Goal: Transaction & Acquisition: Purchase product/service

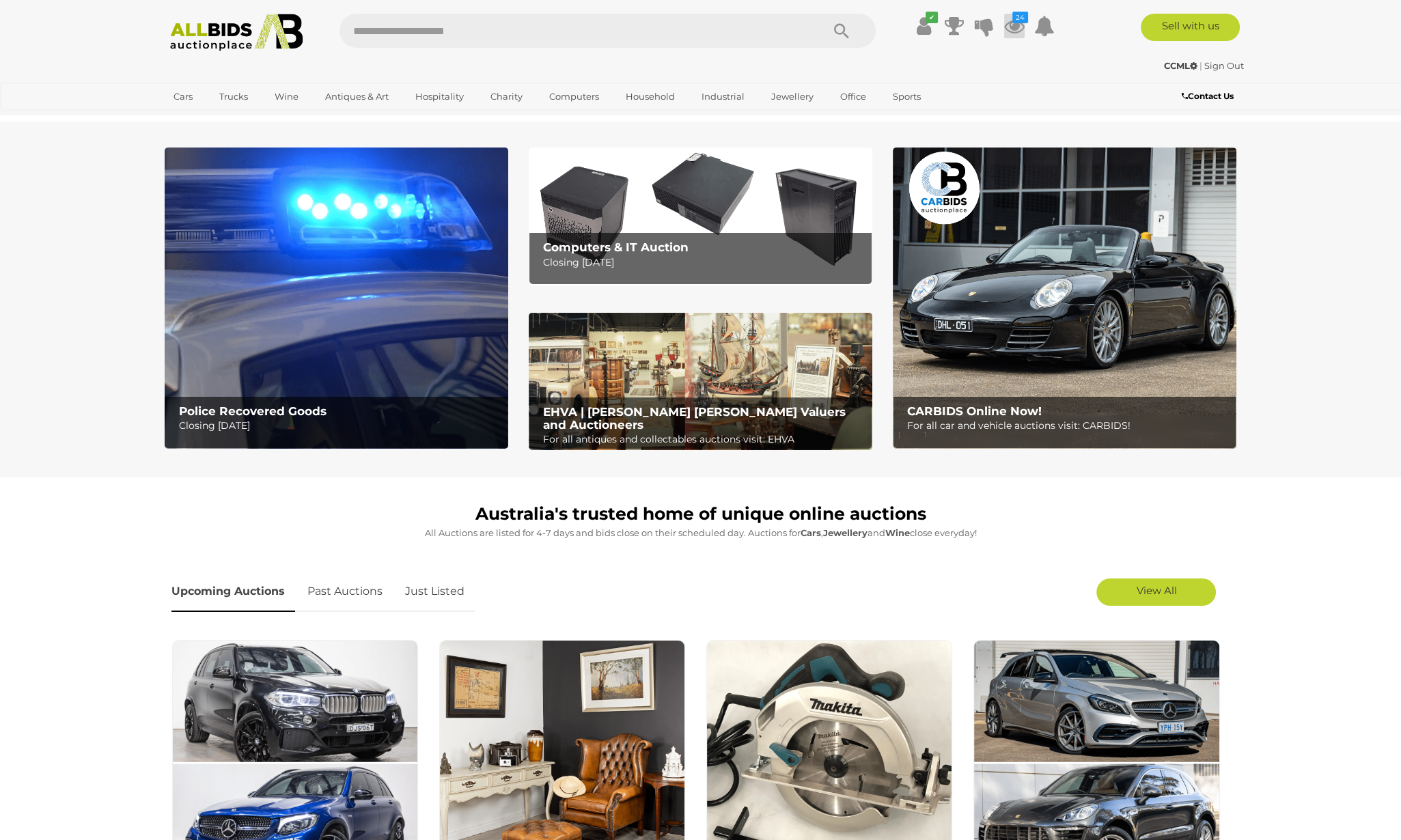
click at [1010, 26] on icon at bounding box center [1014, 26] width 21 height 25
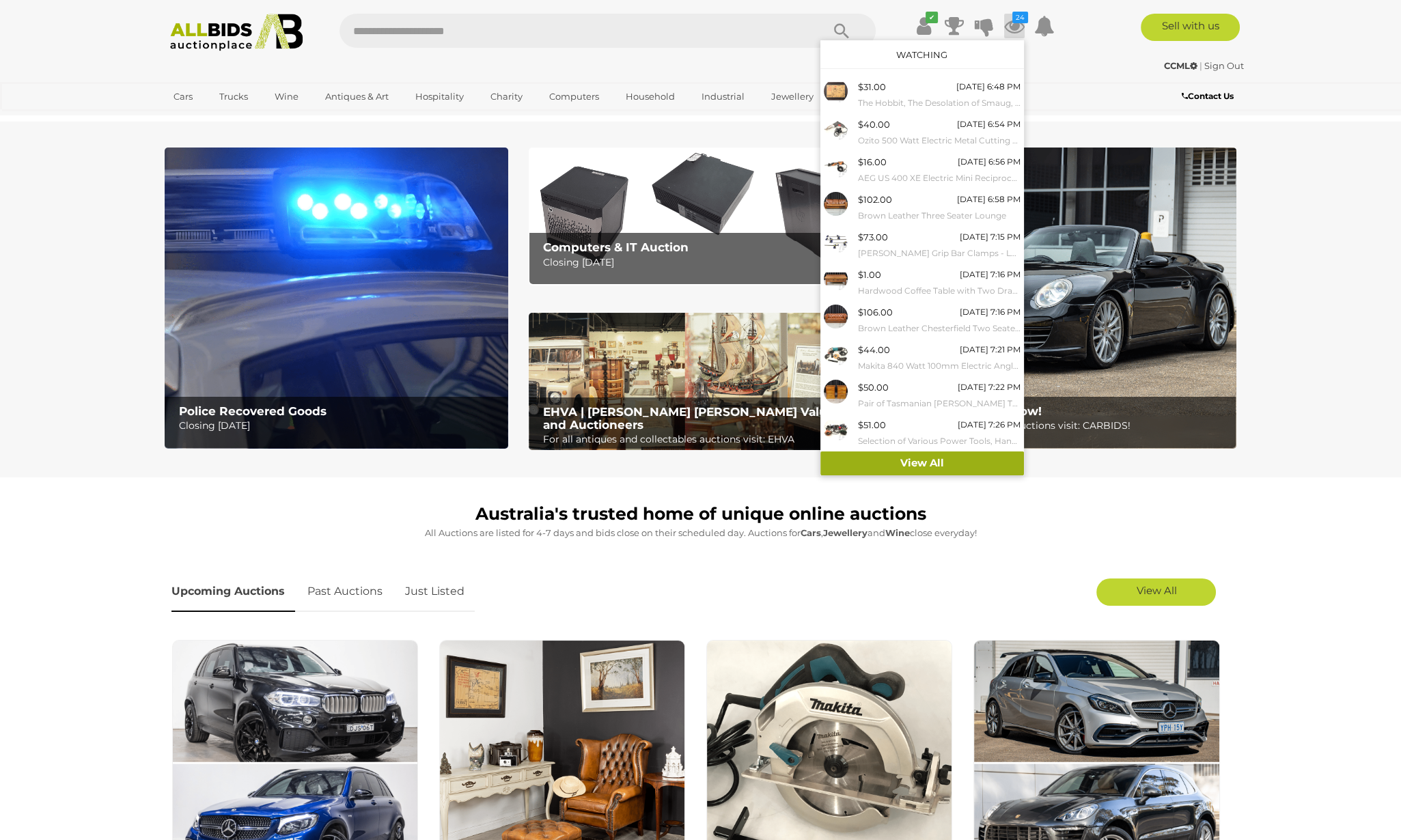
drag, startPoint x: 936, startPoint y: 459, endPoint x: 956, endPoint y: 449, distance: 22.4
click at [936, 460] on link "View All" at bounding box center [922, 463] width 203 height 24
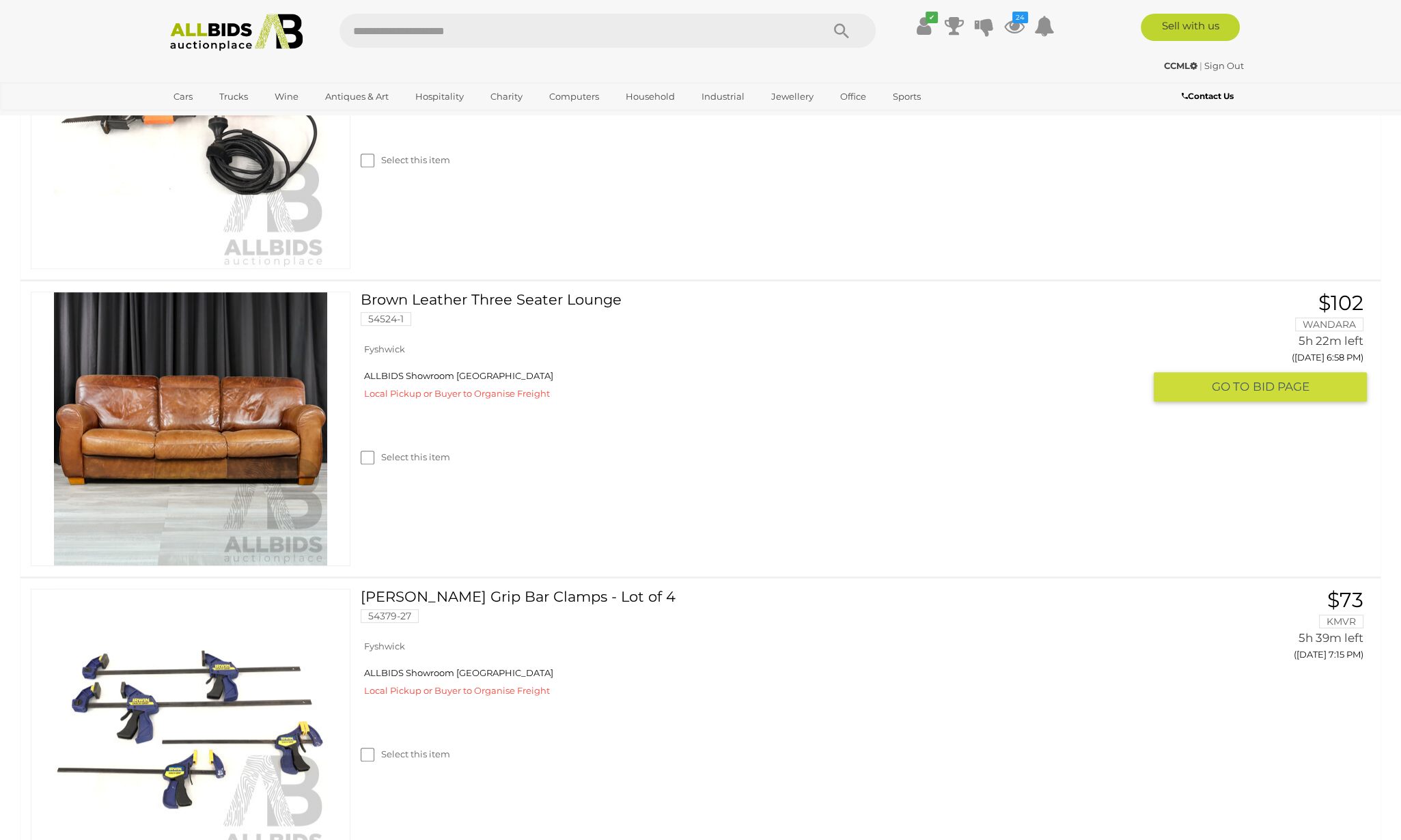
scroll to position [1025, 0]
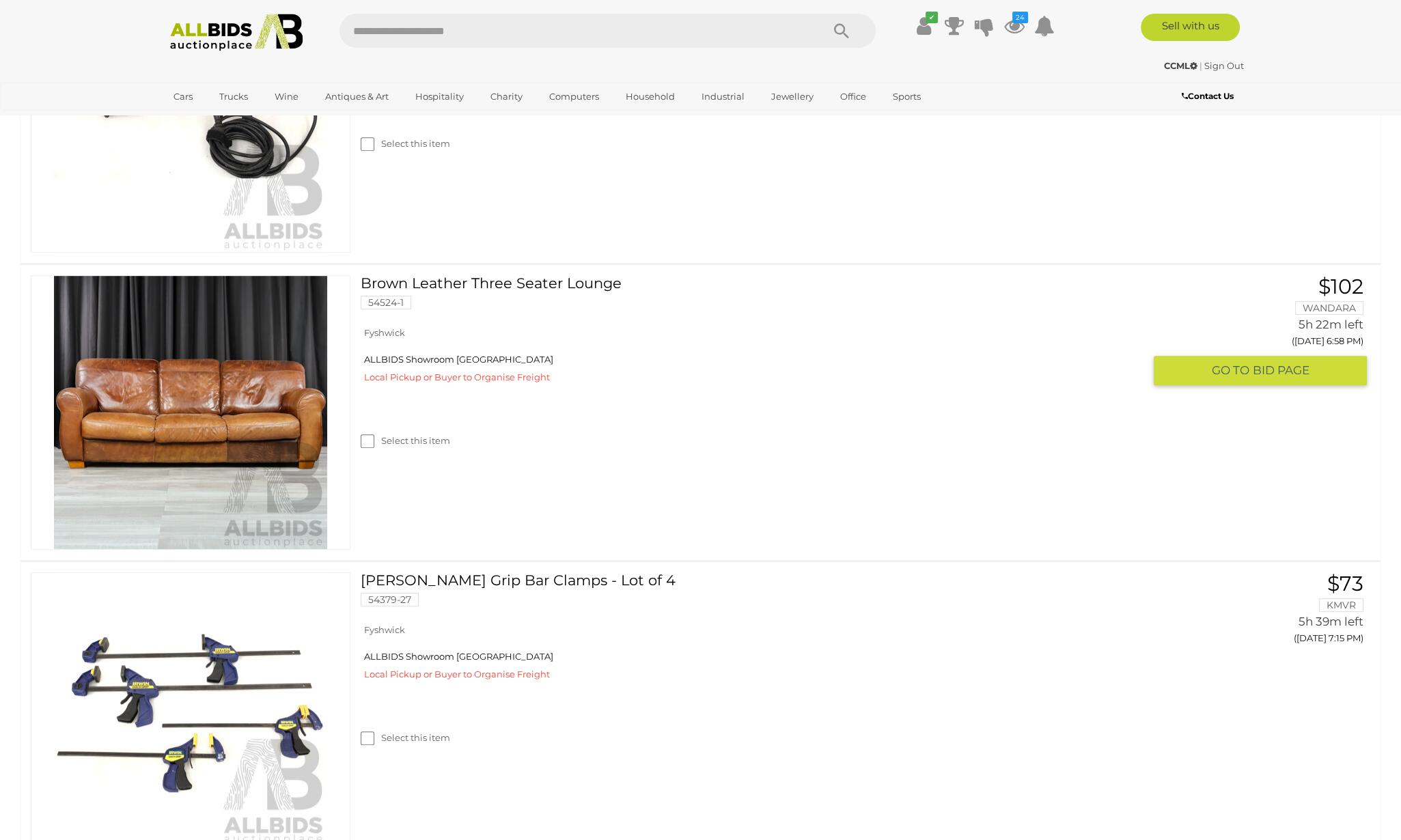
drag, startPoint x: 443, startPoint y: 275, endPoint x: 512, endPoint y: 309, distance: 76.9
click at [444, 275] on link "Brown Leather Three Seater Lounge 54524-1" at bounding box center [757, 297] width 773 height 44
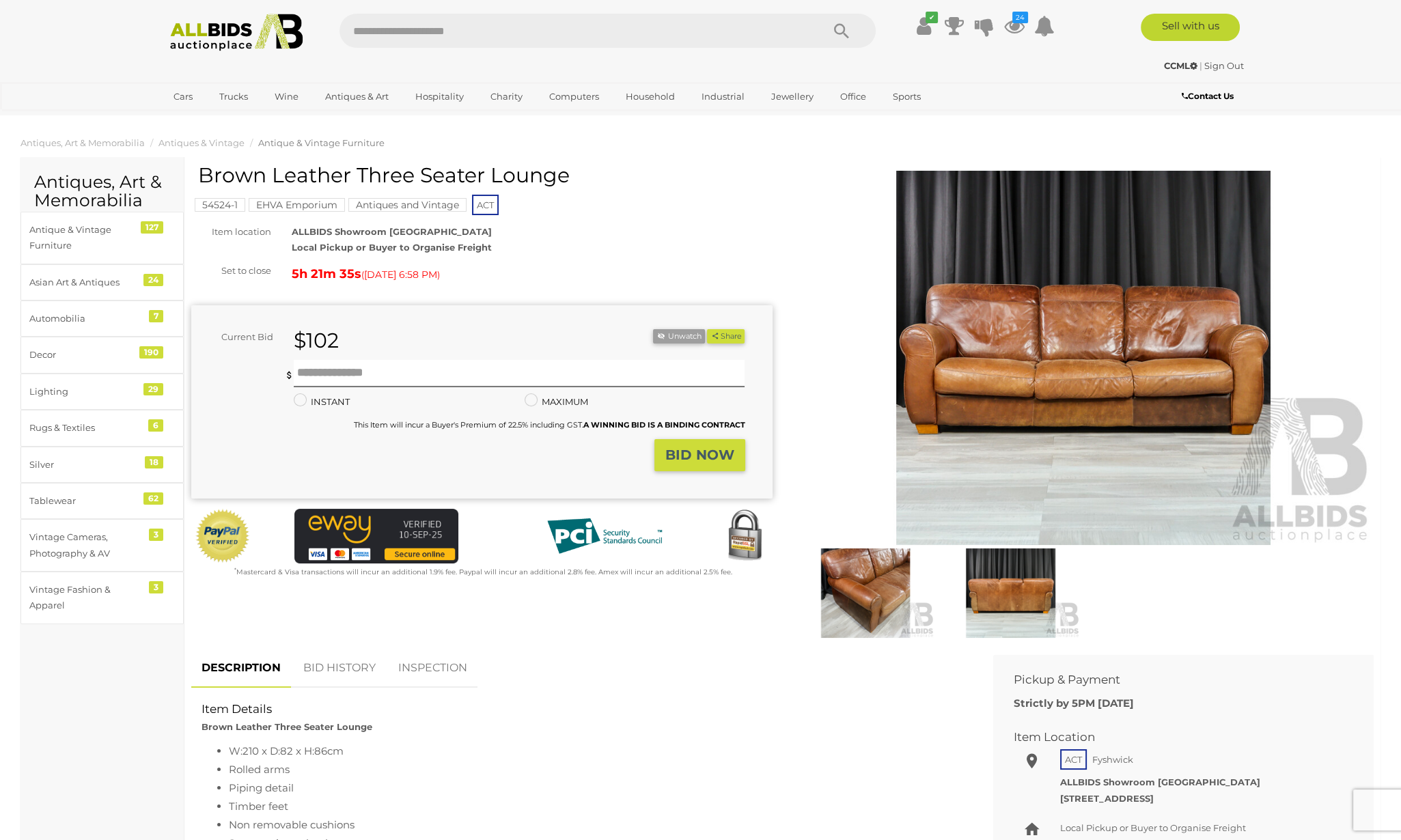
click at [341, 660] on link "BID HISTORY" at bounding box center [340, 668] width 93 height 40
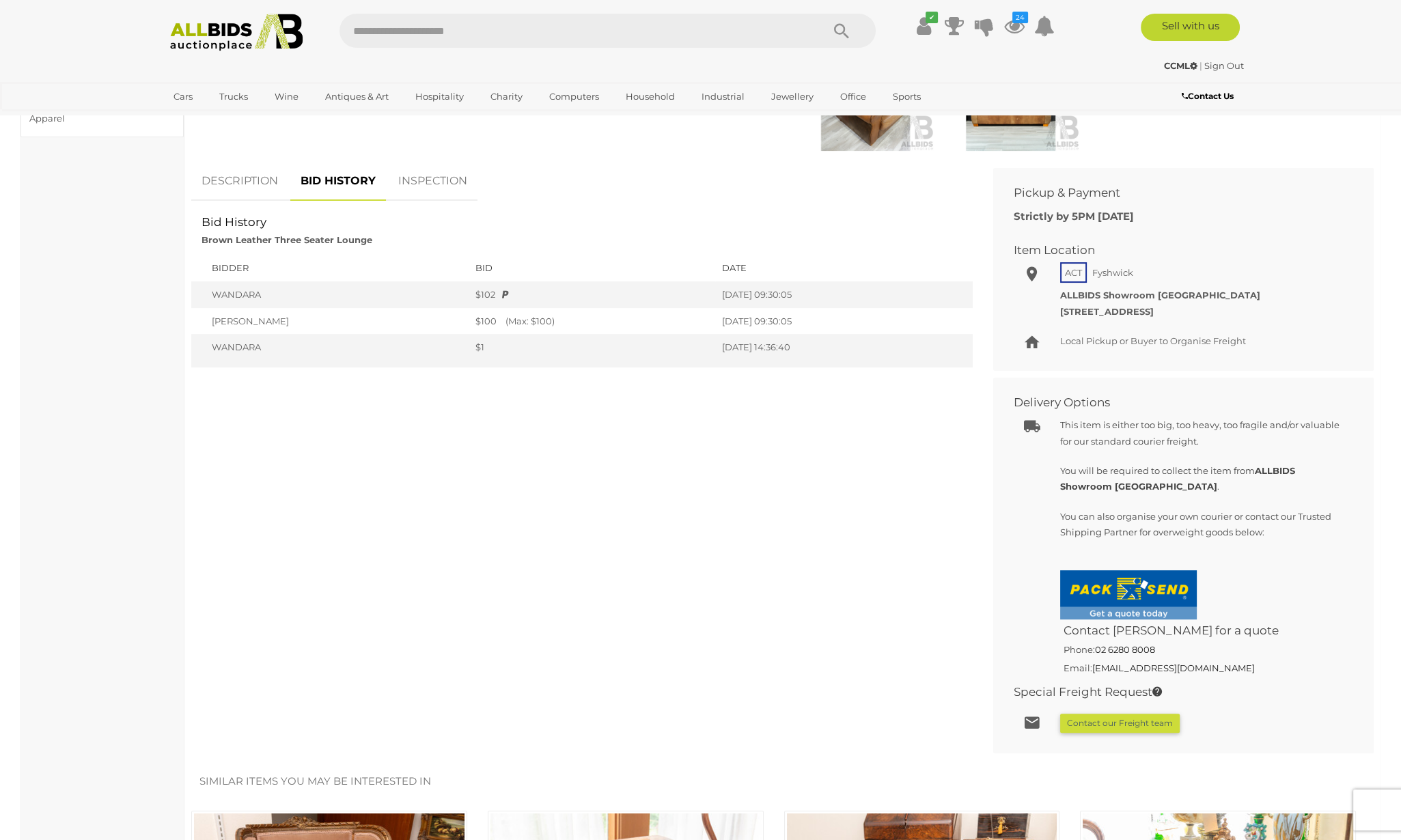
scroll to position [512, 0]
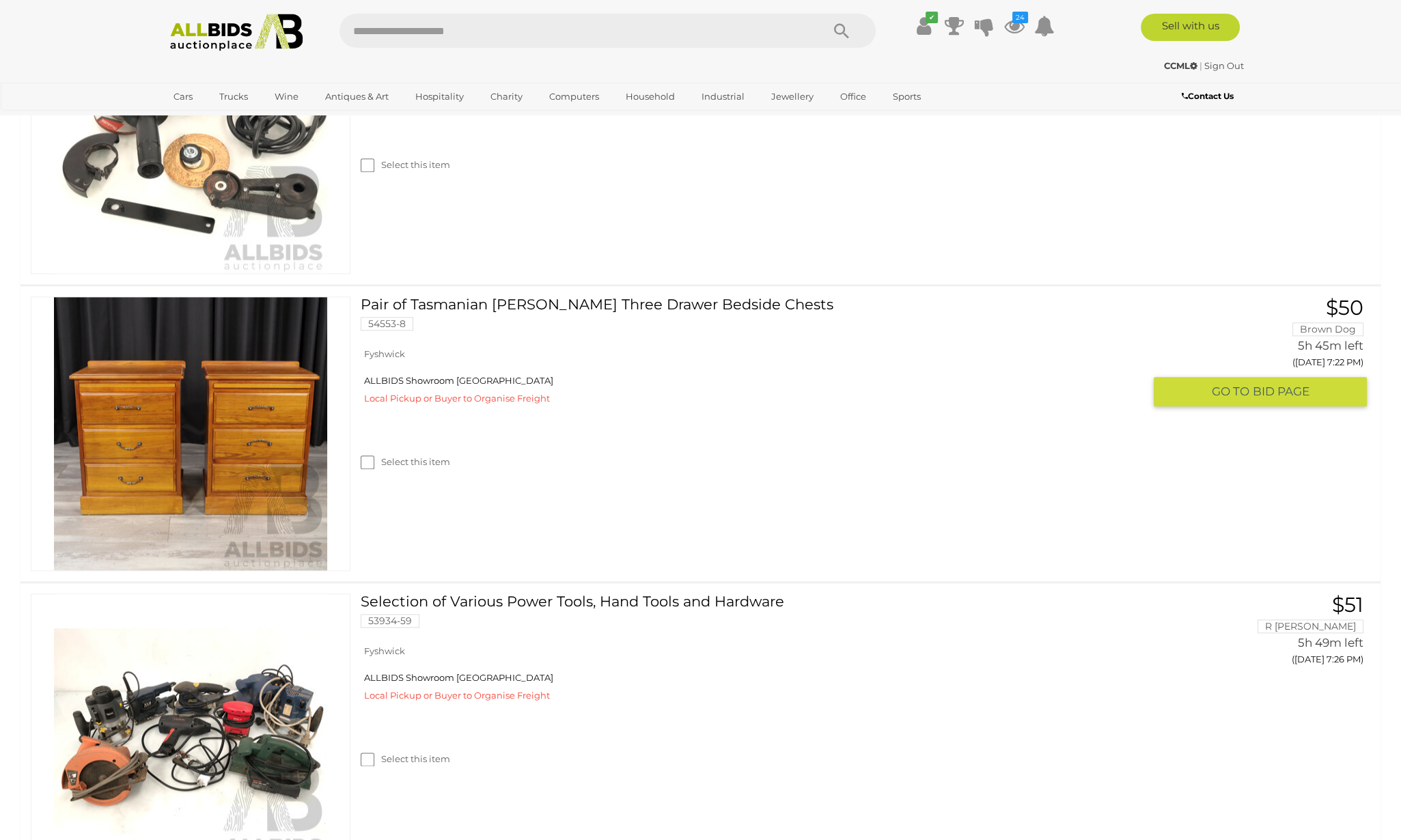
scroll to position [2496, 0]
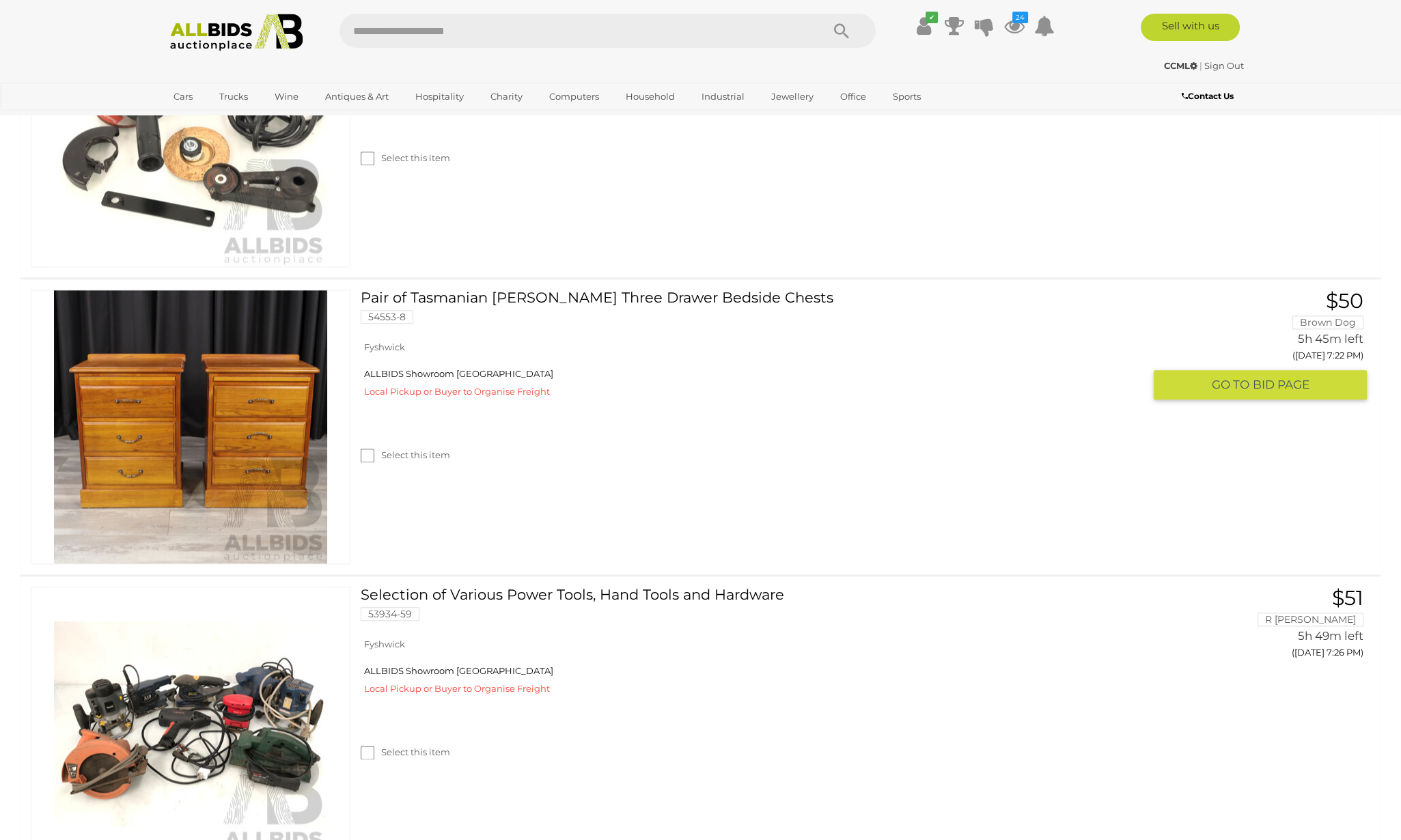
click at [430, 292] on link "Pair of Tasmanian Blackwood Three Drawer Bedside Chests 54553-8" at bounding box center [757, 311] width 773 height 44
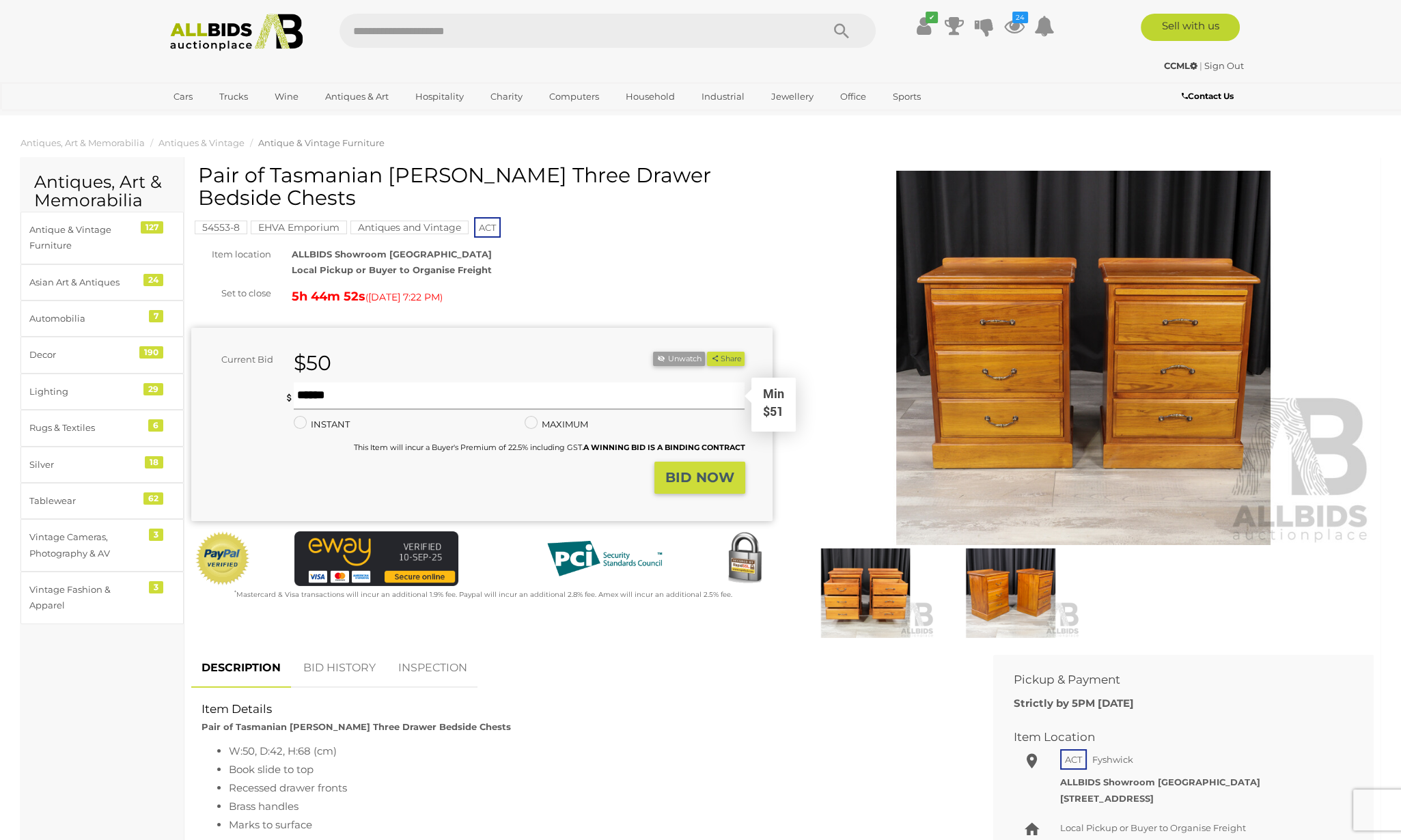
click input "text"
type input "**"
click strong "BID NOW"
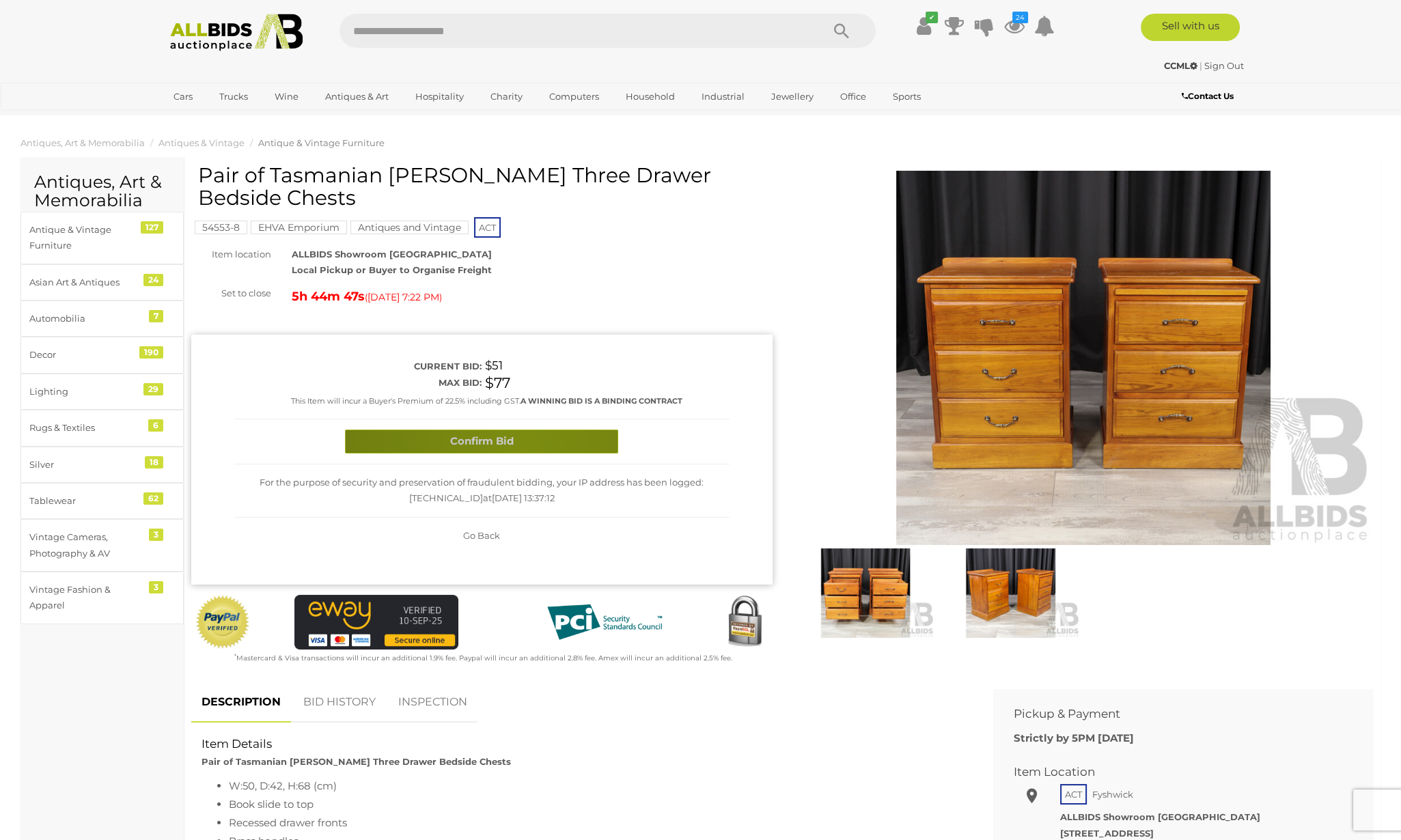
click button "Confirm Bid"
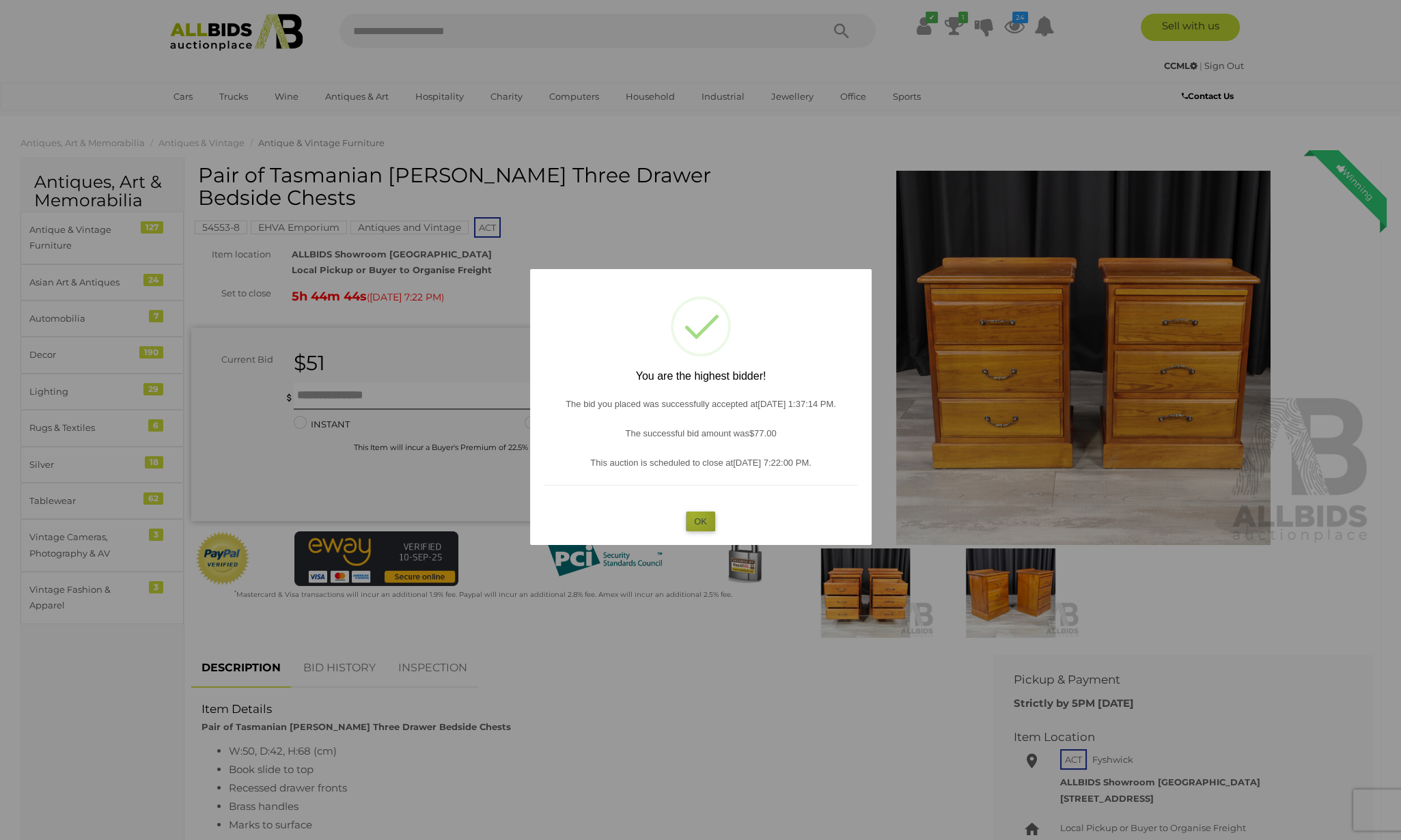
click button "OK"
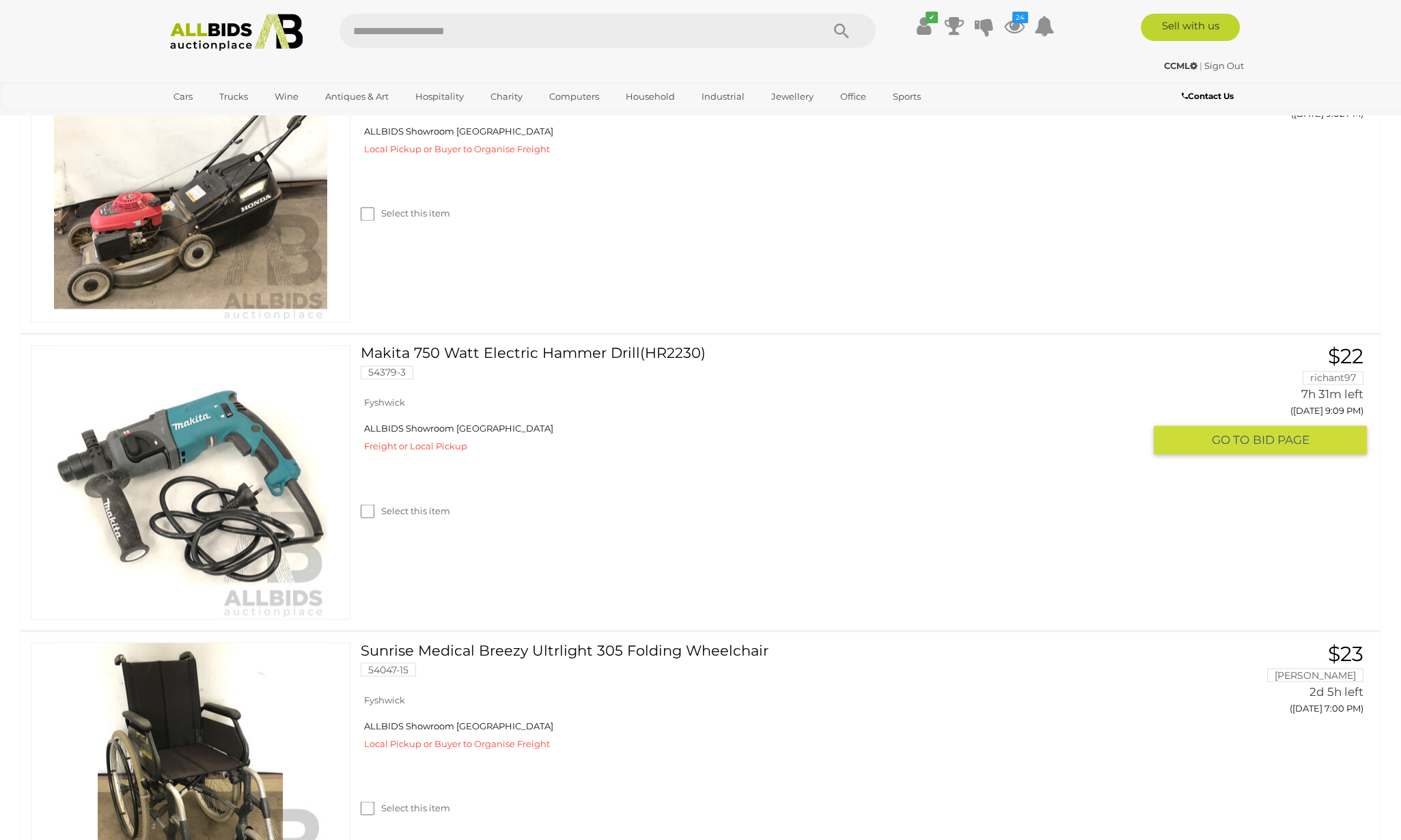
scroll to position [3948, 0]
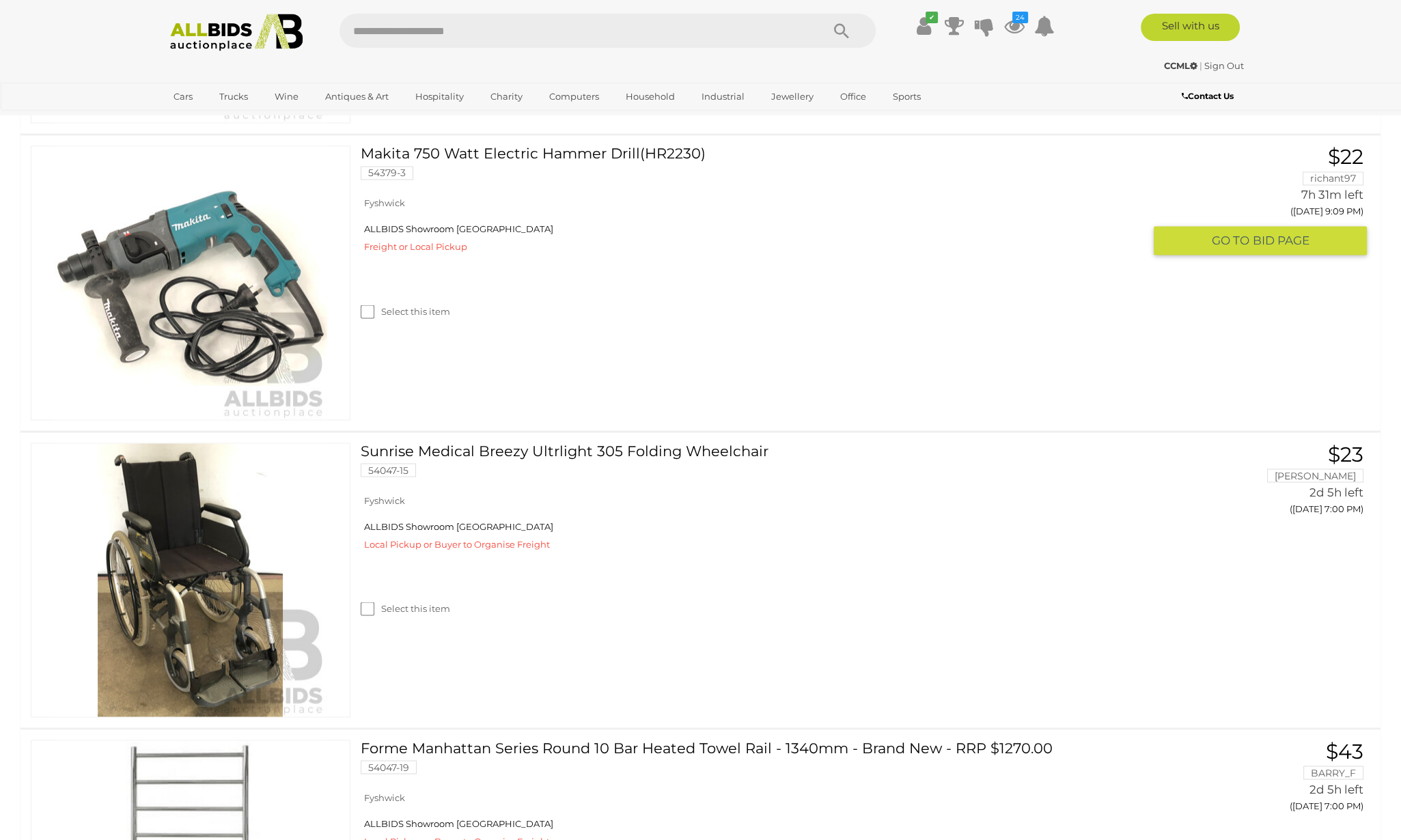
click at [525, 190] on link "Makita 750 Watt Electric Hammer Drill(HR2230) 54379-3" at bounding box center [757, 167] width 773 height 44
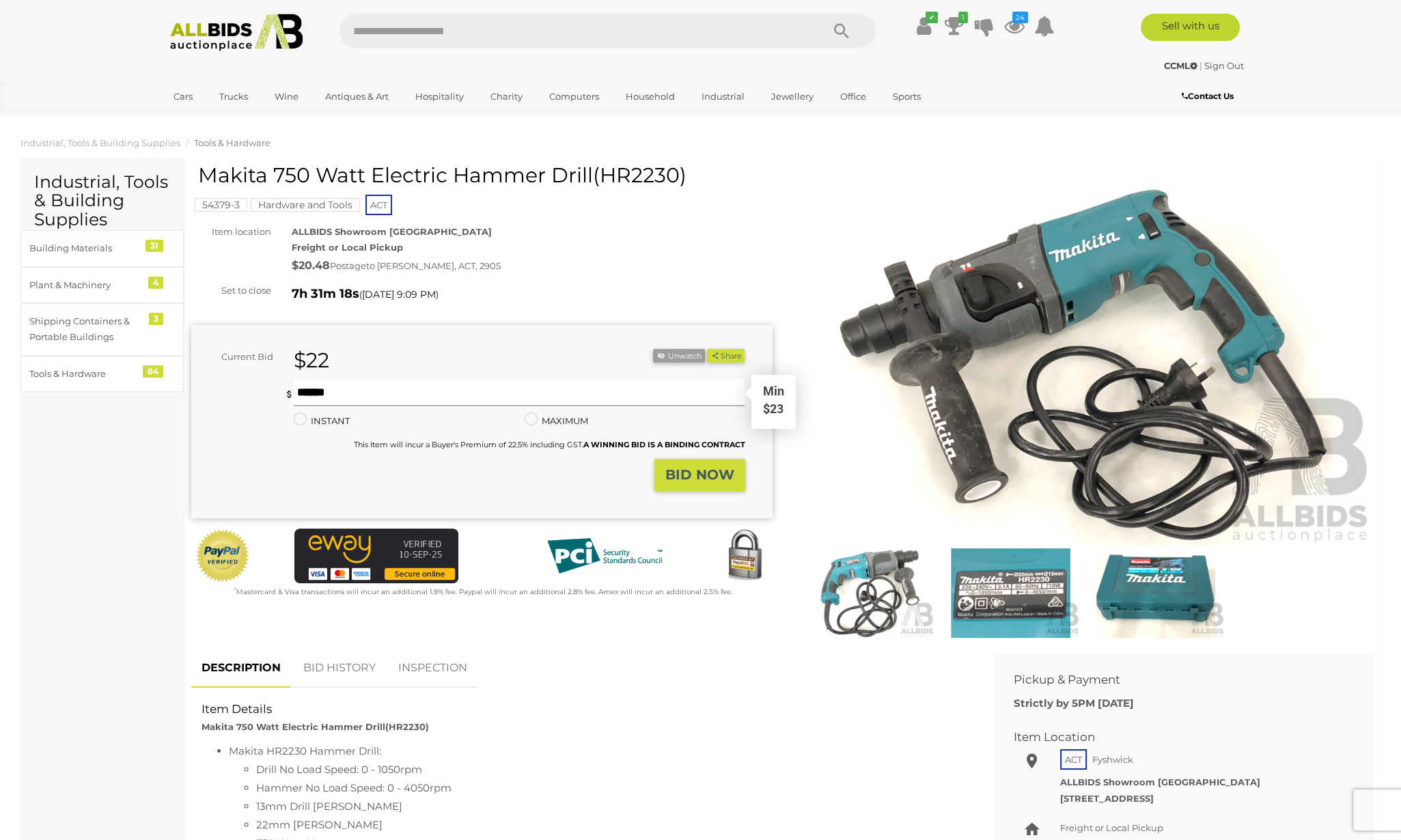
click at [397, 389] on input "text" at bounding box center [519, 393] width 451 height 28
type input "**"
click at [705, 470] on strong "BID NOW" at bounding box center [700, 475] width 69 height 17
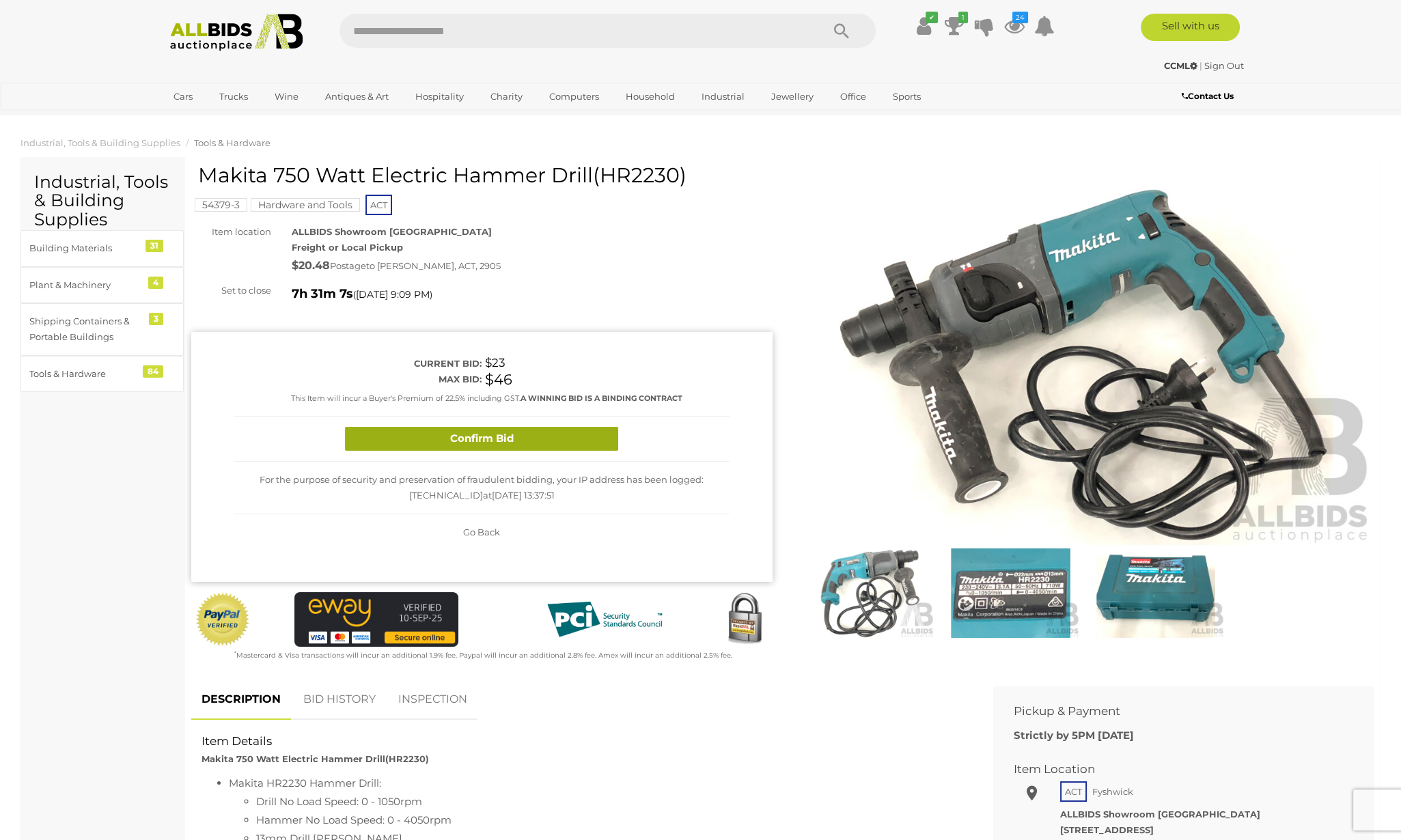
click at [556, 439] on button "Confirm Bid" at bounding box center [482, 439] width 273 height 24
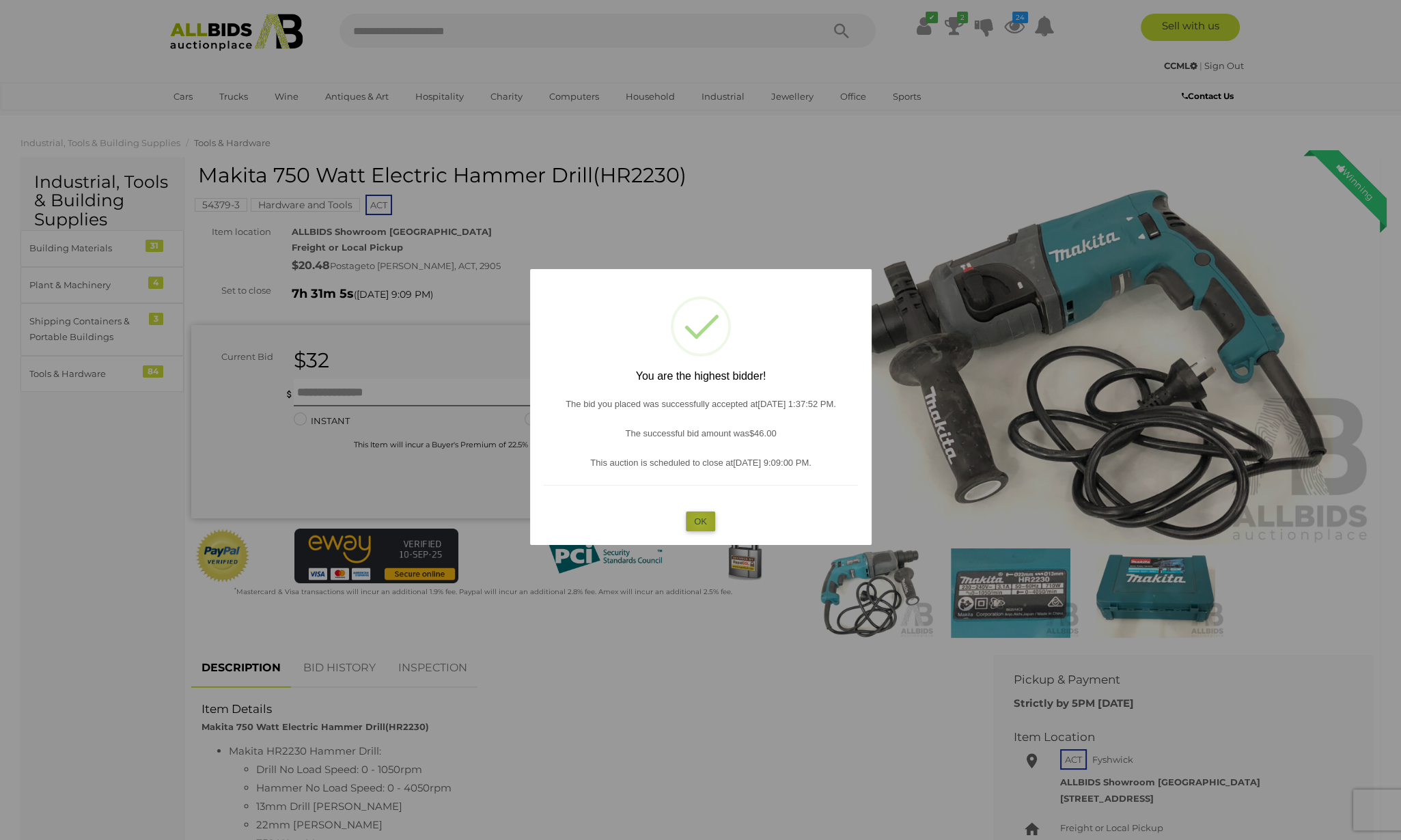
click at [700, 521] on button "OK" at bounding box center [701, 521] width 30 height 20
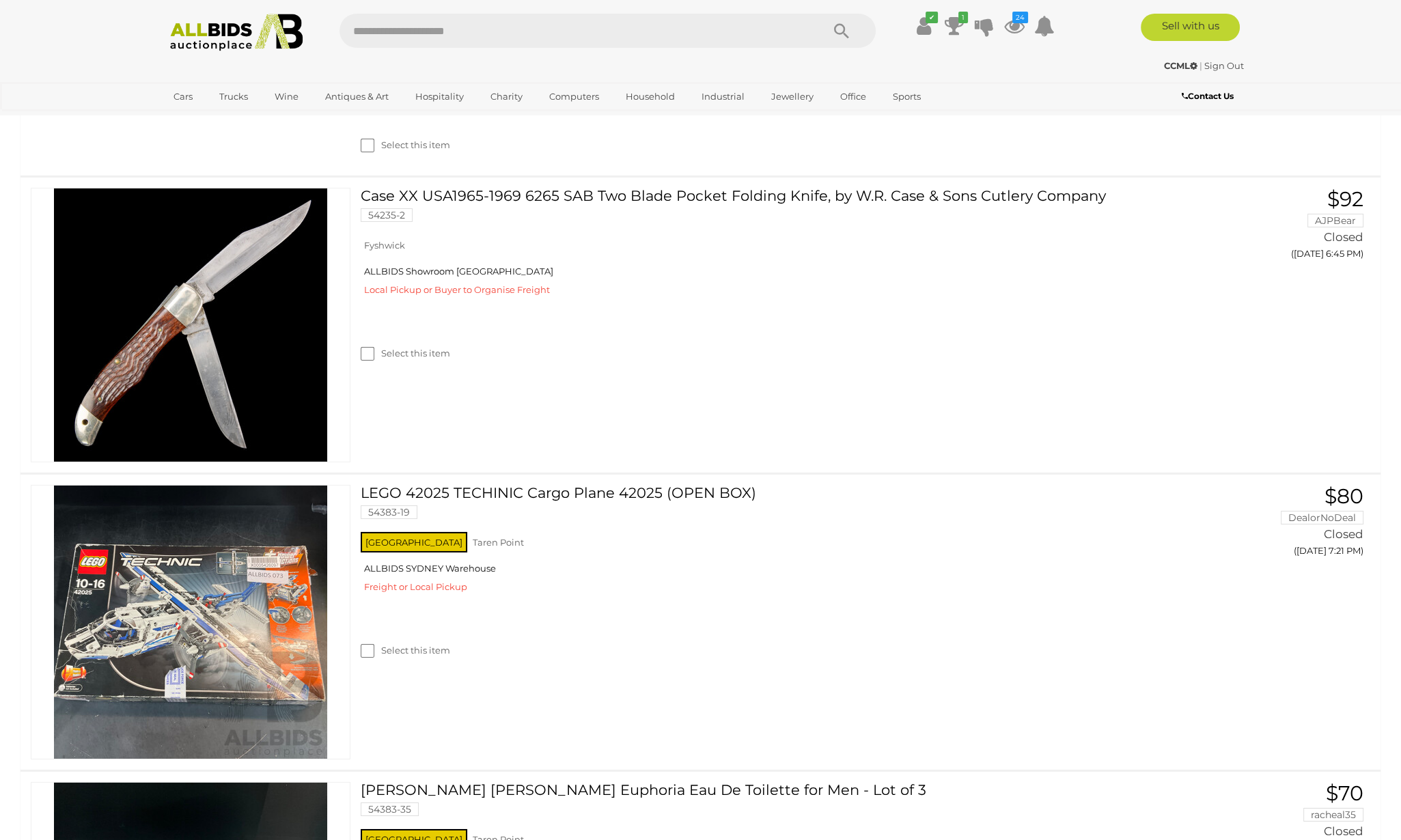
scroll to position [7338, 0]
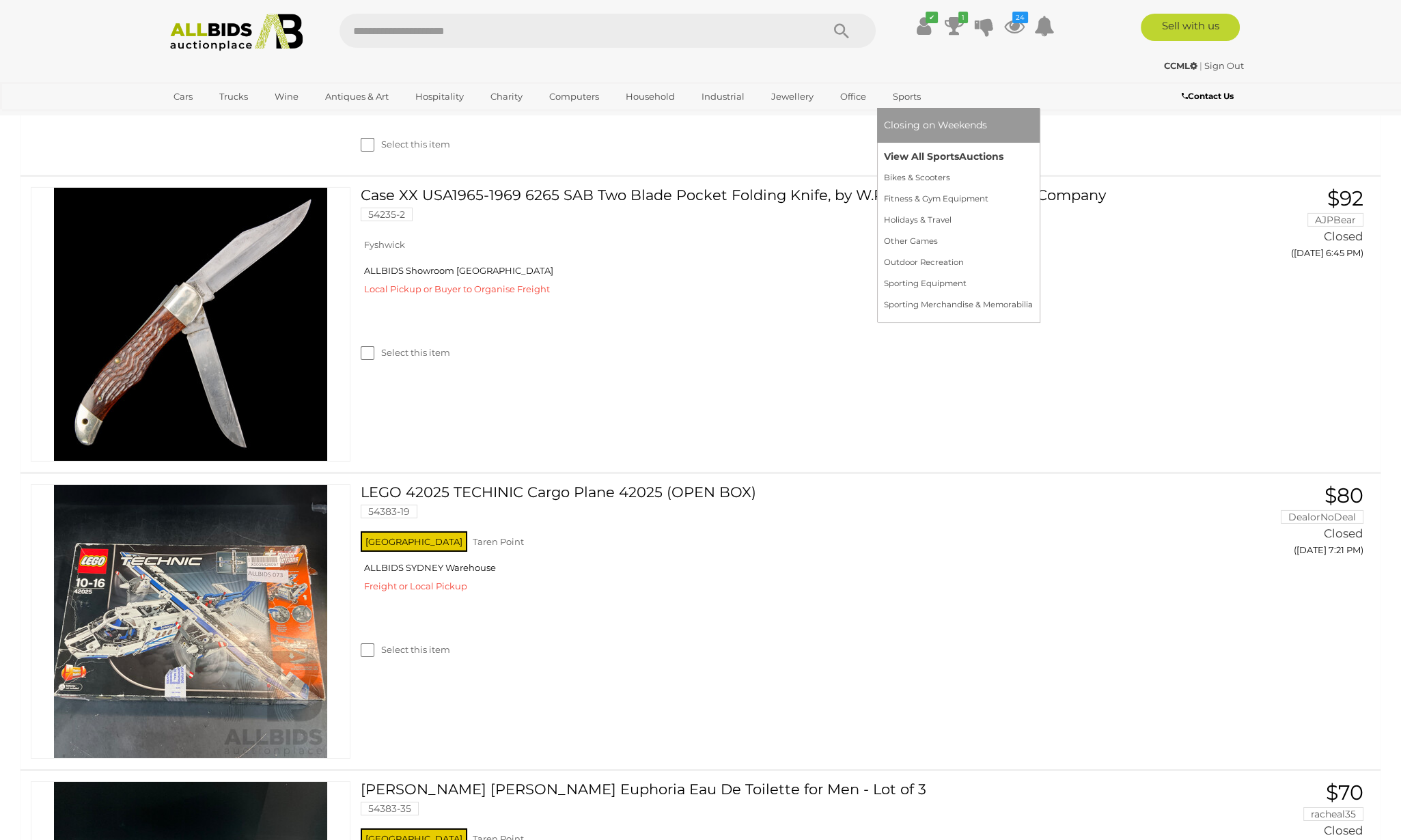
click at [908, 156] on link "View All Sports Auctions" at bounding box center [959, 156] width 149 height 21
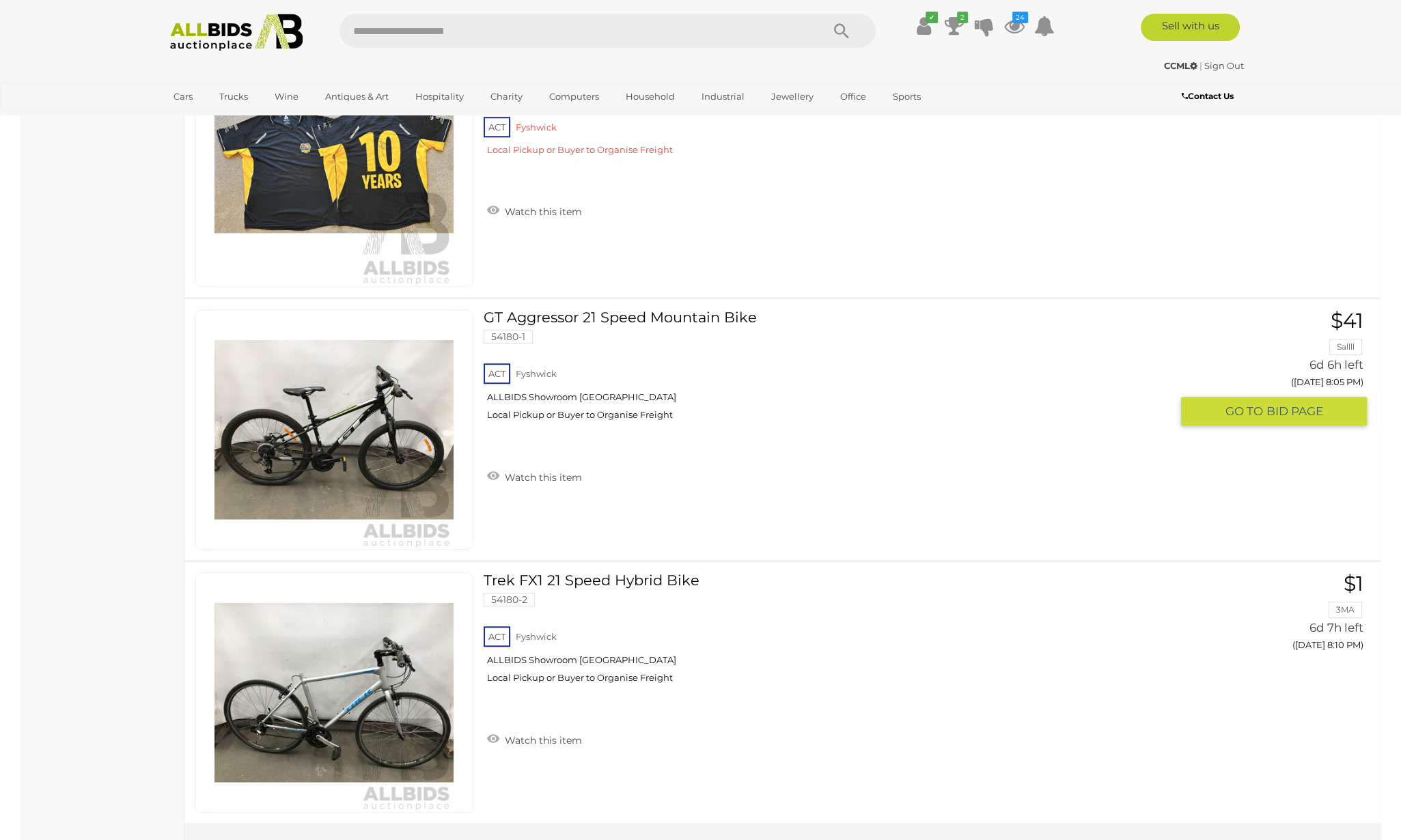
scroll to position [18444, 0]
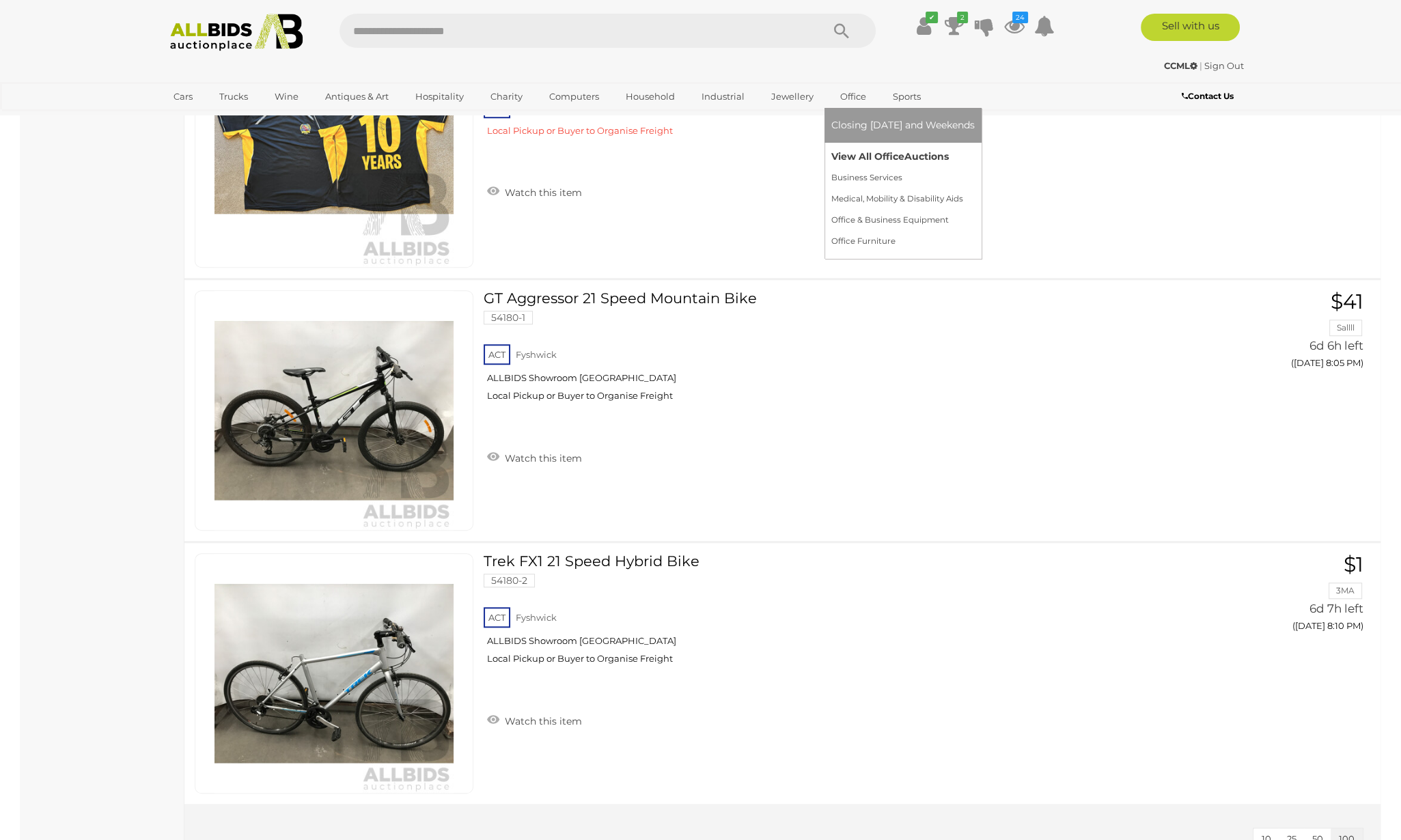
click at [852, 152] on link "View All Office Auctions" at bounding box center [902, 156] width 143 height 21
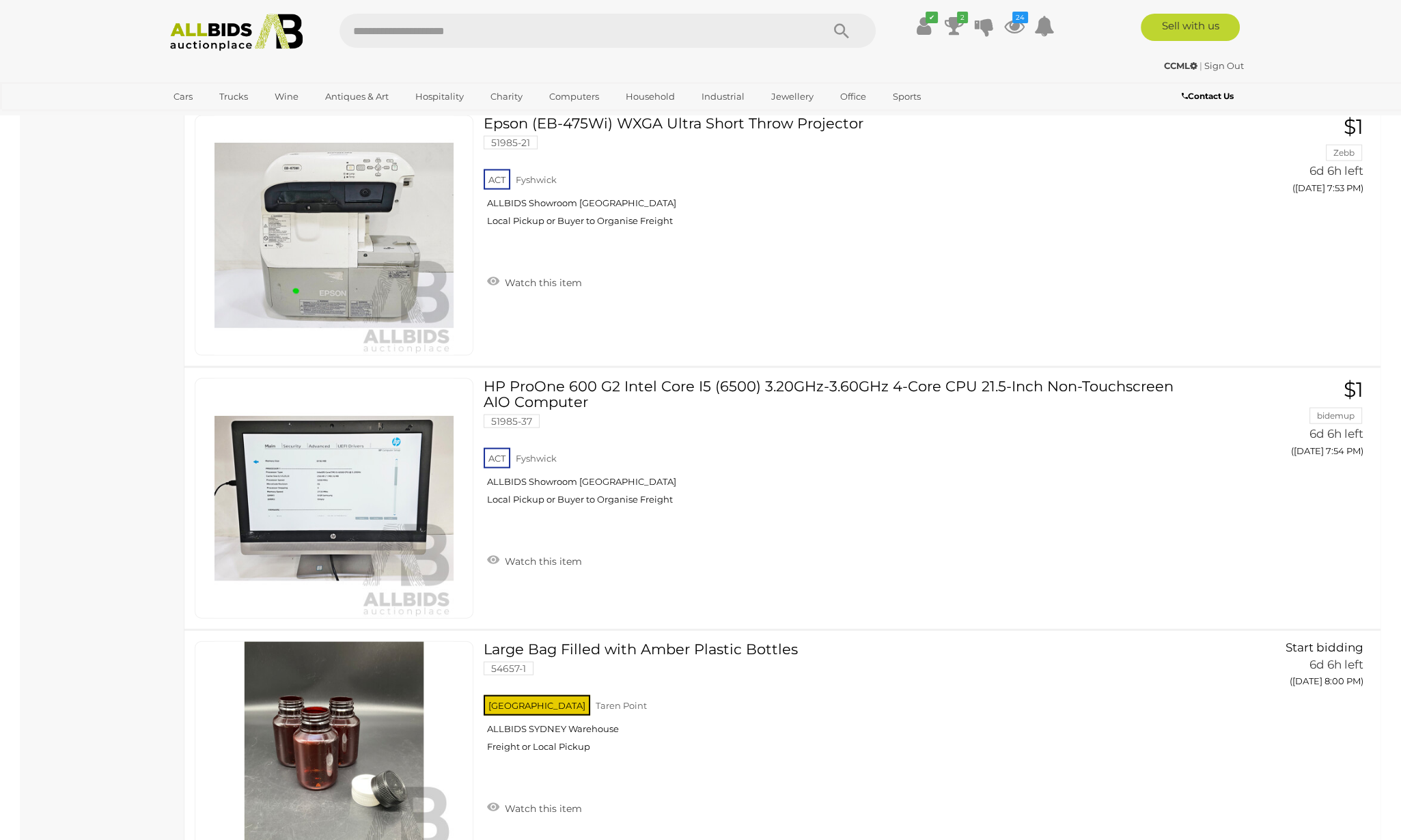
scroll to position [4952, 0]
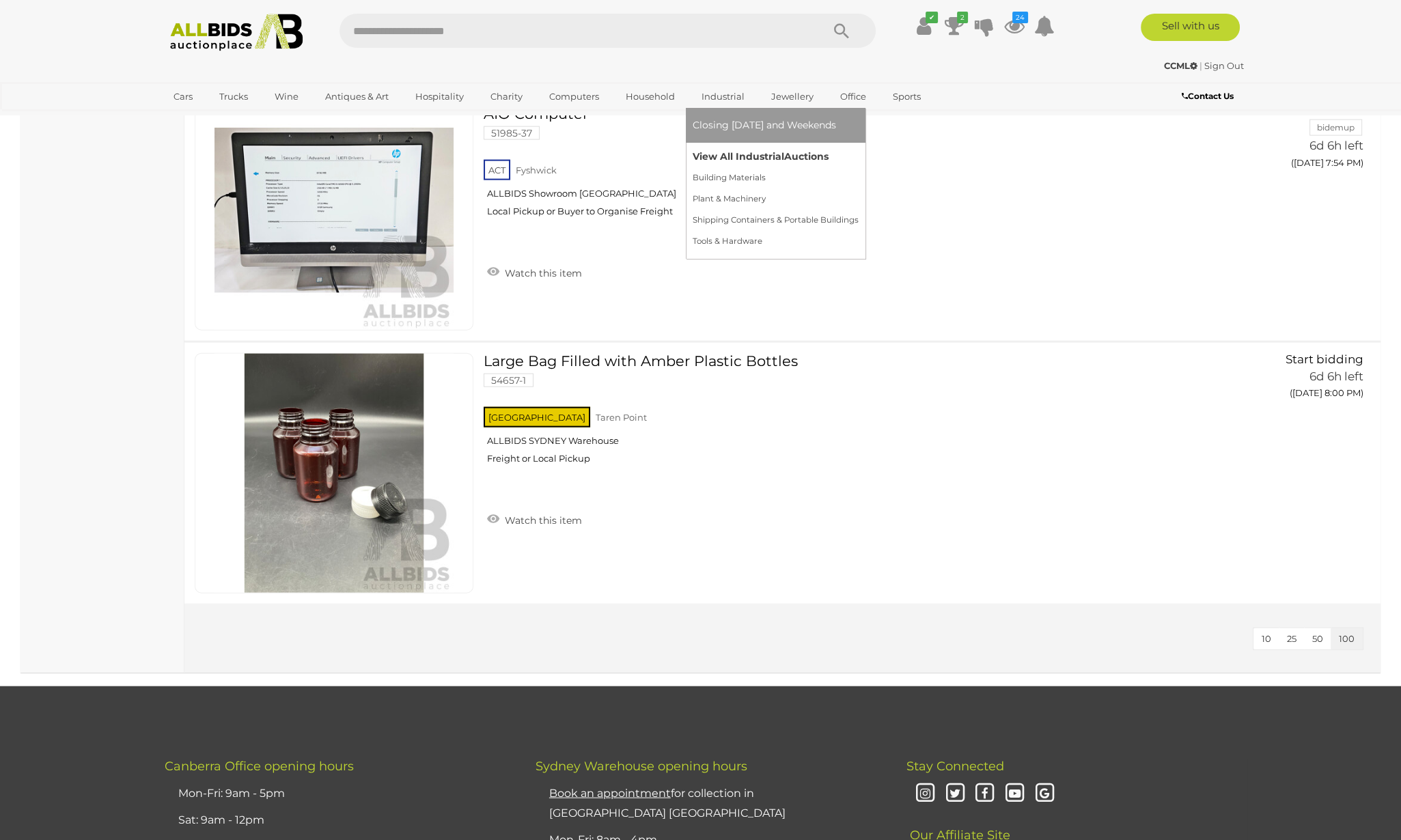
click at [712, 154] on link "View All Industrial Auctions" at bounding box center [776, 156] width 166 height 21
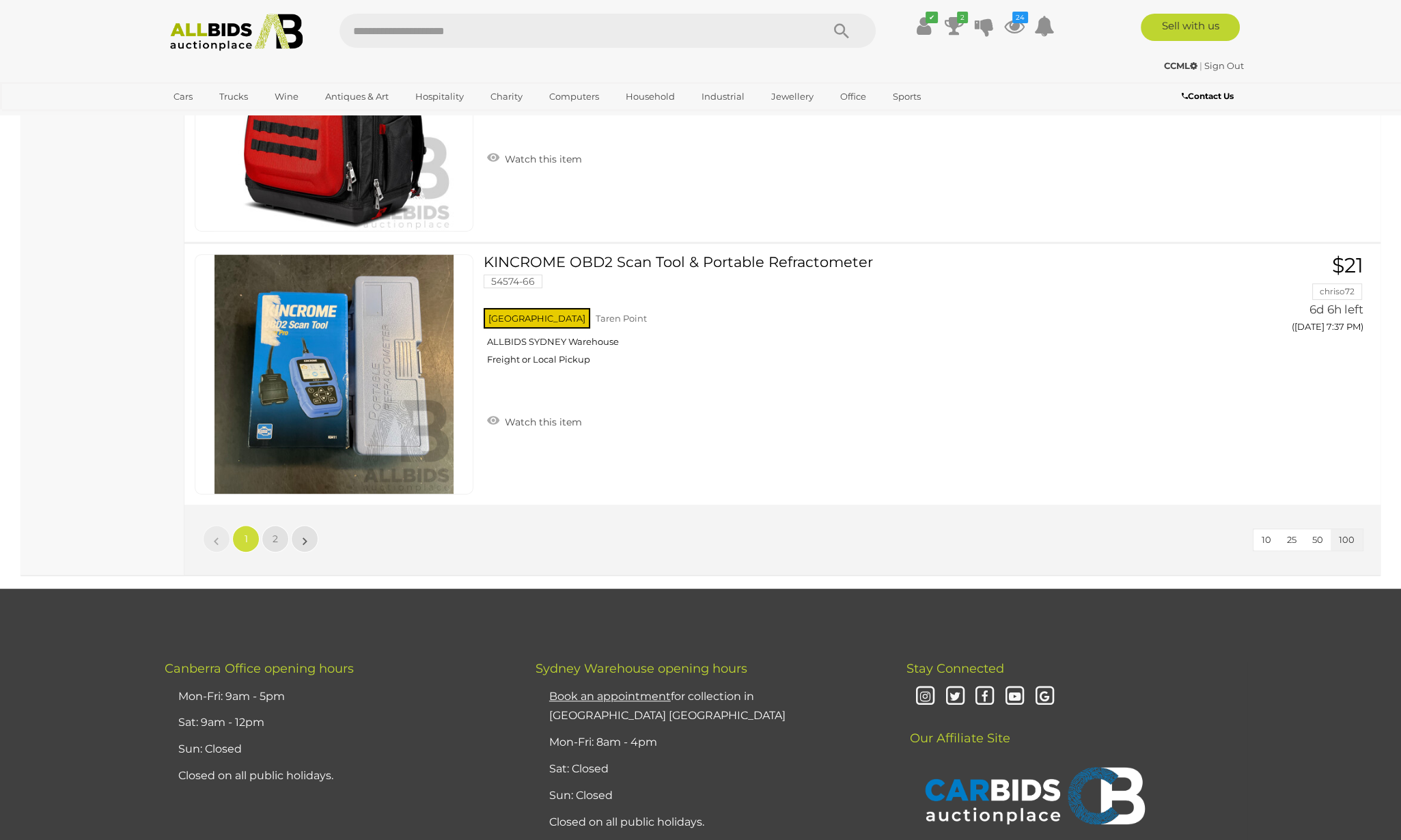
scroll to position [26132, 0]
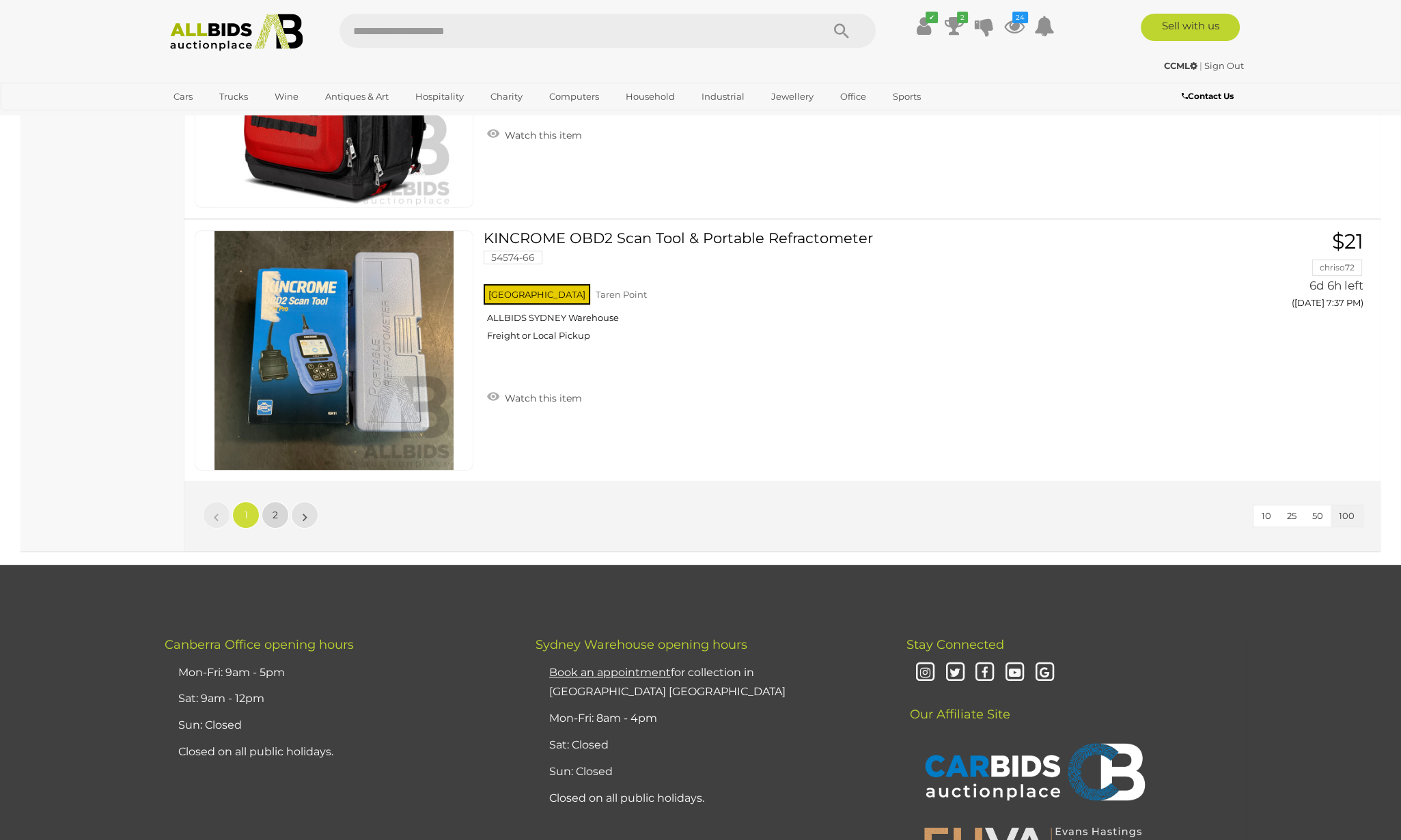
click at [274, 509] on span "2" at bounding box center [275, 515] width 6 height 12
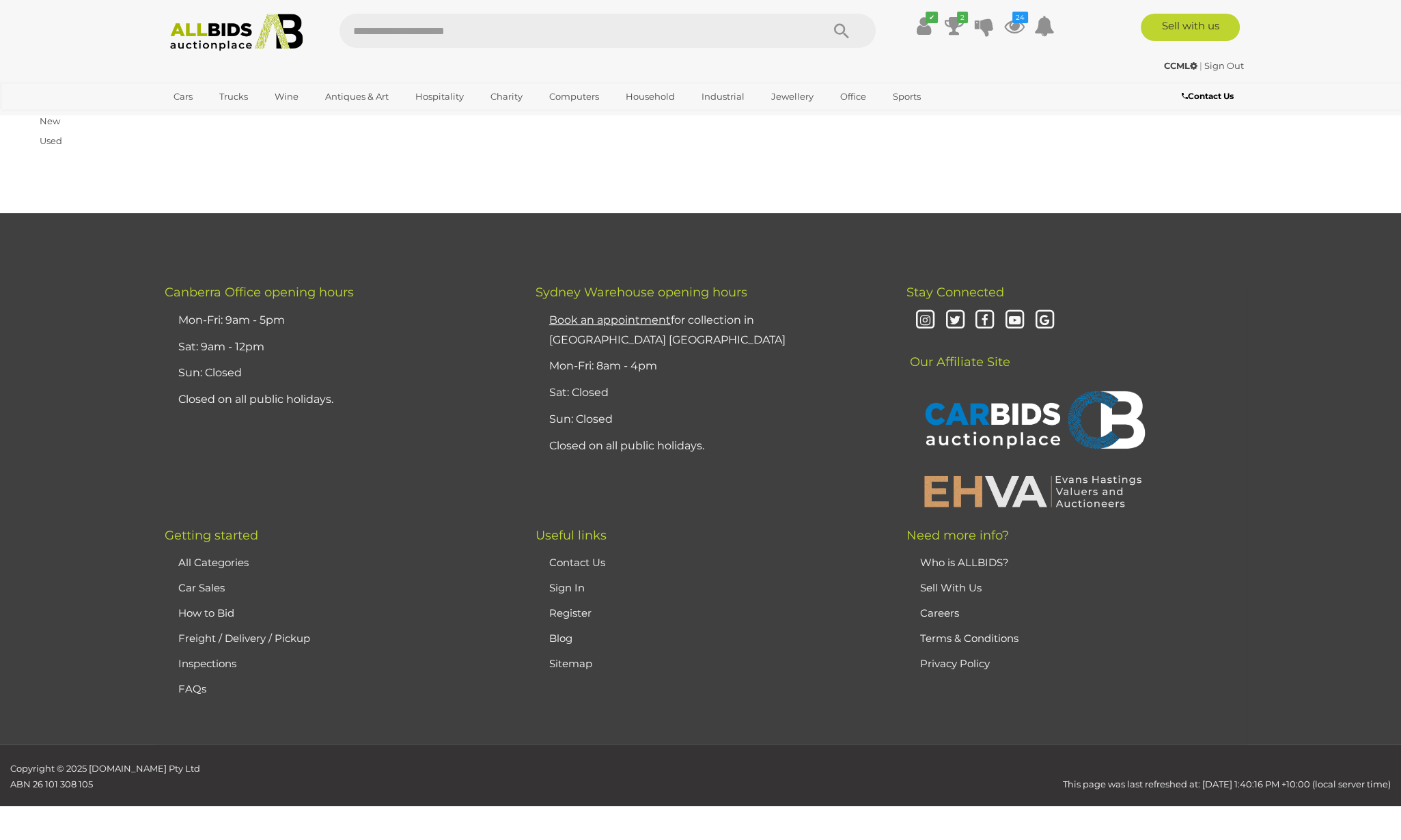
scroll to position [159, 0]
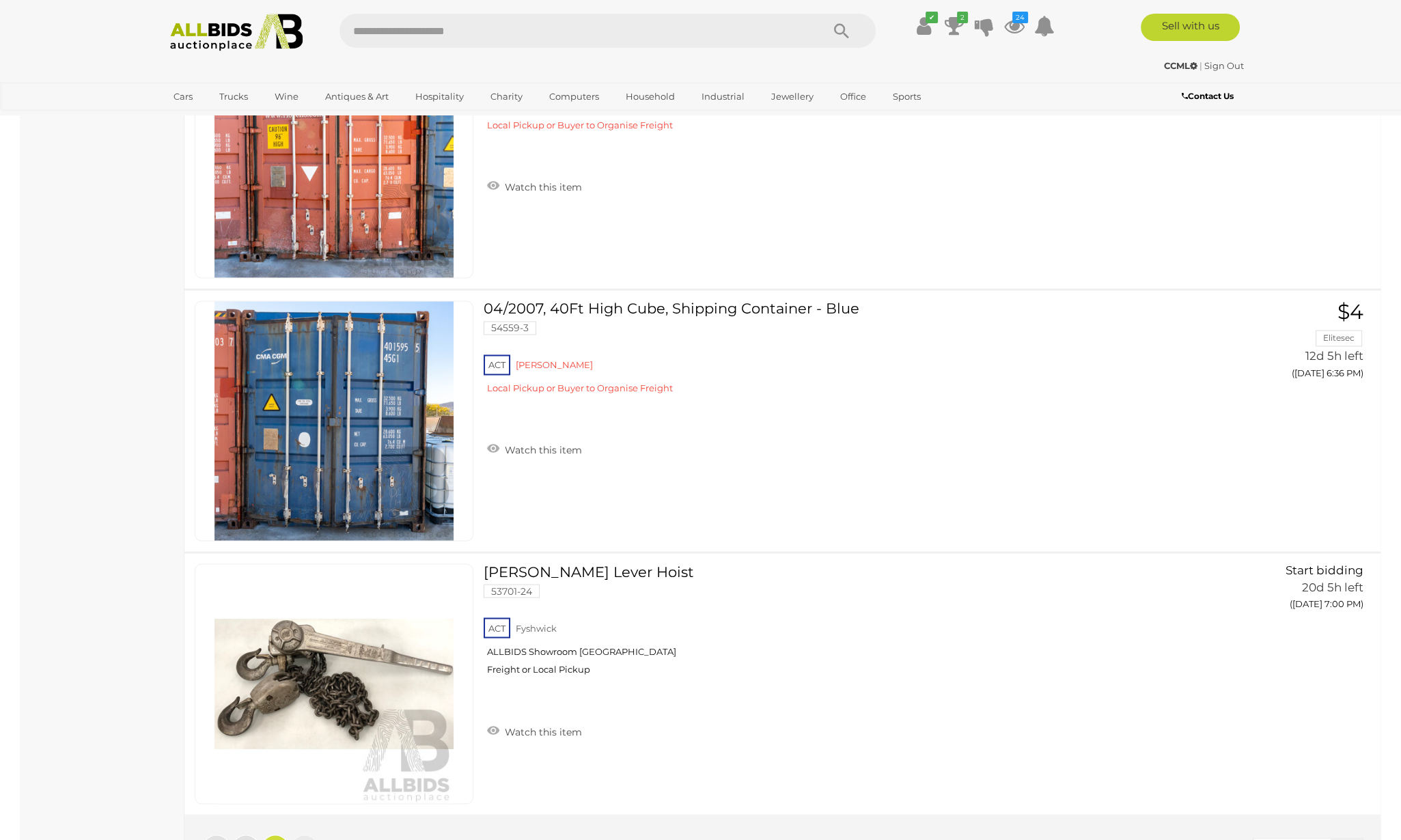
scroll to position [3746, 0]
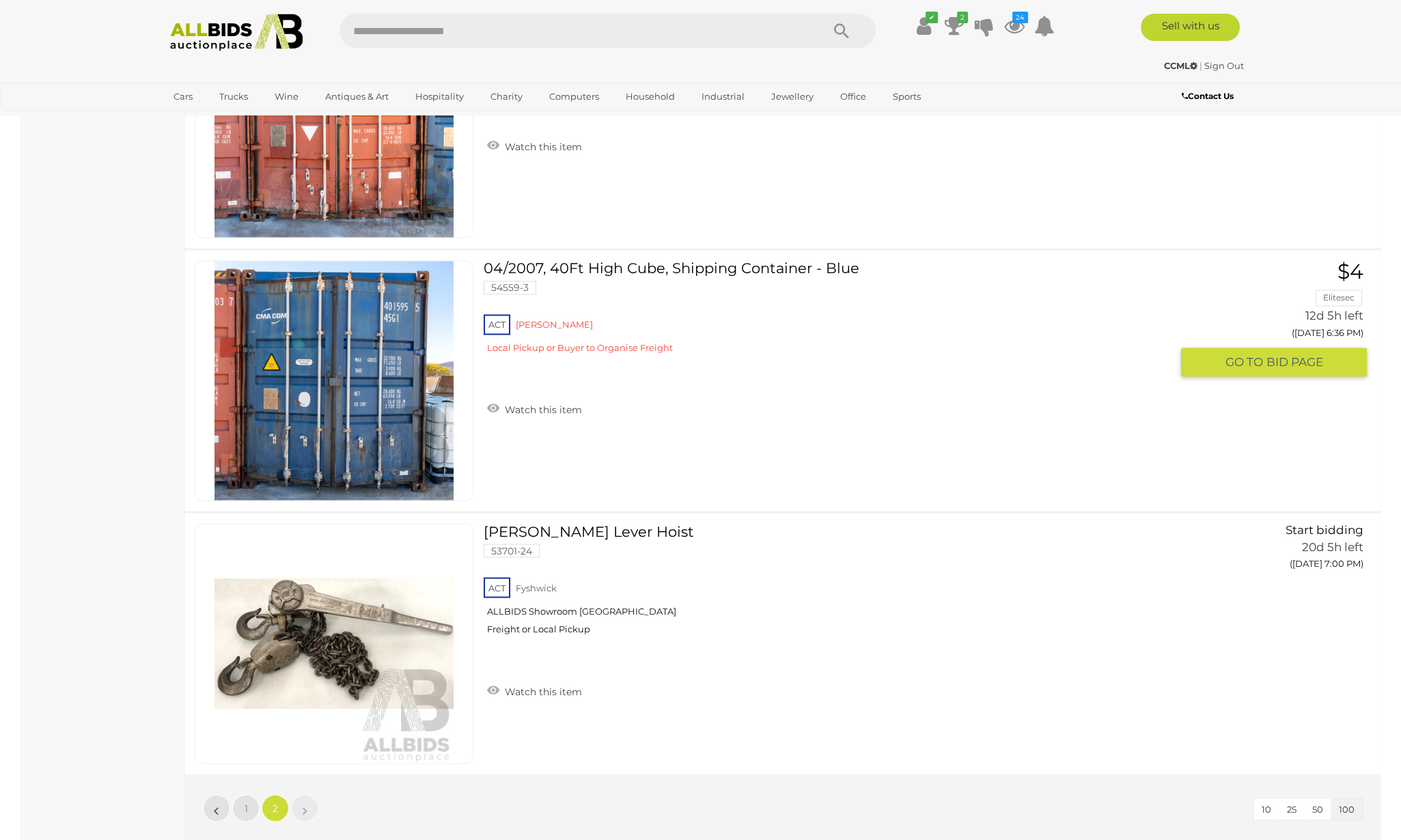
drag, startPoint x: 649, startPoint y: 247, endPoint x: 653, endPoint y: 287, distance: 40.2
click at [650, 261] on link "04/2007, 40Ft High Cube, Shipping Container - Blue 54559-3 ACT Mitchell" at bounding box center [832, 312] width 677 height 104
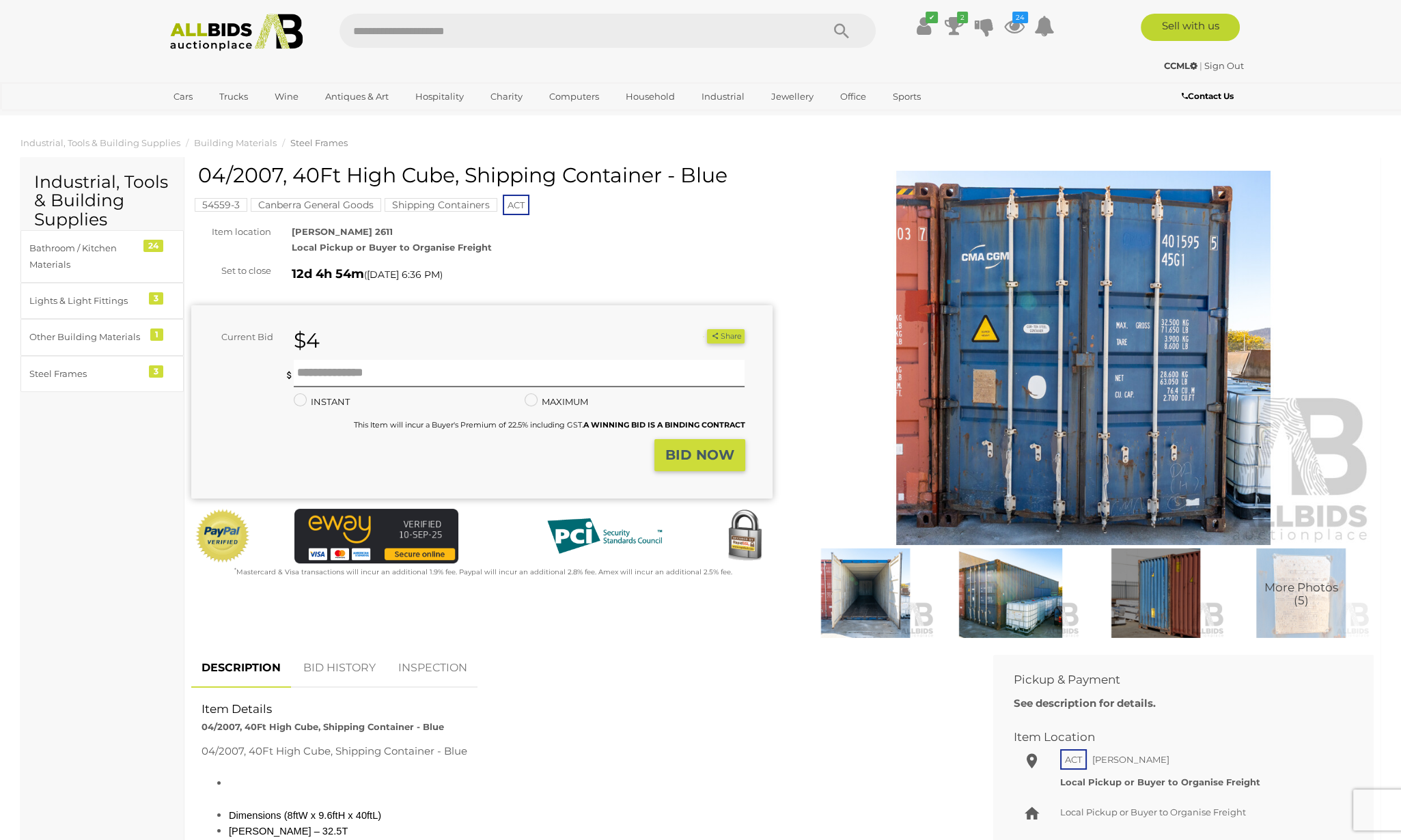
click at [1150, 332] on img at bounding box center [1084, 357] width 582 height 374
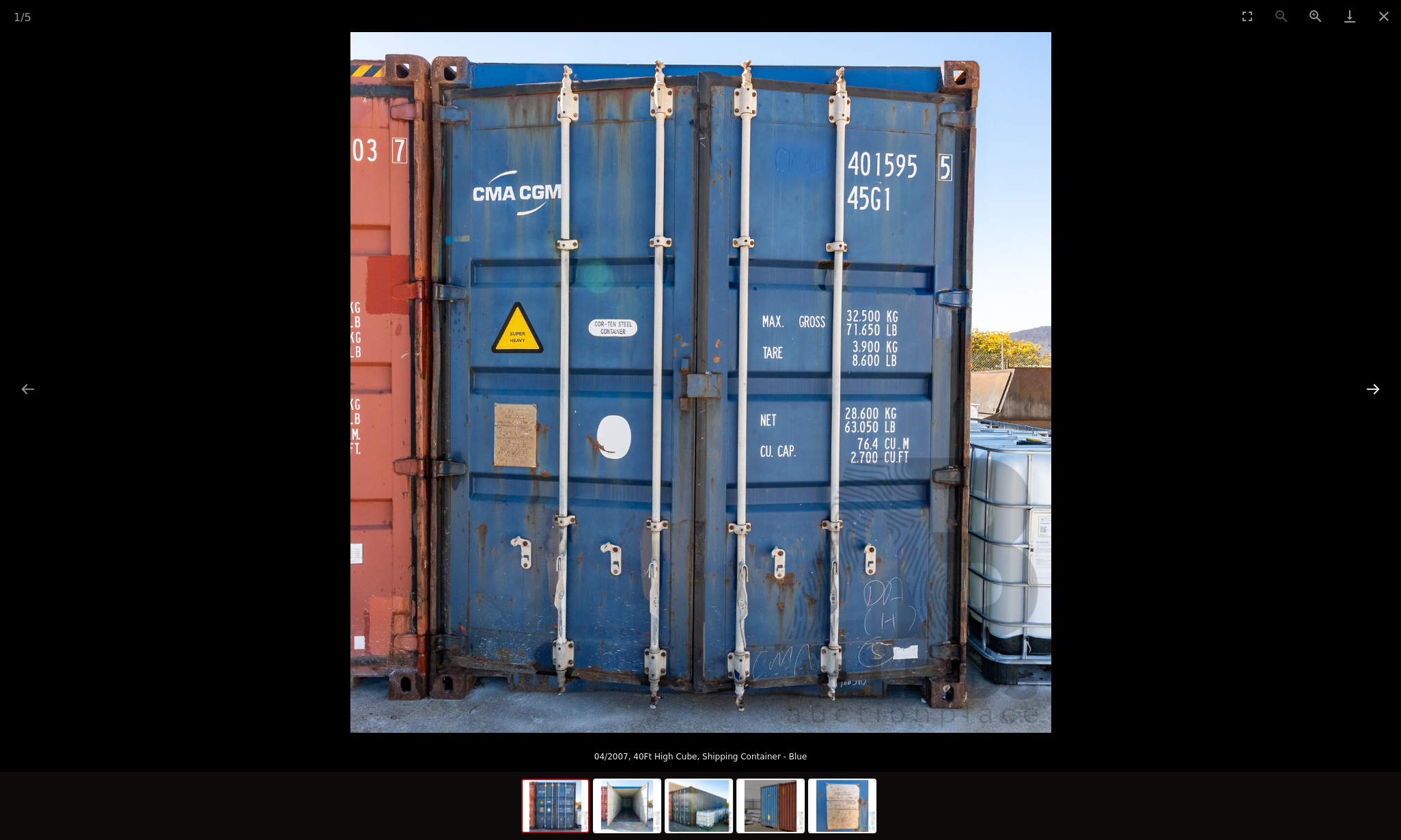
click at [1375, 384] on button "Next slide" at bounding box center [1373, 389] width 29 height 27
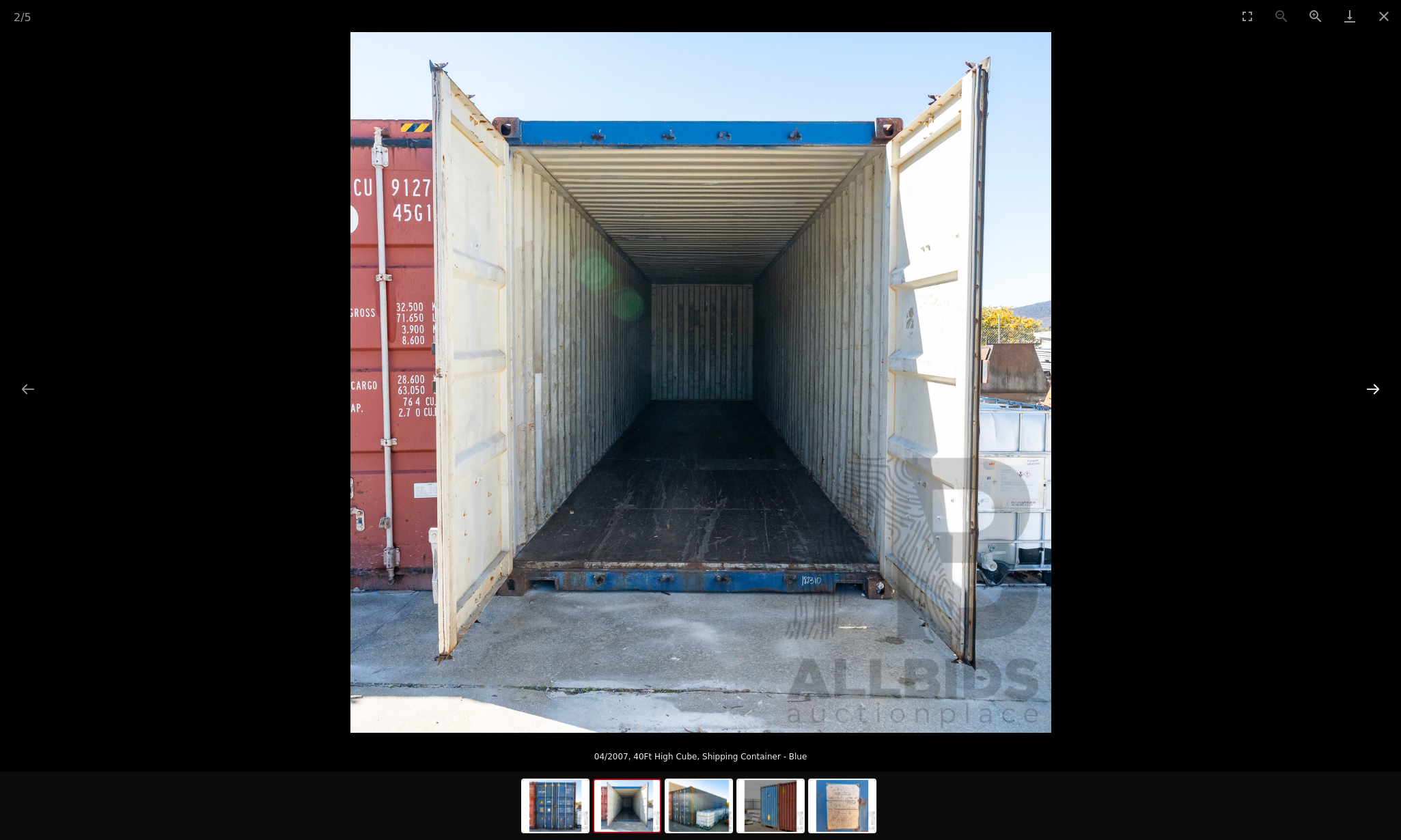
click at [1375, 384] on button "Next slide" at bounding box center [1373, 389] width 29 height 27
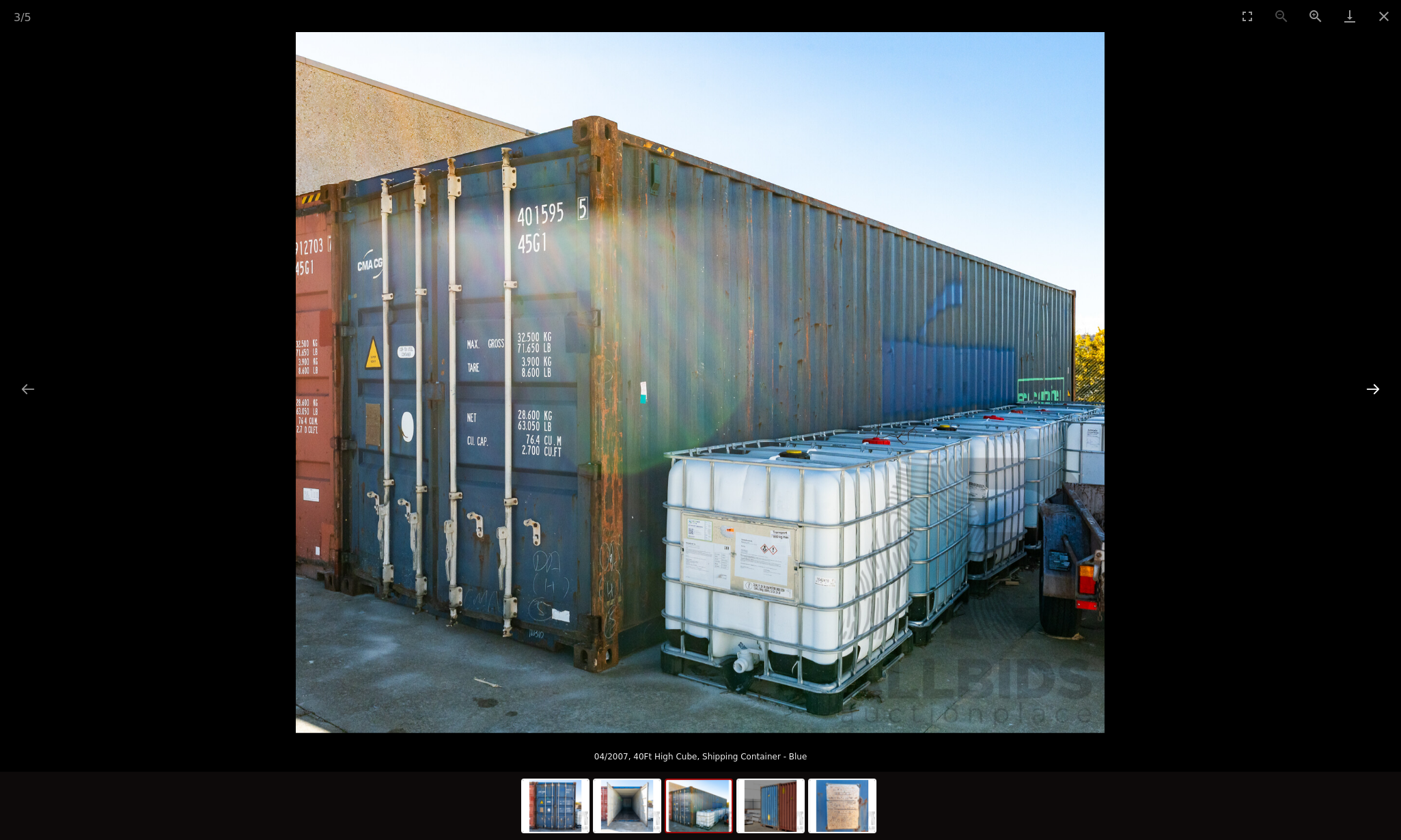
click at [1379, 386] on button "Next slide" at bounding box center [1373, 389] width 29 height 27
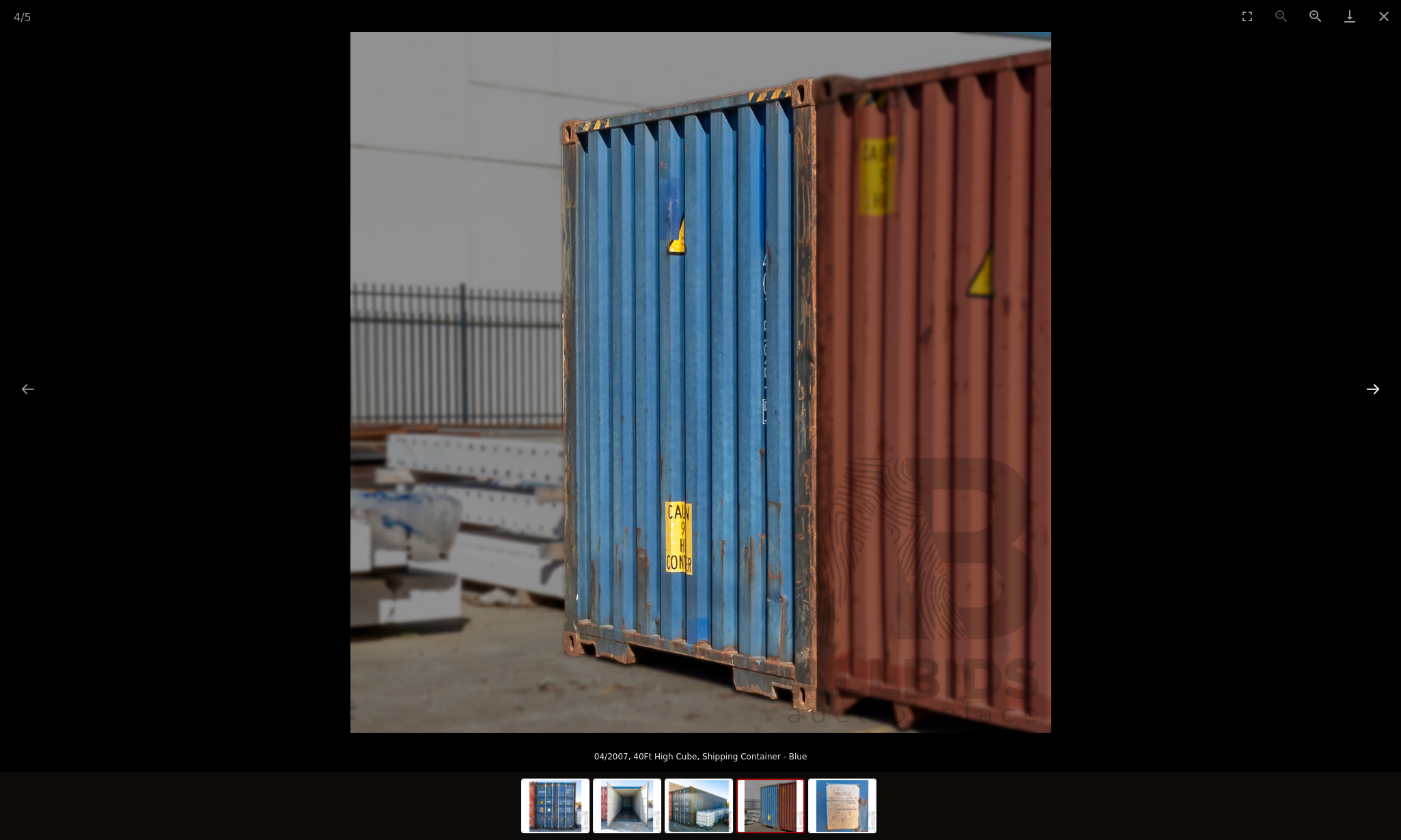
click at [1379, 386] on button "Next slide" at bounding box center [1373, 389] width 29 height 27
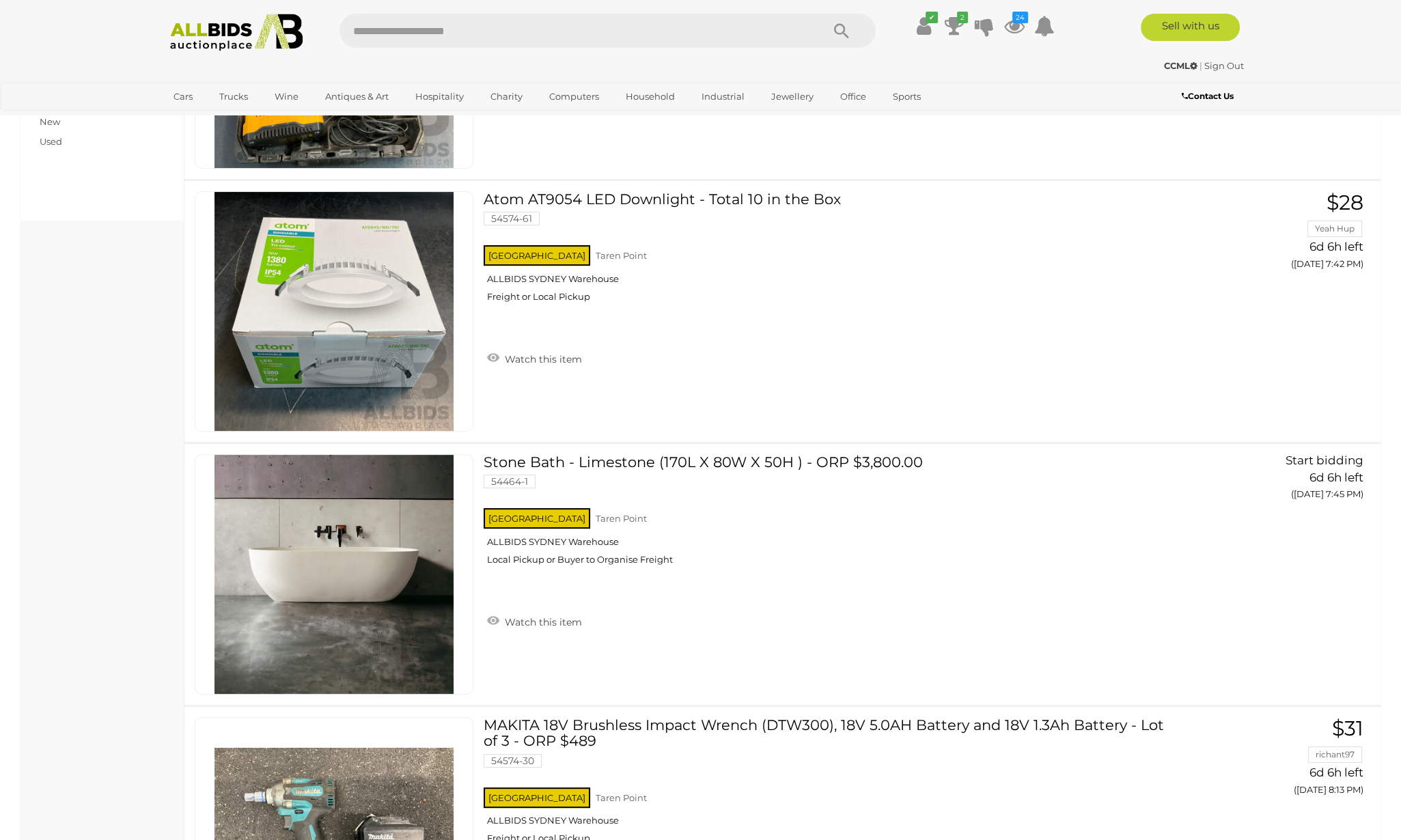
scroll to position [3900, 0]
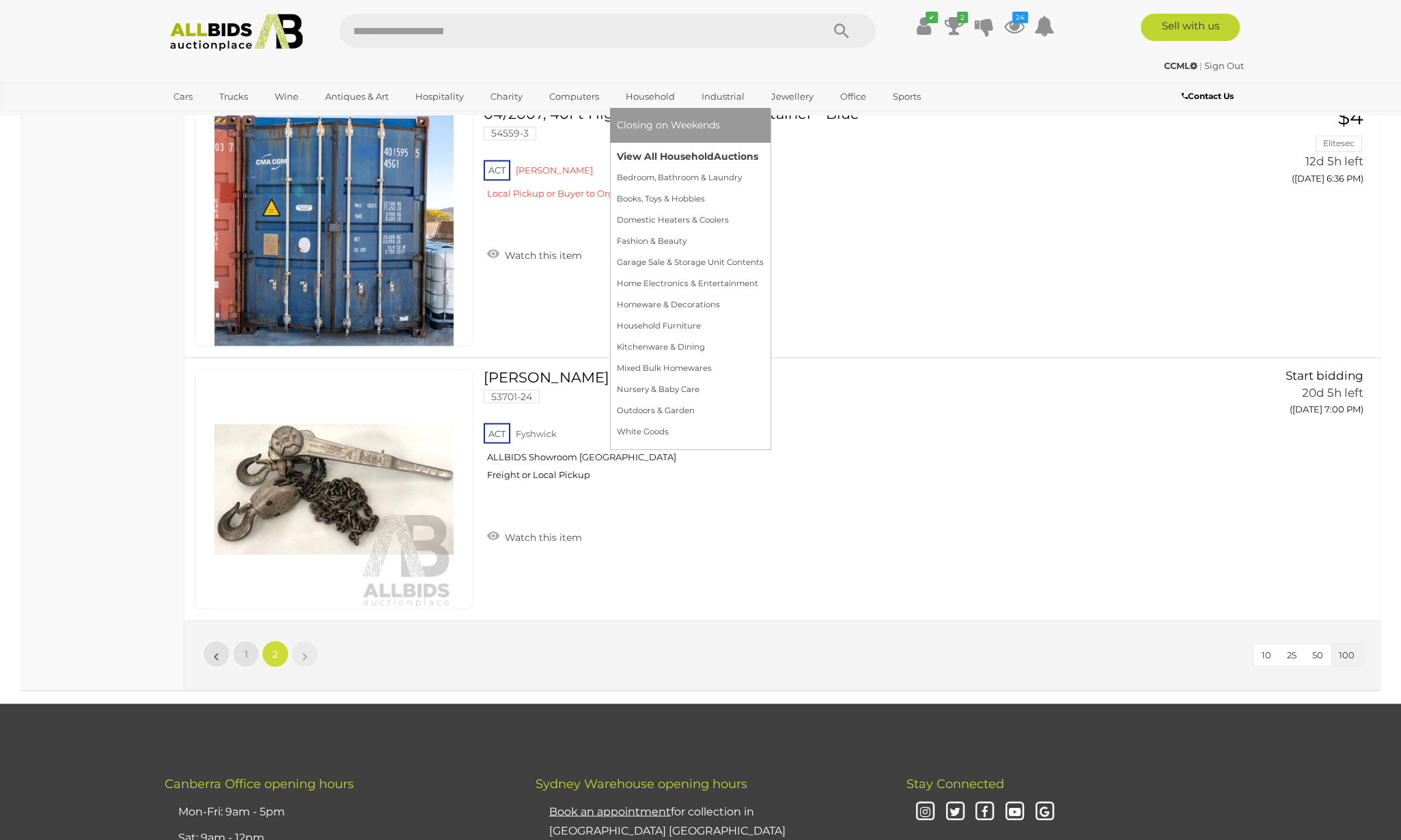
click at [643, 154] on link "View All Household Auctions" at bounding box center [690, 156] width 147 height 21
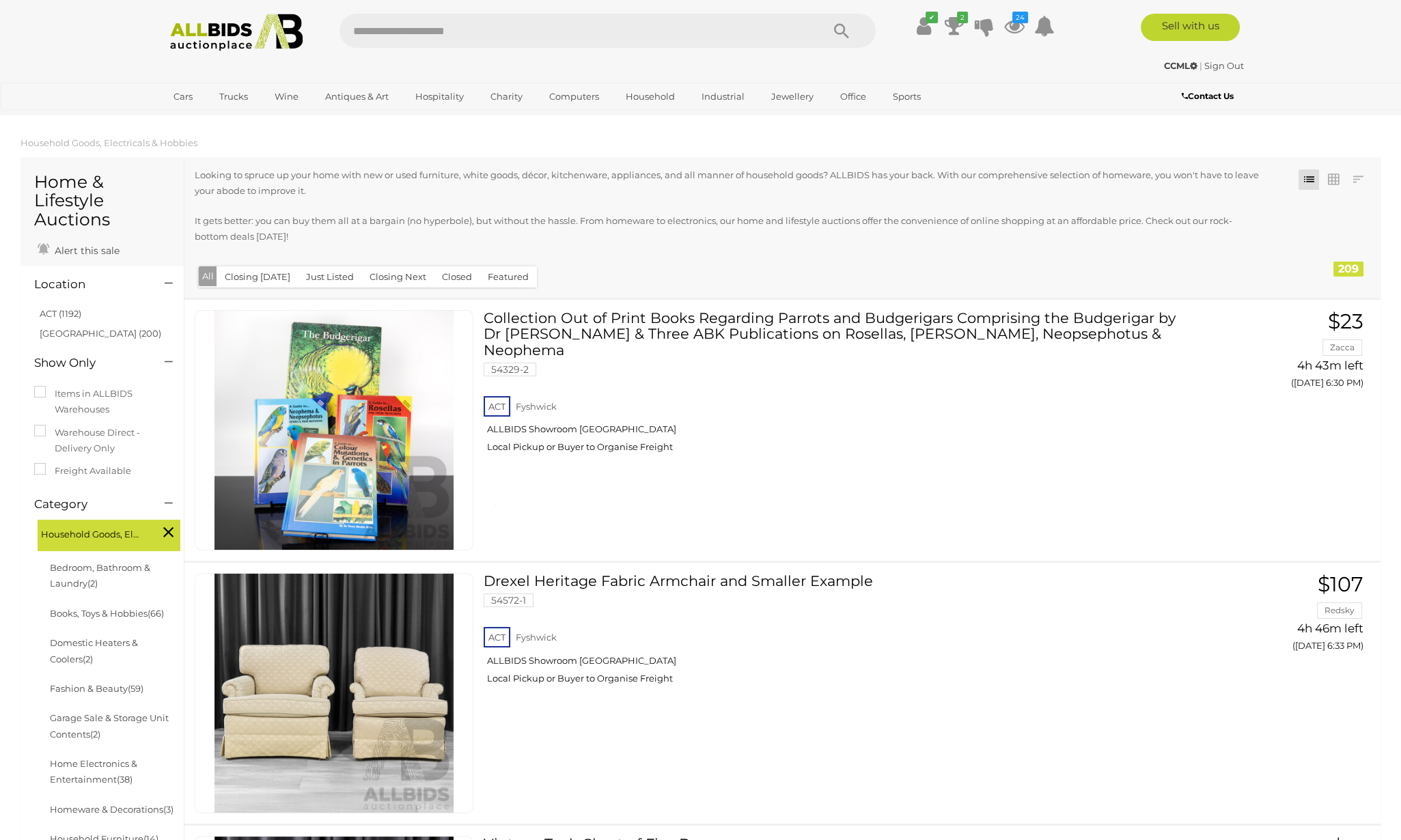
scroll to position [26414, 0]
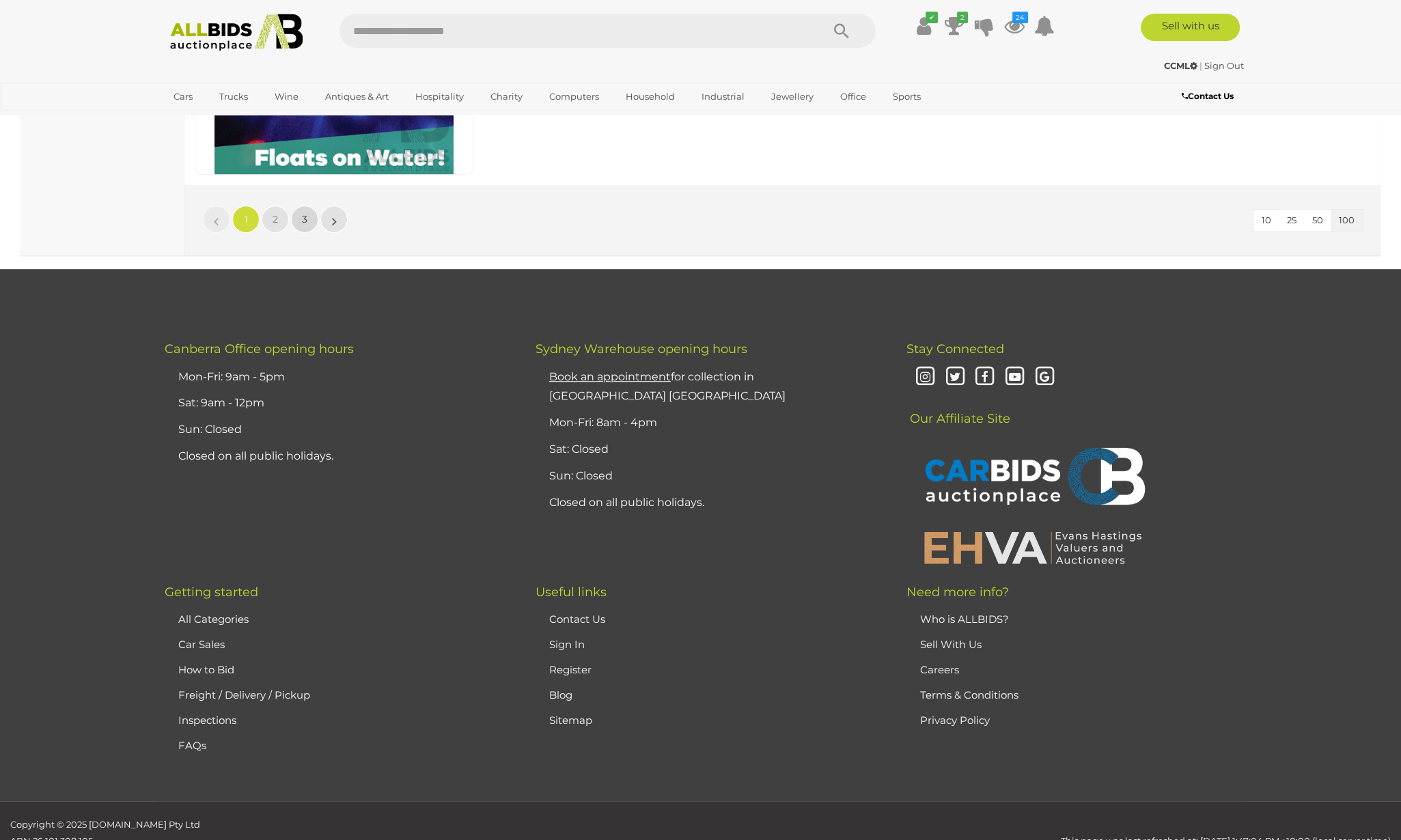
click at [302, 213] on span "3" at bounding box center [305, 219] width 6 height 12
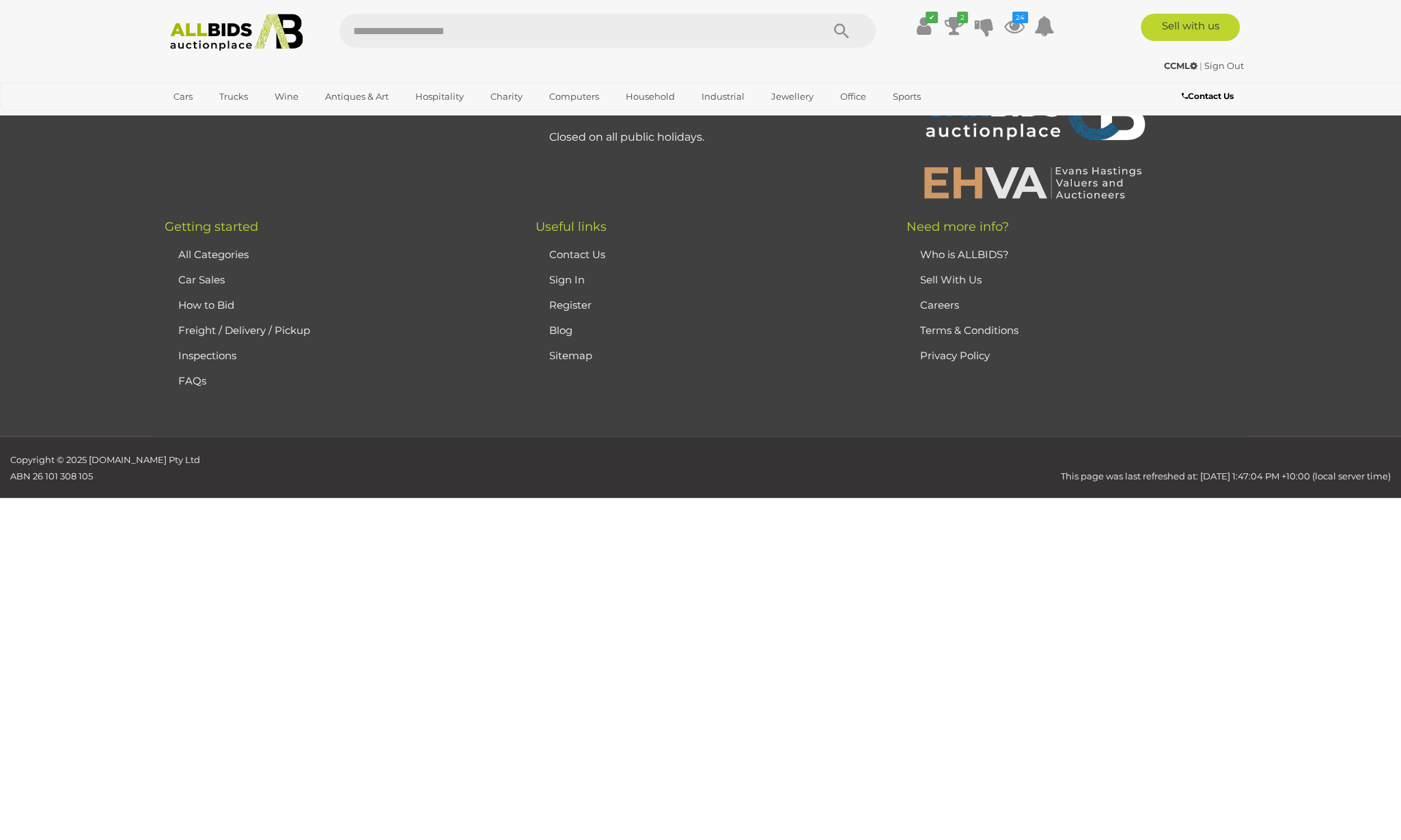
scroll to position [161, 0]
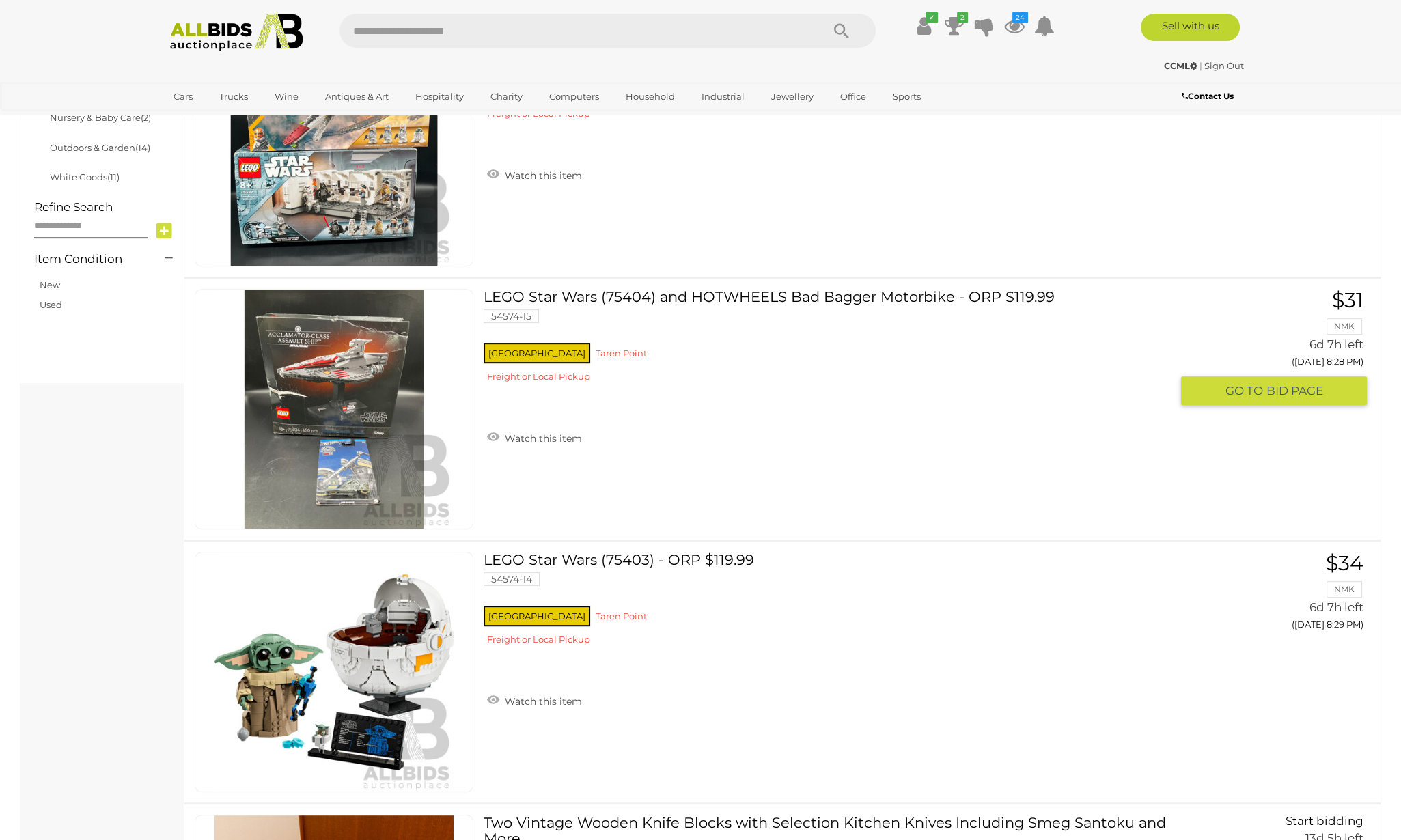
scroll to position [844, 0]
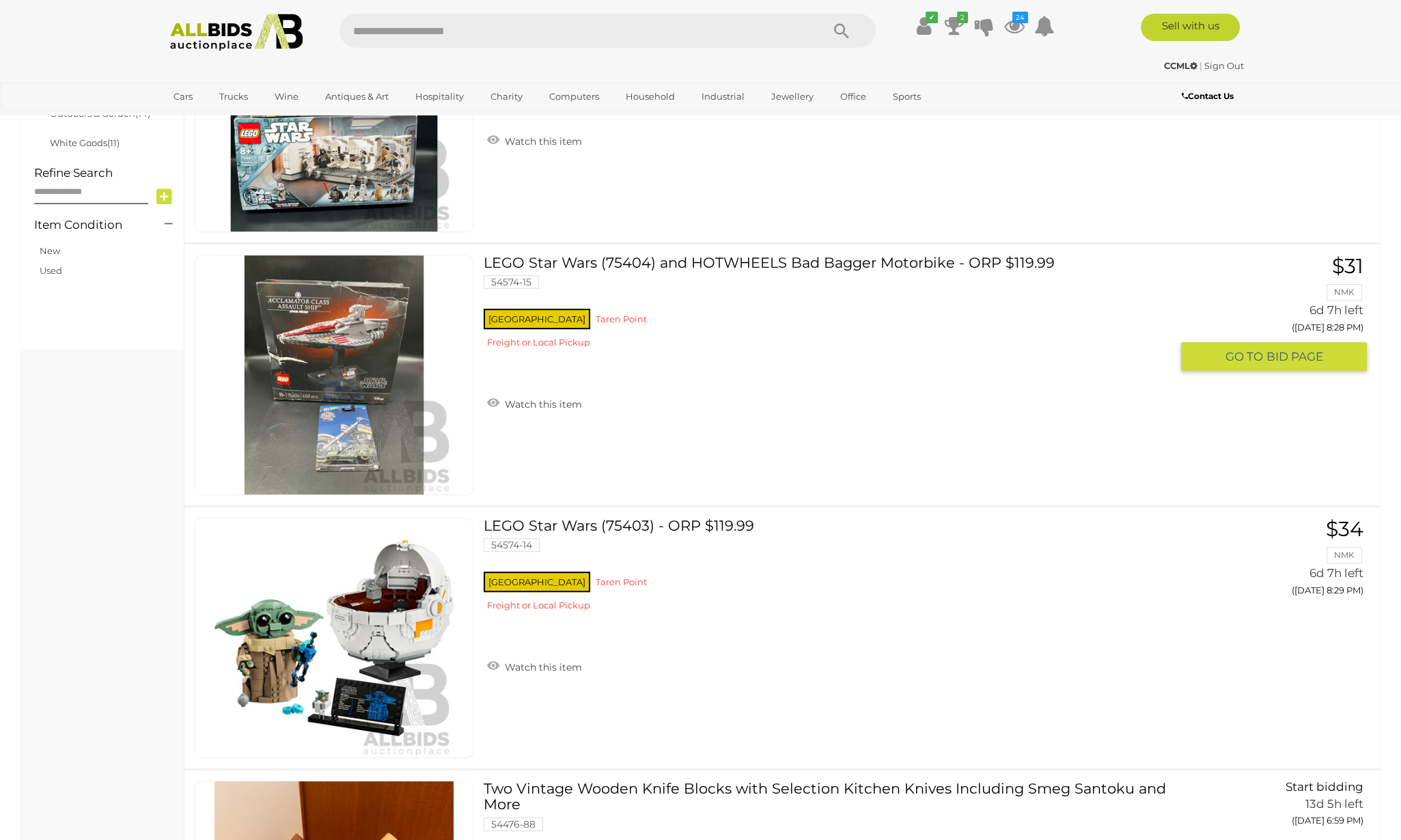
click at [787, 263] on link "LEGO Star Wars (75404) and HOTWHEELS Bad Bagger Motorbike - ORP $119.99 54574-1…" at bounding box center [832, 306] width 677 height 104
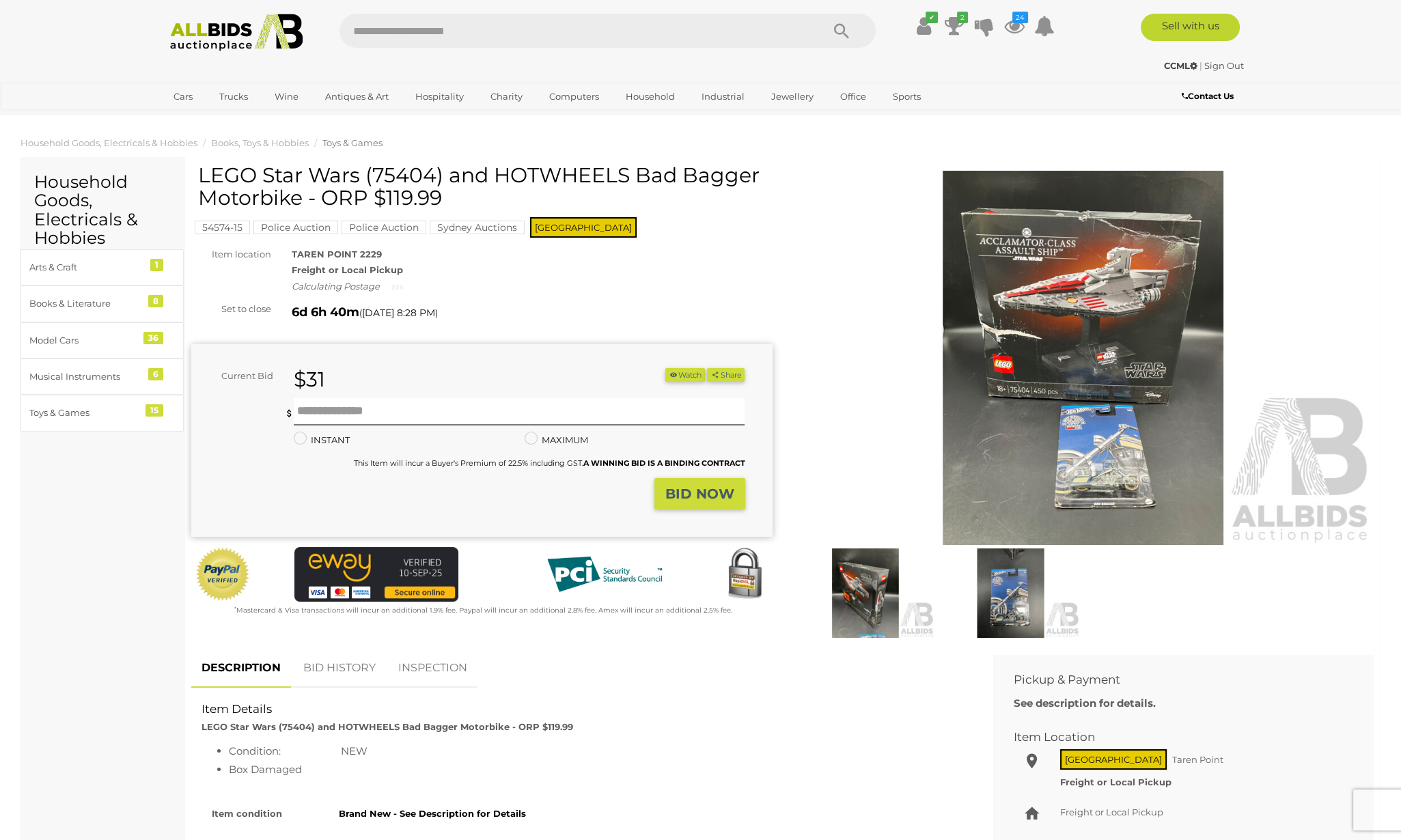
click at [867, 609] on img at bounding box center [866, 593] width 138 height 90
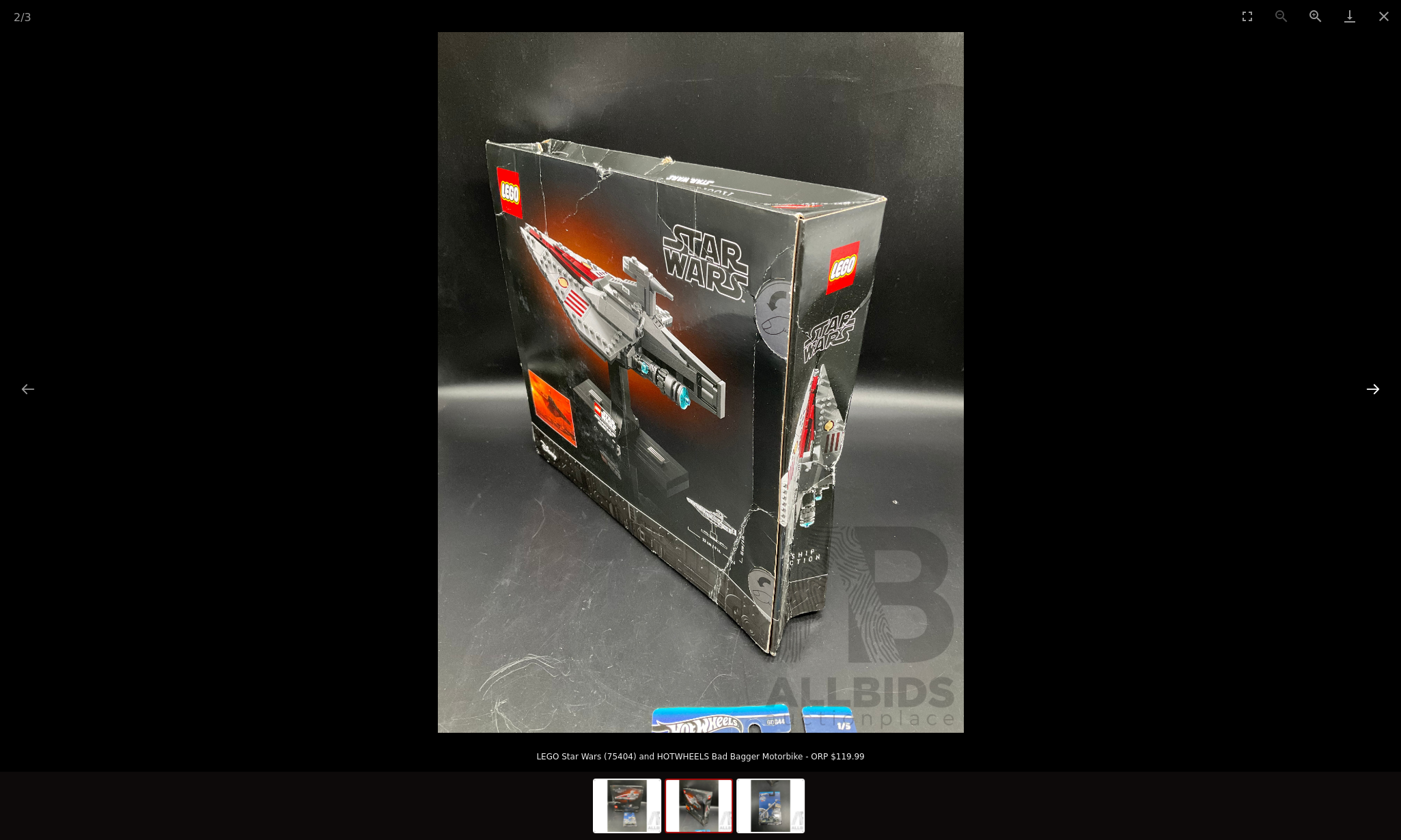
click at [1377, 379] on button "Next slide" at bounding box center [1373, 389] width 29 height 27
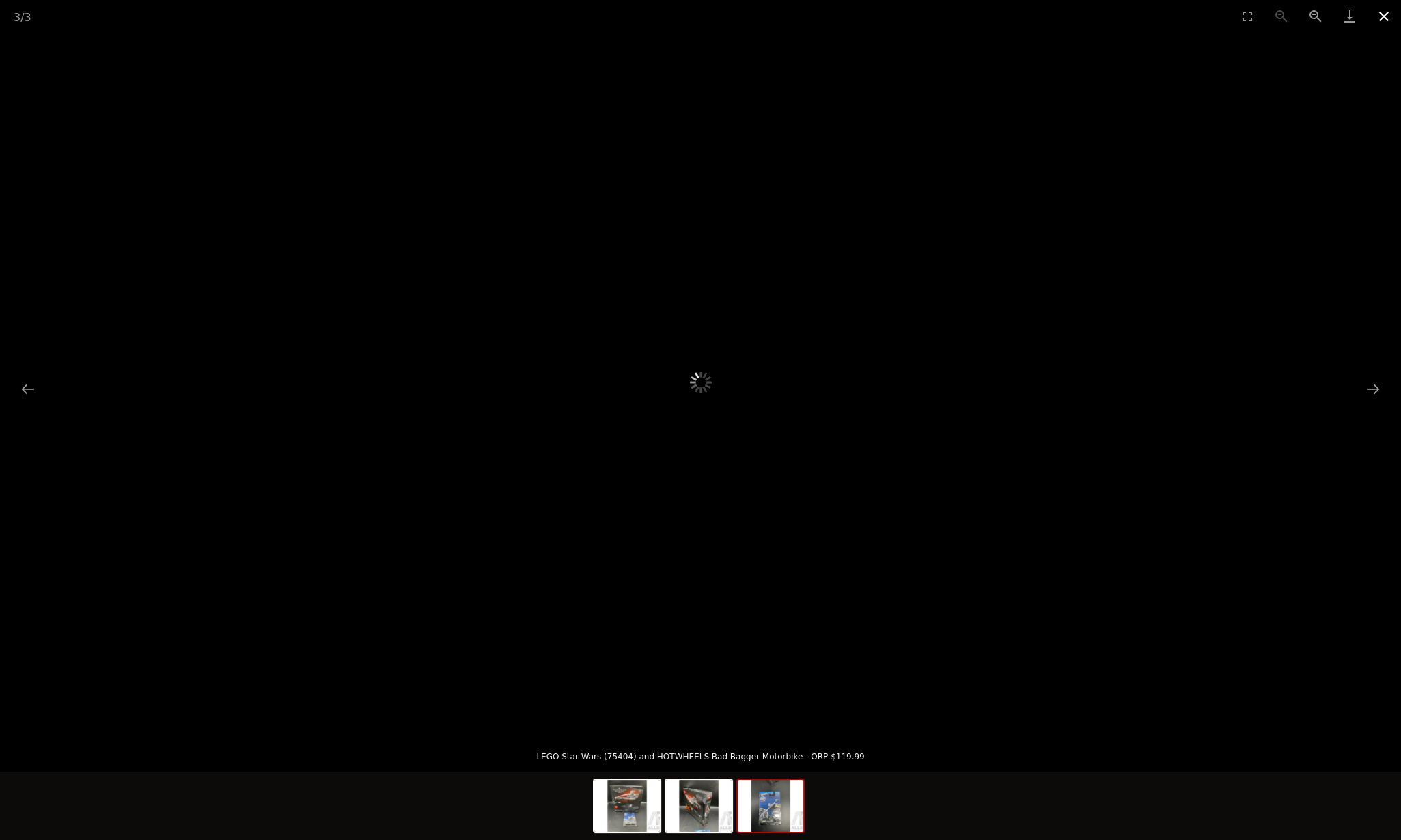
click at [1392, 17] on button "Close gallery" at bounding box center [1384, 16] width 35 height 33
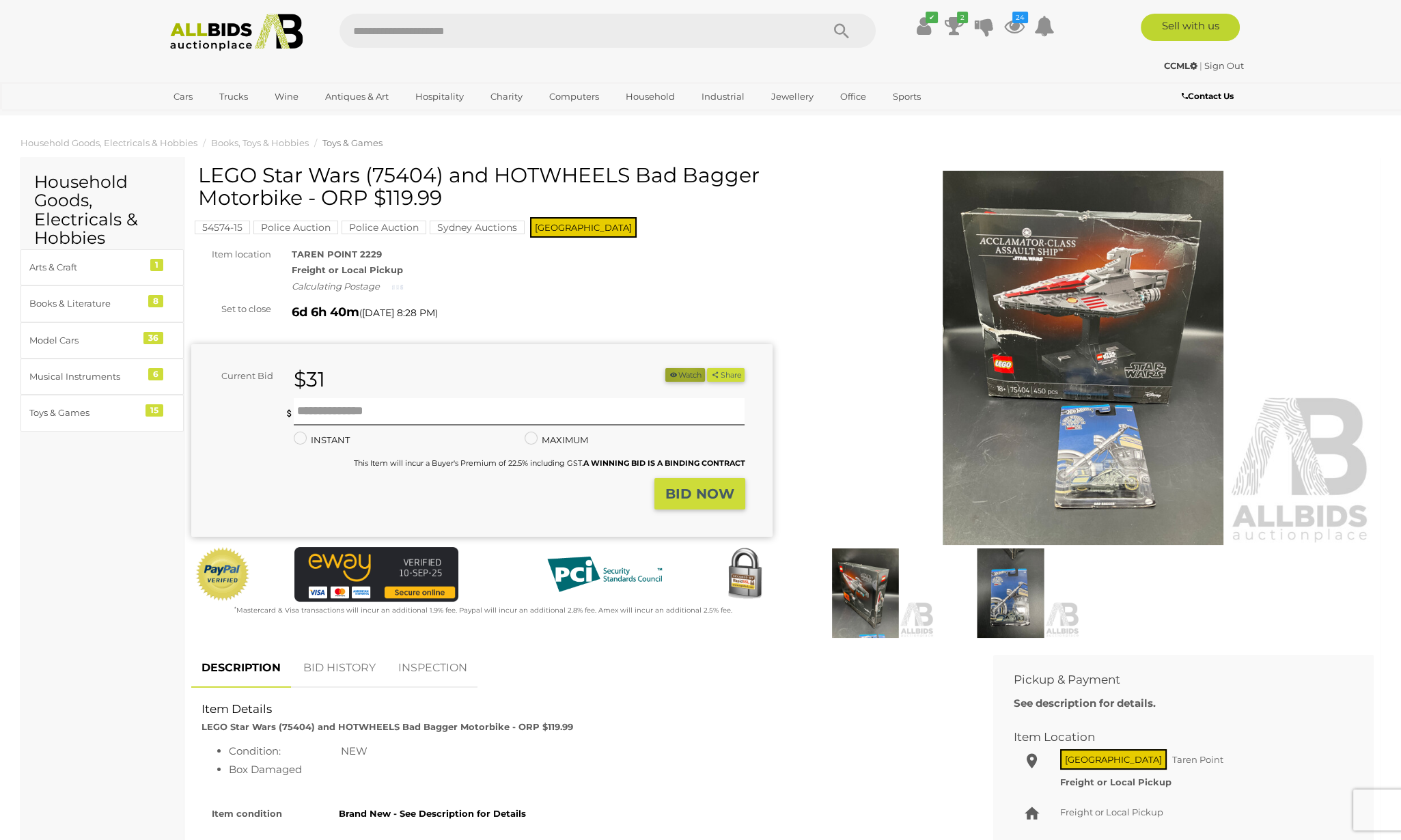
click at [681, 369] on button "Watch" at bounding box center [685, 375] width 39 height 15
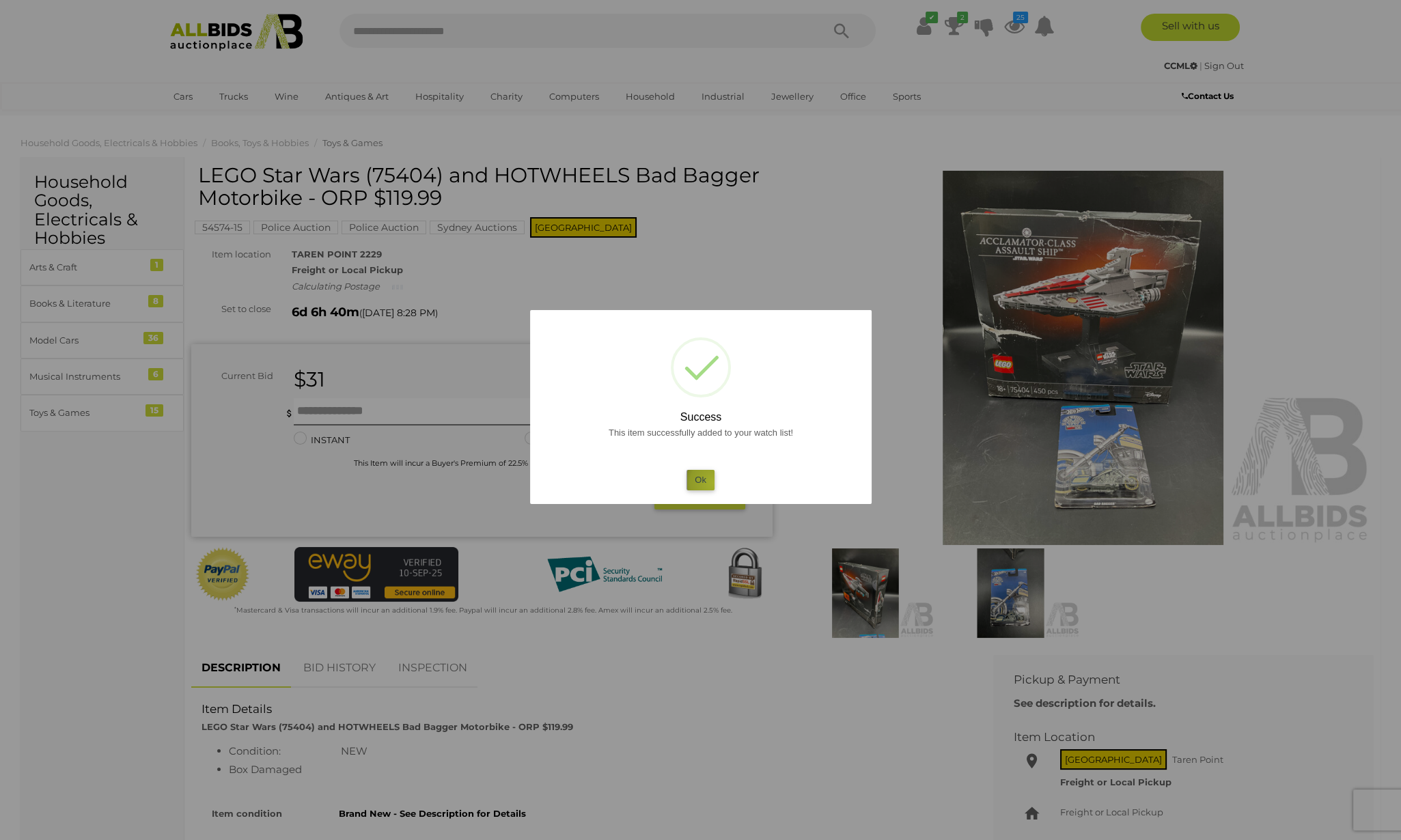
click at [714, 483] on button "Ok" at bounding box center [701, 480] width 28 height 20
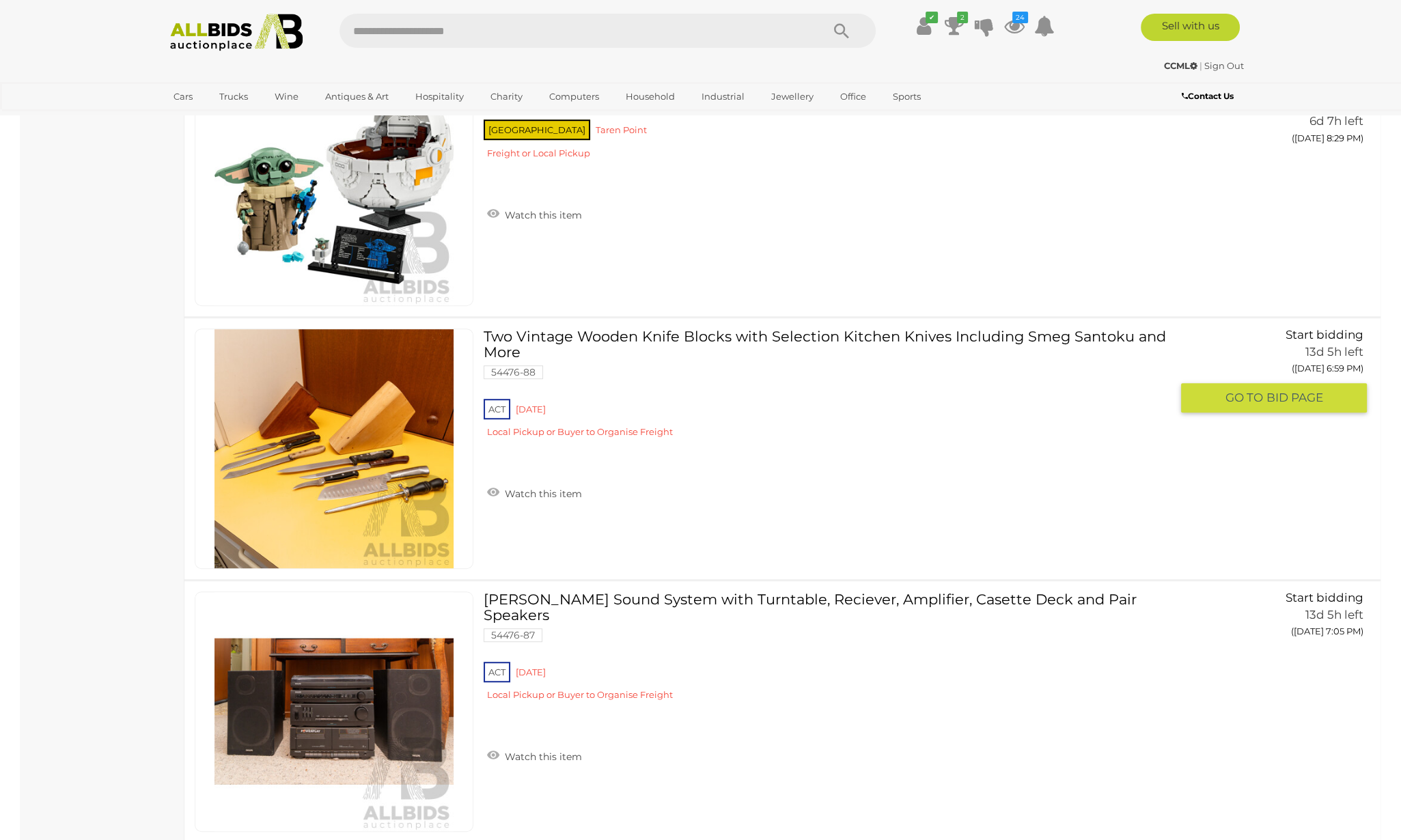
scroll to position [1613, 0]
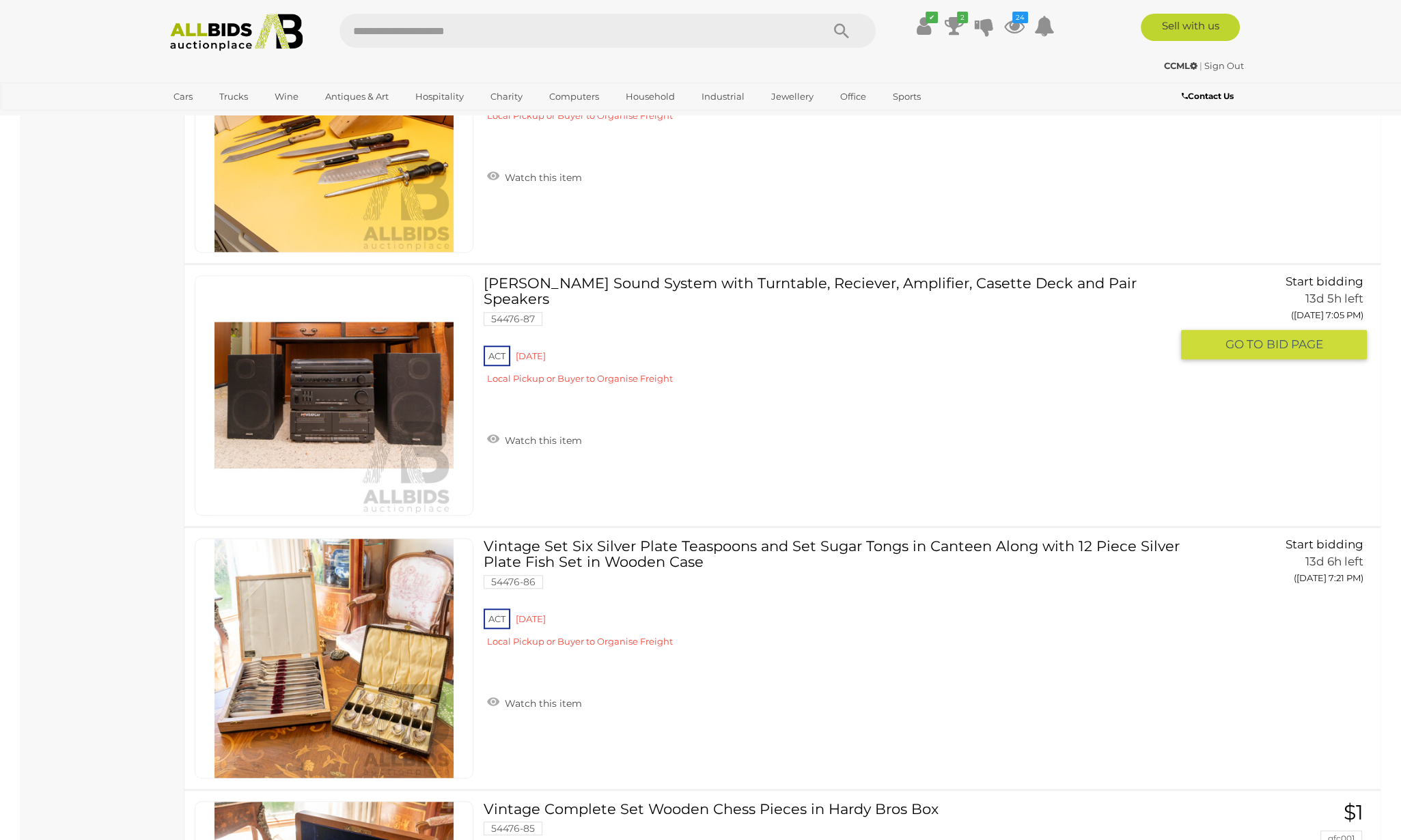
click at [821, 280] on link "[PERSON_NAME] Sound System with Turntable, Reciever, Amplifier, Casette Deck an…" at bounding box center [832, 335] width 677 height 119
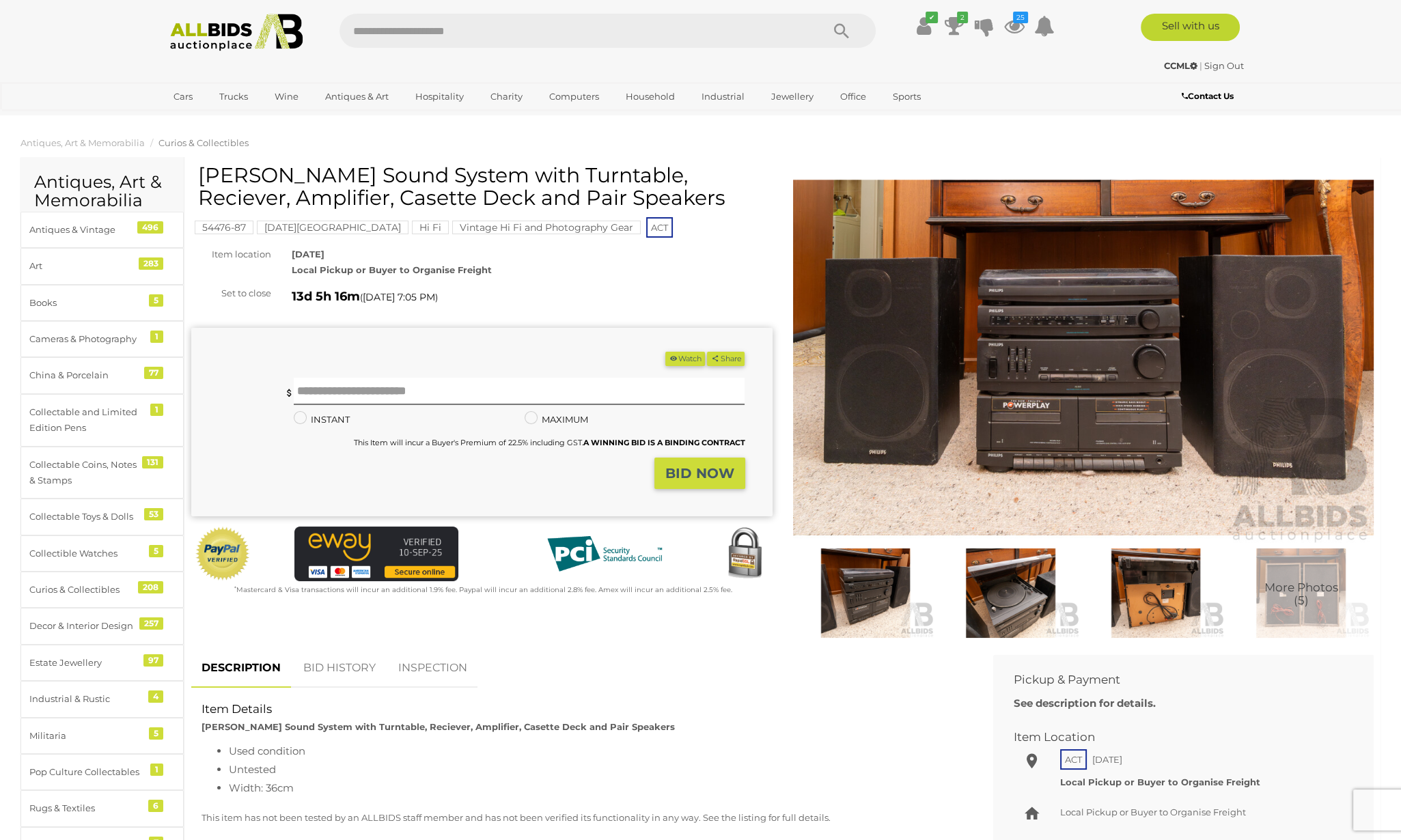
click at [674, 350] on div "(Min $1) Share Facebook Twitter" at bounding box center [482, 421] width 582 height 189
click at [669, 356] on icon "button" at bounding box center [674, 358] width 10 height 8
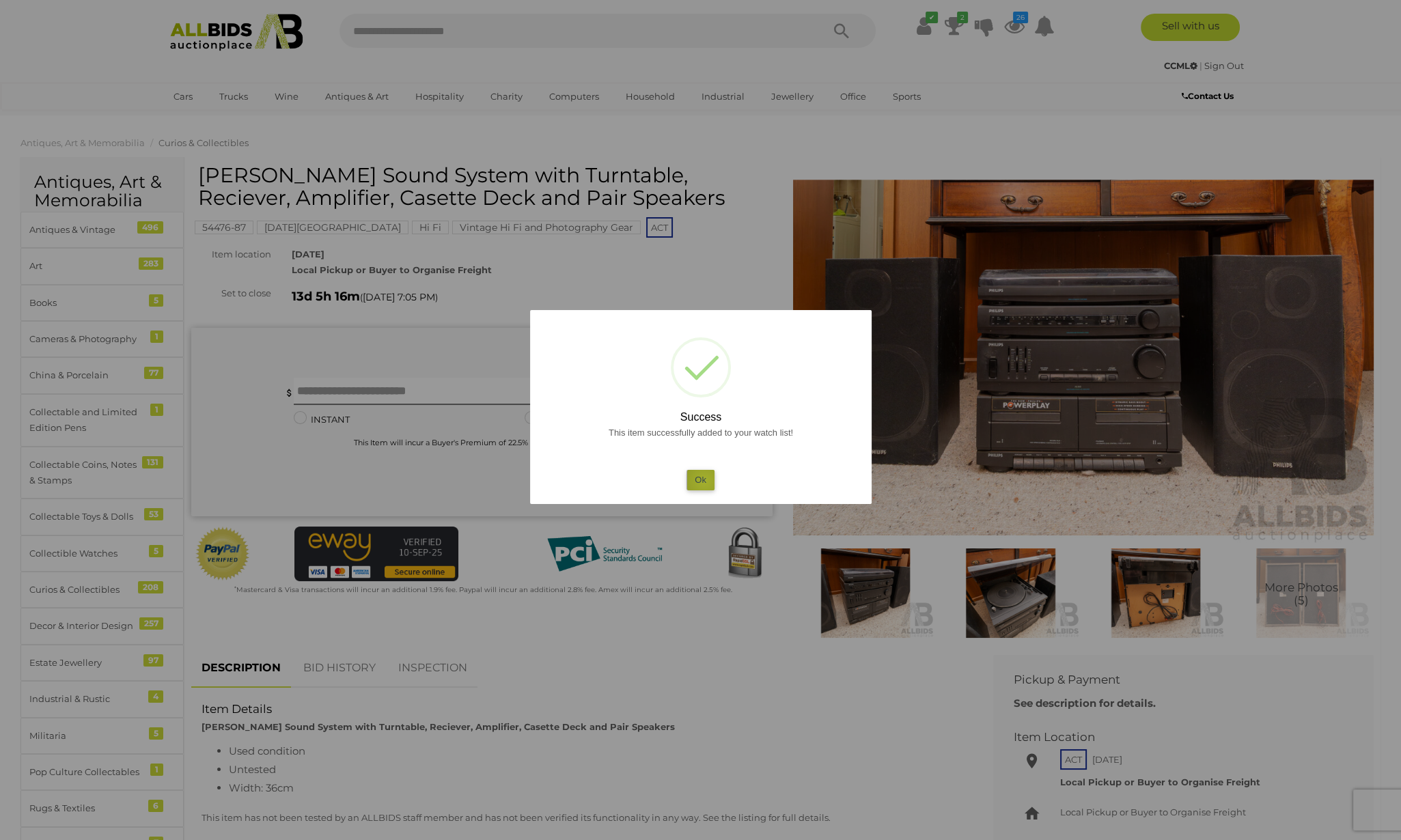
click at [705, 481] on button "Ok" at bounding box center [701, 480] width 28 height 20
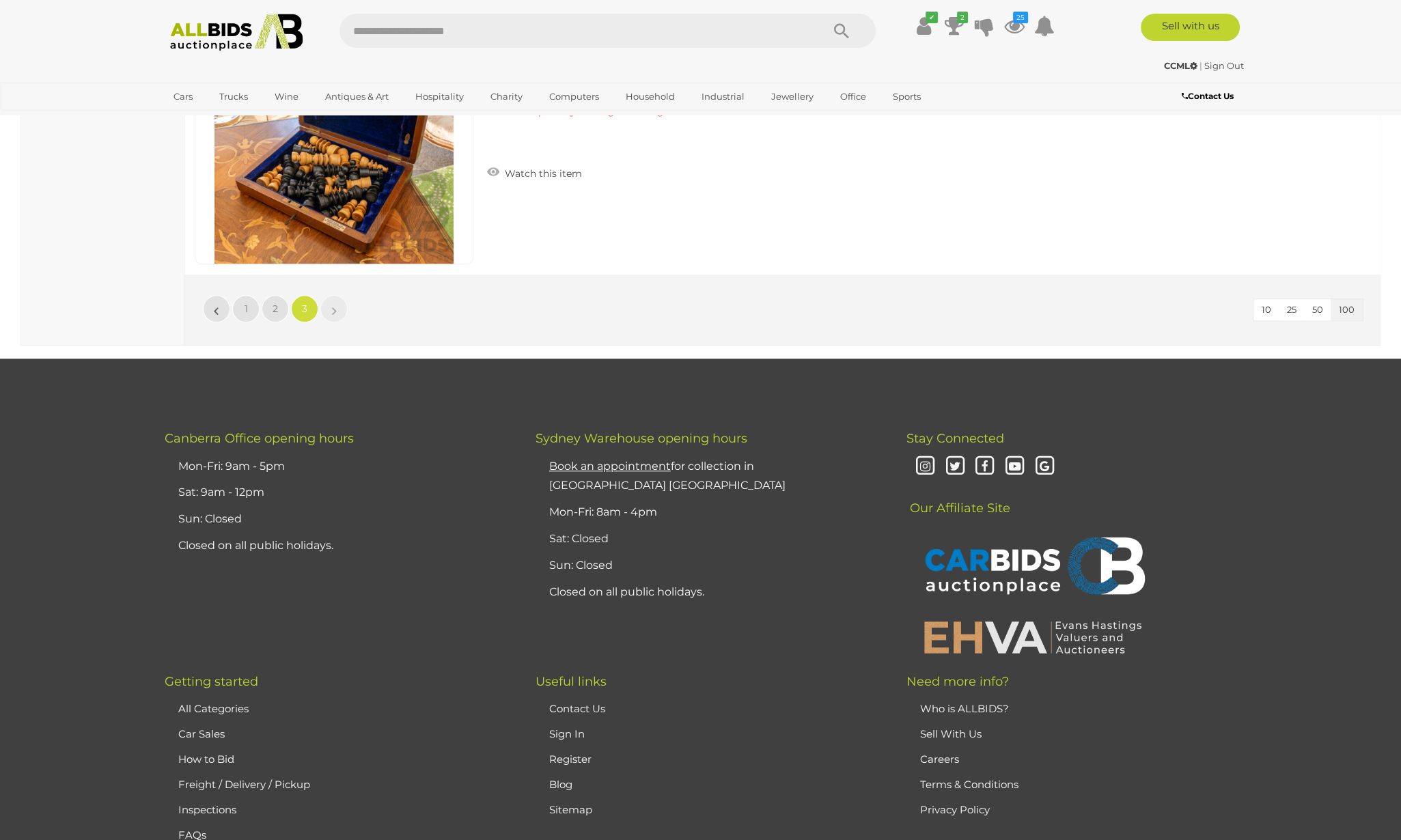
scroll to position [2401, 0]
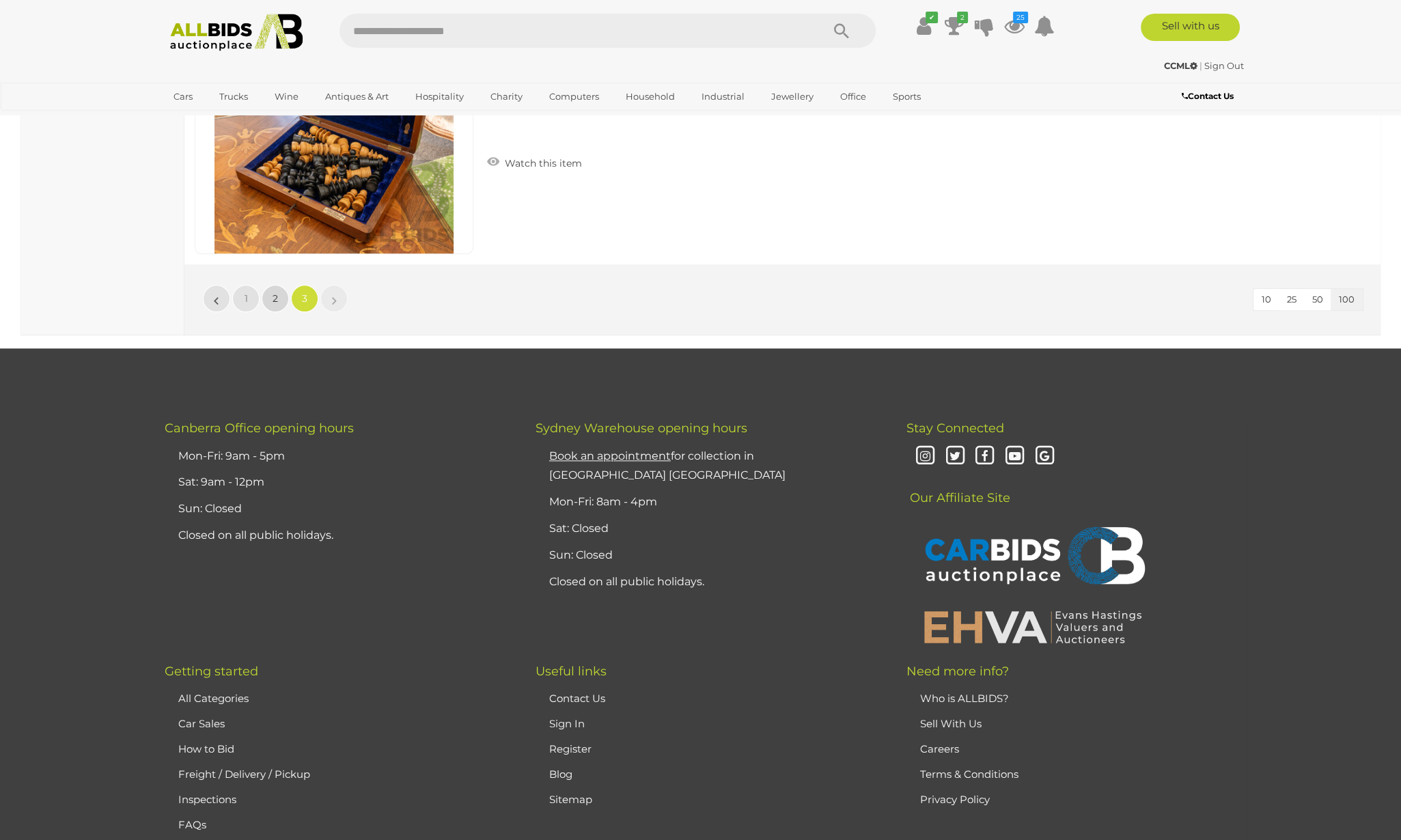
click at [272, 293] on span "2" at bounding box center [275, 298] width 6 height 12
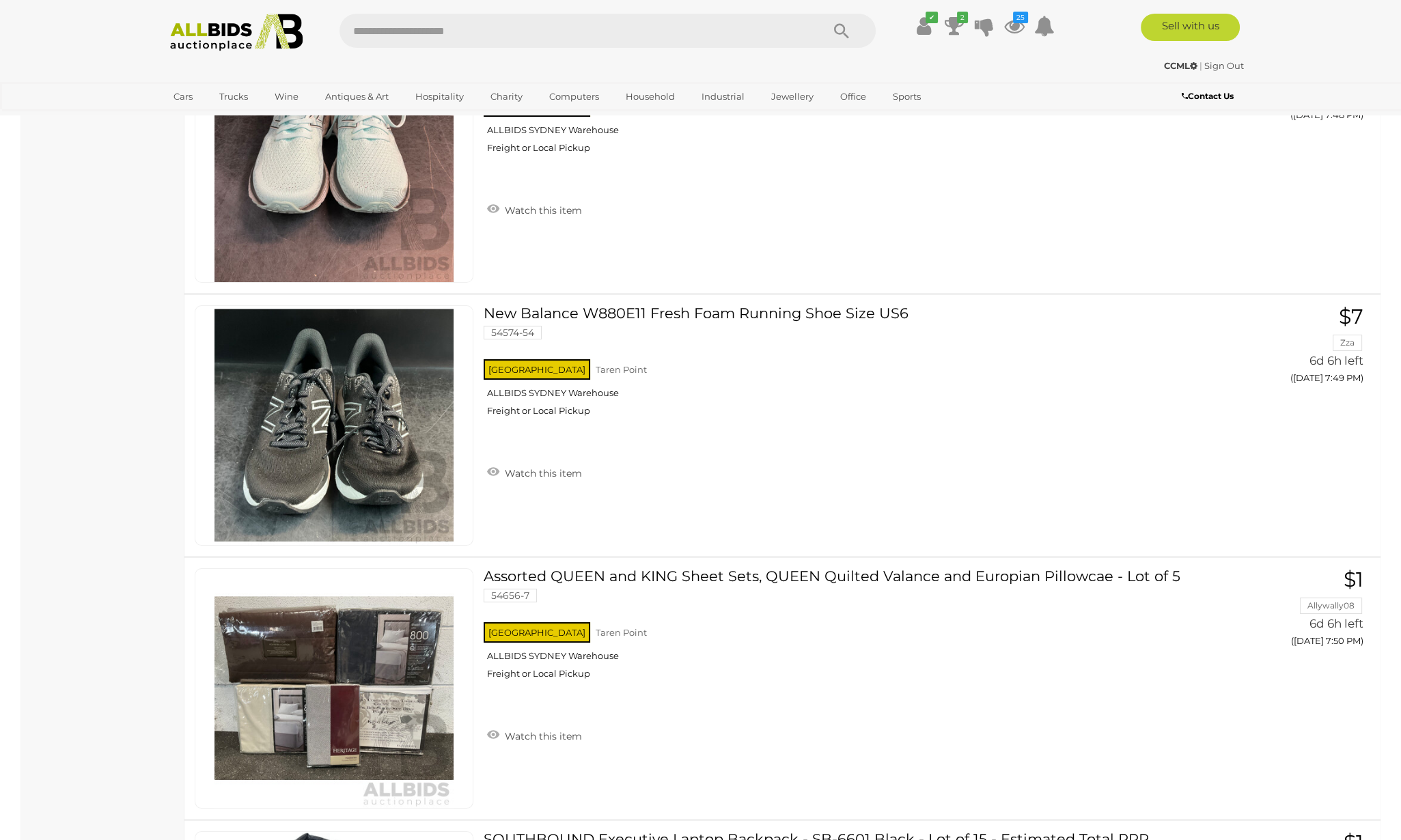
scroll to position [17163, 0]
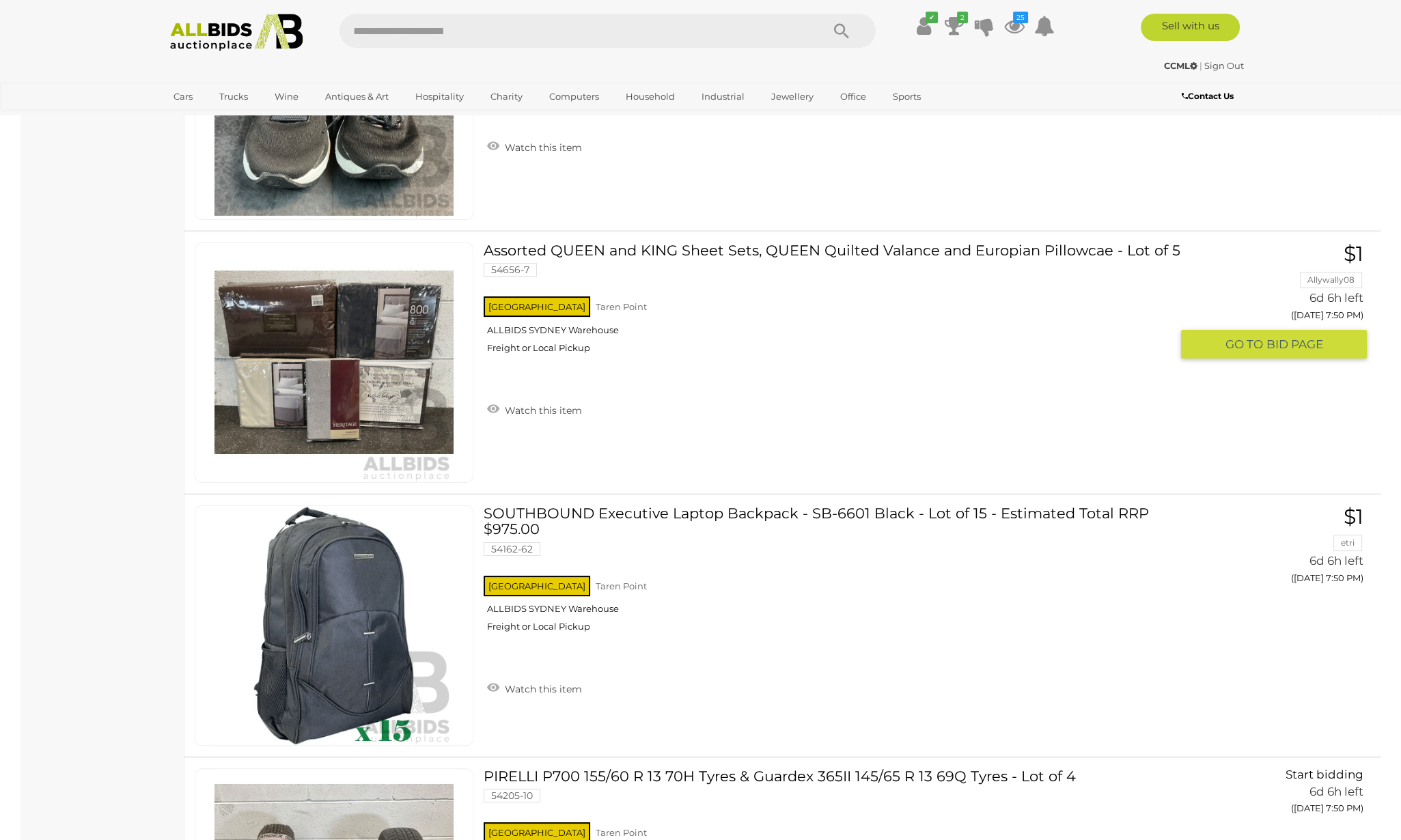
click at [560, 243] on link "Assorted QUEEN and KING Sheet Sets, QUEEN Quilted Valance and Europian Pillowca…" at bounding box center [832, 303] width 677 height 121
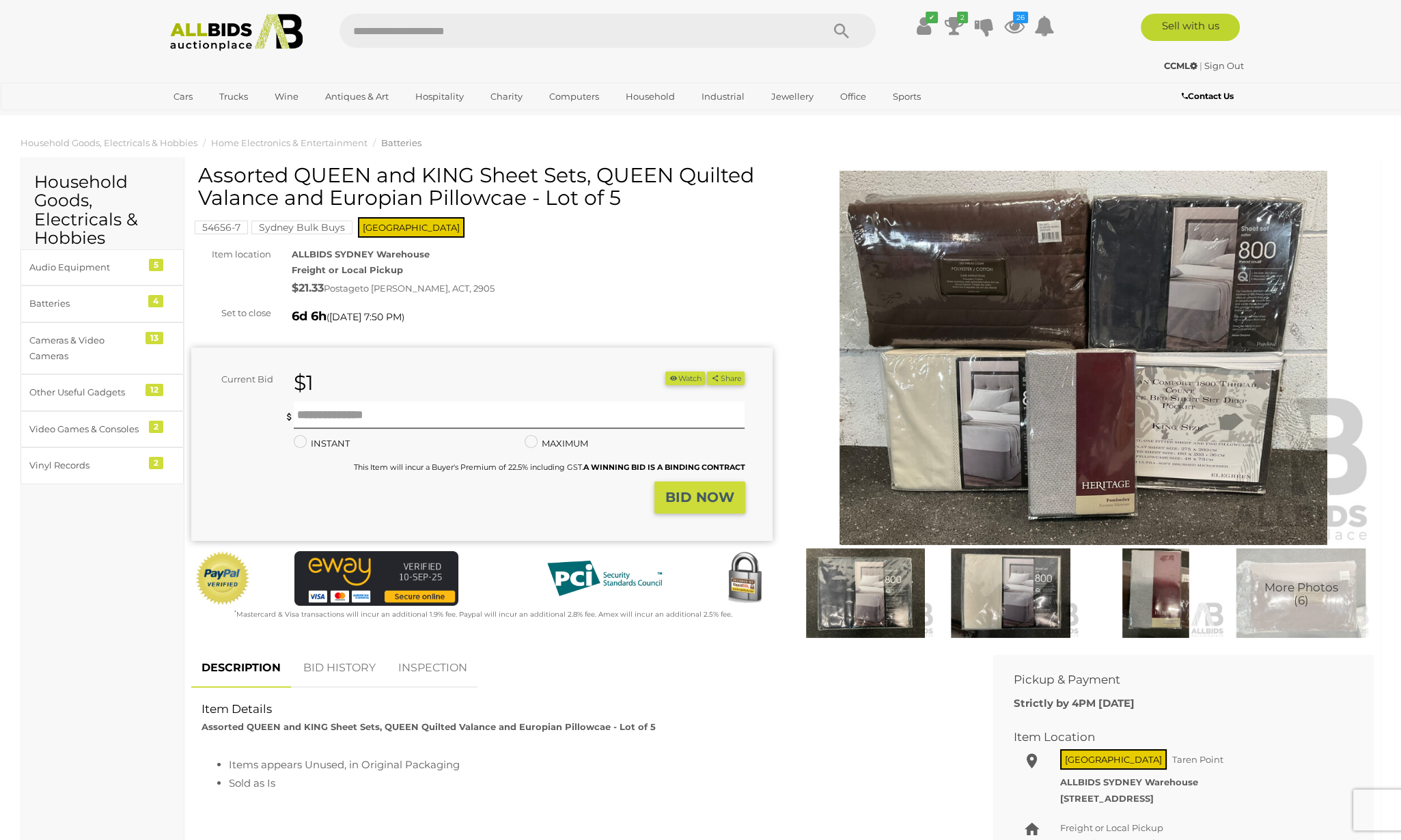
click at [1235, 434] on img at bounding box center [1084, 357] width 582 height 374
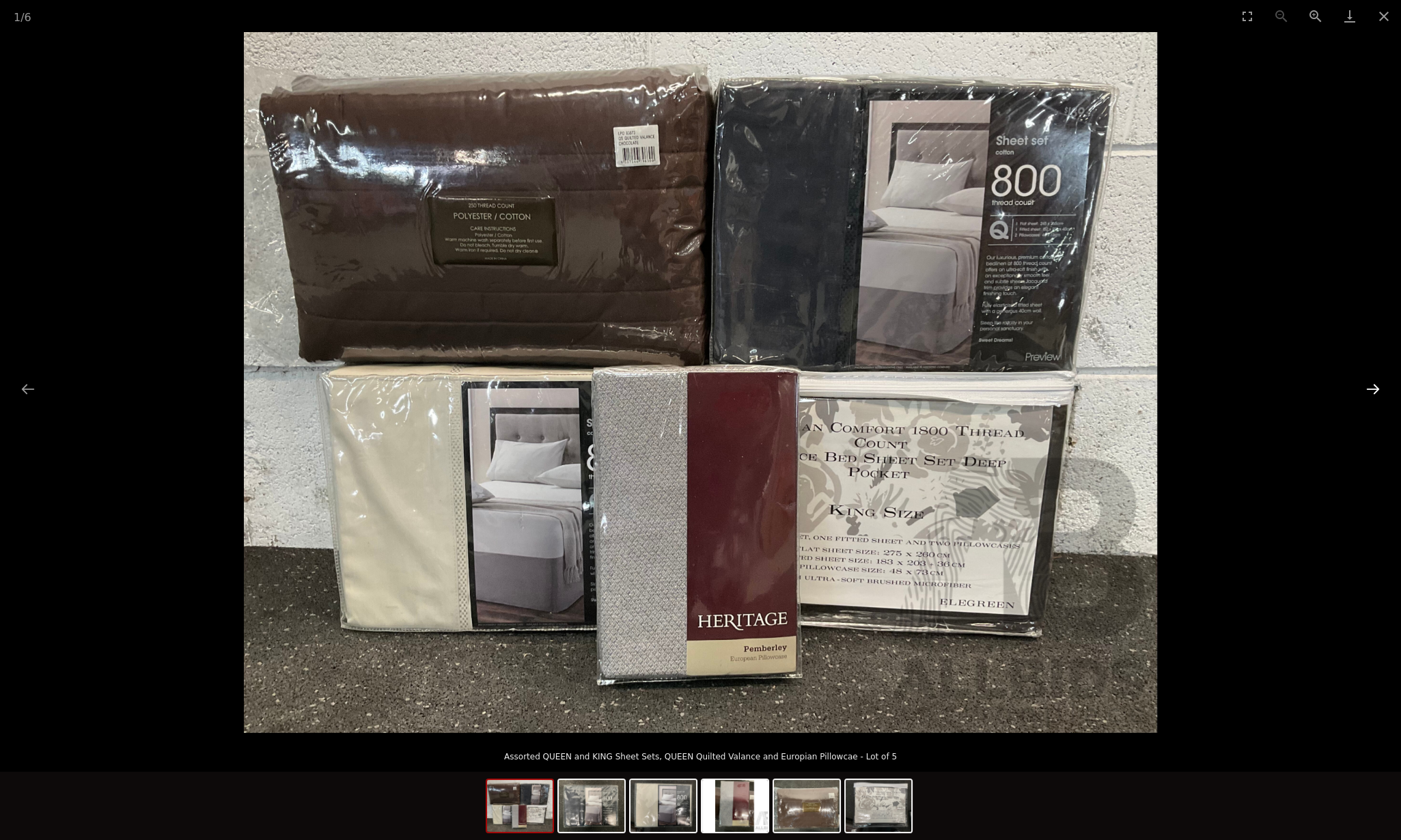
click at [1368, 389] on button "Next slide" at bounding box center [1373, 389] width 29 height 27
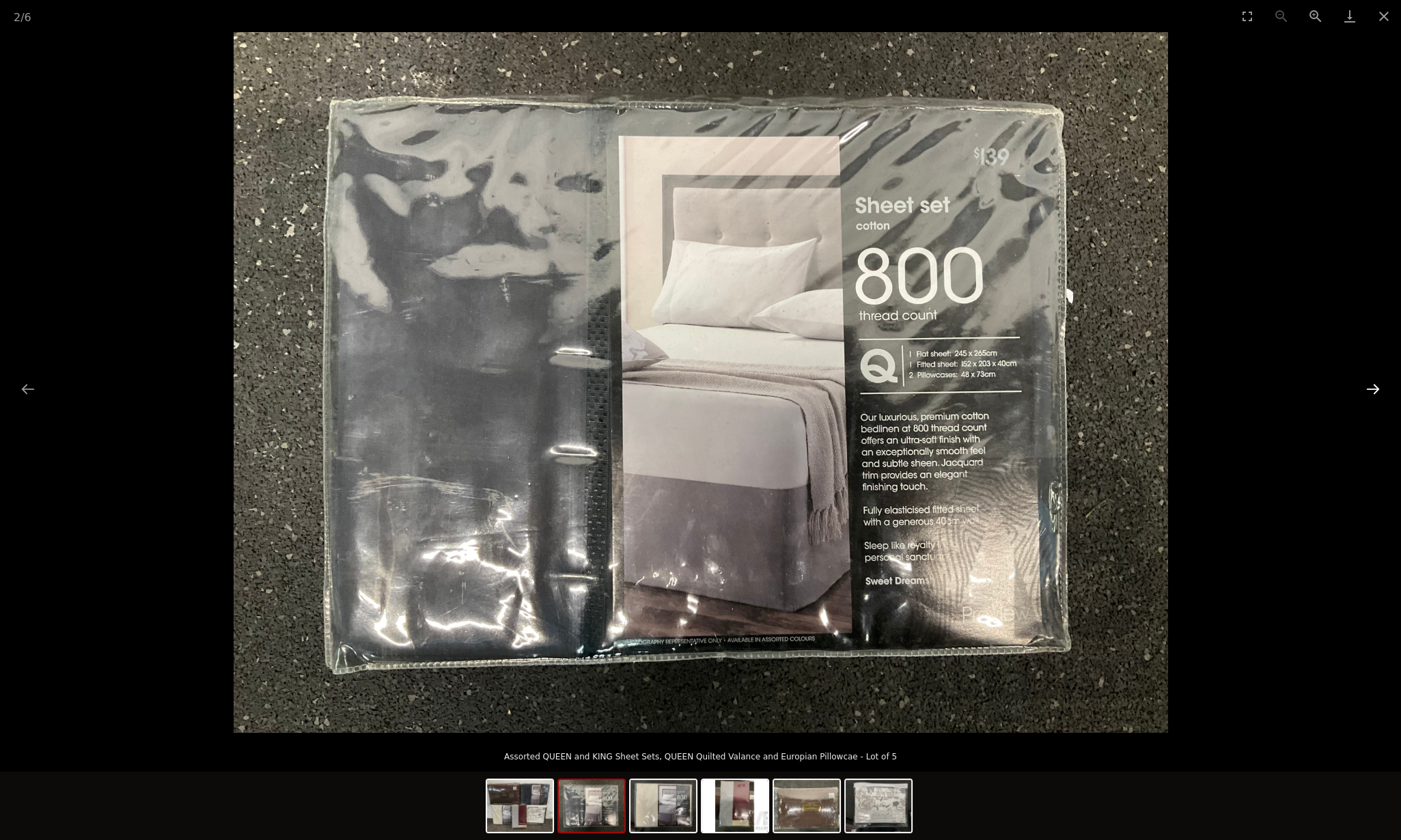
click at [1368, 390] on button "Next slide" at bounding box center [1373, 389] width 29 height 27
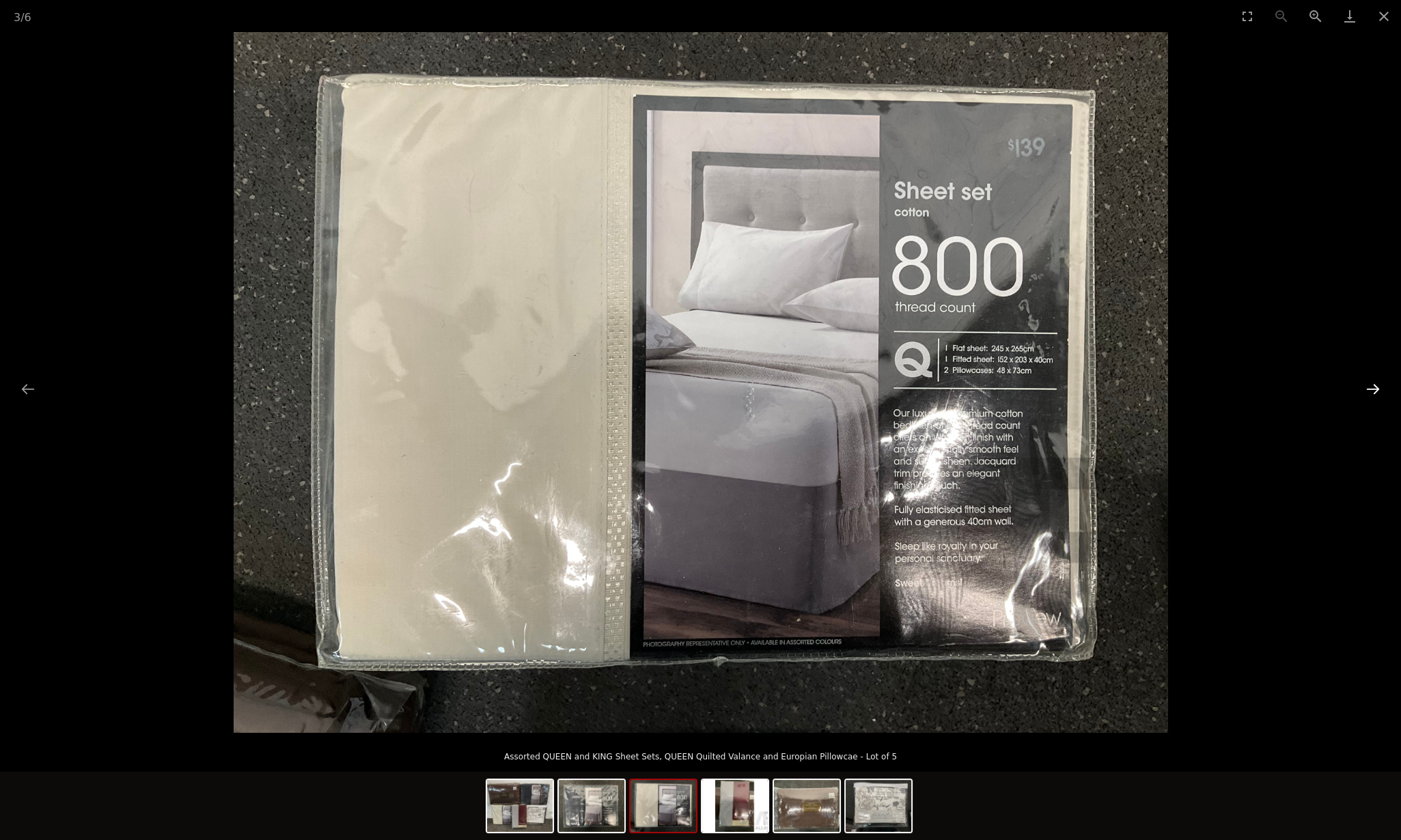
click at [1368, 390] on button "Next slide" at bounding box center [1373, 389] width 29 height 27
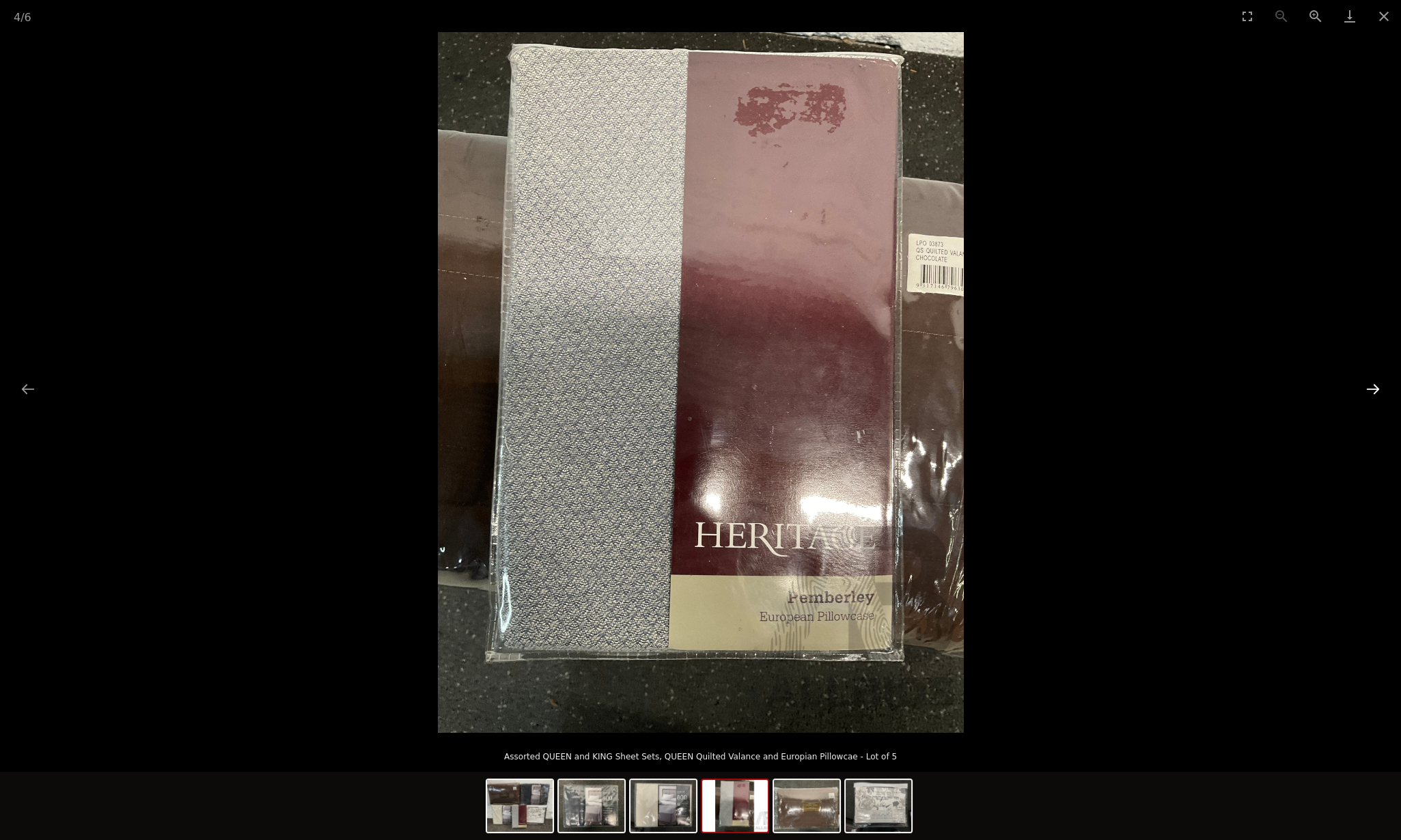
click at [1368, 390] on button "Next slide" at bounding box center [1373, 389] width 29 height 27
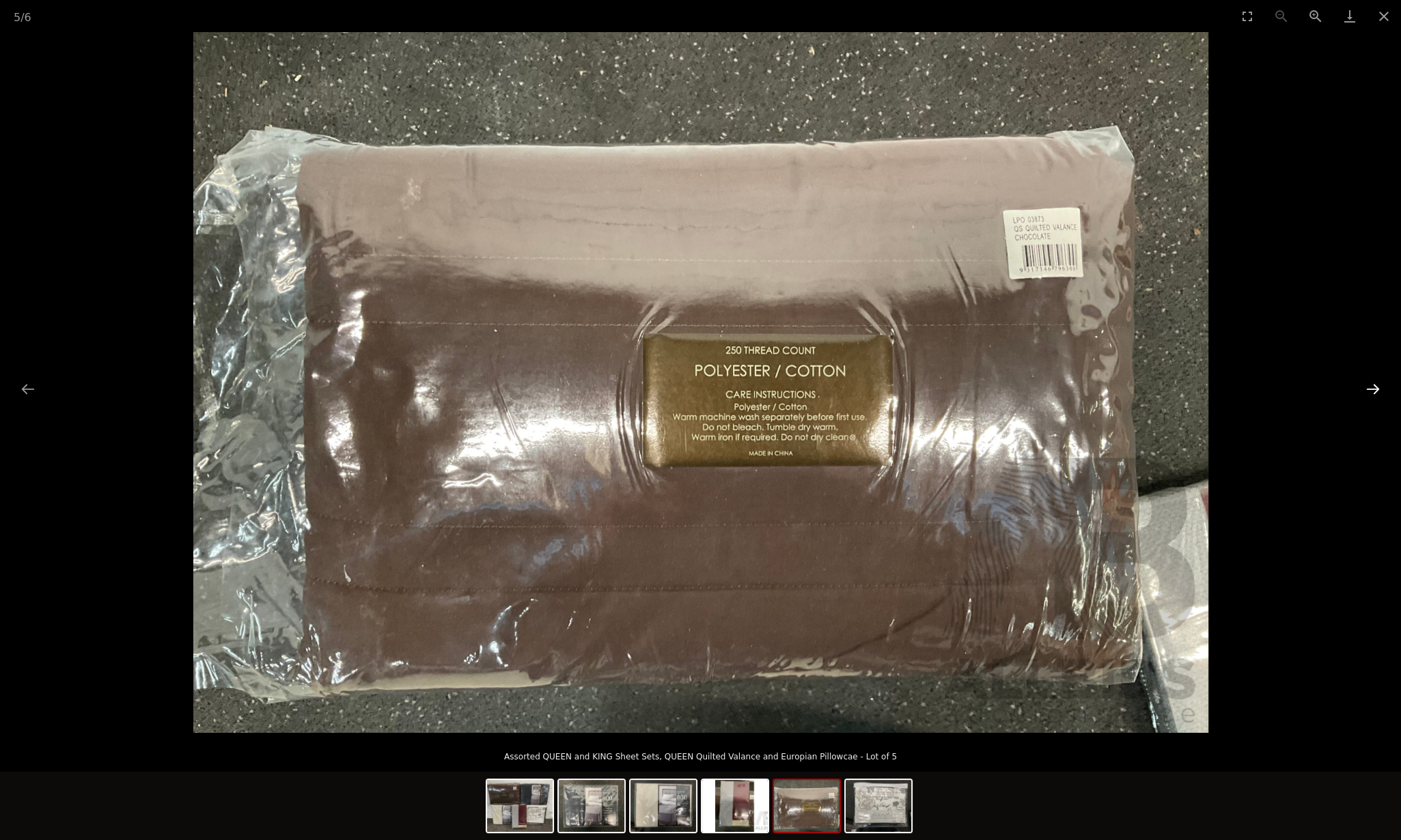
click at [1368, 393] on button "Next slide" at bounding box center [1373, 389] width 29 height 27
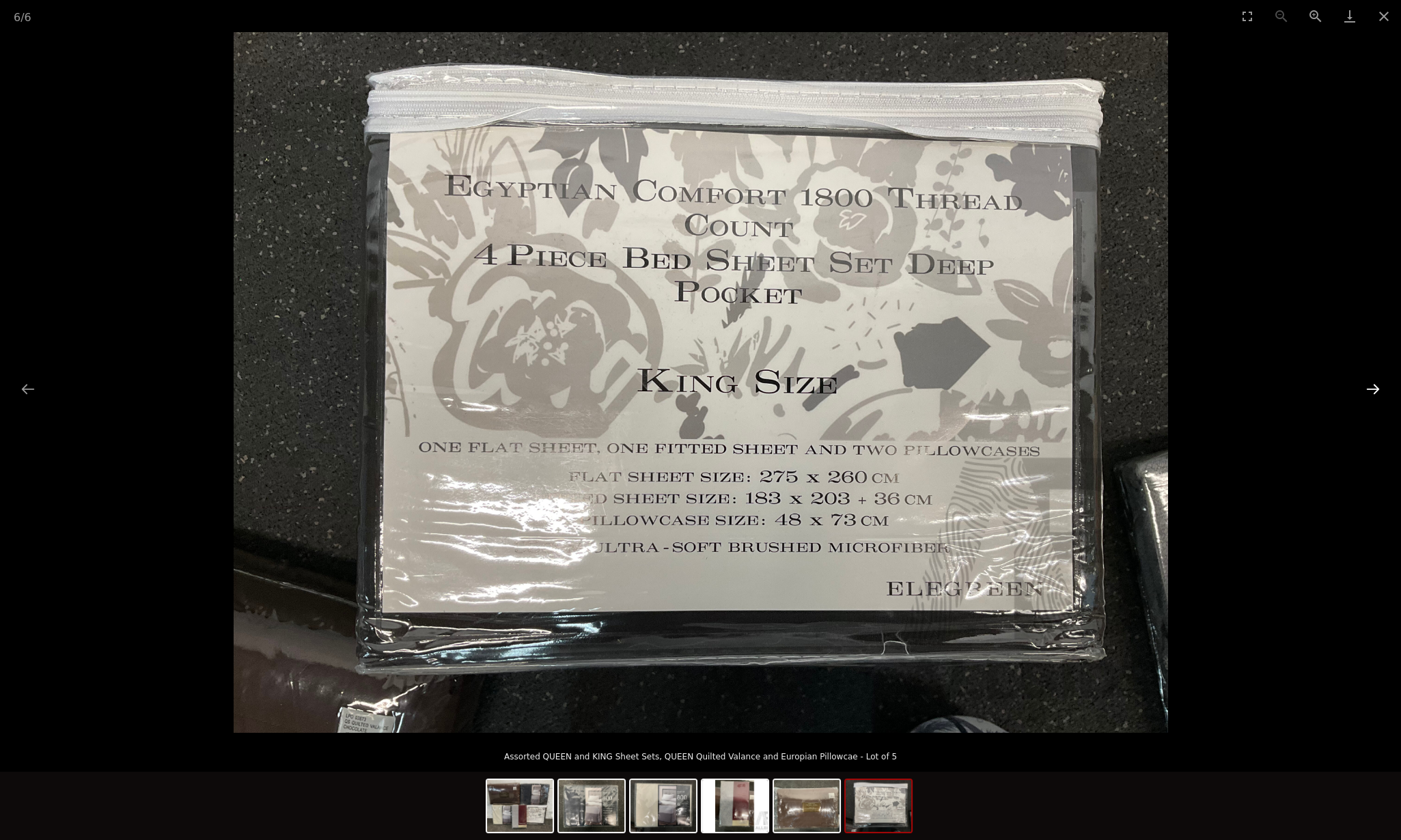
click at [1371, 391] on button "Next slide" at bounding box center [1373, 389] width 29 height 27
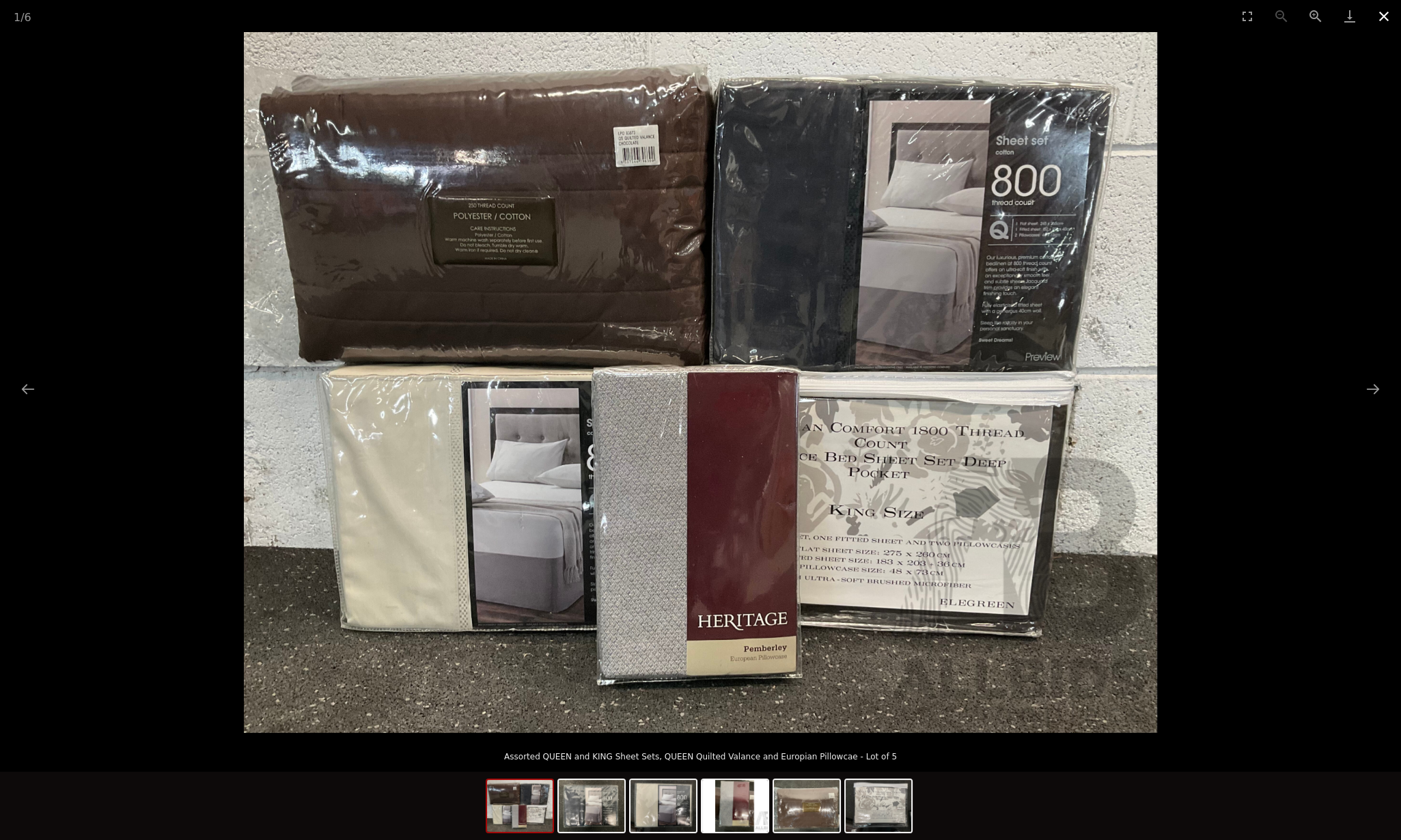
click at [1384, 15] on button "Close gallery" at bounding box center [1384, 16] width 35 height 33
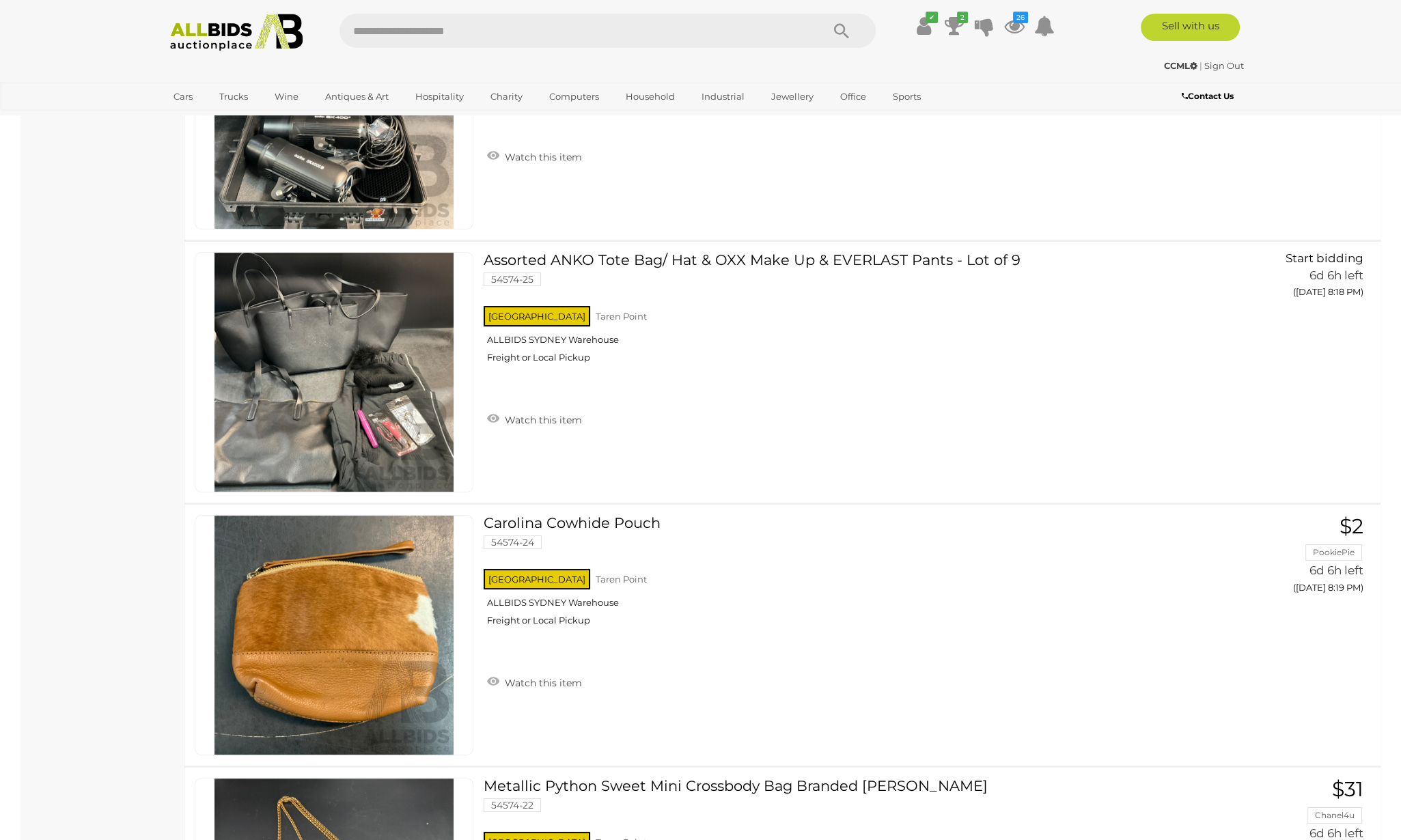
scroll to position [25997, 0]
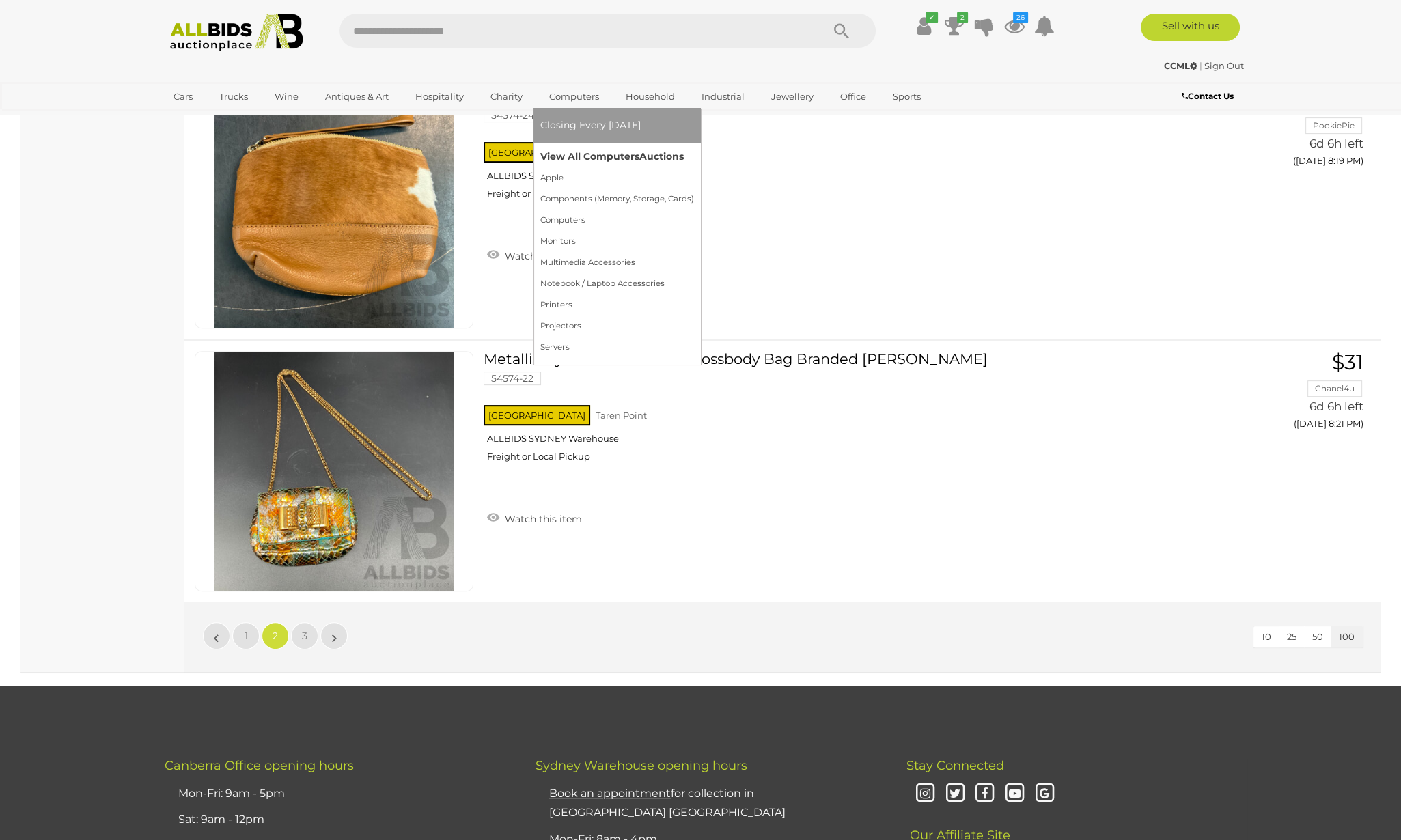
click at [563, 159] on link "View All Computers Auctions" at bounding box center [617, 156] width 154 height 21
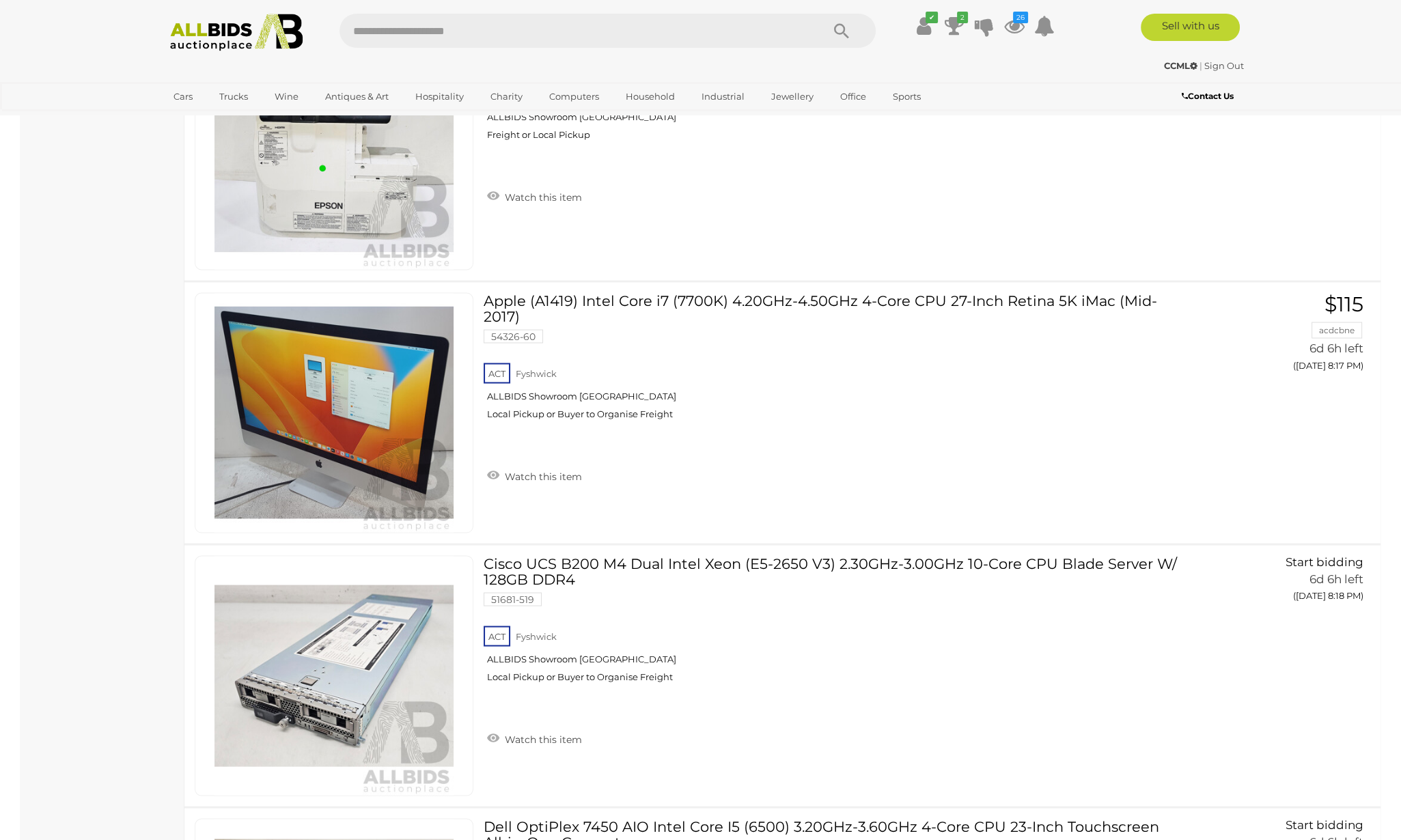
scroll to position [12382, 0]
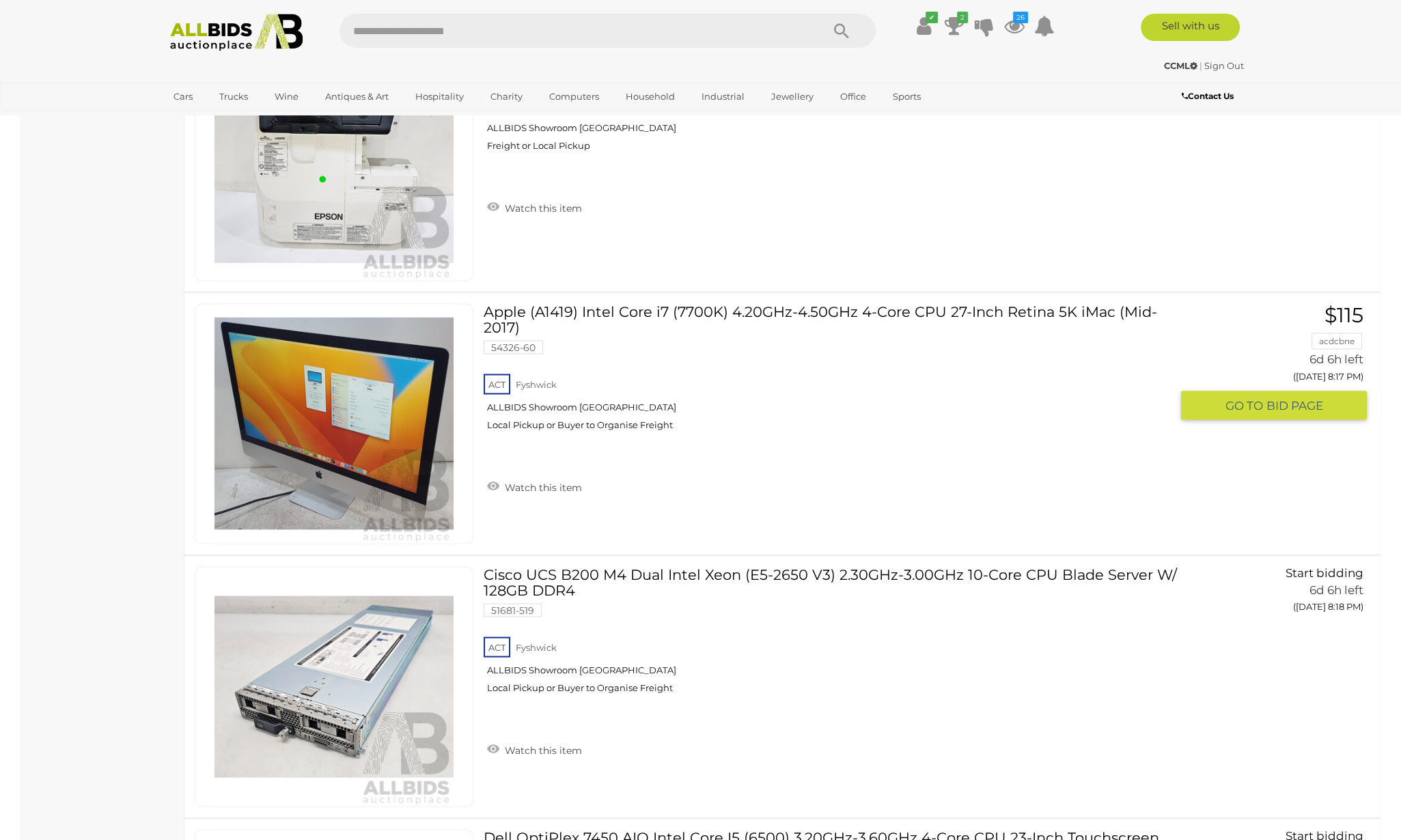
click at [822, 303] on link "Apple (A1419) Intel Core i7 (7700K) 4.20GHz-4.50GHz 4-Core CPU 27-Inch Retina 5…" at bounding box center [832, 371] width 677 height 137
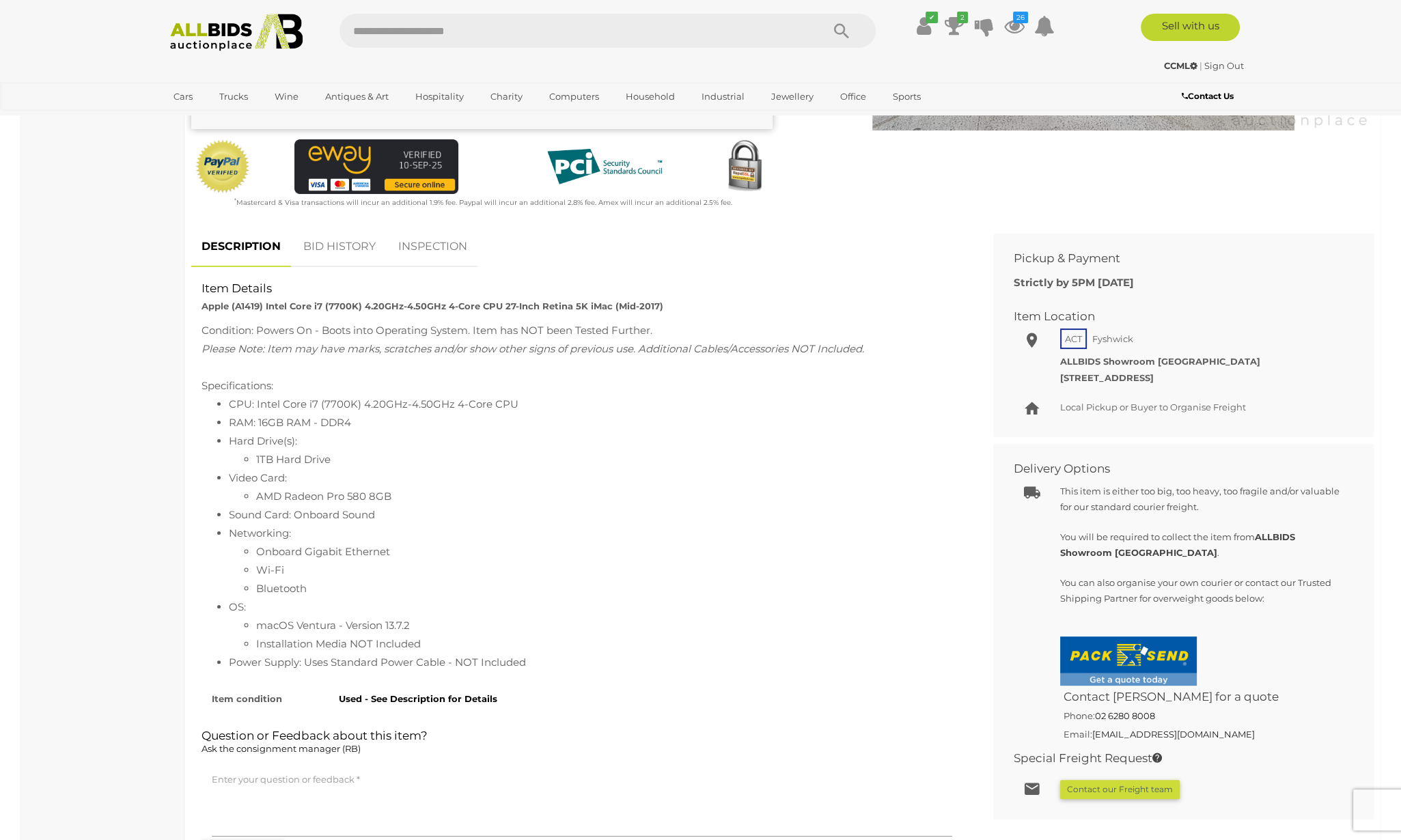
scroll to position [427, 0]
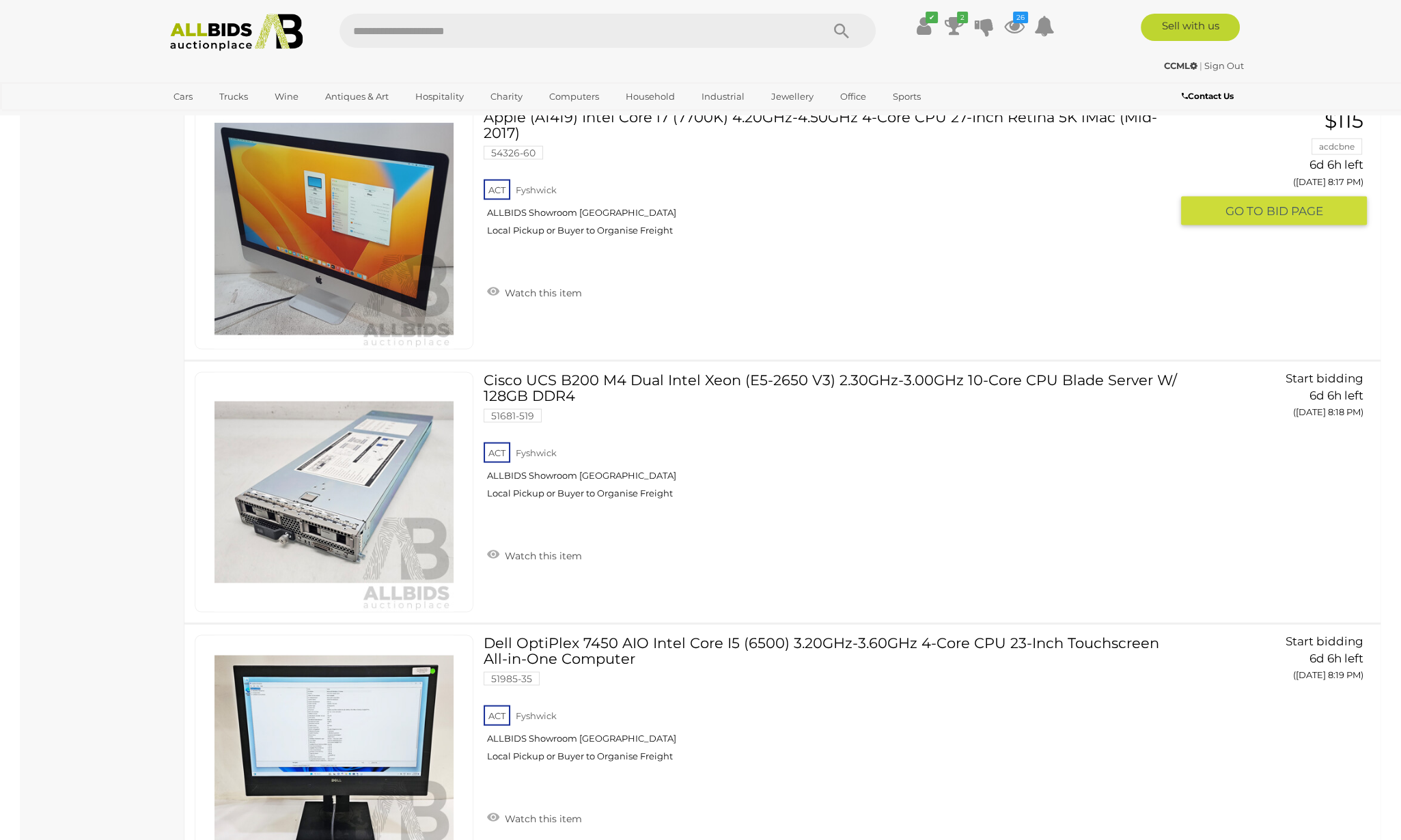
scroll to position [12406, 0]
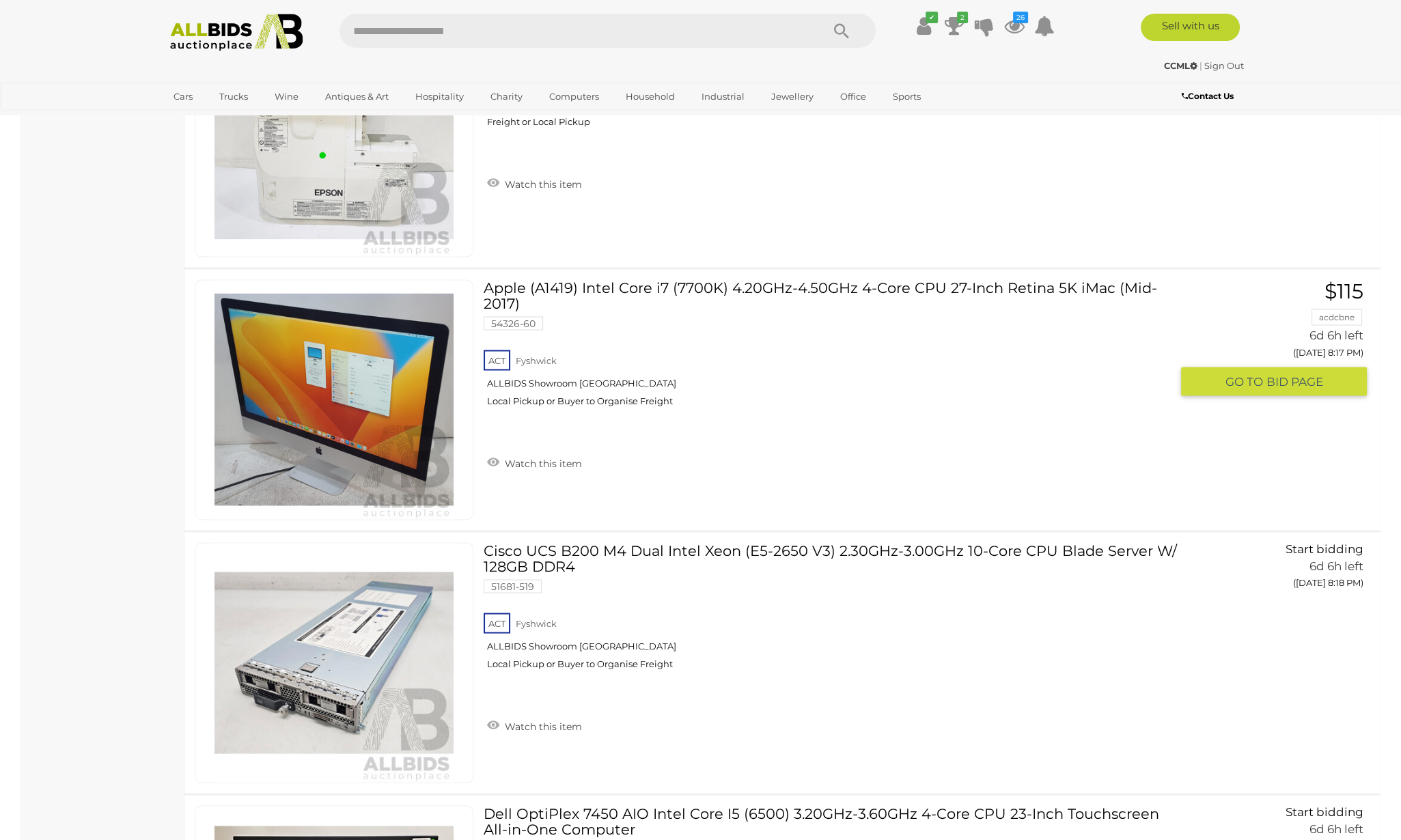
click at [702, 279] on link "Apple (A1419) Intel Core i7 (7700K) 4.20GHz-4.50GHz 4-Core CPU 27-Inch Retina 5…" at bounding box center [832, 347] width 677 height 137
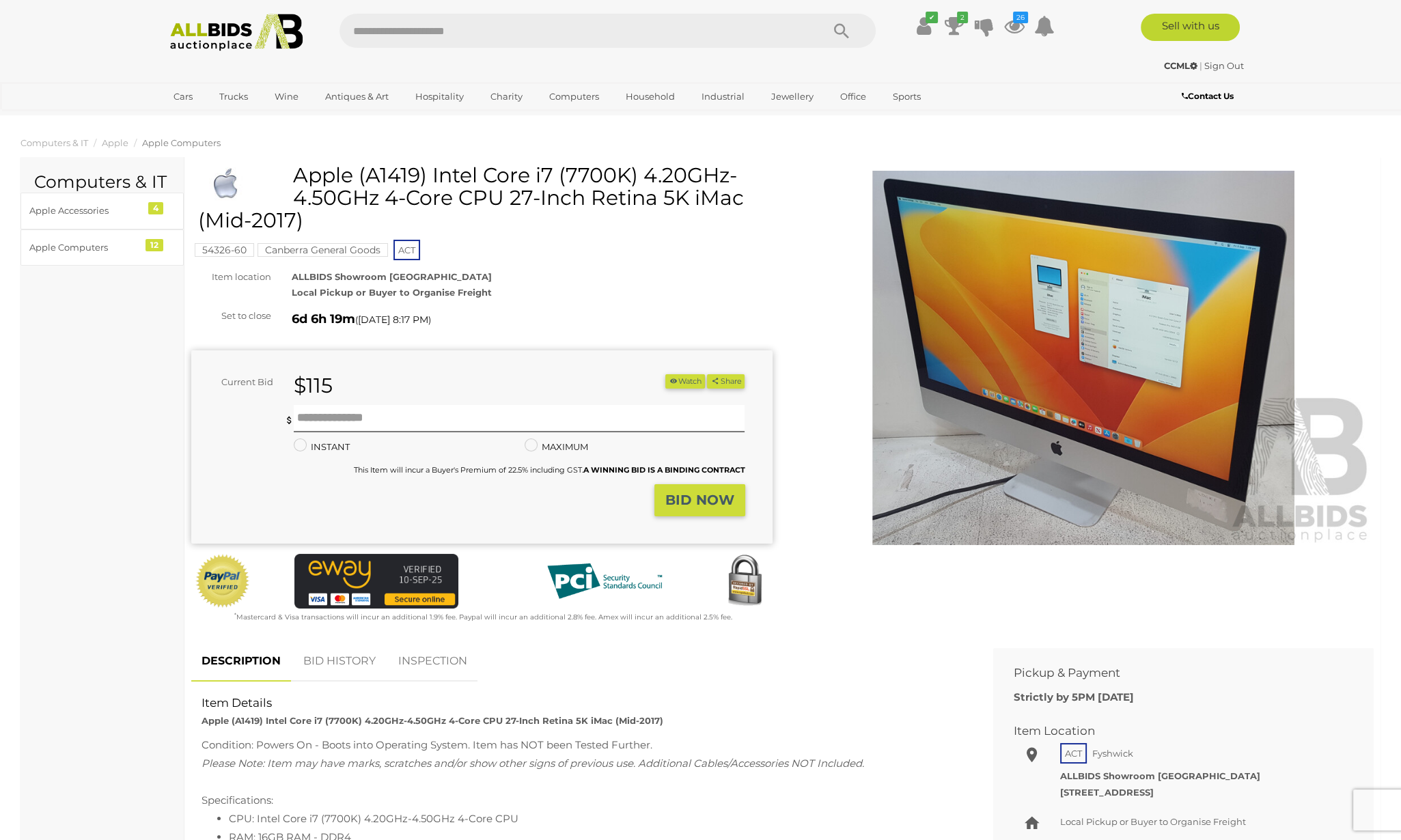
click at [684, 380] on button "Watch" at bounding box center [685, 381] width 39 height 15
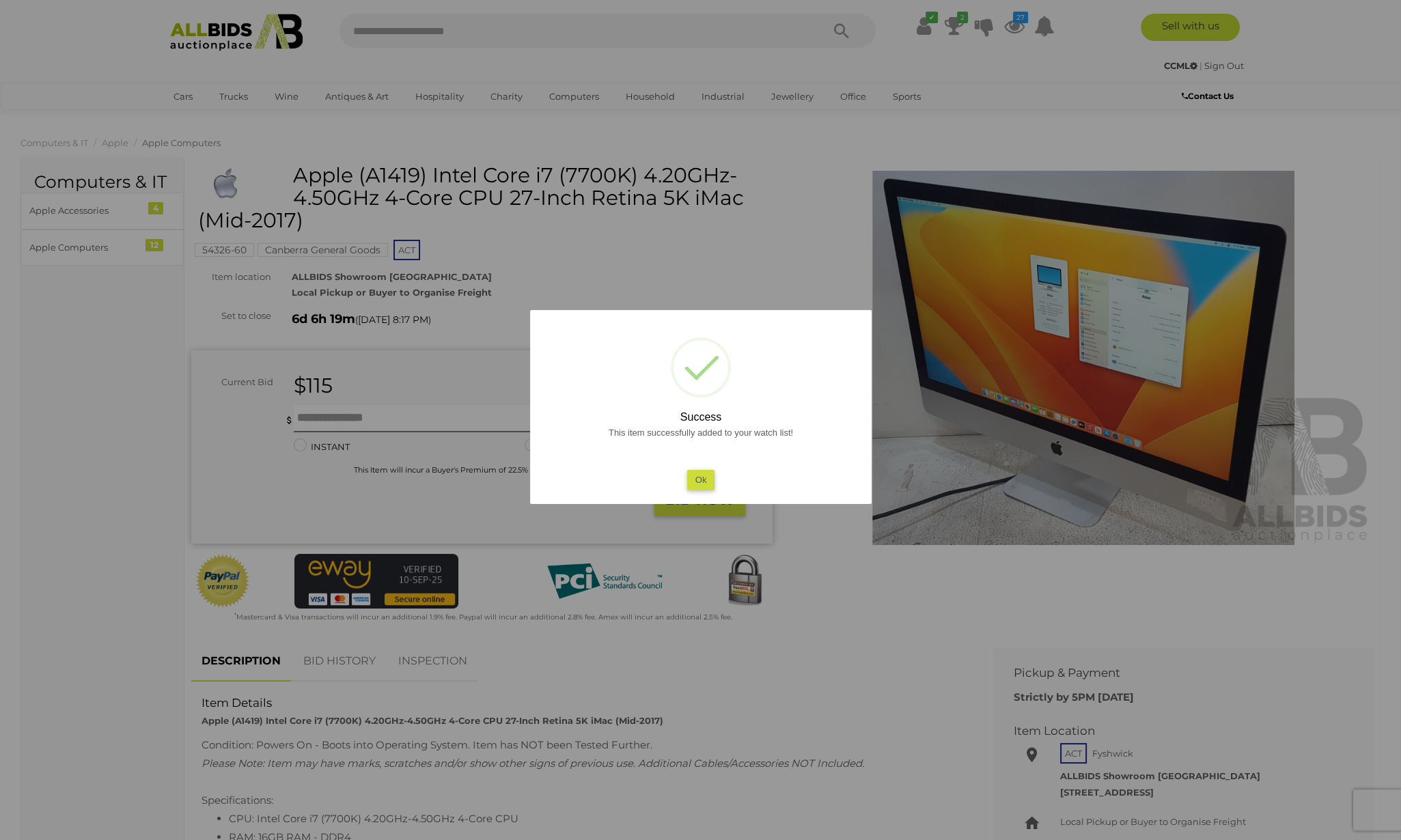
drag, startPoint x: 697, startPoint y: 483, endPoint x: 687, endPoint y: 476, distance: 12.2
click at [697, 483] on button "Ok" at bounding box center [701, 480] width 28 height 20
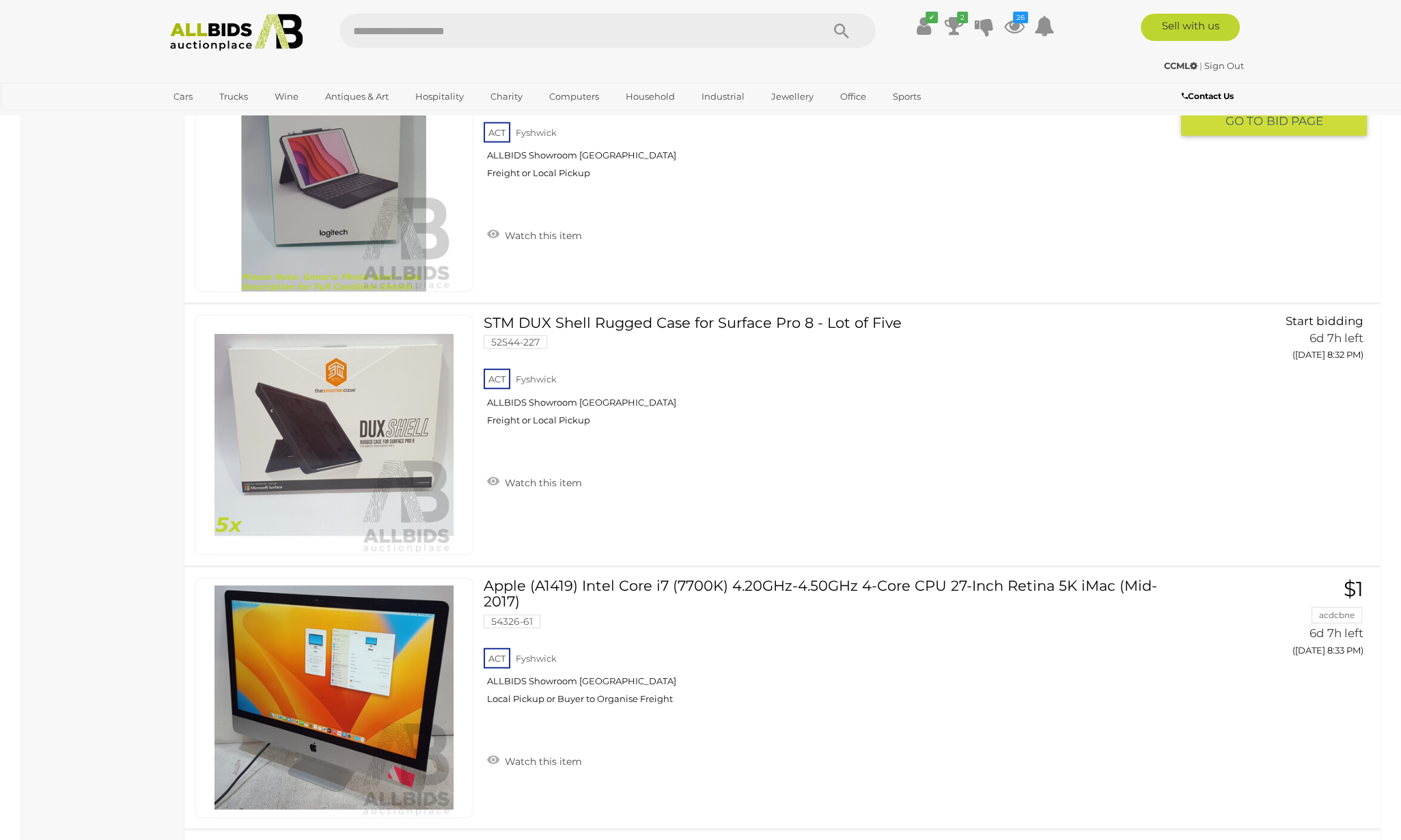
scroll to position [14541, 0]
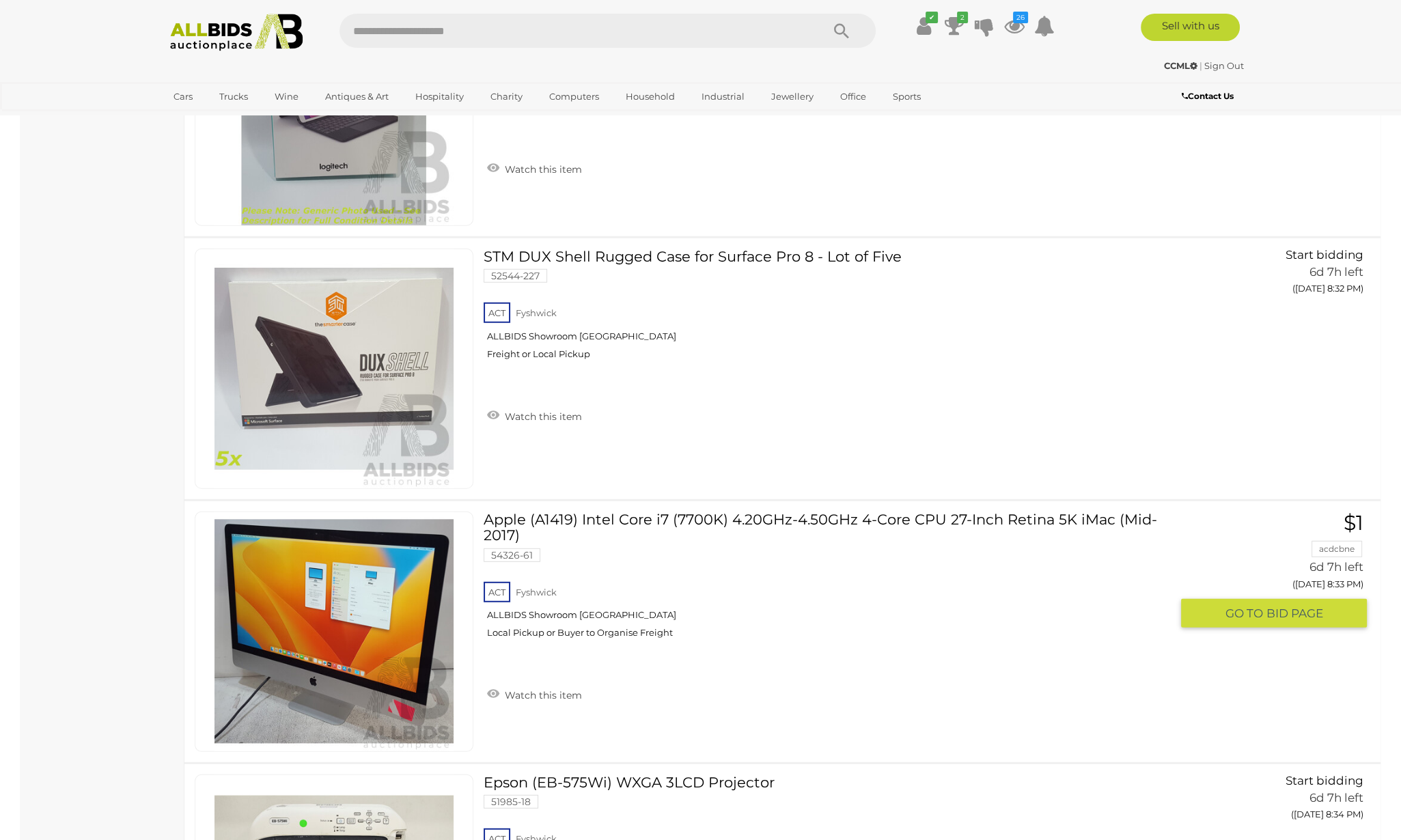
click at [844, 511] on link "Apple (A1419) Intel Core i7 (7700K) 4.20GHz-4.50GHz 4-Core CPU 27-Inch Retina 5…" at bounding box center [832, 579] width 677 height 137
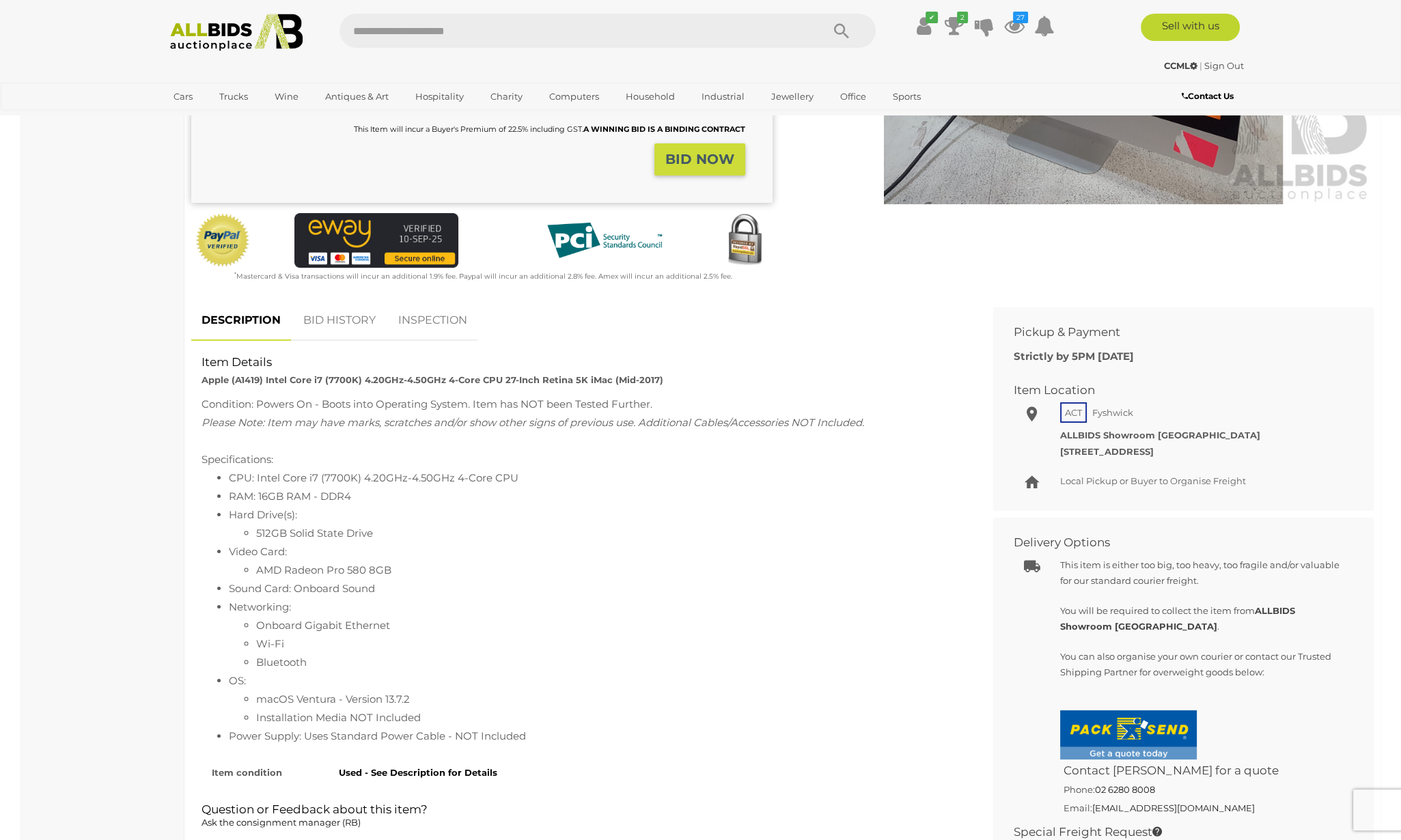
scroll to position [170, 0]
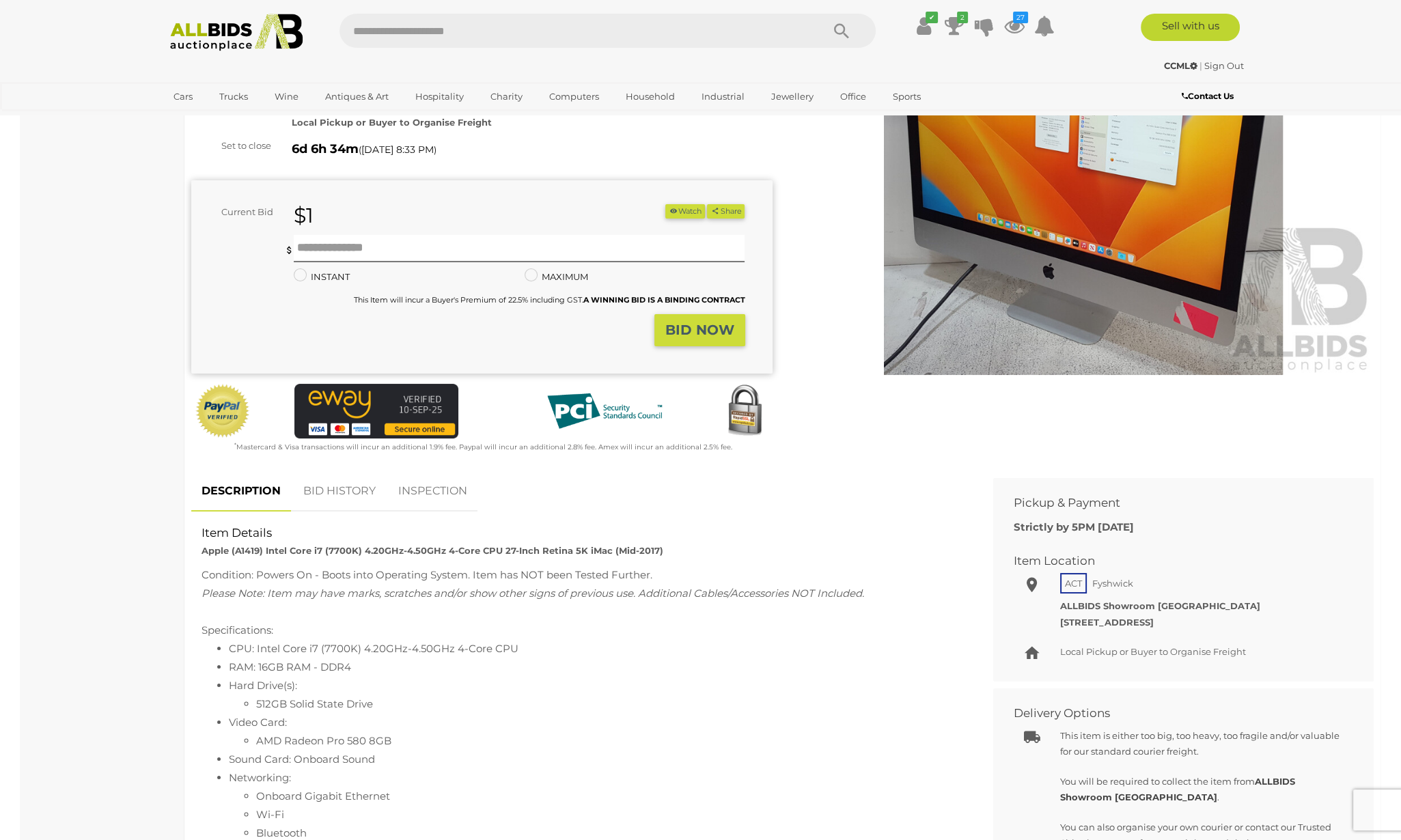
click at [684, 210] on button "Watch" at bounding box center [685, 211] width 39 height 15
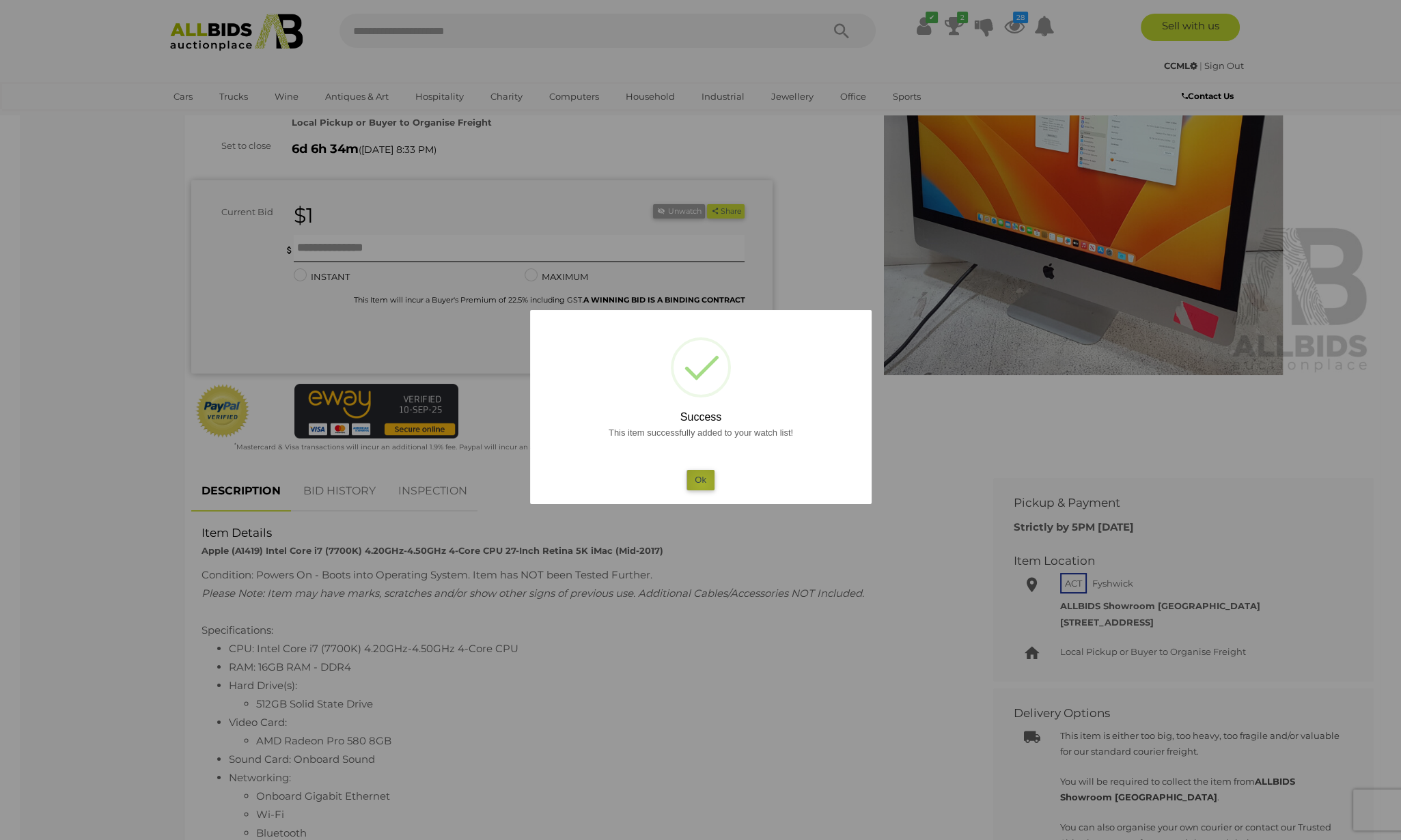
click at [702, 484] on button "Ok" at bounding box center [701, 480] width 28 height 20
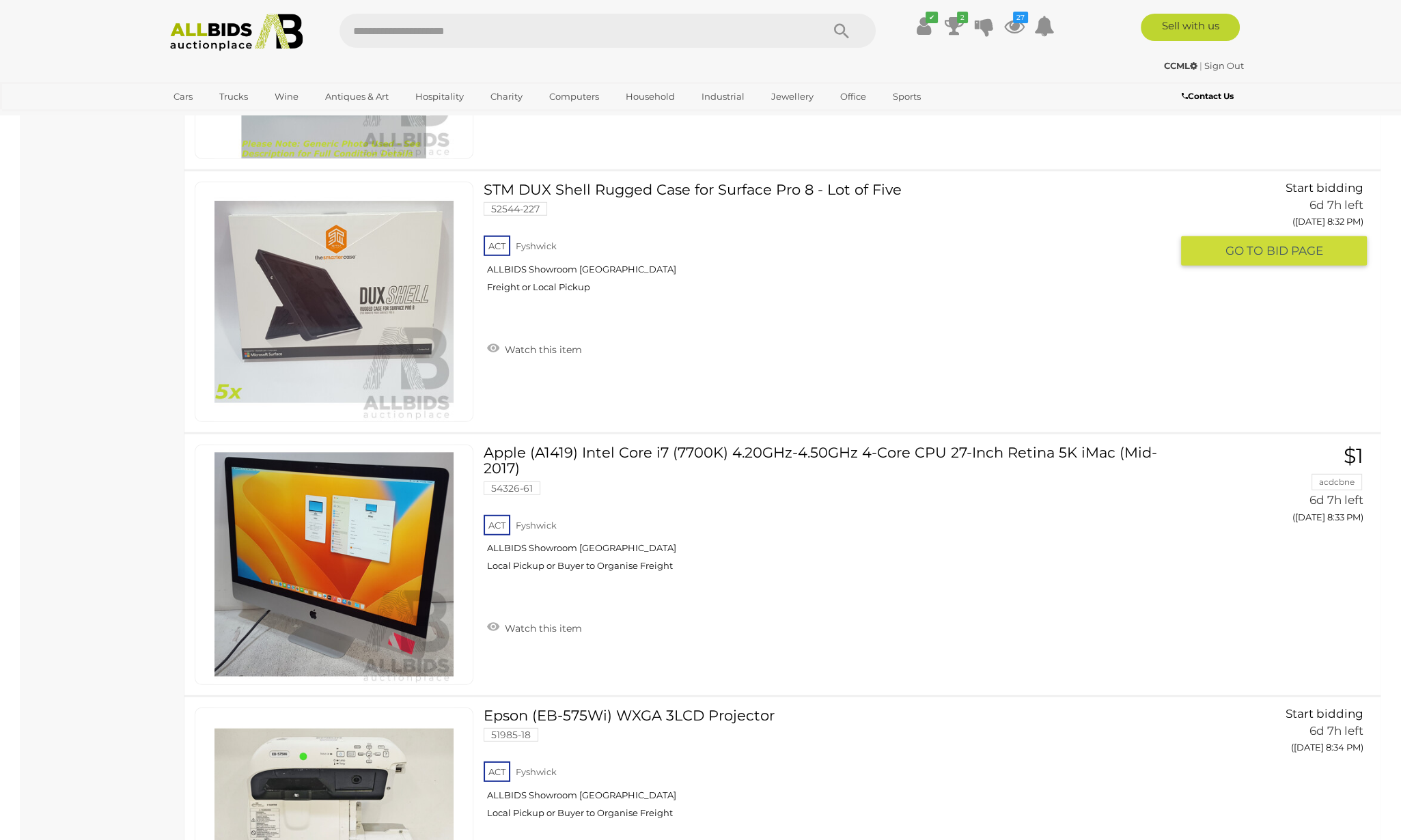
scroll to position [14426, 0]
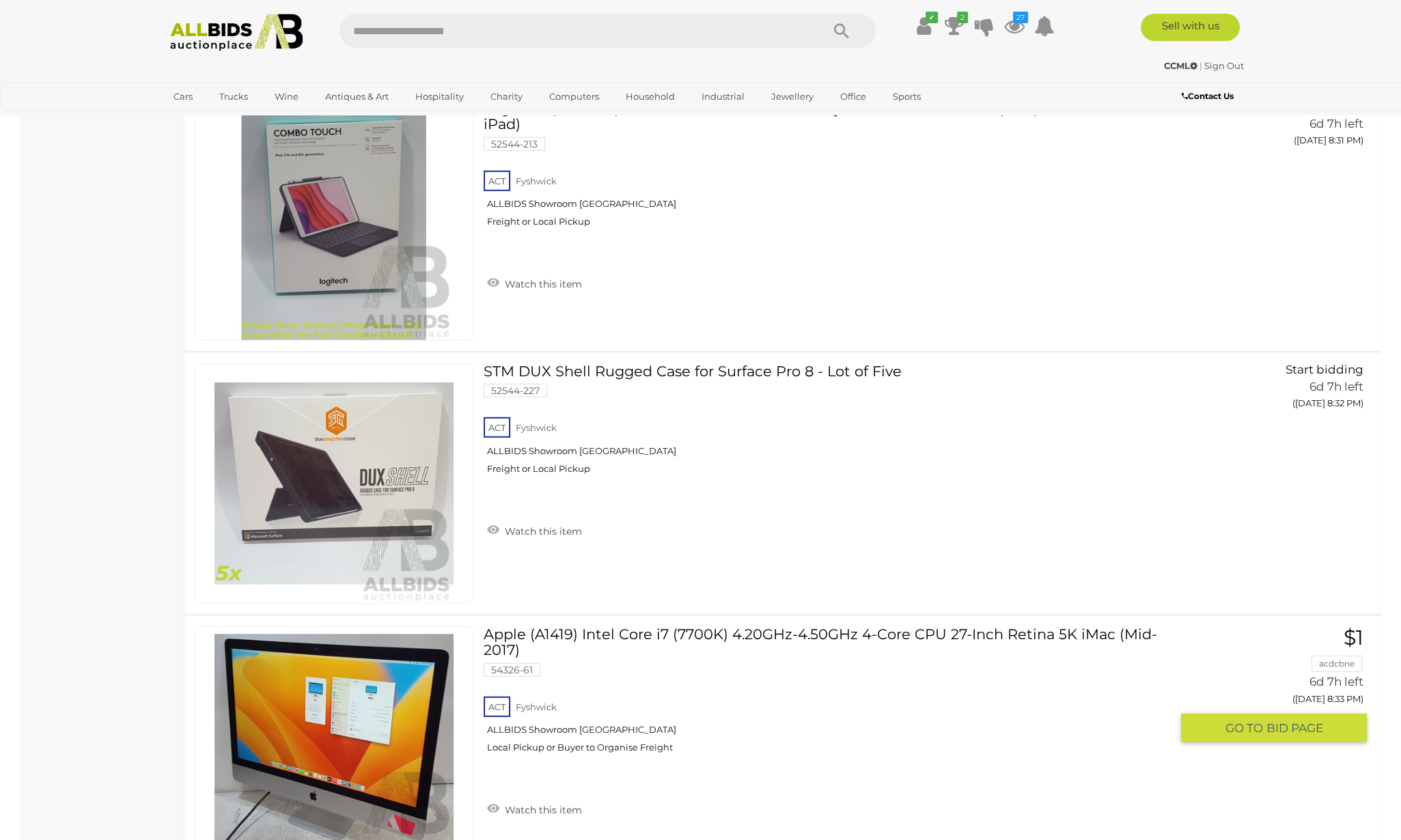
click at [752, 627] on link "Apple (A1419) Intel Core i7 (7700K) 4.20GHz-4.50GHz 4-Core CPU 27-Inch Retina 5…" at bounding box center [832, 695] width 677 height 137
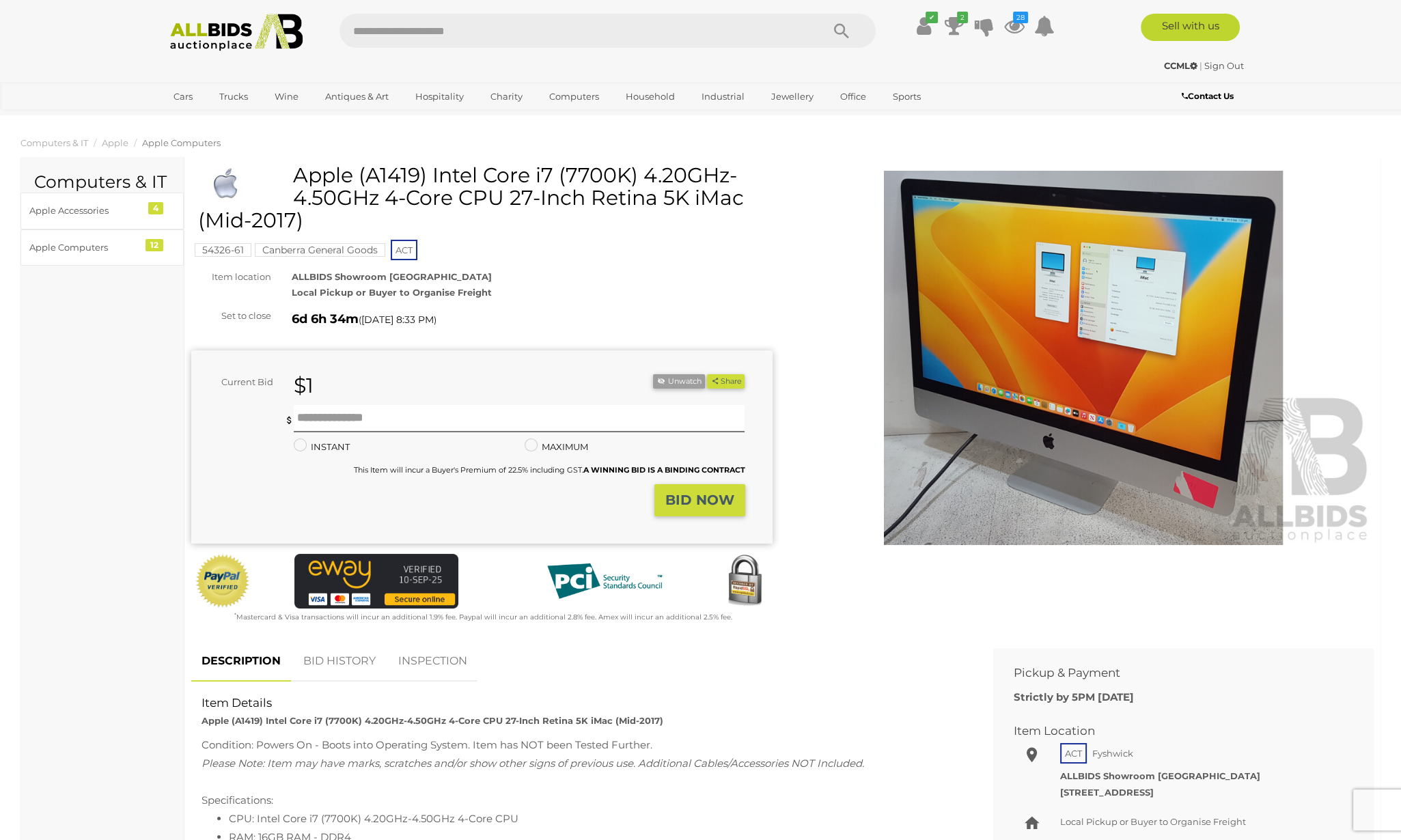
drag, startPoint x: 745, startPoint y: 198, endPoint x: 292, endPoint y: 181, distance: 453.3
click at [292, 181] on div "Apple (A1419) Intel Core i7 (7700K) 4.20GHz-4.50GHz 4-Core CPU 27-Inch Retina 5…" at bounding box center [484, 202] width 572 height 78
copy div "Apple (A1419) Intel Core i7 (7700K) 4.20GHz-4.50GHz 4-Core CPU 27-Inch Retina 5…"
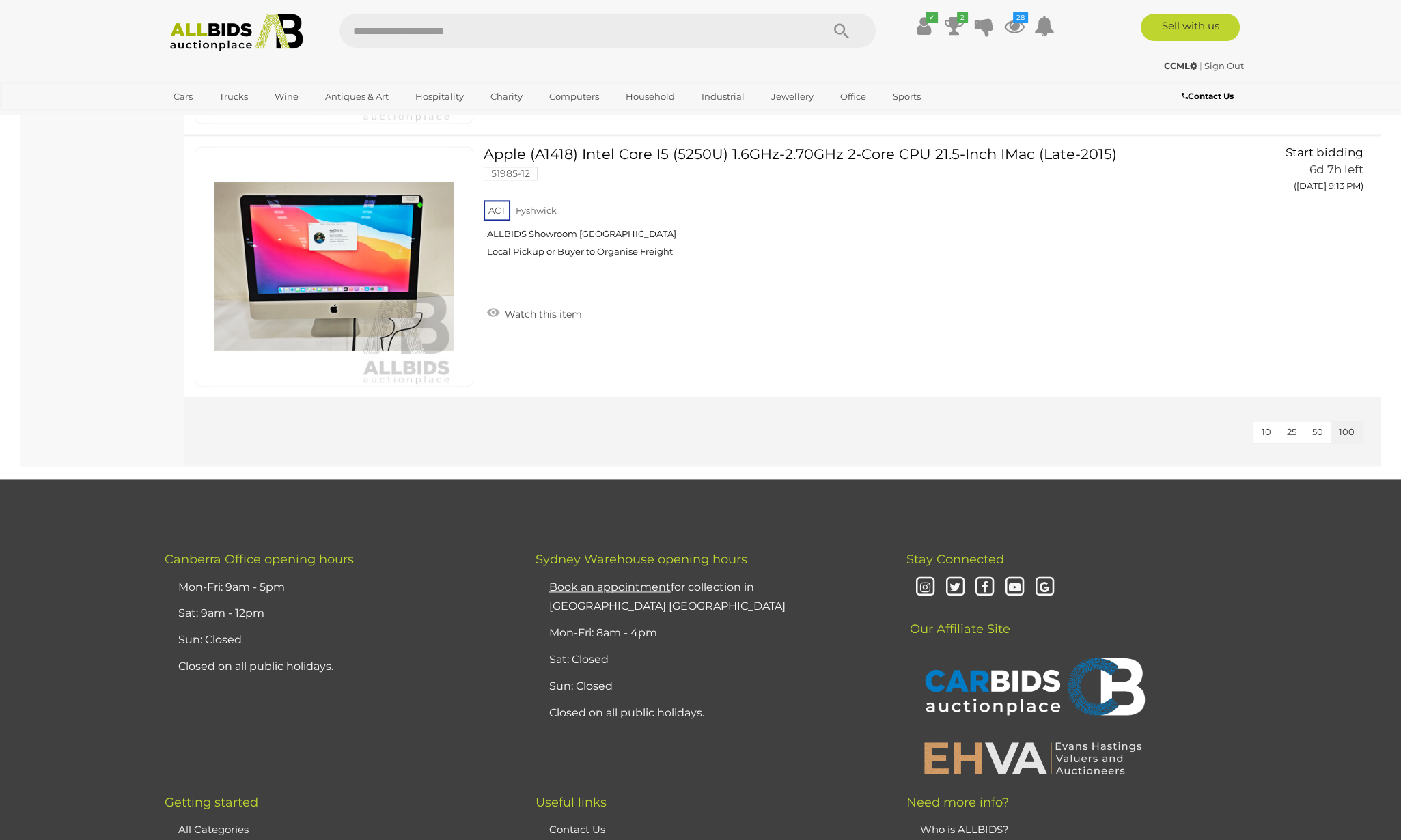
scroll to position [19733, 0]
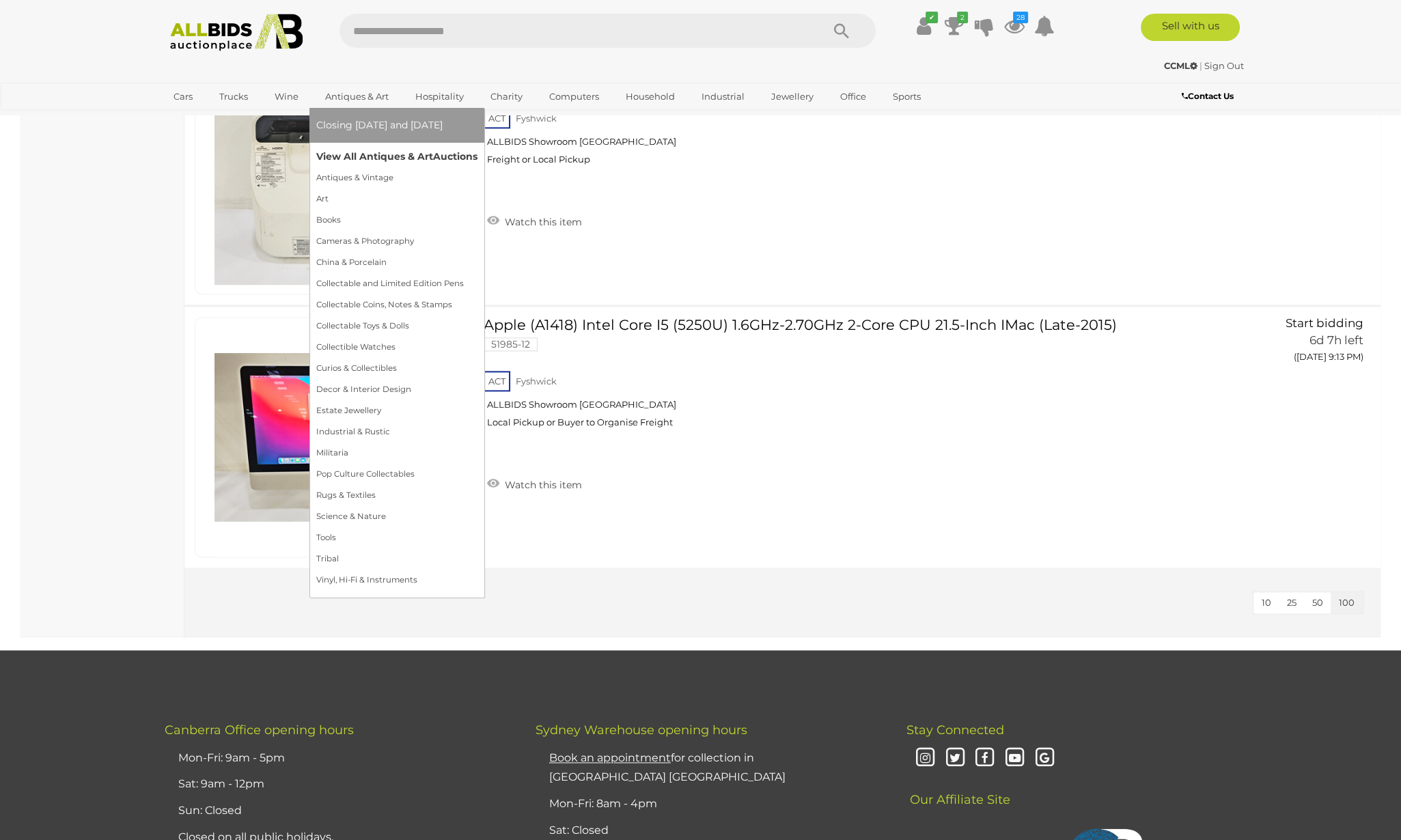
click at [355, 150] on link "View All Antiques & Art Auctions" at bounding box center [396, 156] width 161 height 21
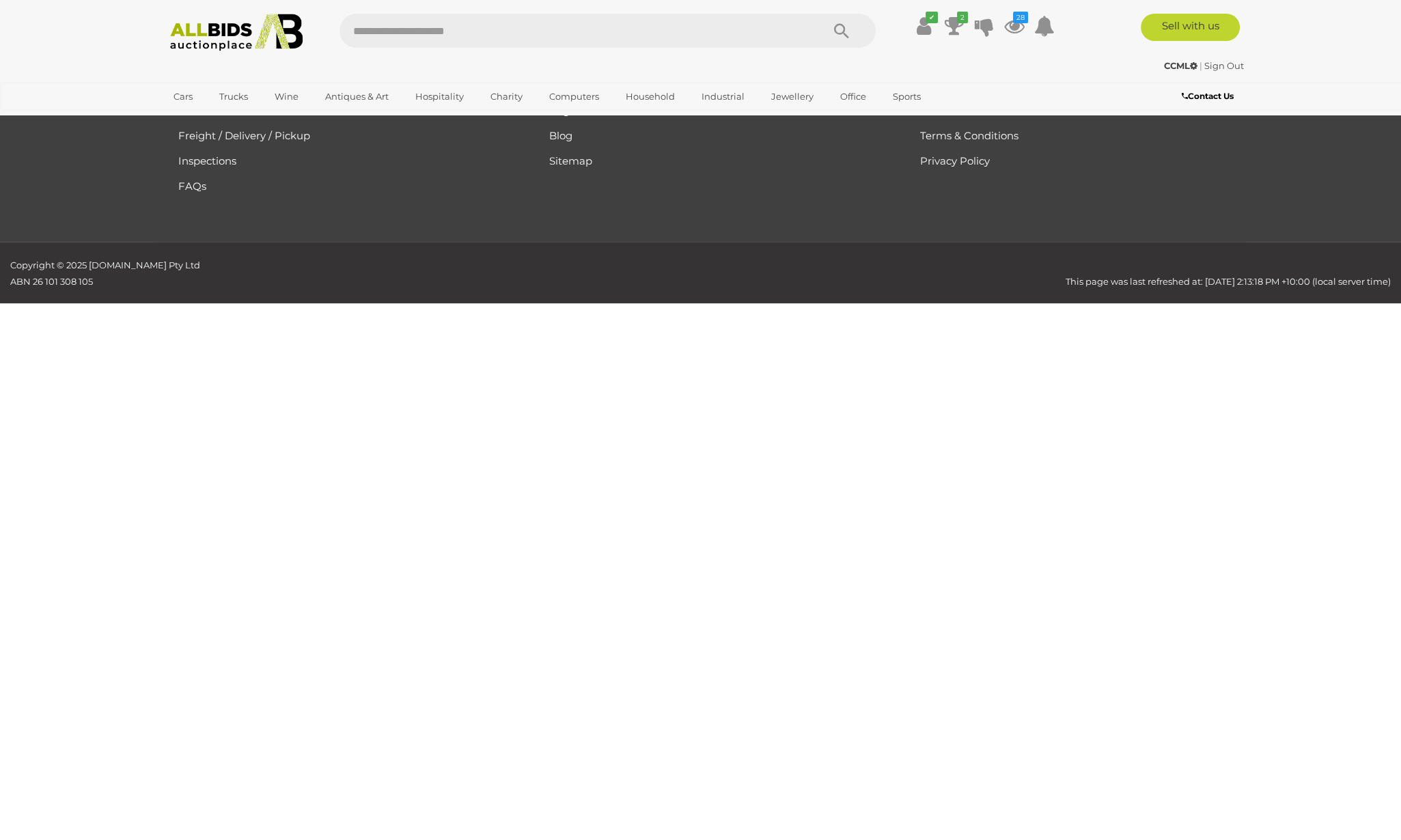
scroll to position [250, 0]
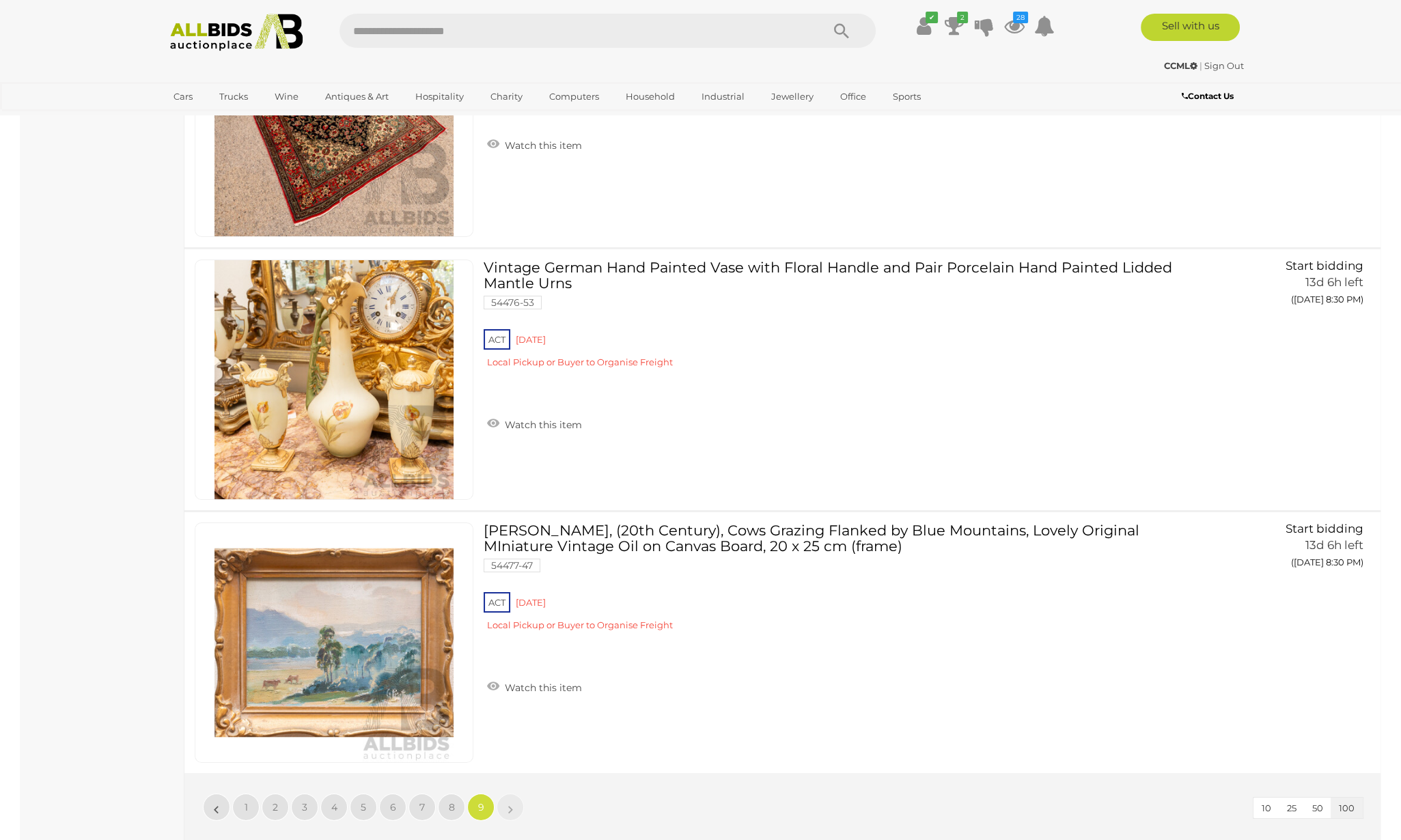
scroll to position [8277, 0]
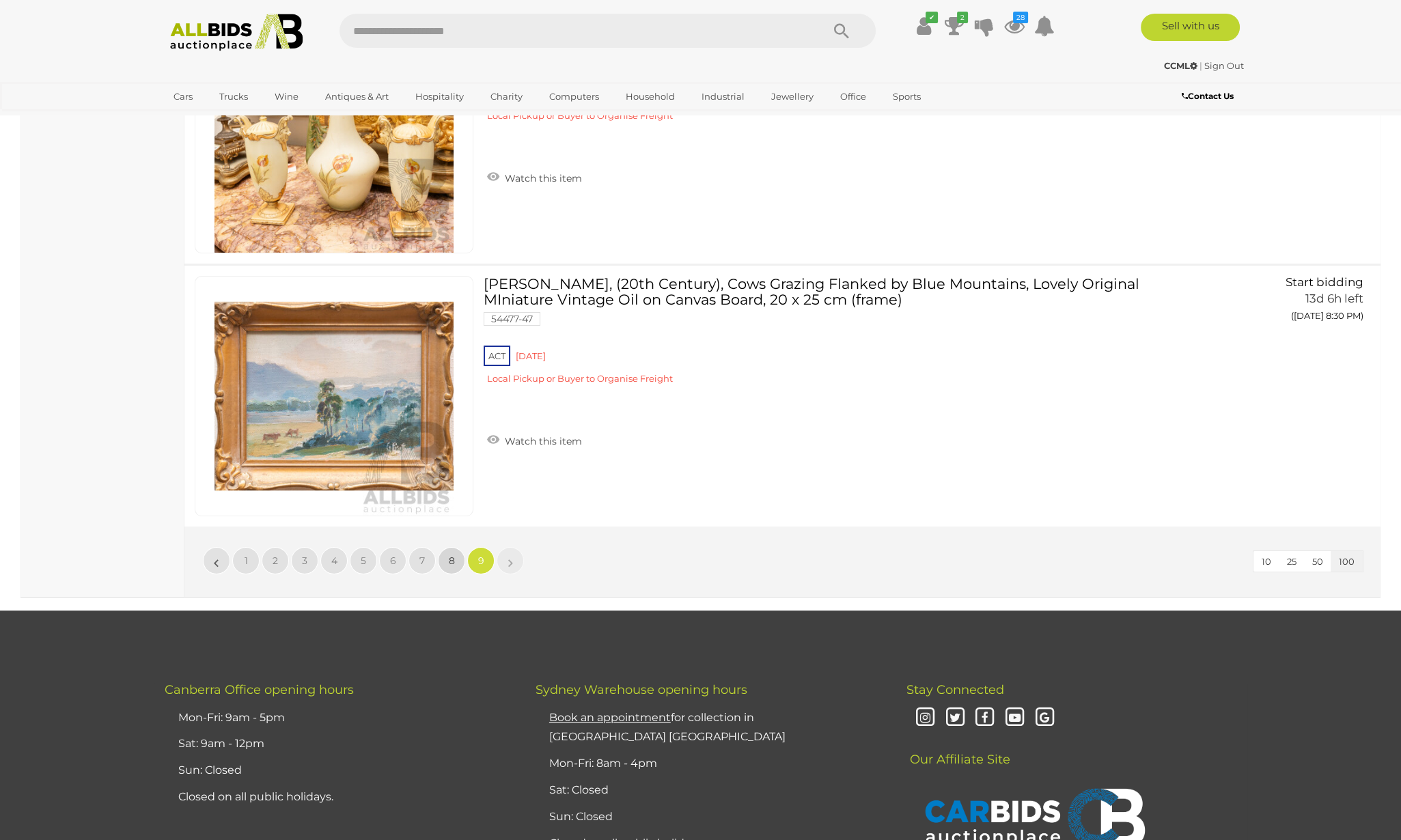
click at [458, 547] on link "8" at bounding box center [452, 561] width 28 height 28
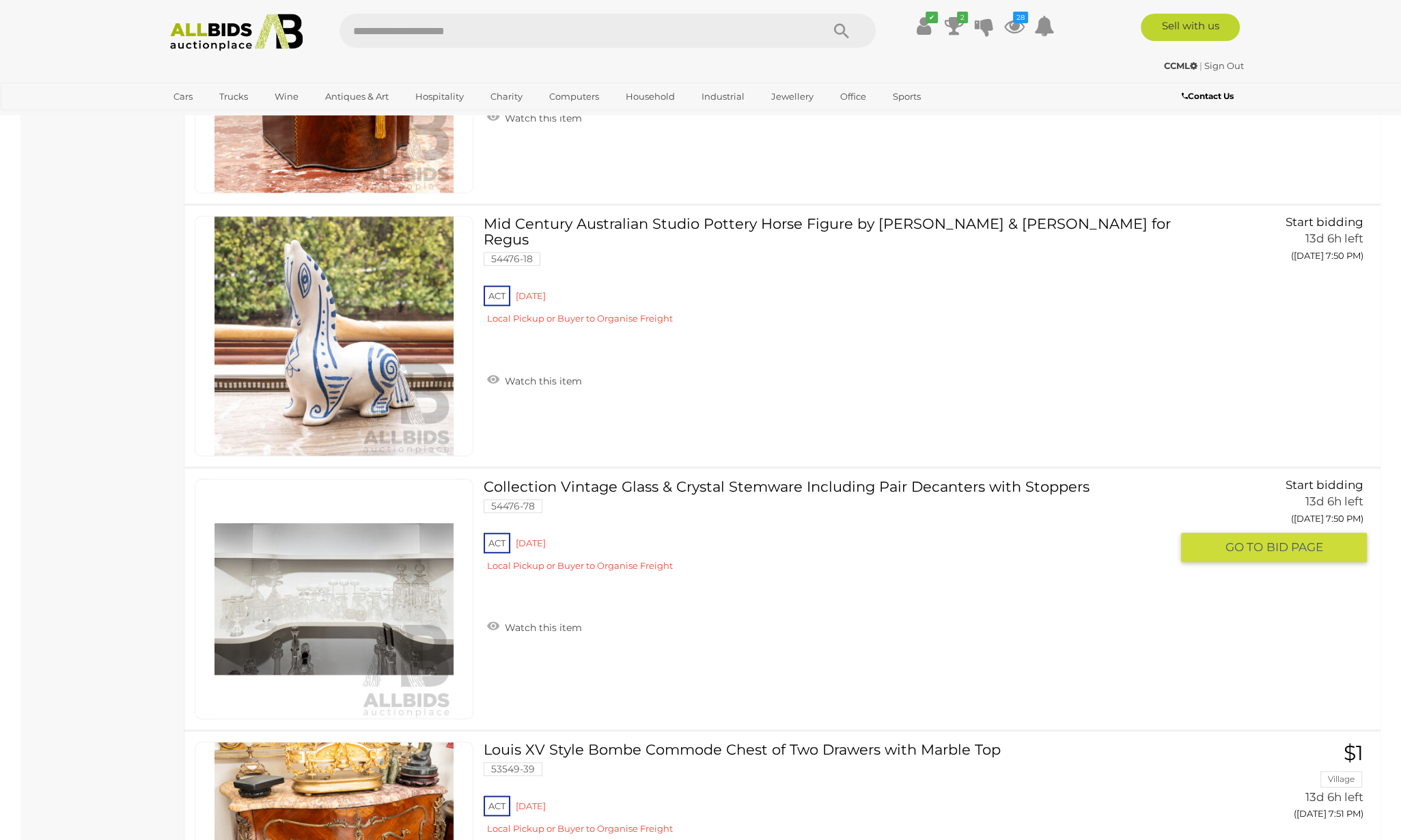
scroll to position [10156, 0]
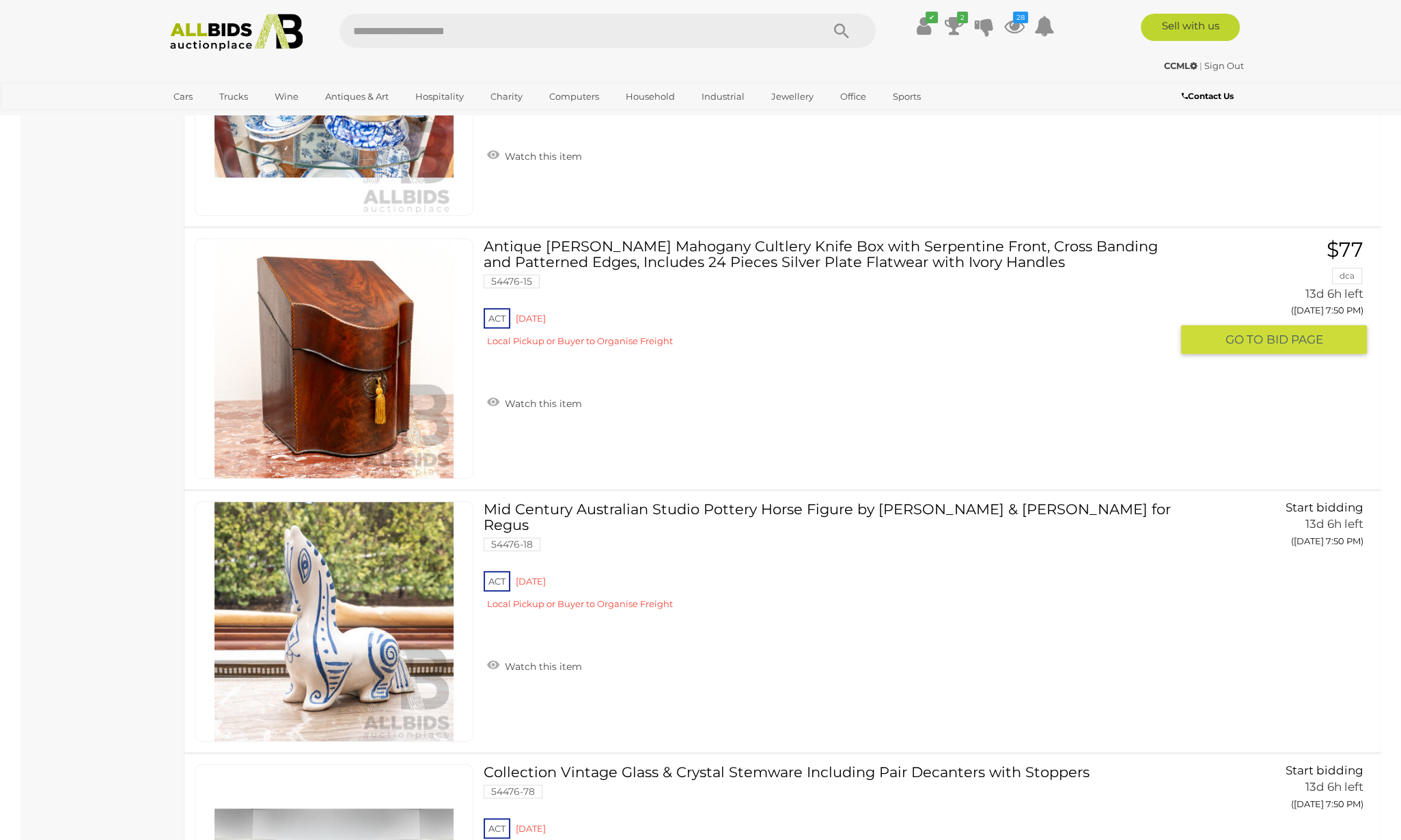
click at [774, 245] on link "Antique George III Mahogany Cultlery Knife Box with Serpentine Front, Cross Ban…" at bounding box center [832, 298] width 677 height 119
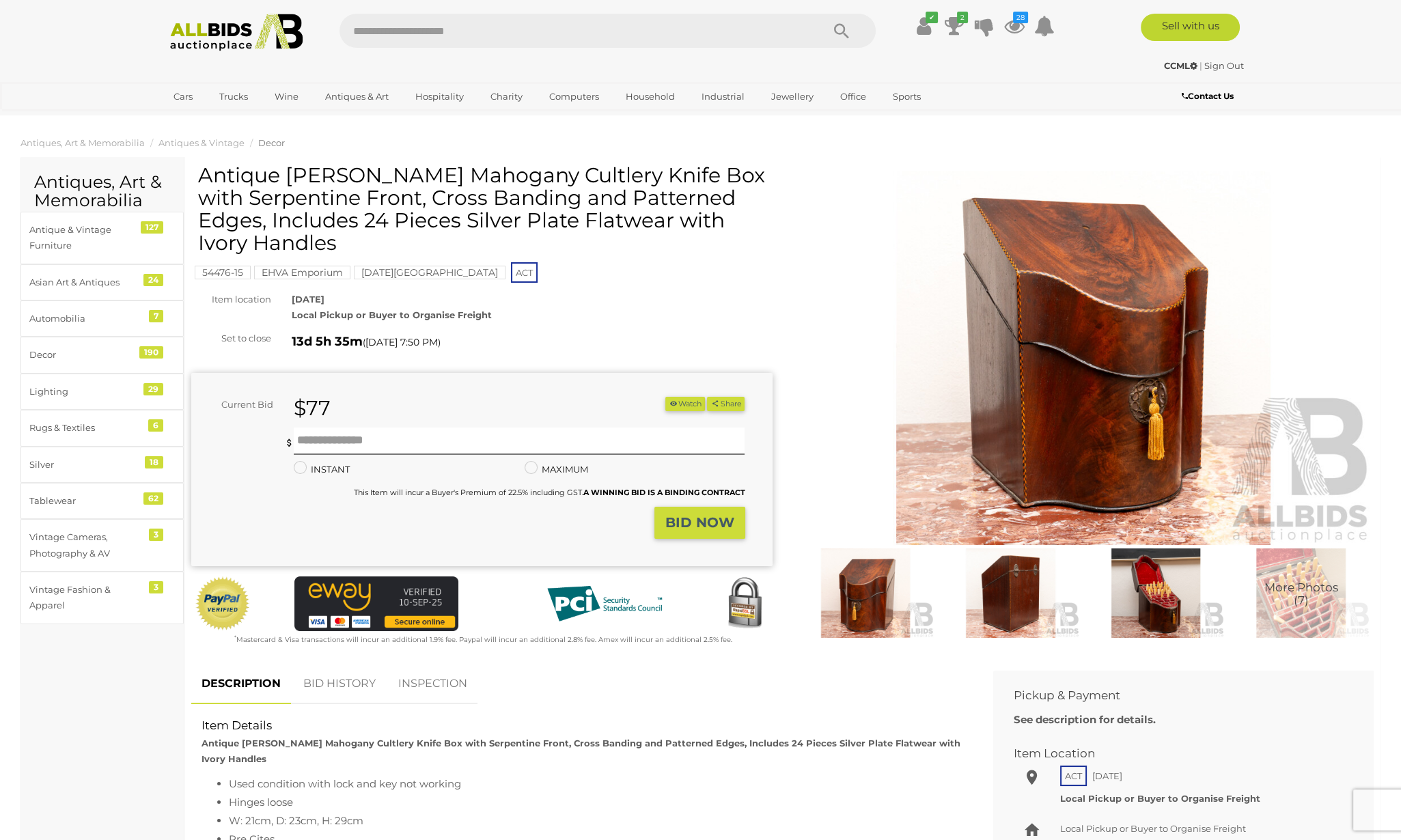
click at [1090, 400] on img at bounding box center [1084, 357] width 582 height 374
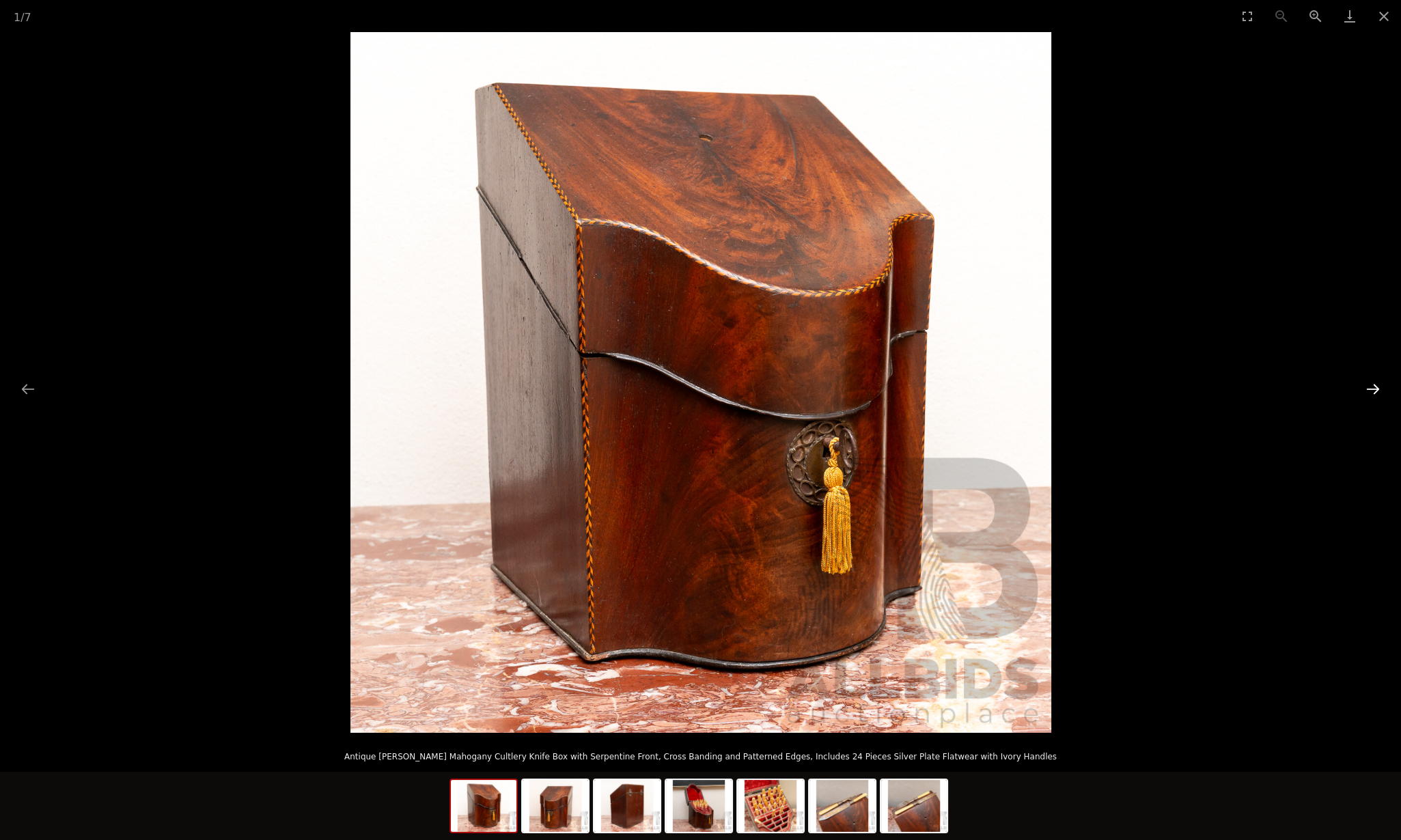
click at [1371, 385] on button "Next slide" at bounding box center [1373, 389] width 29 height 27
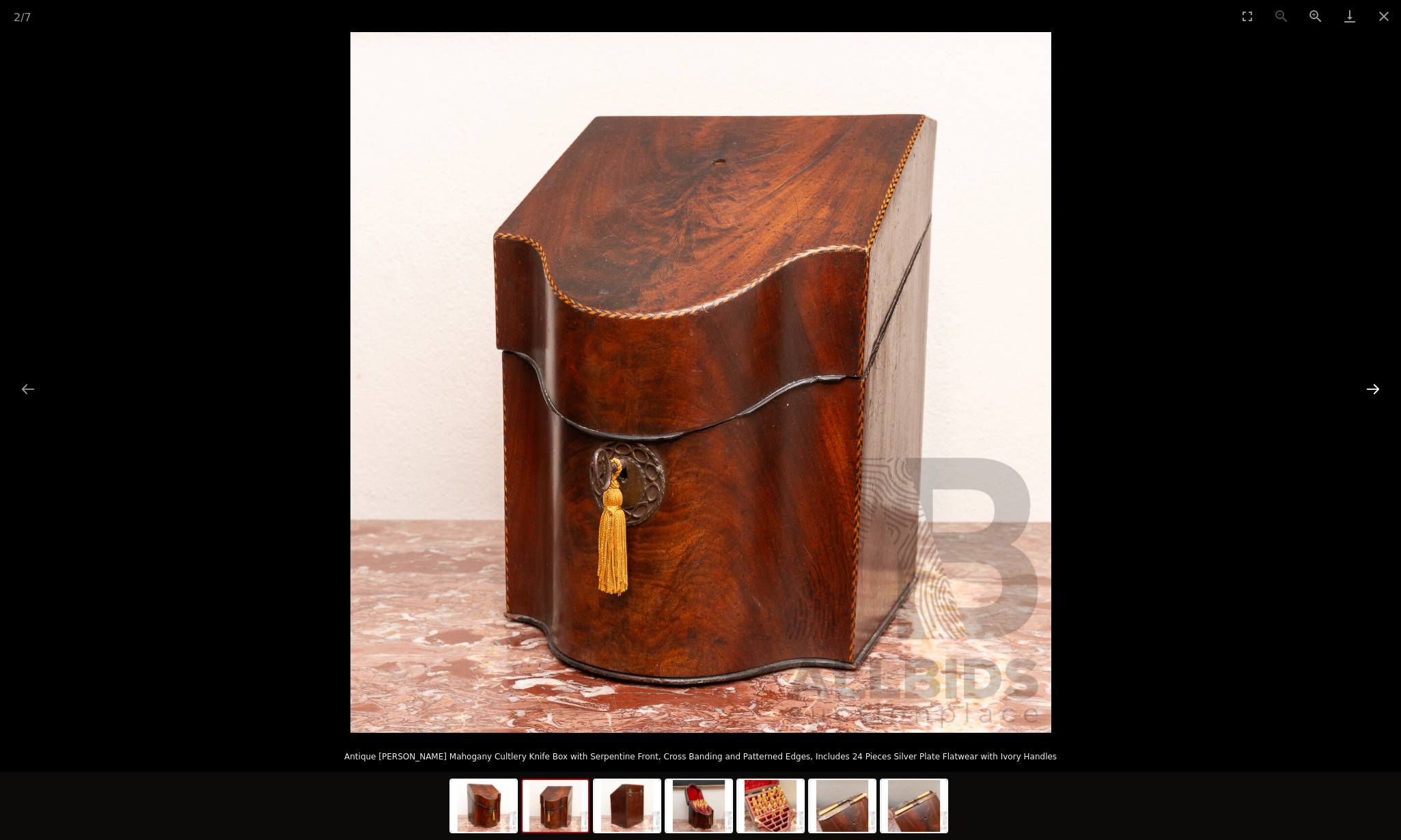
click at [1371, 385] on button "Next slide" at bounding box center [1373, 389] width 29 height 27
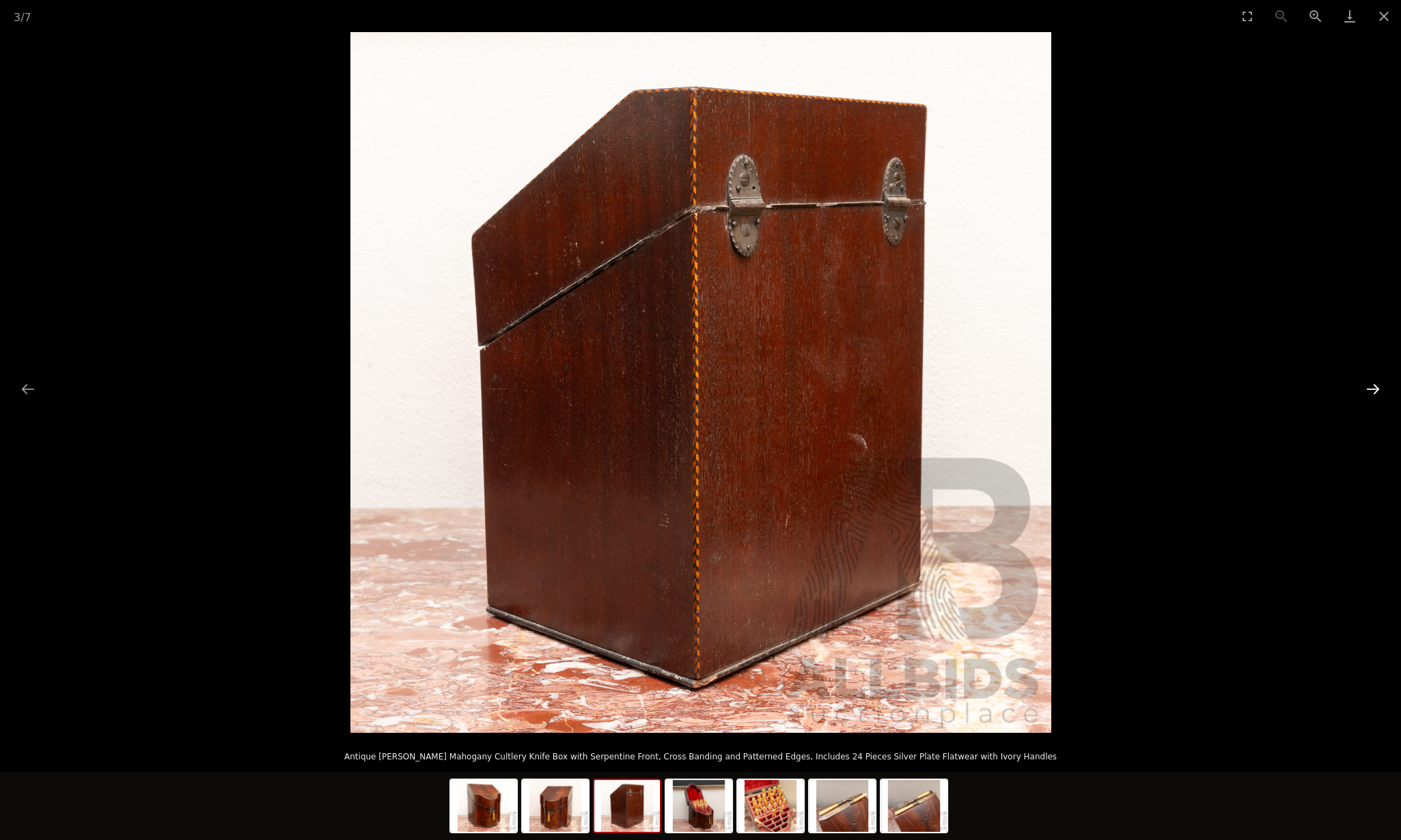
click at [1371, 385] on button "Next slide" at bounding box center [1373, 389] width 29 height 27
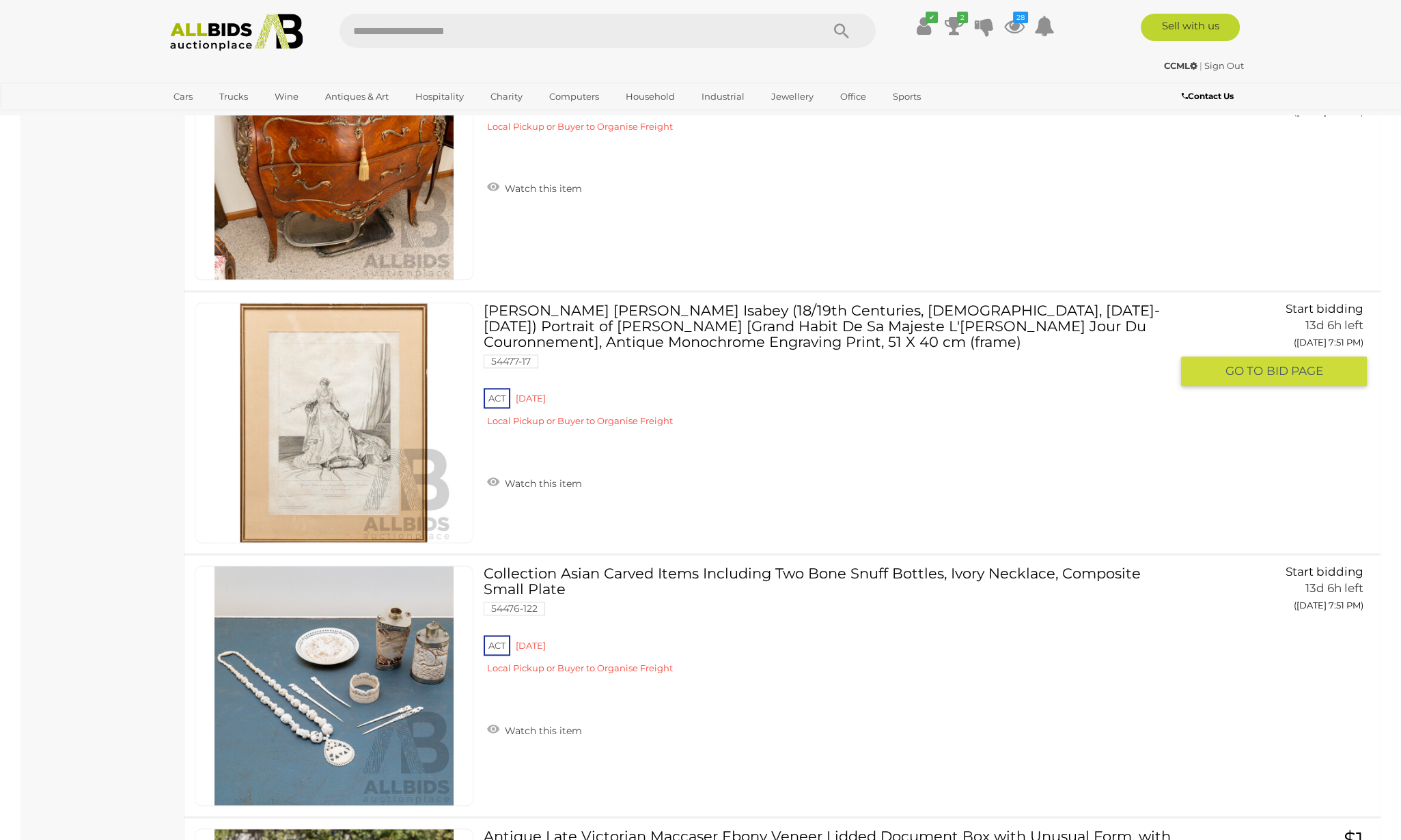
scroll to position [11222, 0]
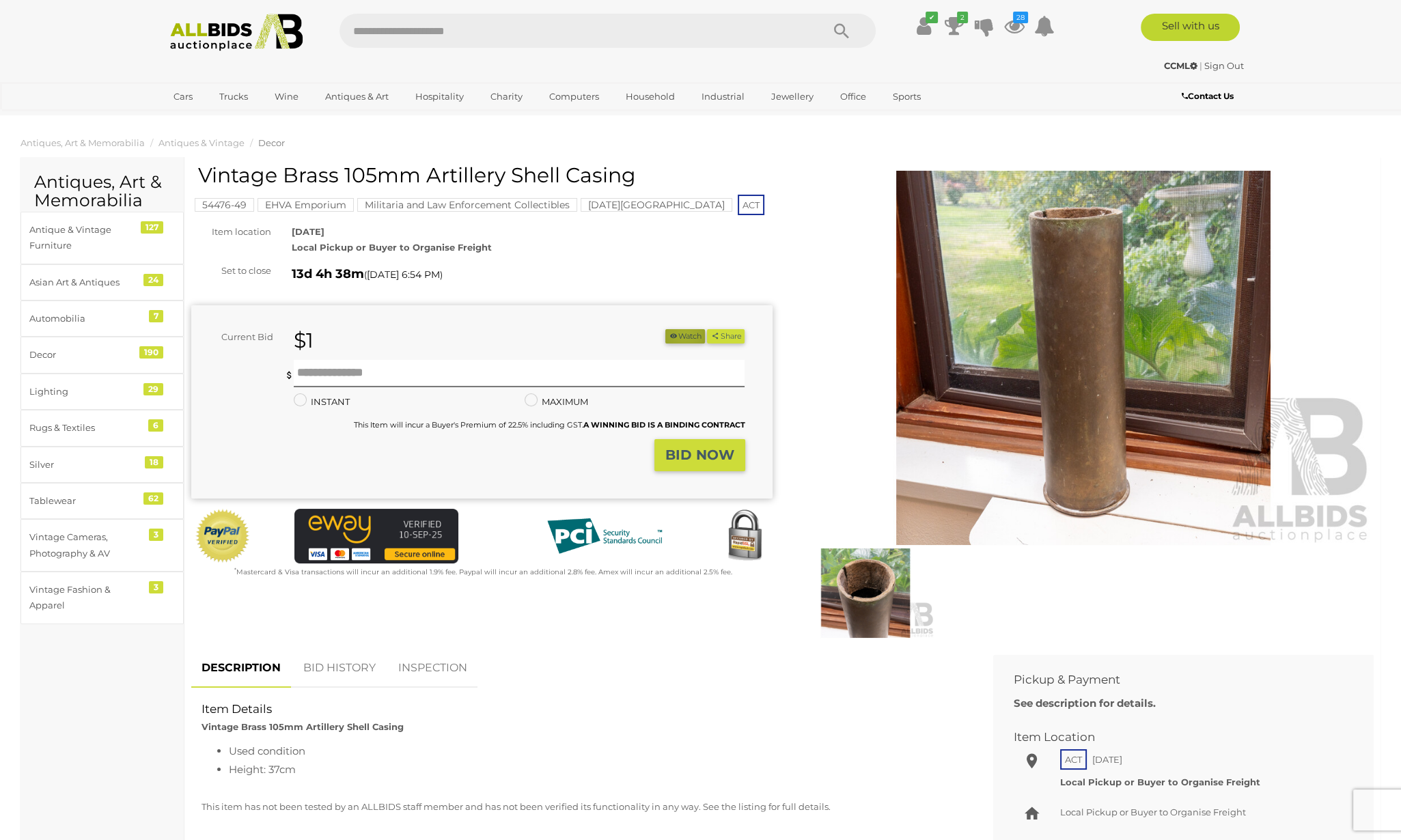
click at [678, 334] on button "Watch" at bounding box center [685, 337] width 39 height 15
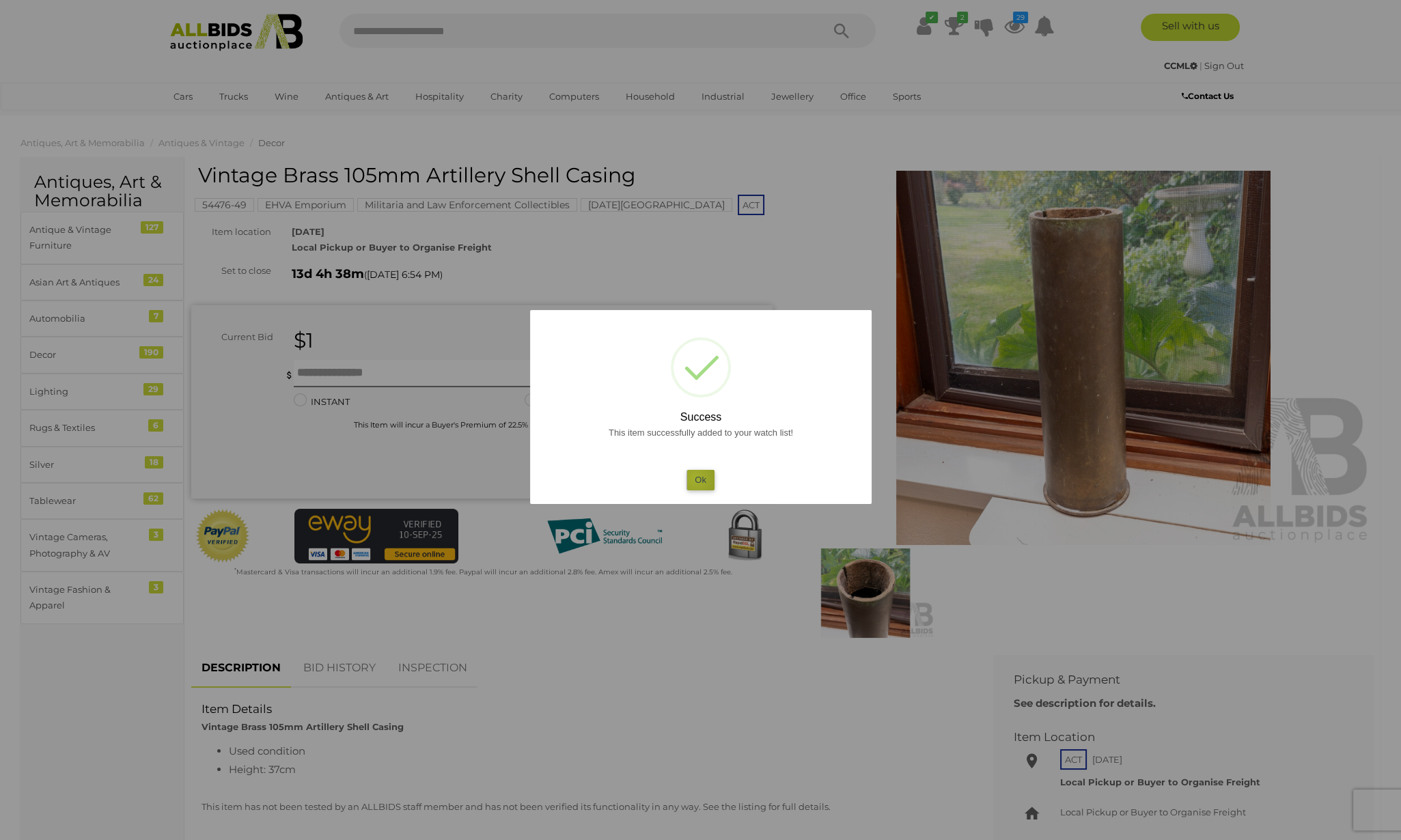
click at [696, 478] on button "Ok" at bounding box center [701, 480] width 28 height 20
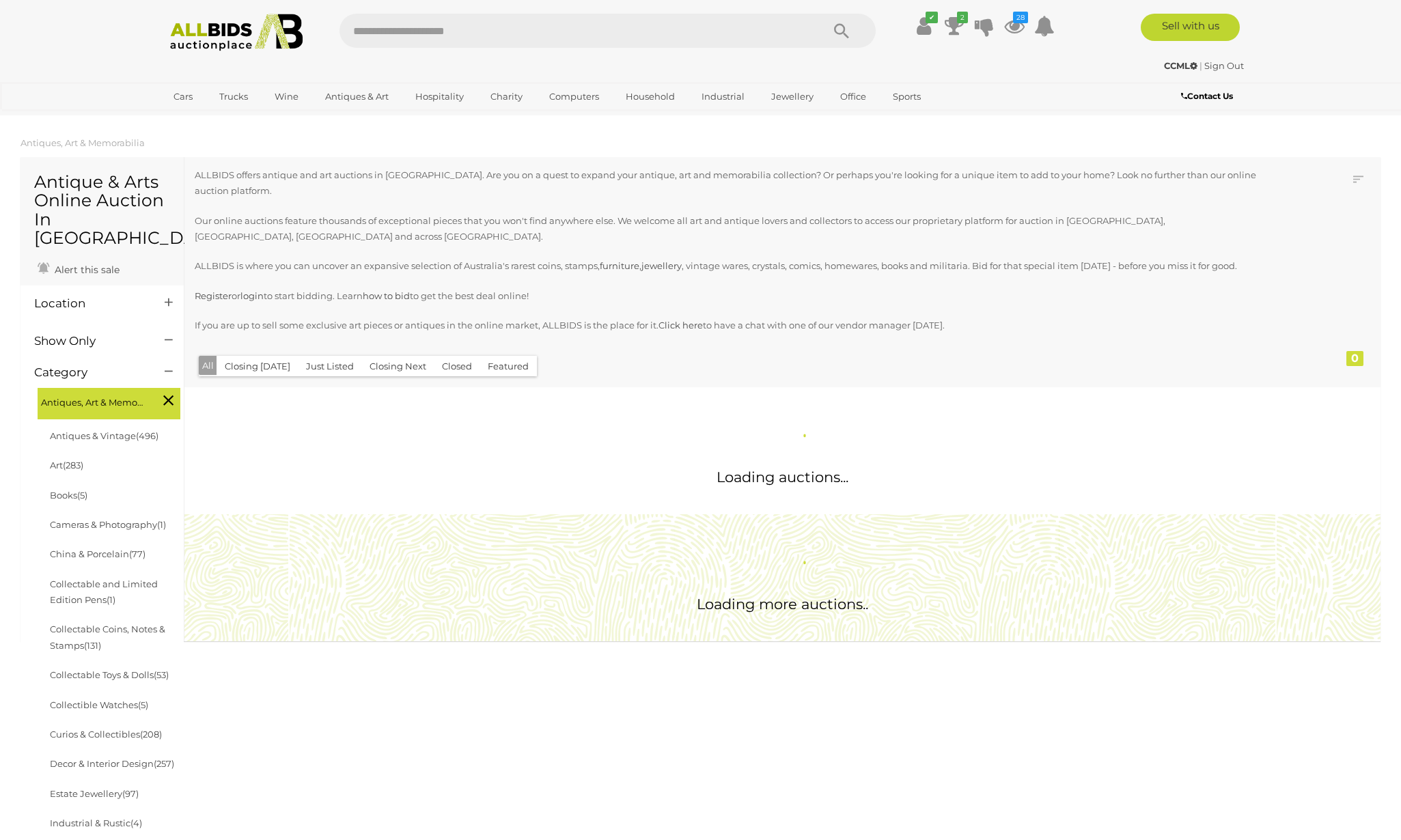
scroll to position [1332, 0]
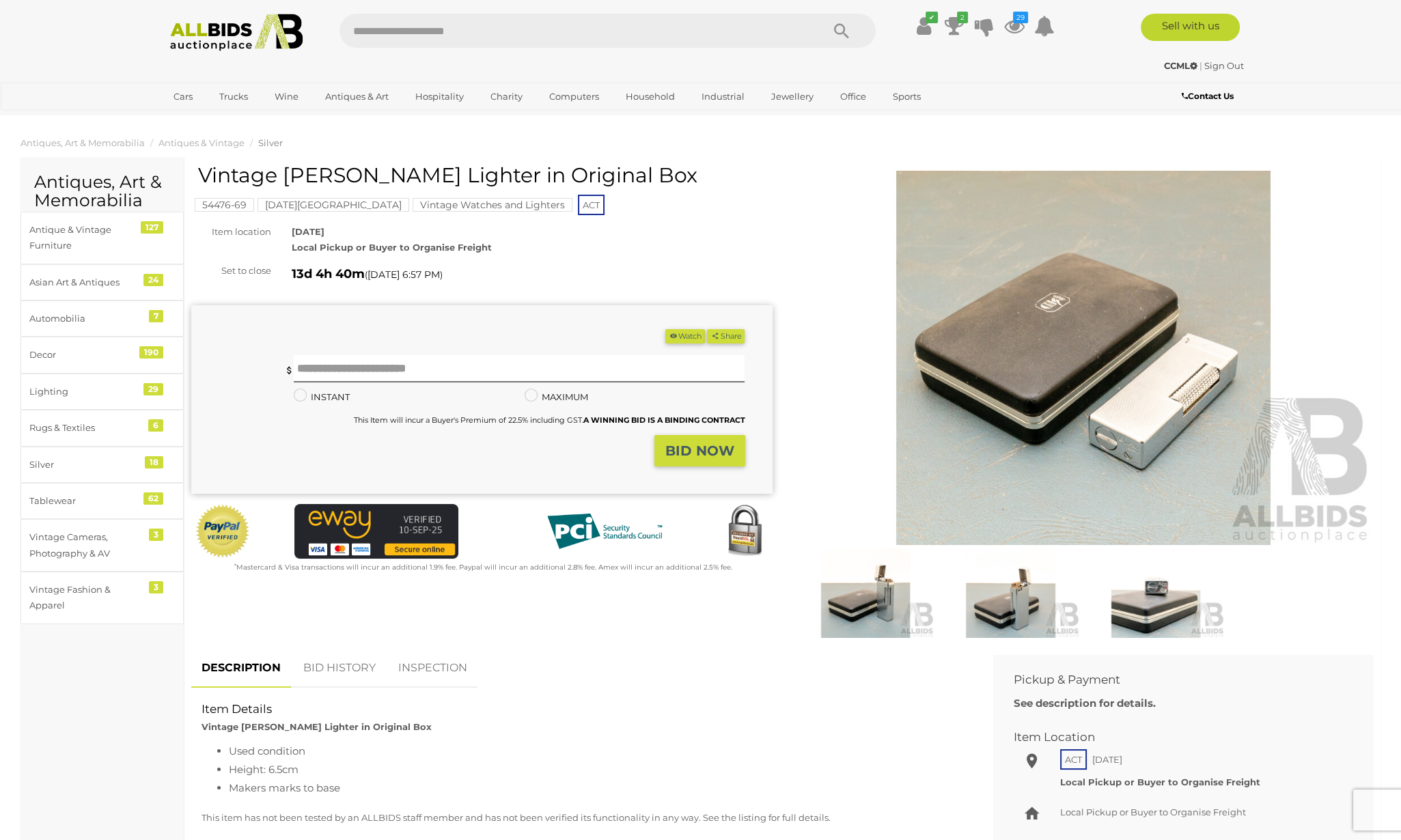
drag, startPoint x: 424, startPoint y: 174, endPoint x: 287, endPoint y: 168, distance: 137.1
click at [287, 168] on h1 "Vintage [PERSON_NAME] Lighter in Original Box" at bounding box center [484, 175] width 572 height 23
copy h1 "[PERSON_NAME]"
click at [668, 342] on button "Watch" at bounding box center [685, 337] width 39 height 15
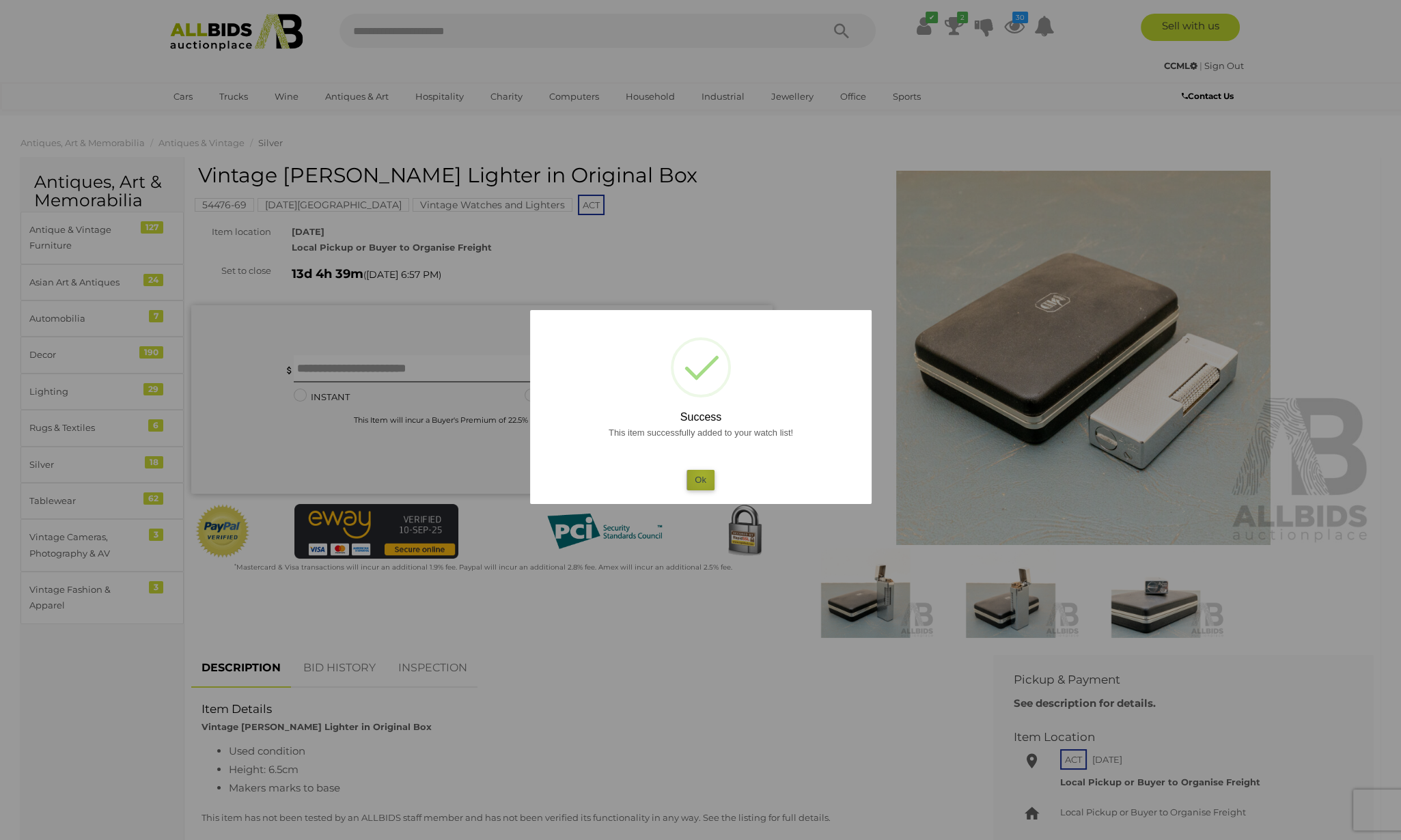
click at [703, 475] on button "Ok" at bounding box center [701, 480] width 28 height 20
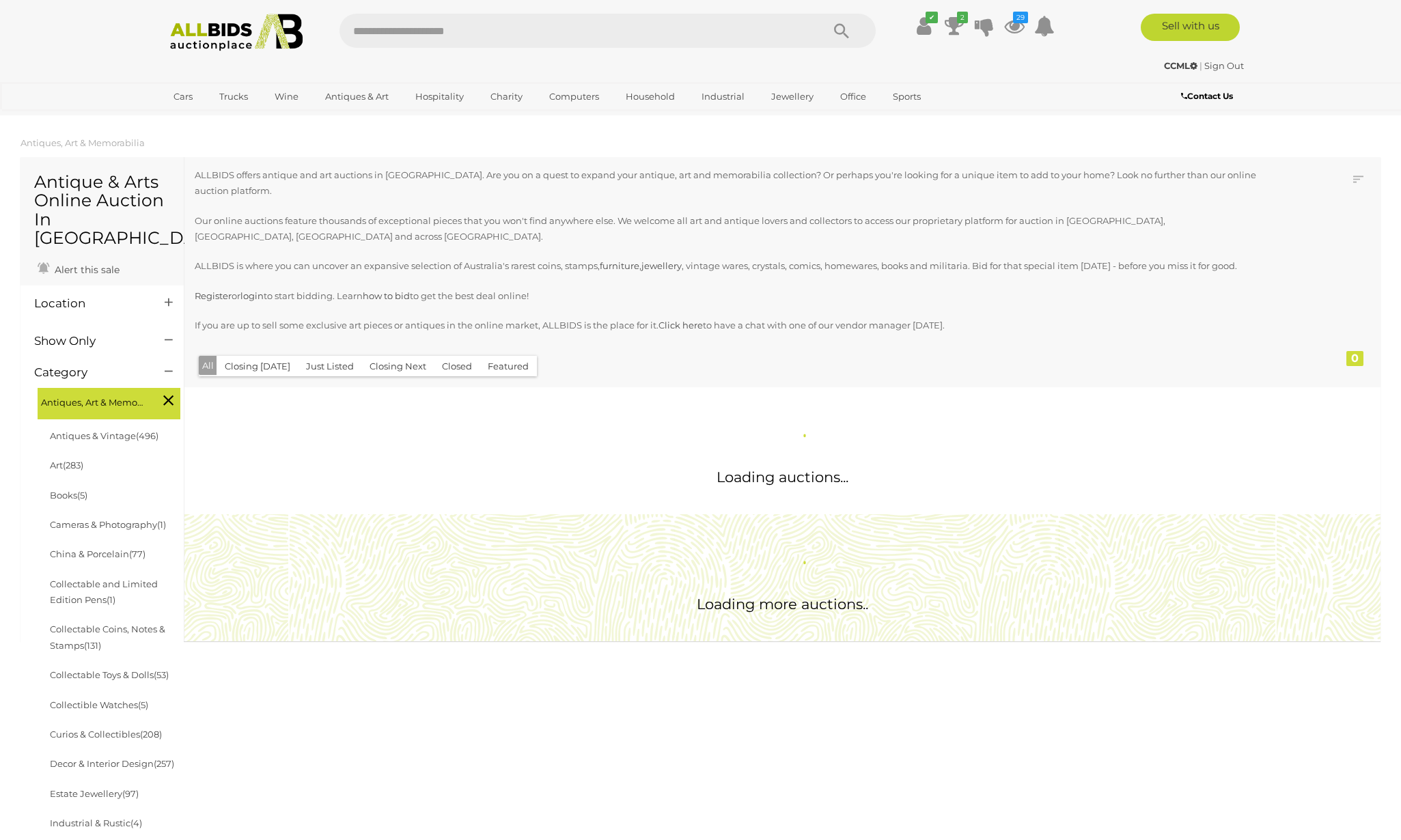
scroll to position [1332, 0]
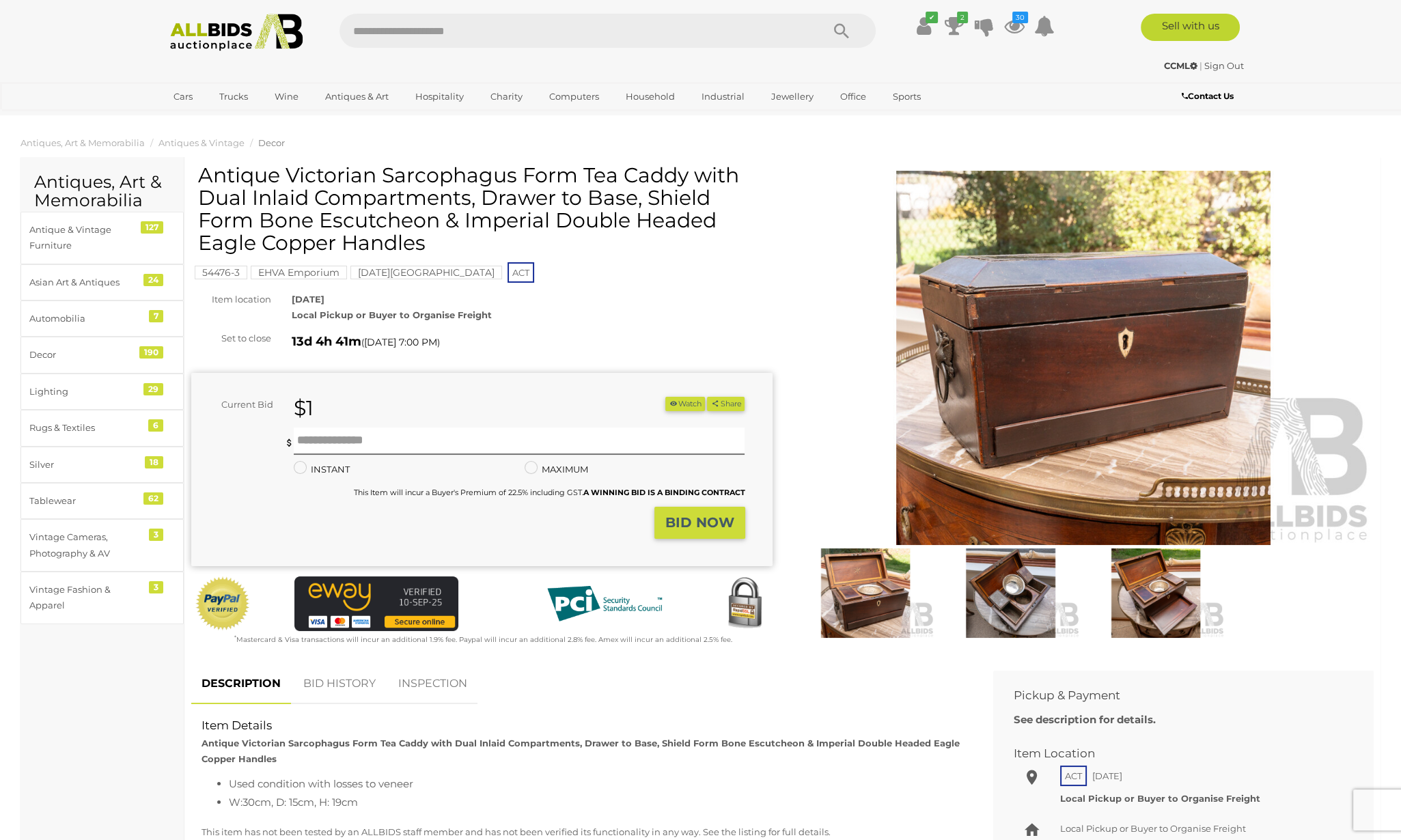
click at [1036, 383] on img at bounding box center [1084, 357] width 582 height 374
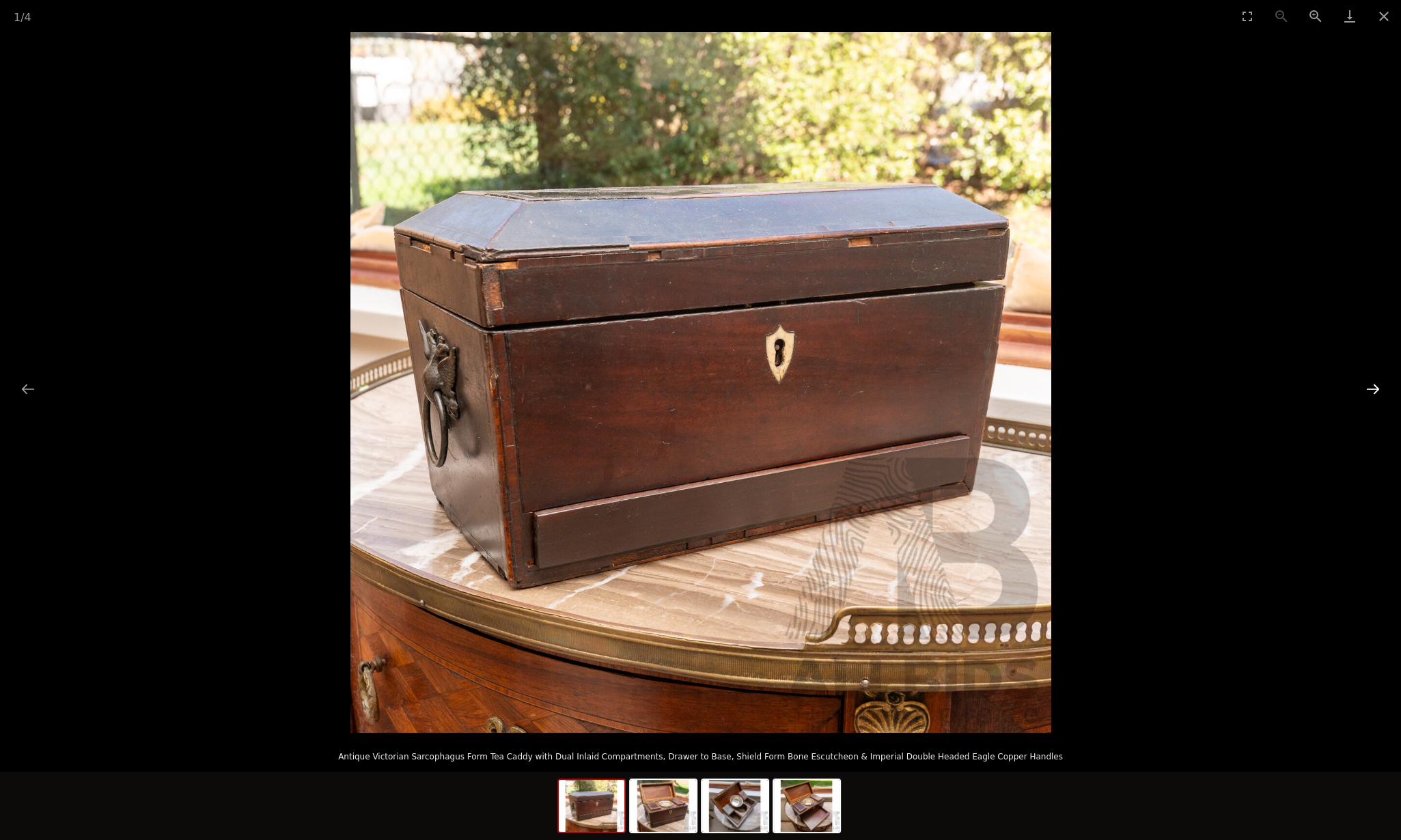
click at [1368, 383] on button "Next slide" at bounding box center [1373, 389] width 29 height 27
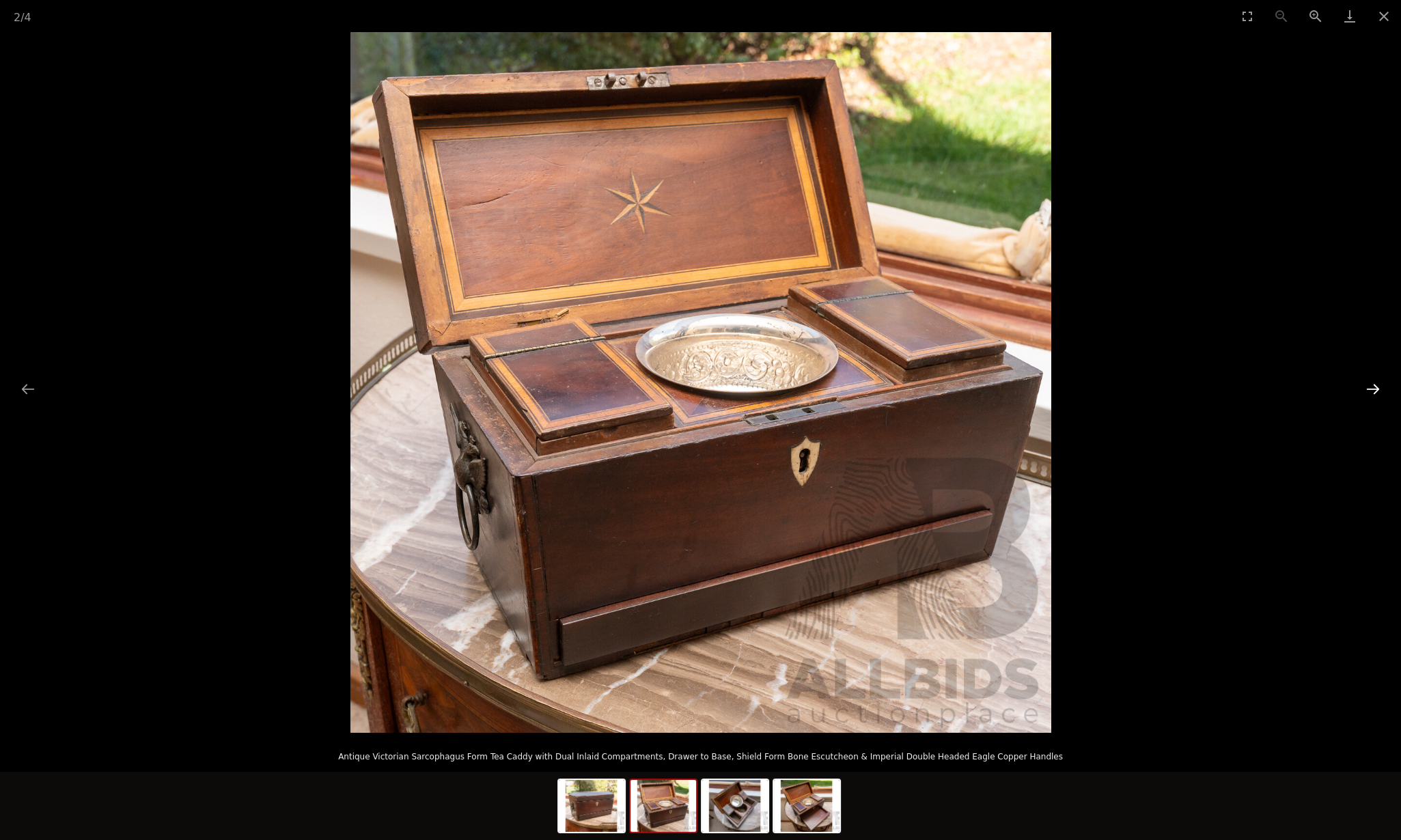
click at [1368, 383] on button "Next slide" at bounding box center [1373, 389] width 29 height 27
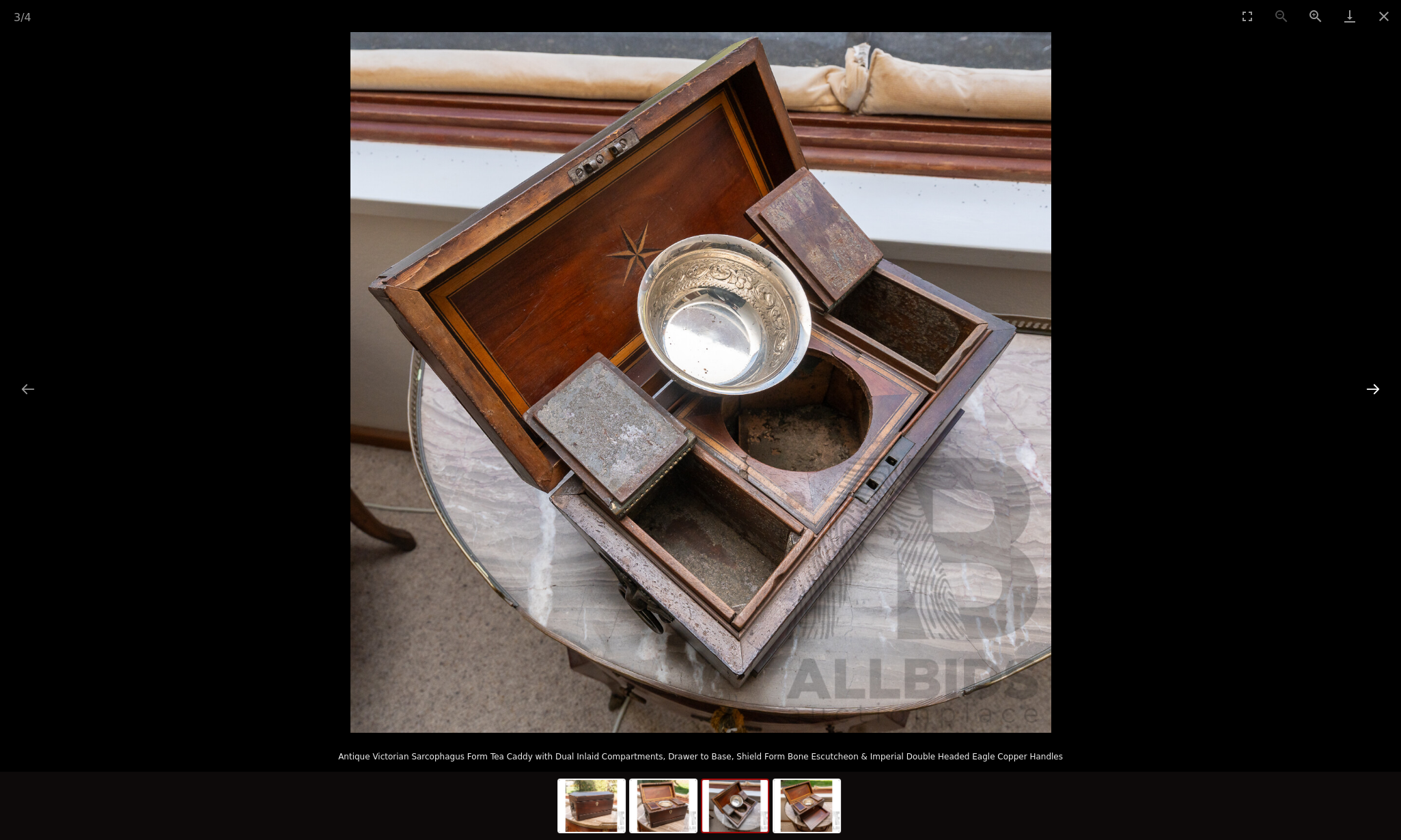
click at [1368, 383] on button "Next slide" at bounding box center [1373, 389] width 29 height 27
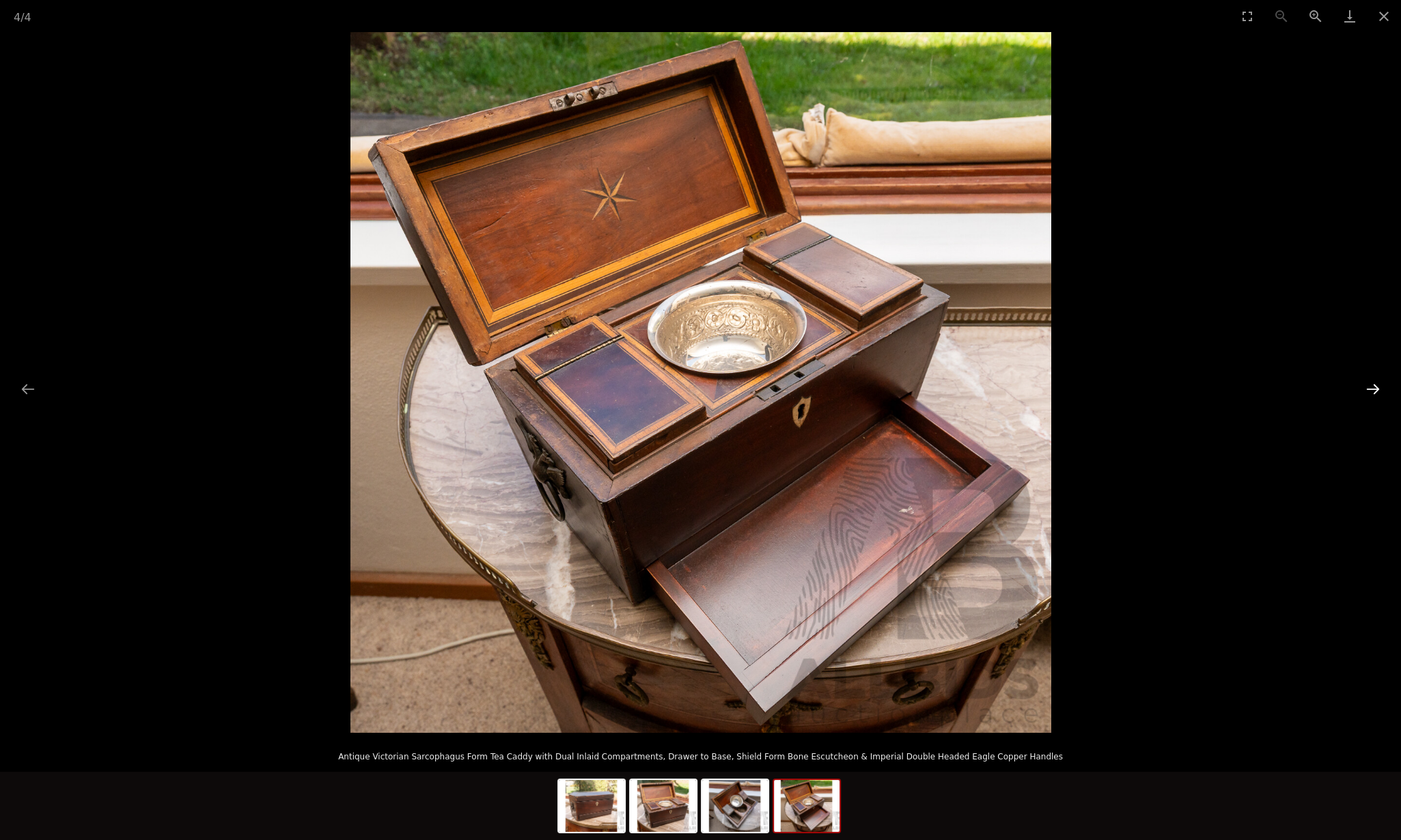
click at [1368, 383] on button "Next slide" at bounding box center [1373, 389] width 29 height 27
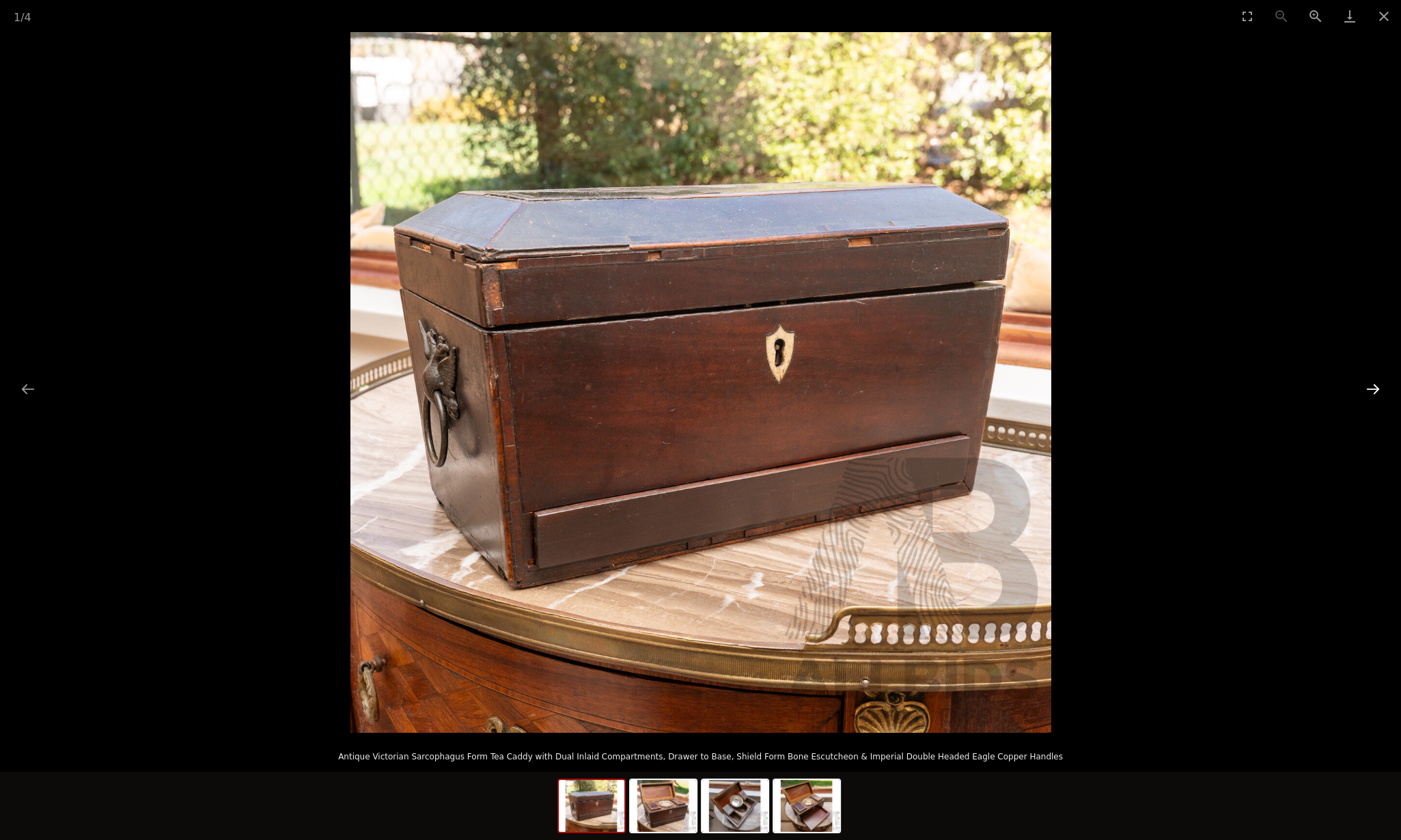
click at [1370, 382] on button "Next slide" at bounding box center [1373, 389] width 29 height 27
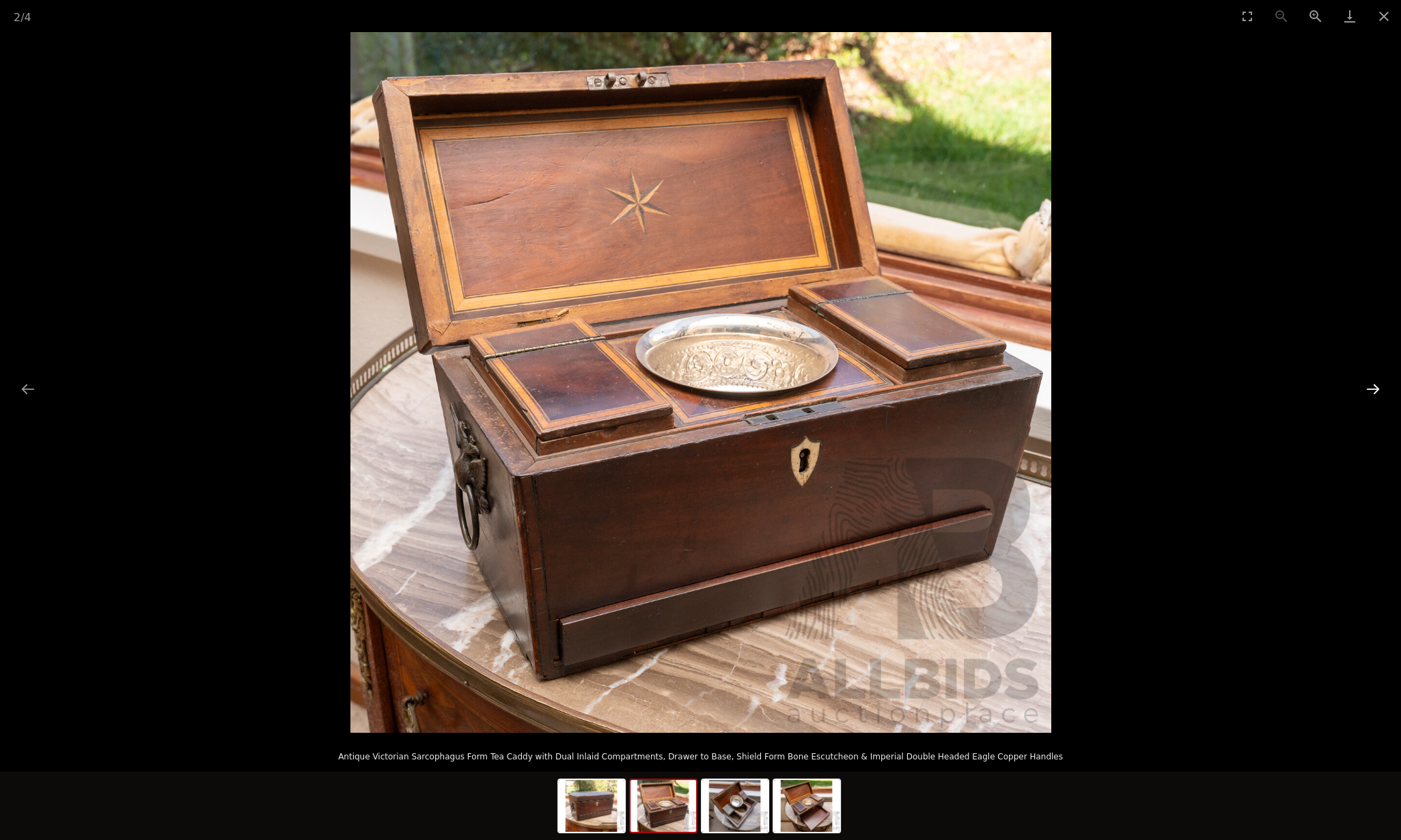
click at [1368, 383] on button "Next slide" at bounding box center [1373, 389] width 29 height 27
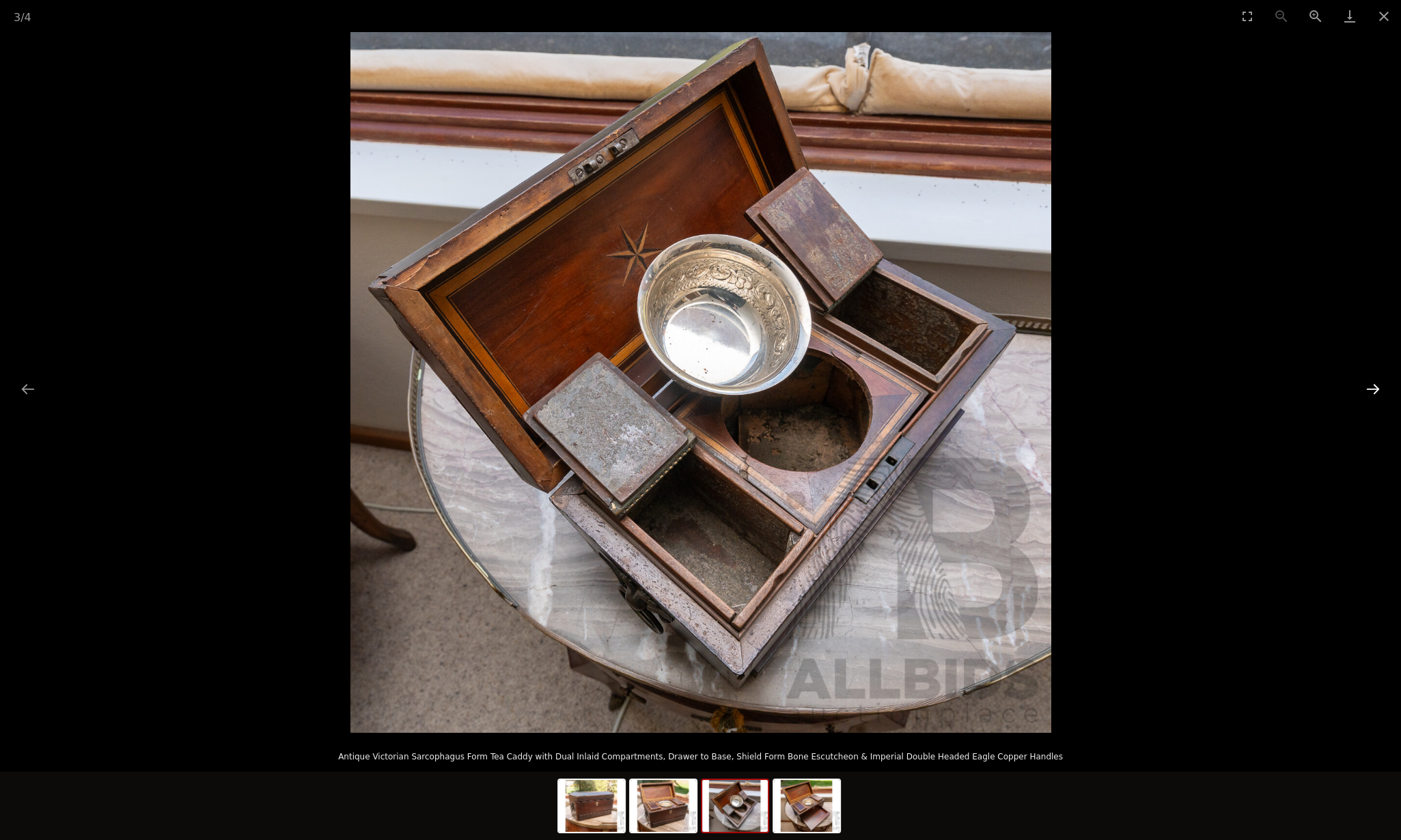
click at [1368, 383] on button "Next slide" at bounding box center [1373, 389] width 29 height 27
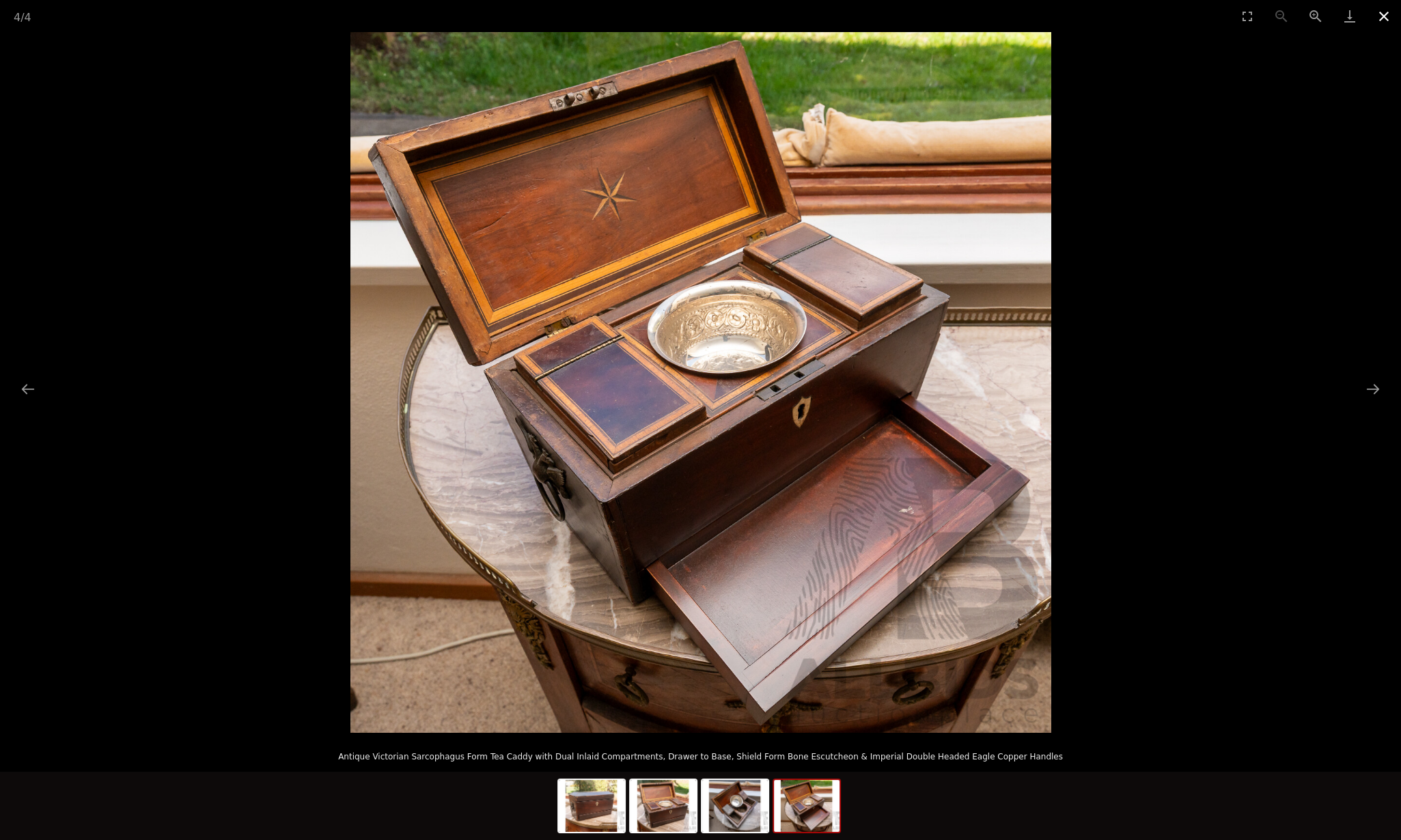
click at [1383, 14] on button "Close gallery" at bounding box center [1384, 16] width 35 height 33
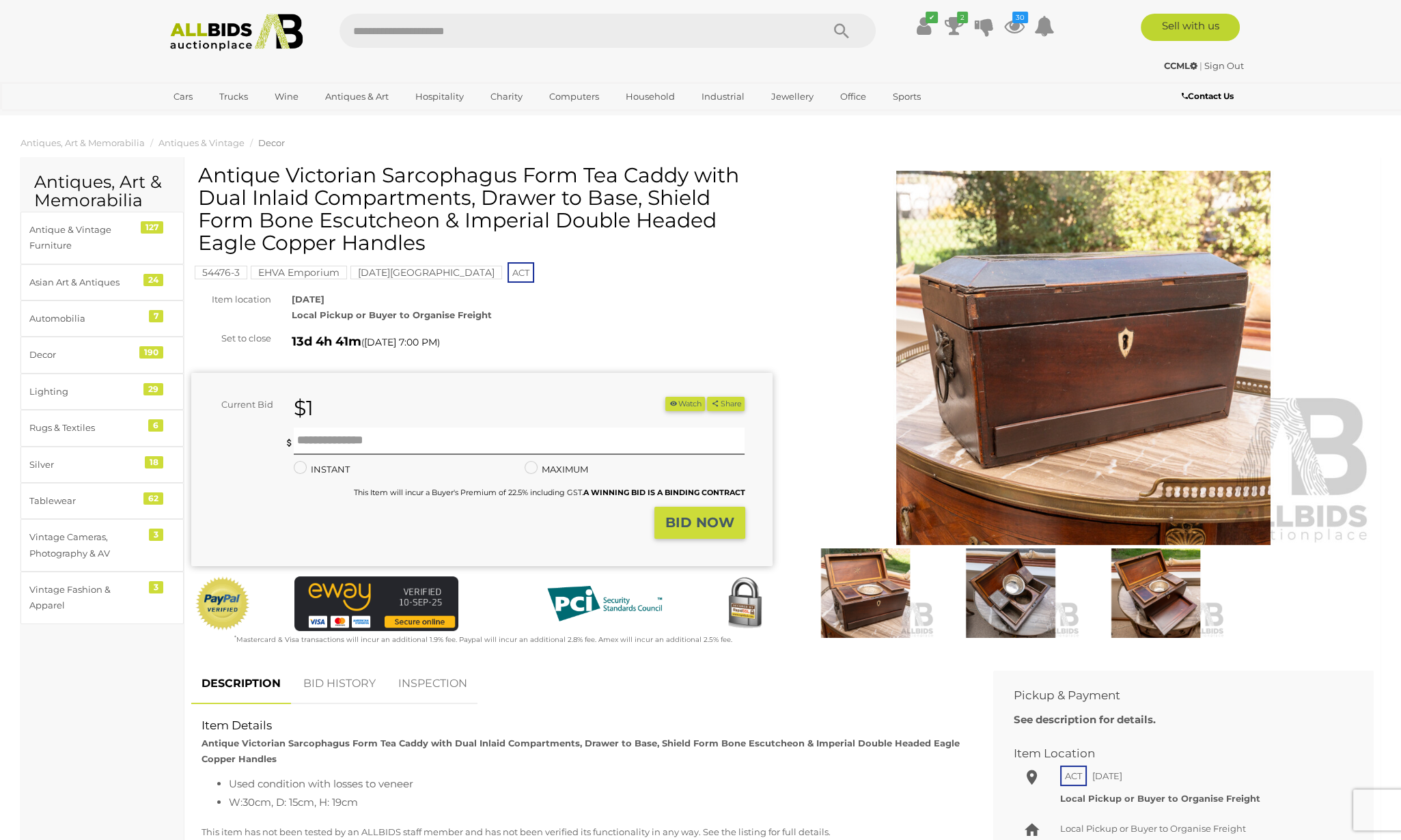
click at [677, 399] on button "Watch" at bounding box center [685, 404] width 39 height 15
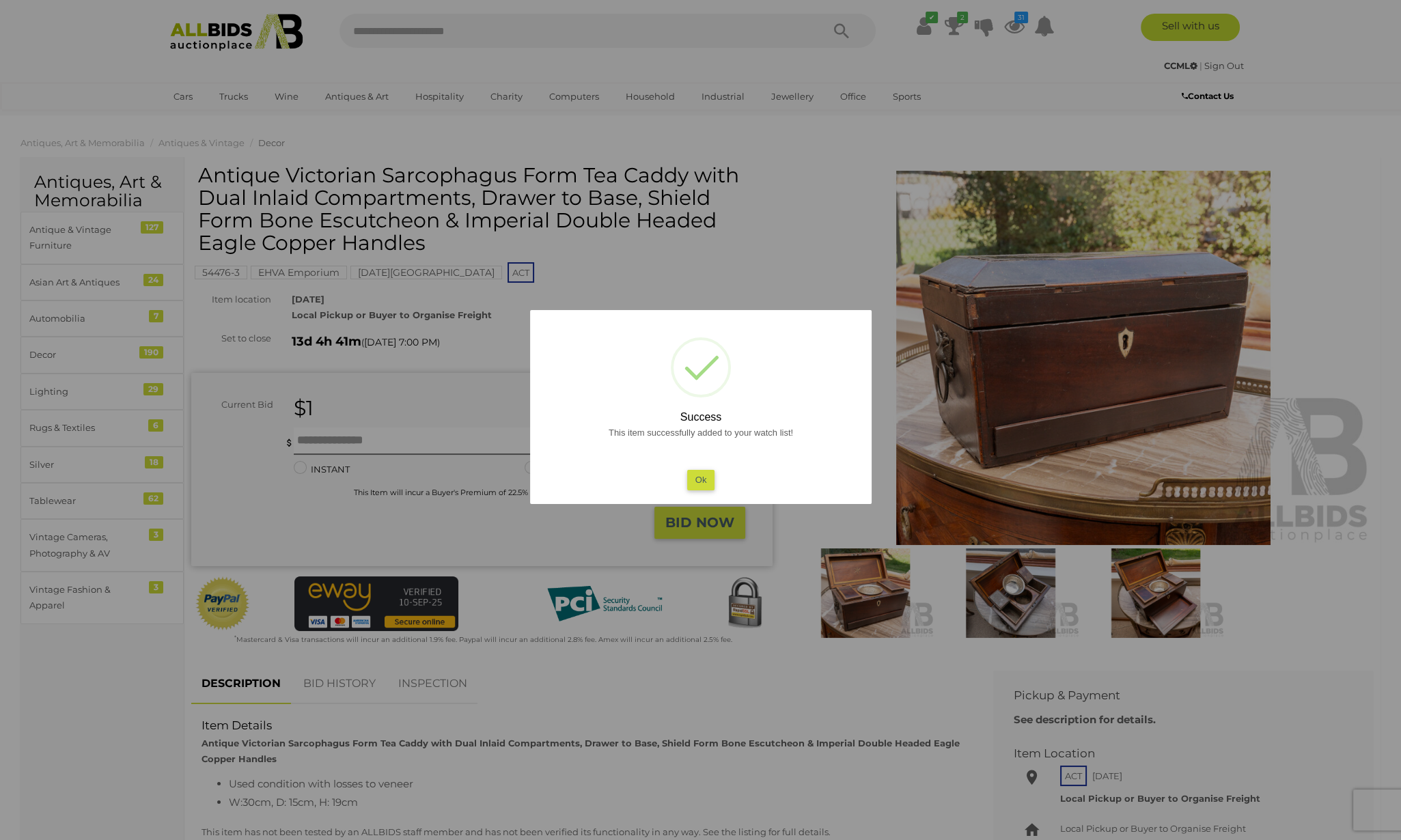
click at [696, 486] on button "Ok" at bounding box center [701, 480] width 28 height 20
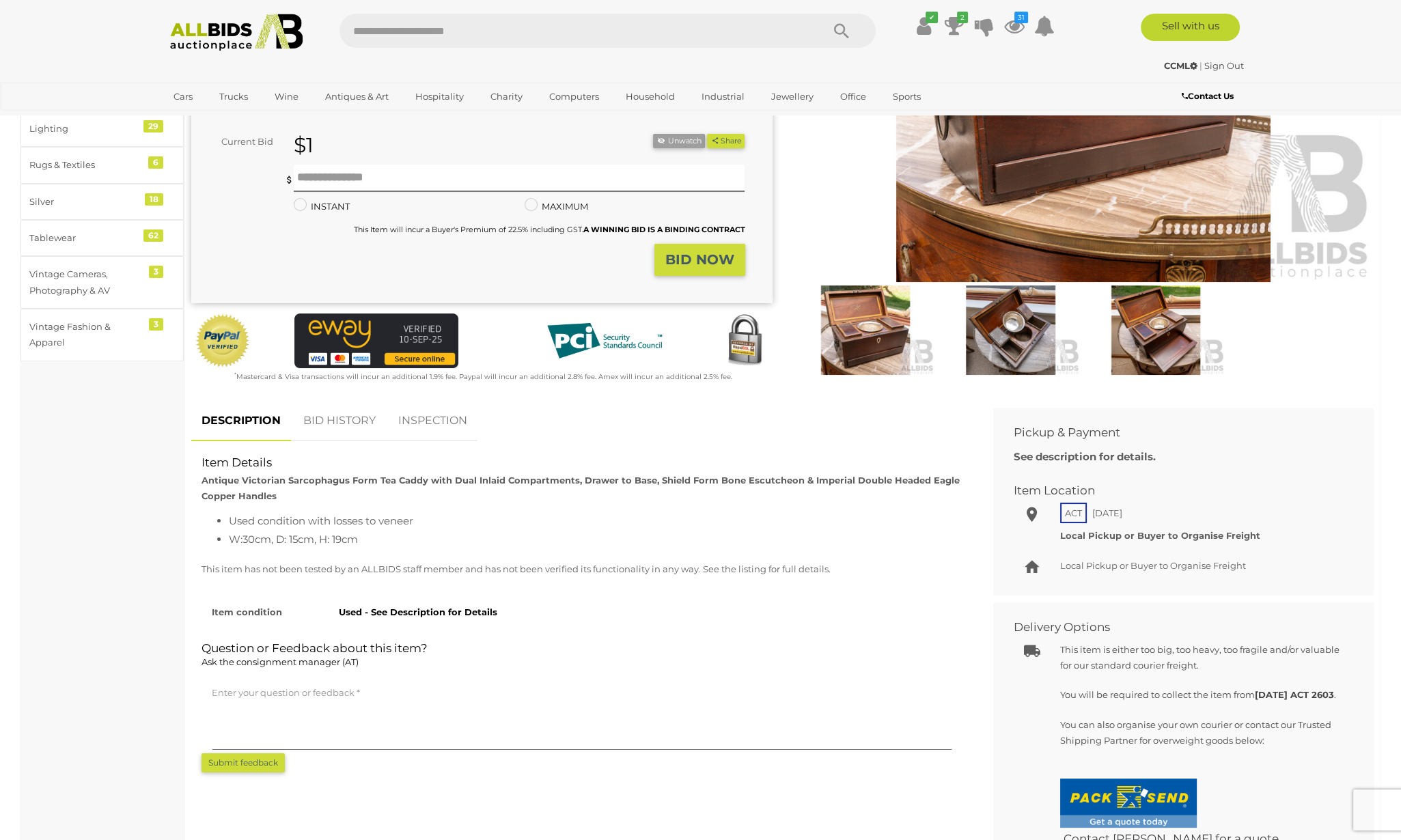
scroll to position [512, 0]
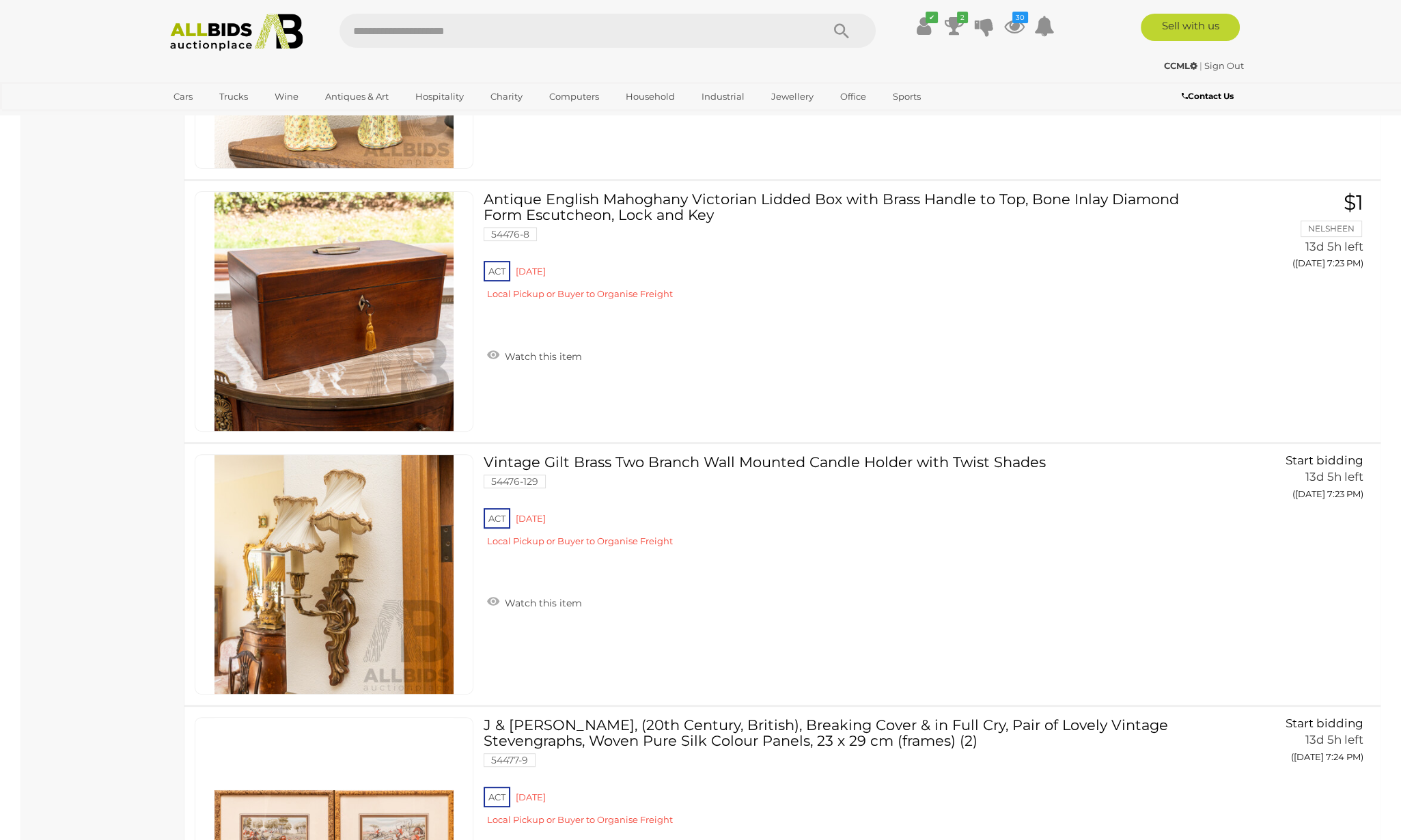
scroll to position [17532, 0]
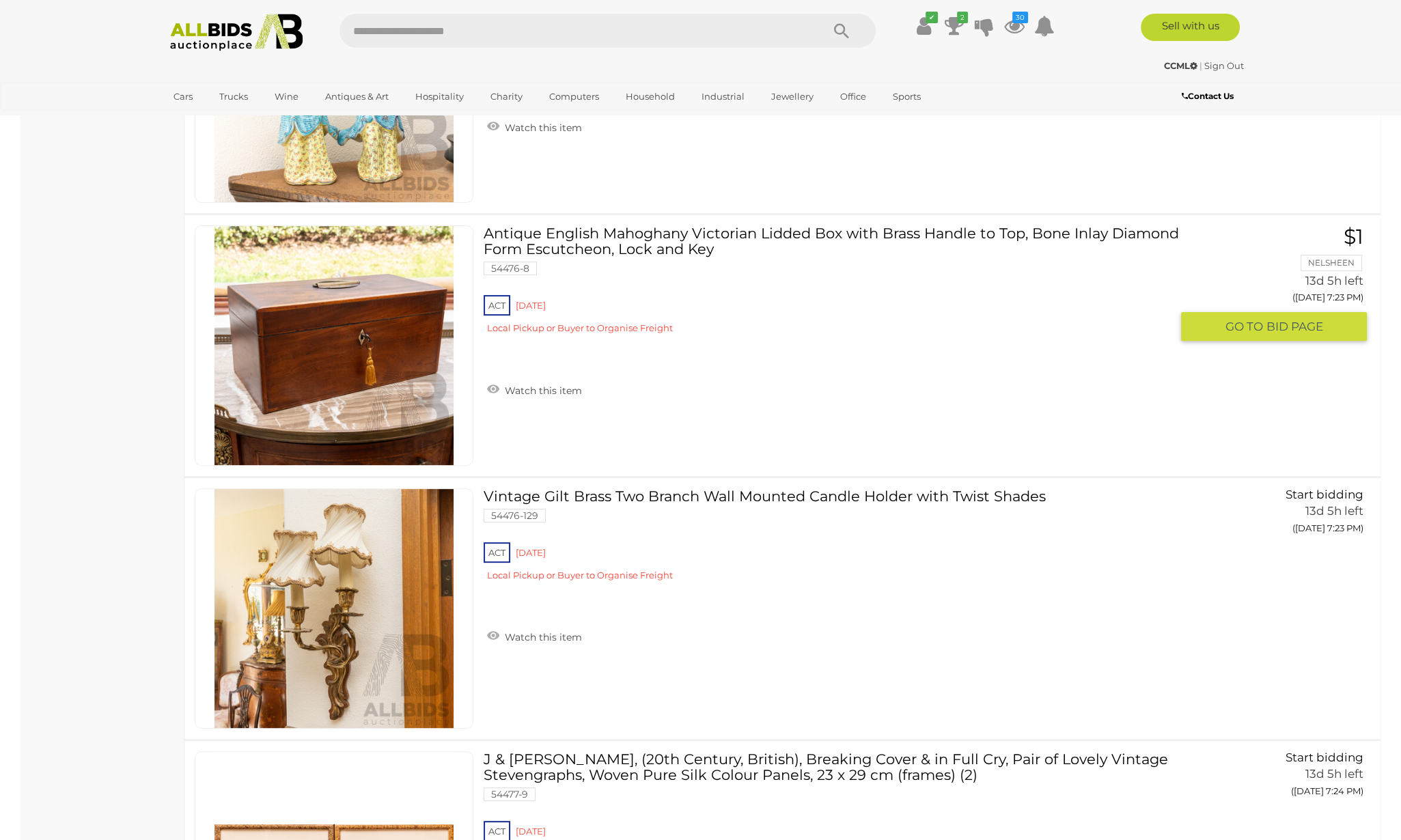
click at [648, 225] on link "Antique English Mahoghany Victorian Lidded Box with Brass Handle to Top, Bone I…" at bounding box center [832, 284] width 677 height 119
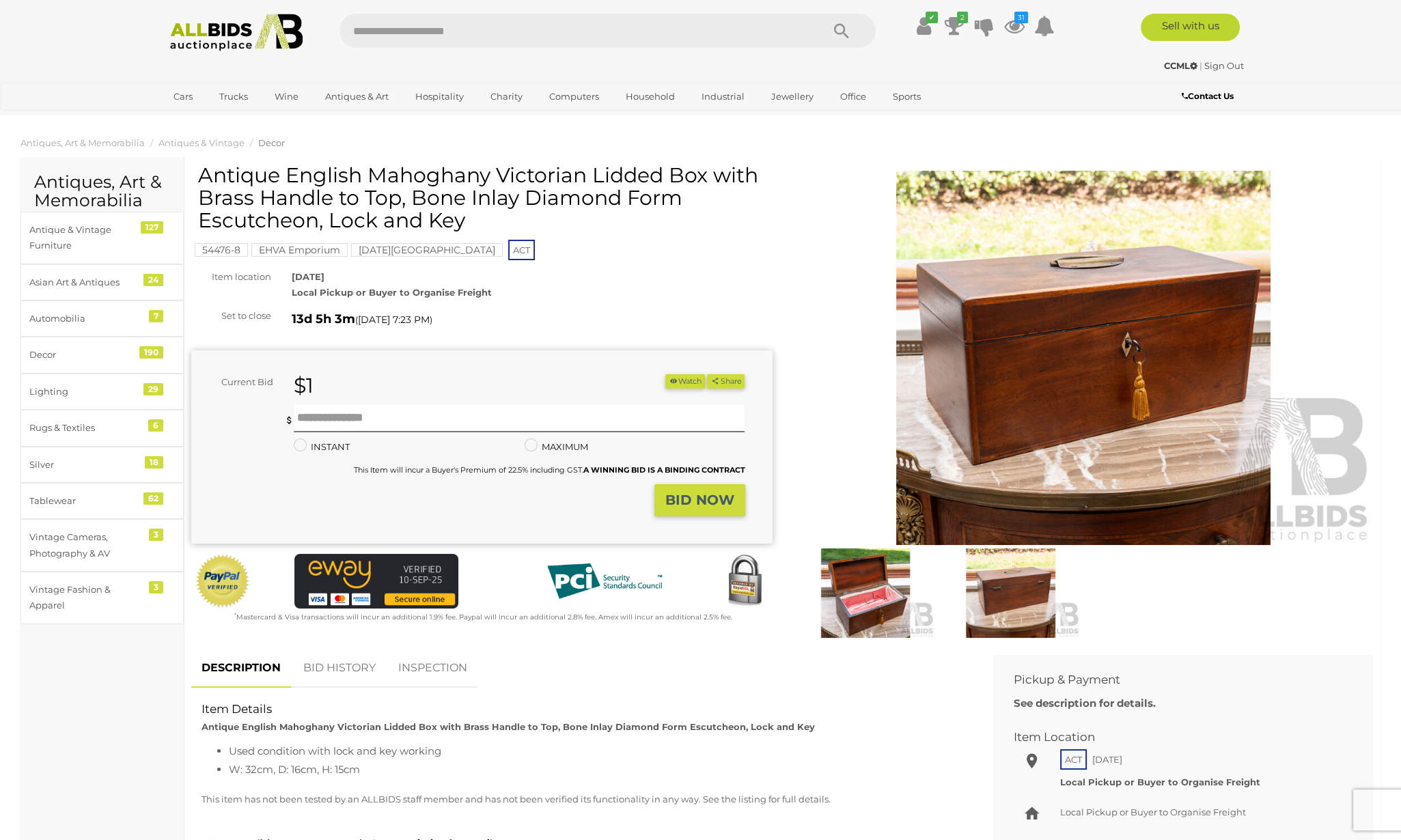
click at [1091, 342] on img at bounding box center [1084, 357] width 582 height 374
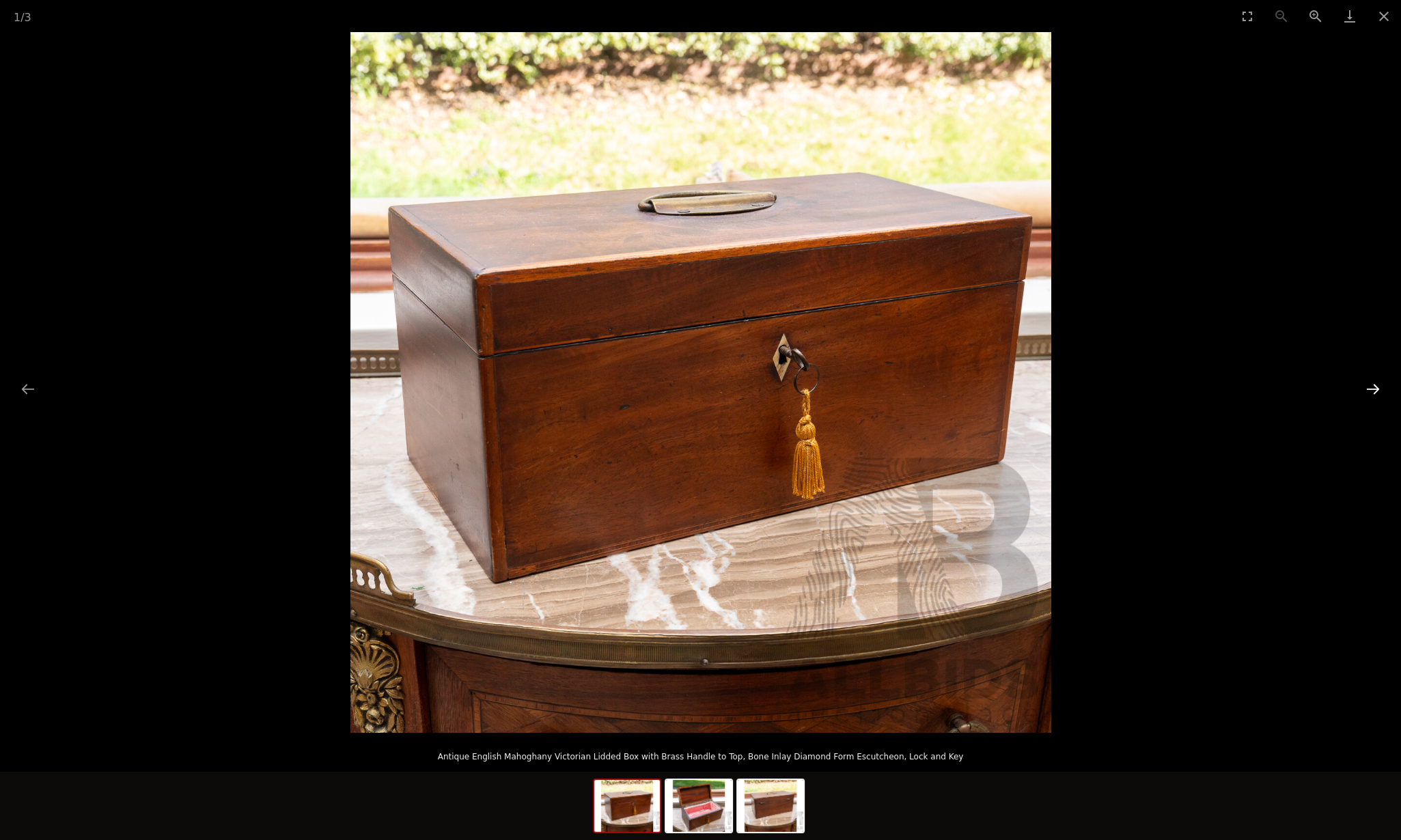
click at [1379, 385] on button "Next slide" at bounding box center [1373, 389] width 29 height 27
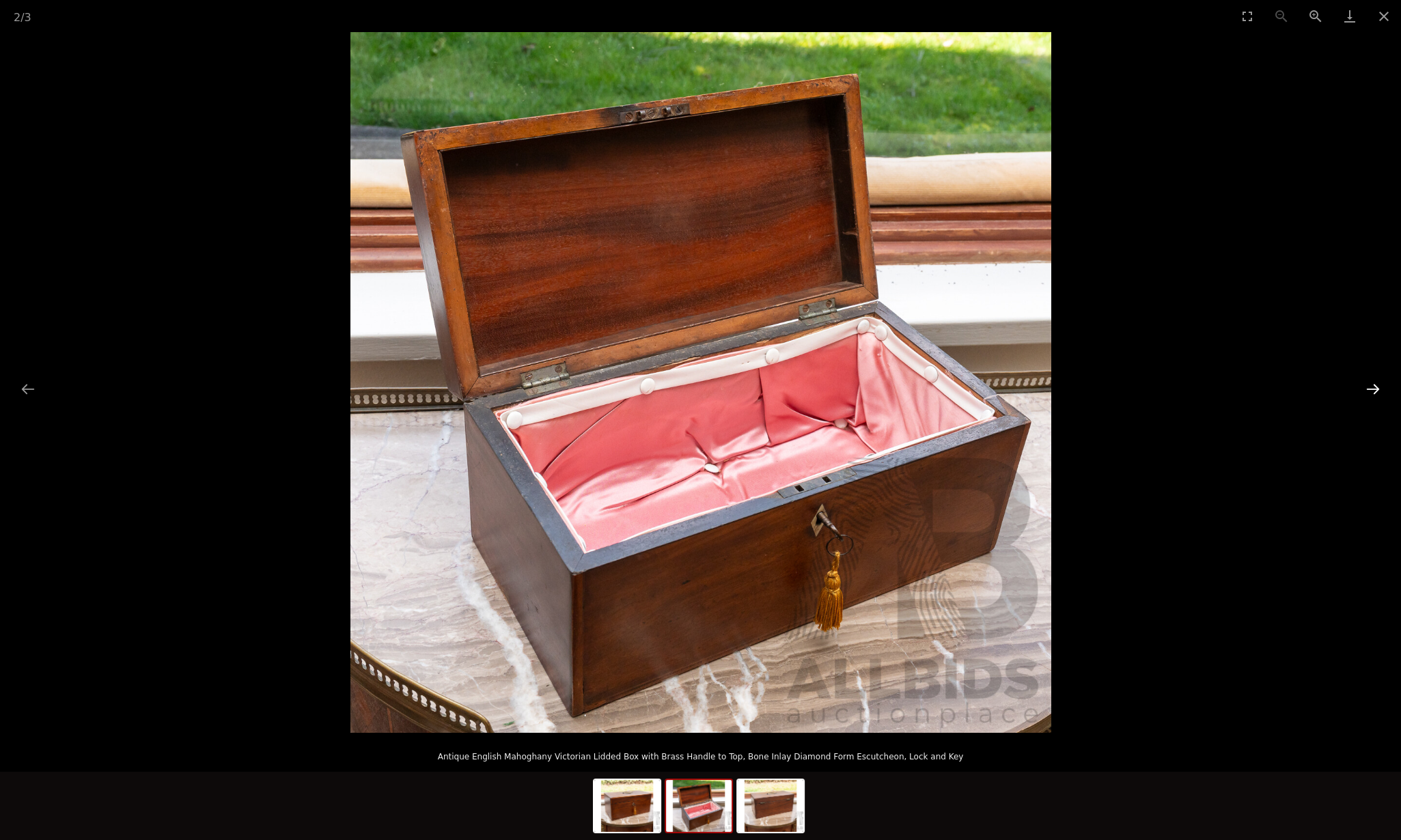
click at [1379, 385] on button "Next slide" at bounding box center [1373, 389] width 29 height 27
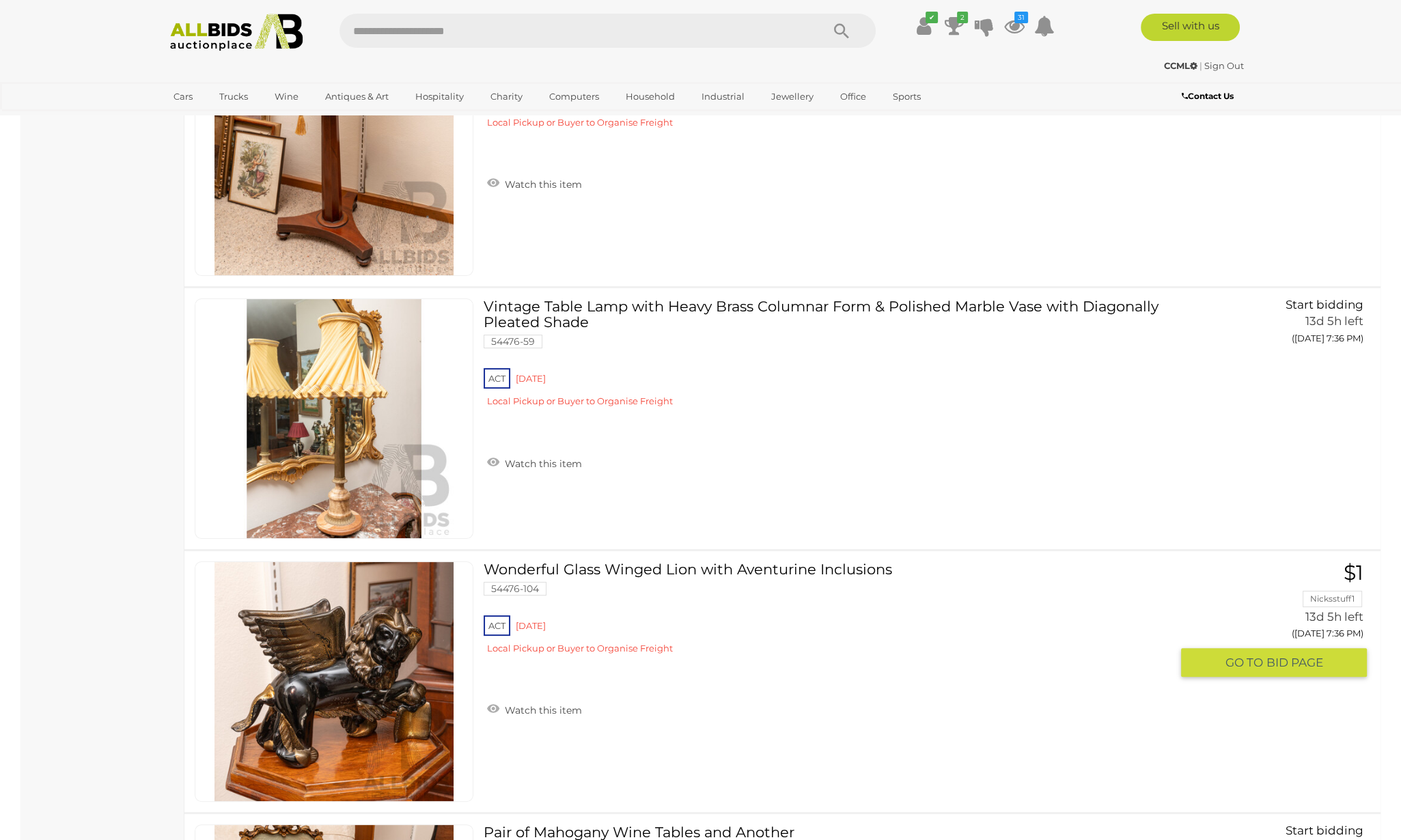
scroll to position [26090, 0]
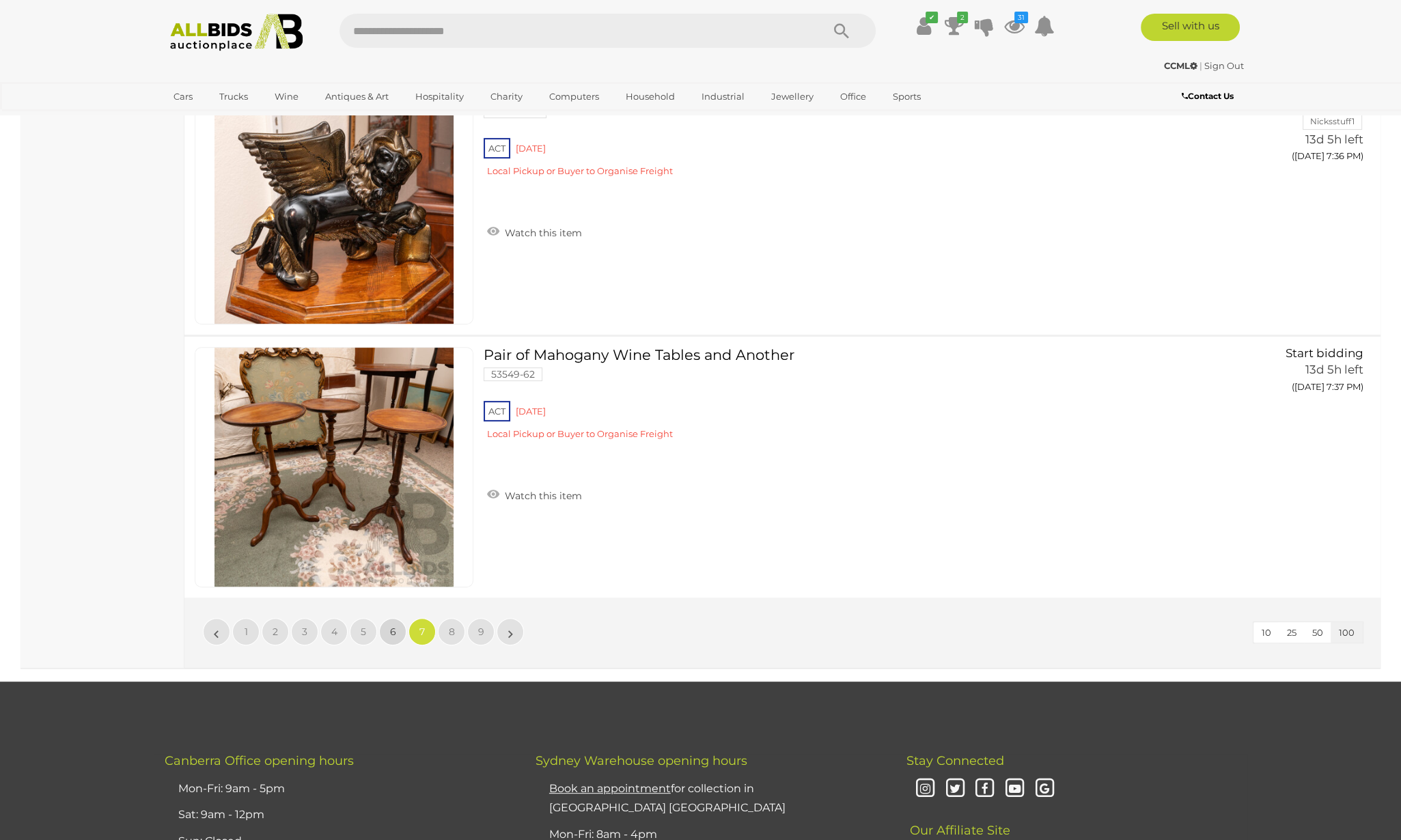
click at [387, 618] on link "6" at bounding box center [393, 632] width 28 height 28
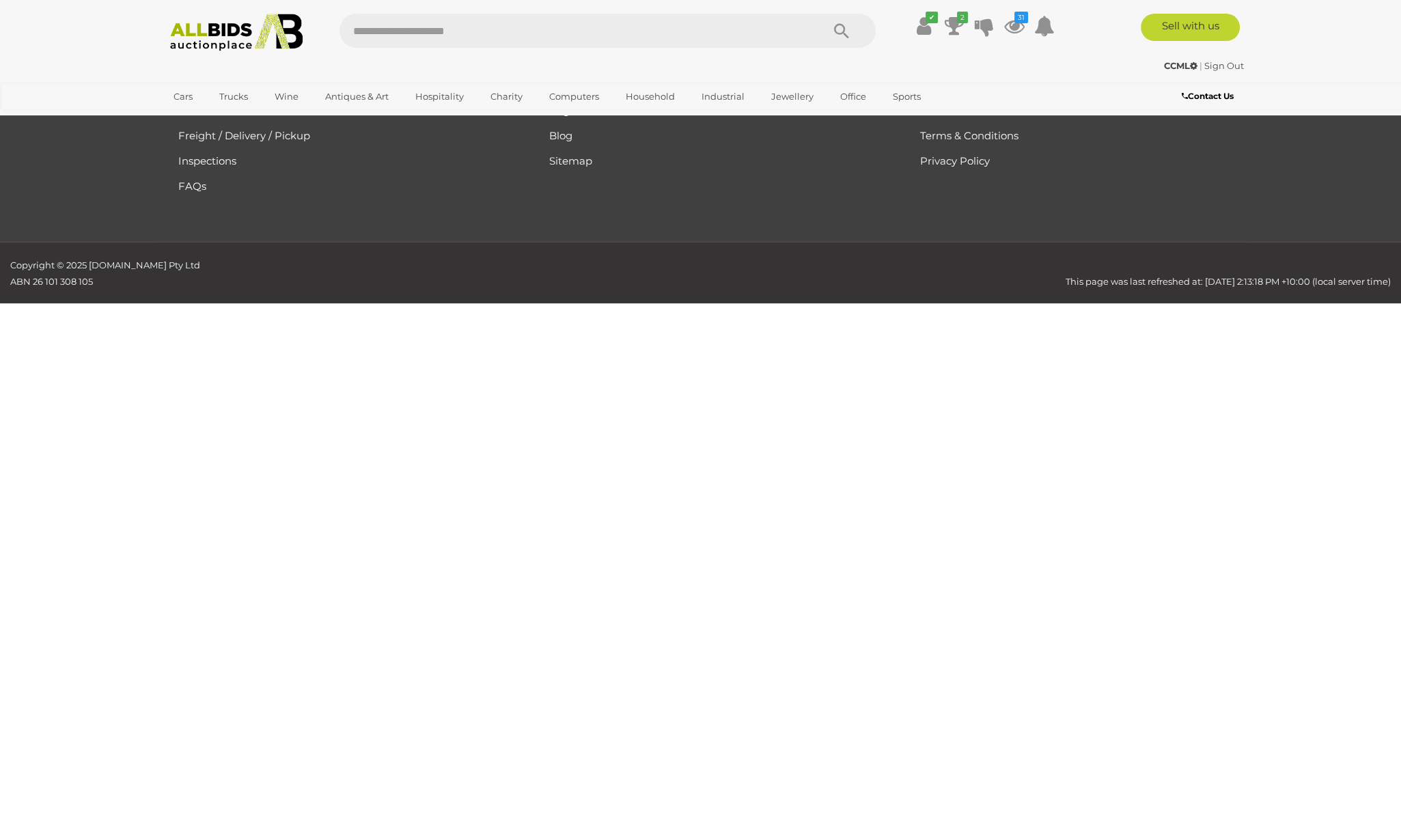
scroll to position [250, 0]
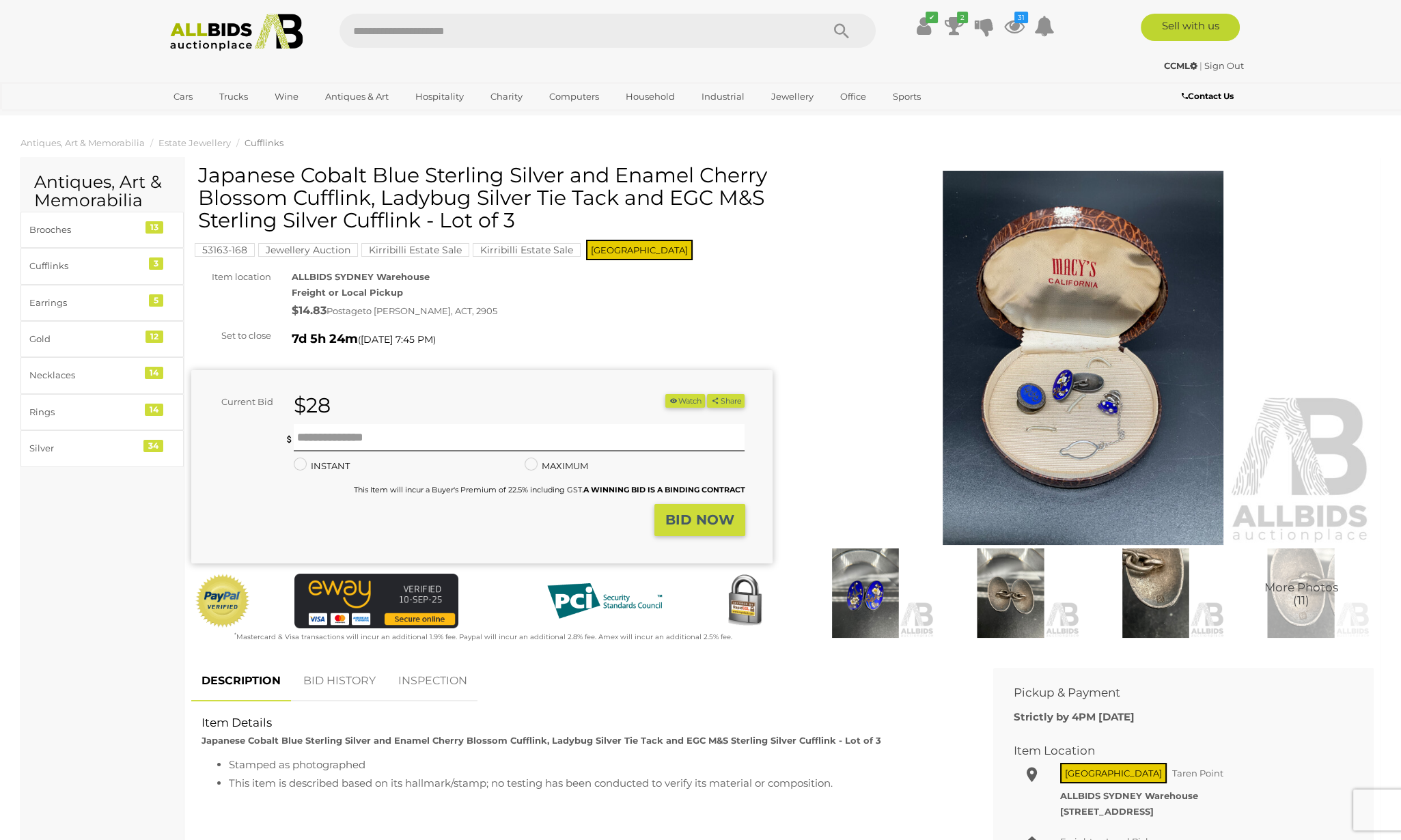
click at [1018, 369] on img at bounding box center [1084, 357] width 582 height 374
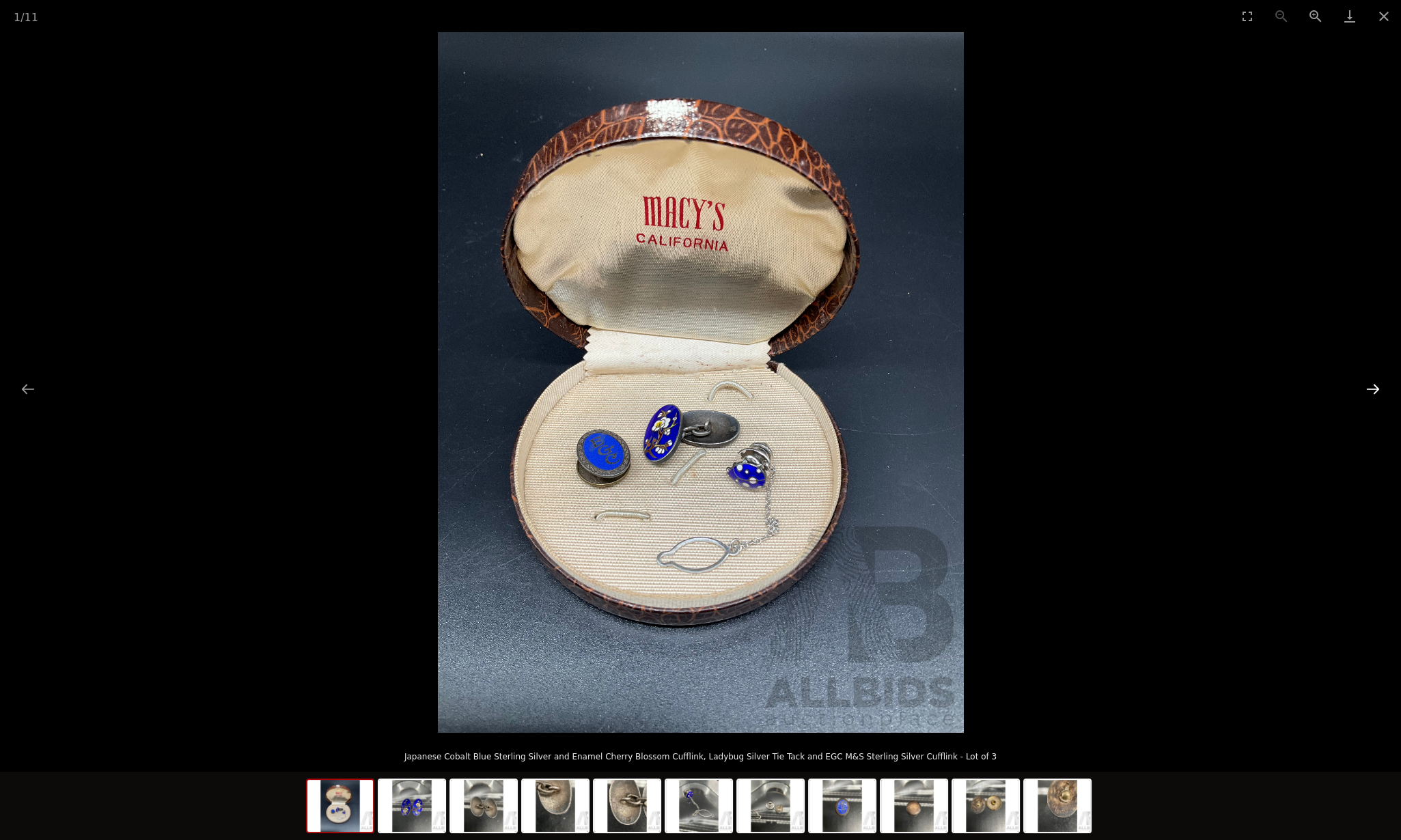
click at [1373, 386] on button "Next slide" at bounding box center [1373, 389] width 29 height 27
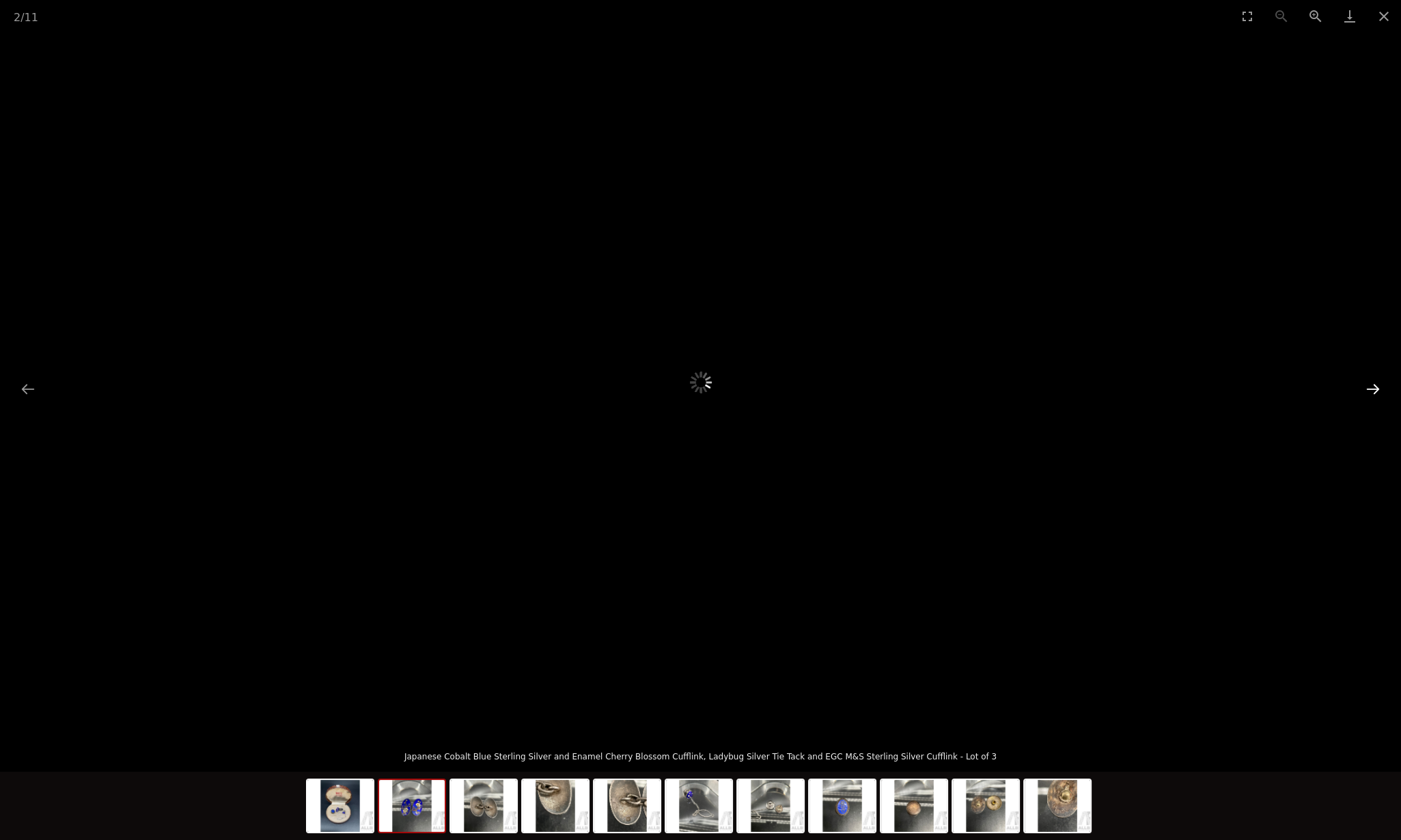
click at [1373, 386] on button "Next slide" at bounding box center [1373, 389] width 29 height 27
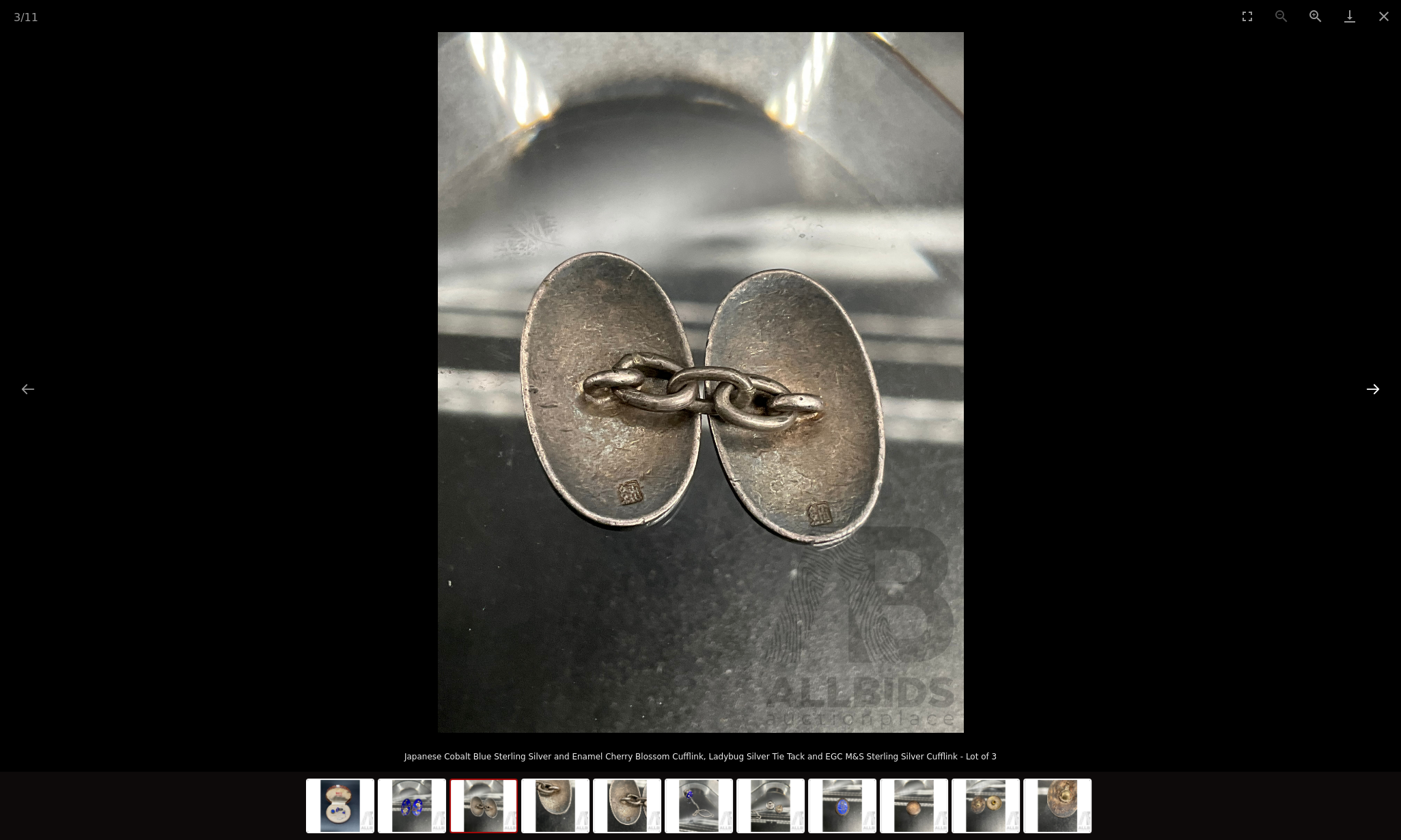
click at [1373, 386] on button "Next slide" at bounding box center [1373, 389] width 29 height 27
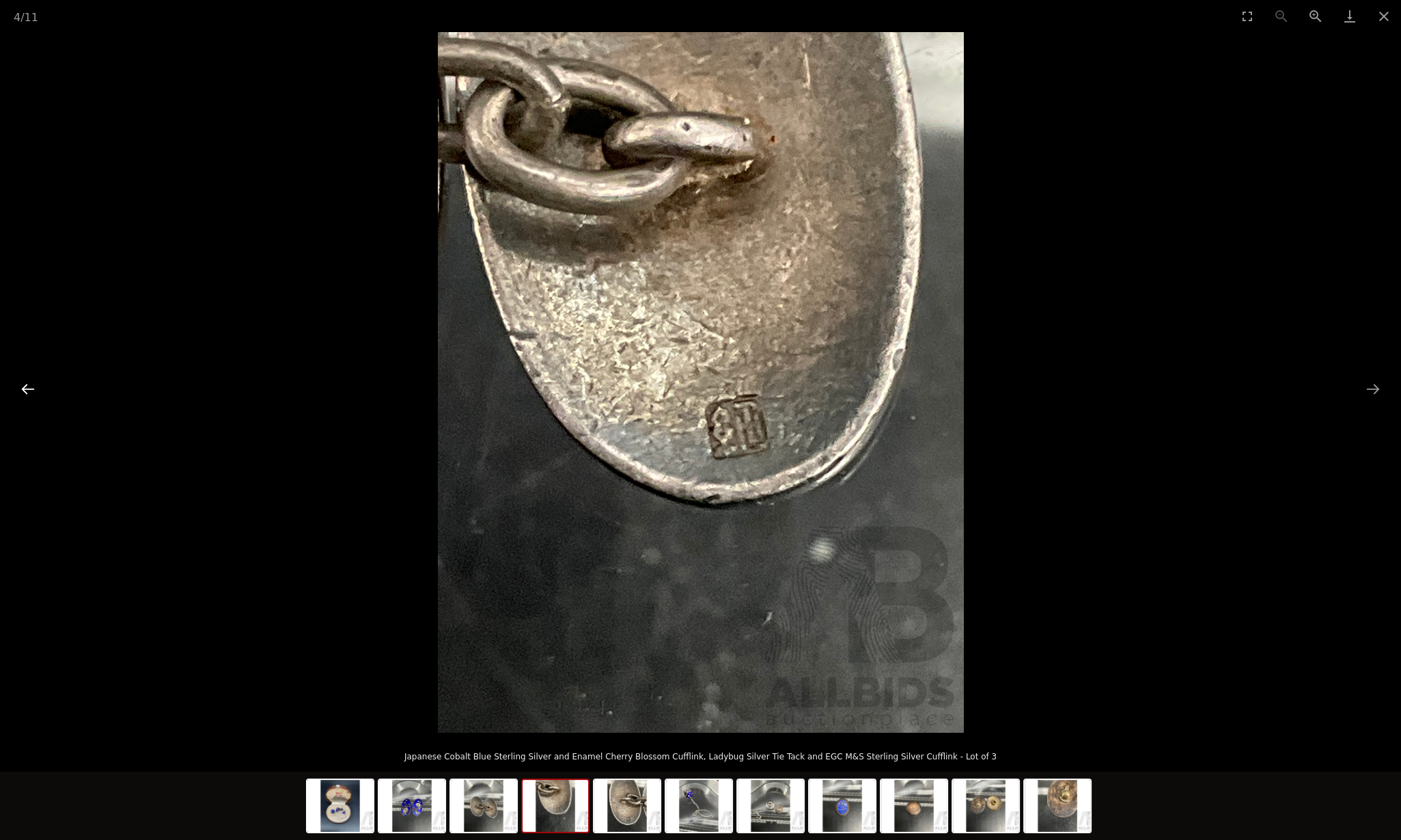
click at [17, 389] on button "Previous slide" at bounding box center [28, 389] width 29 height 27
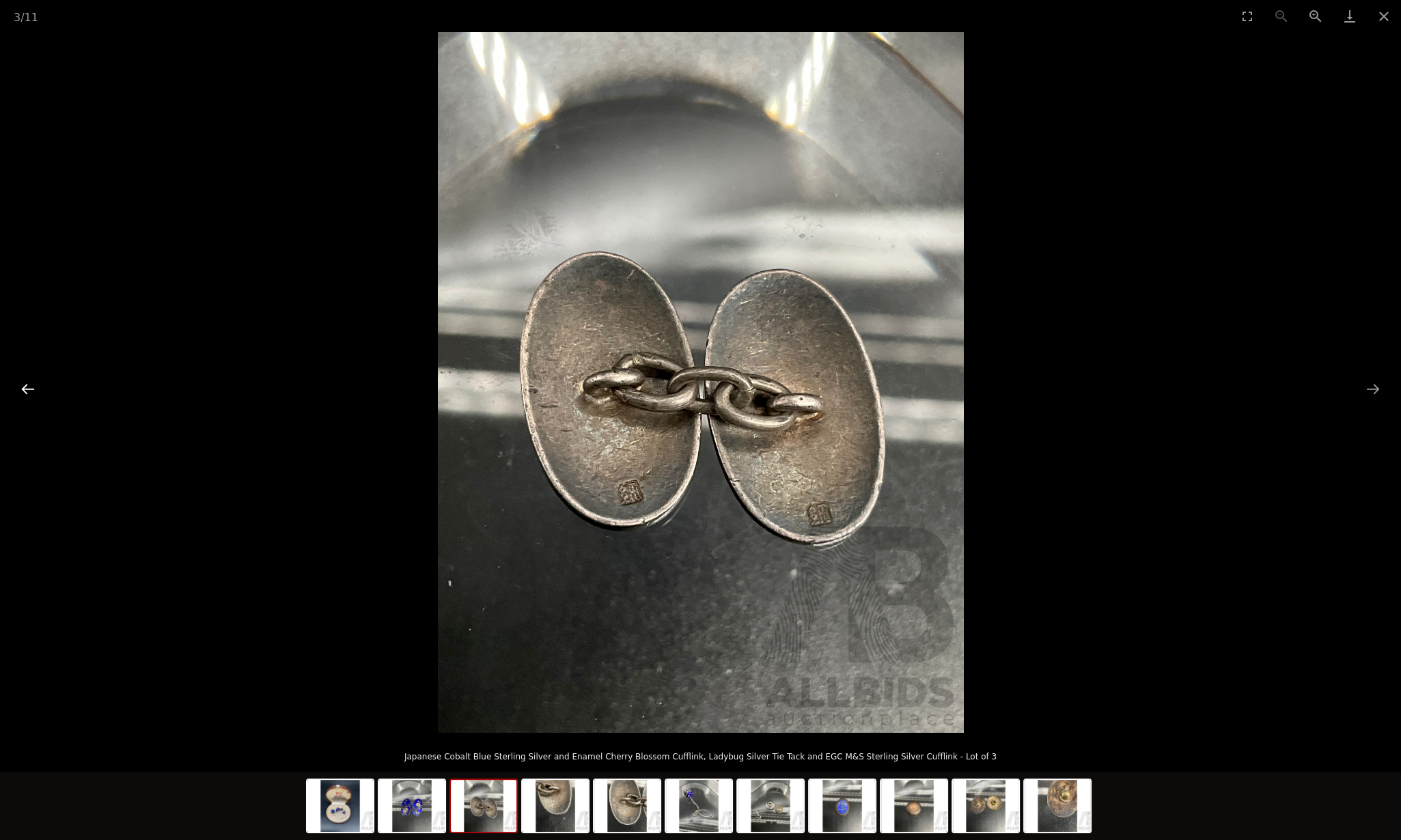
click at [24, 389] on button "Previous slide" at bounding box center [28, 389] width 29 height 27
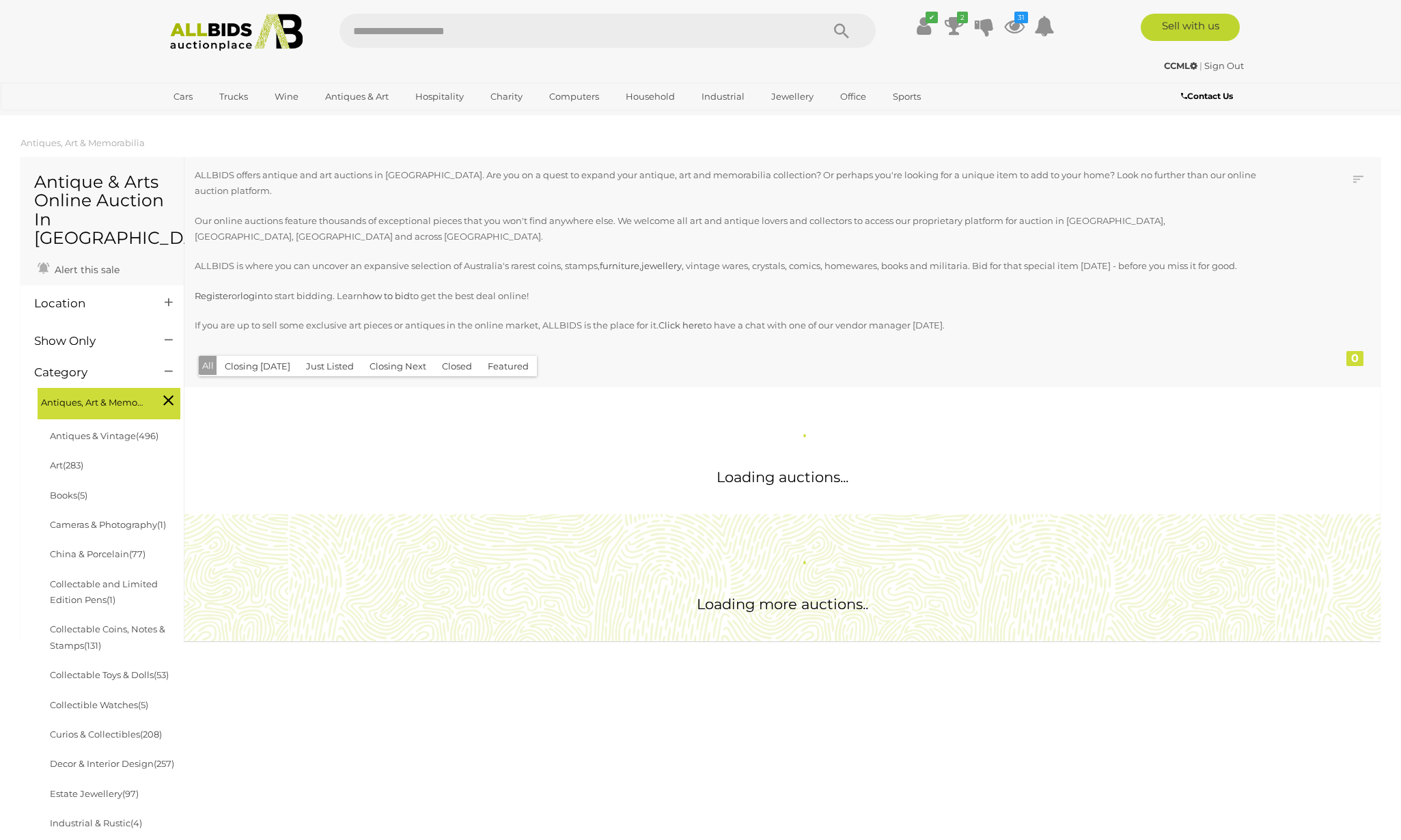
scroll to position [1332, 0]
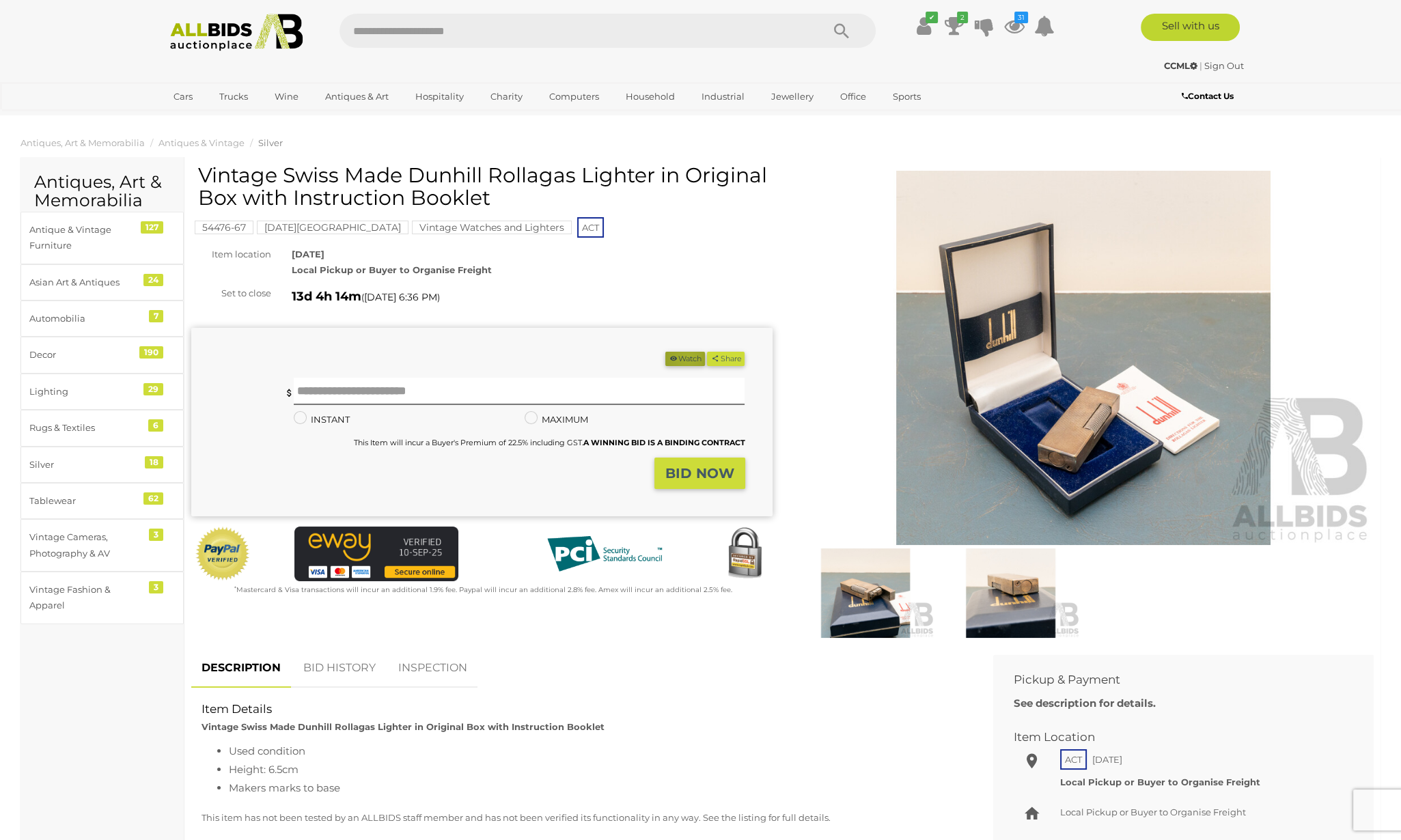
click at [682, 357] on button "Watch" at bounding box center [685, 358] width 39 height 15
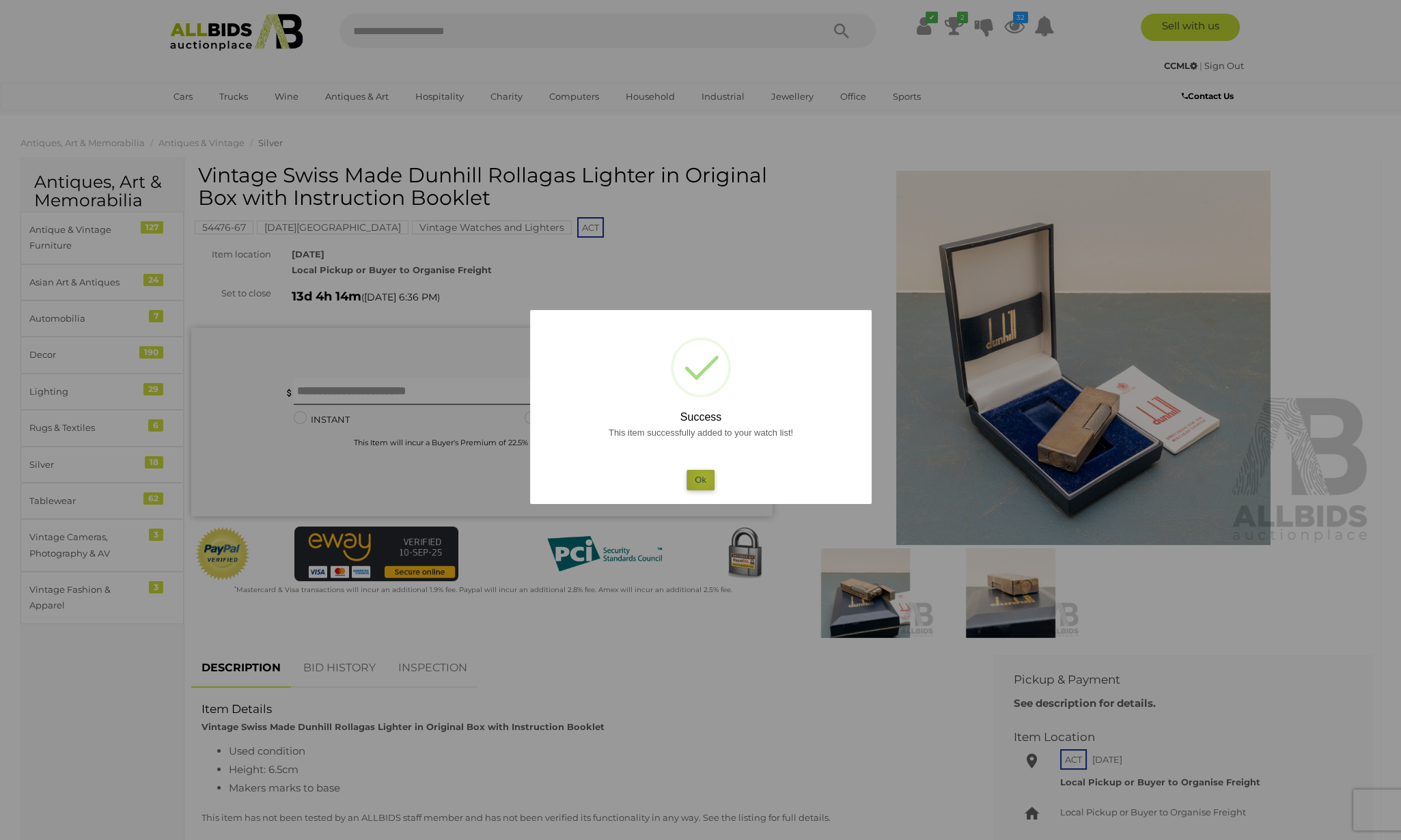
click at [704, 480] on button "Ok" at bounding box center [701, 480] width 28 height 20
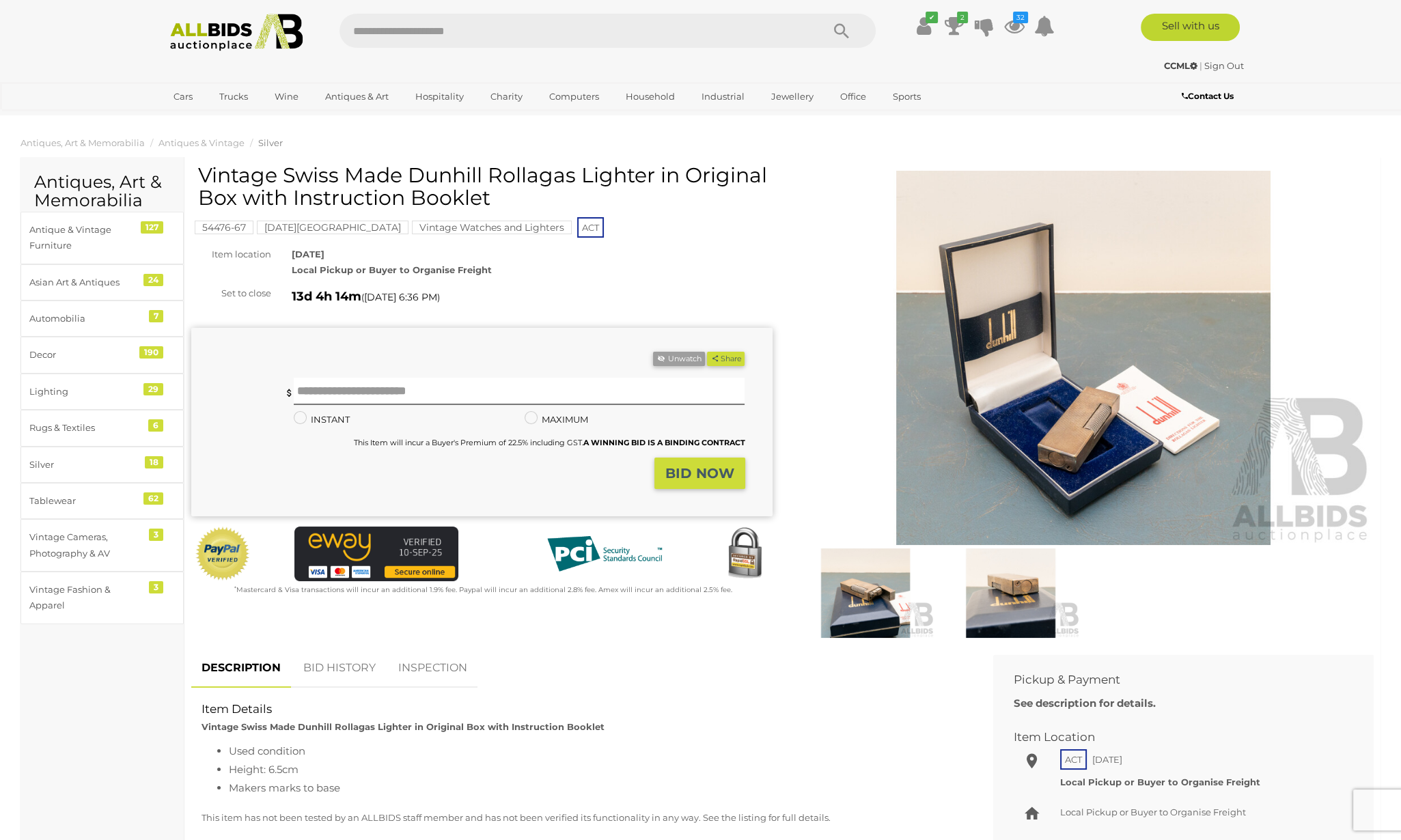
drag, startPoint x: 653, startPoint y: 174, endPoint x: 285, endPoint y: 183, distance: 368.1
click at [285, 183] on h1 "Vintage Swiss Made Dunhill Rollagas Lighter in Original Box with Instruction Bo…" at bounding box center [484, 187] width 572 height 45
click at [652, 179] on h1 "Vintage Swiss Made Dunhill Rollagas Lighter in Original Box with Instruction Bo…" at bounding box center [484, 187] width 572 height 45
click at [588, 202] on h1 "Vintage Swiss Made Dunhill Rollagas Lighter in Original Box with Instruction Bo…" at bounding box center [484, 187] width 572 height 45
drag, startPoint x: 653, startPoint y: 175, endPoint x: 416, endPoint y: 170, distance: 237.1
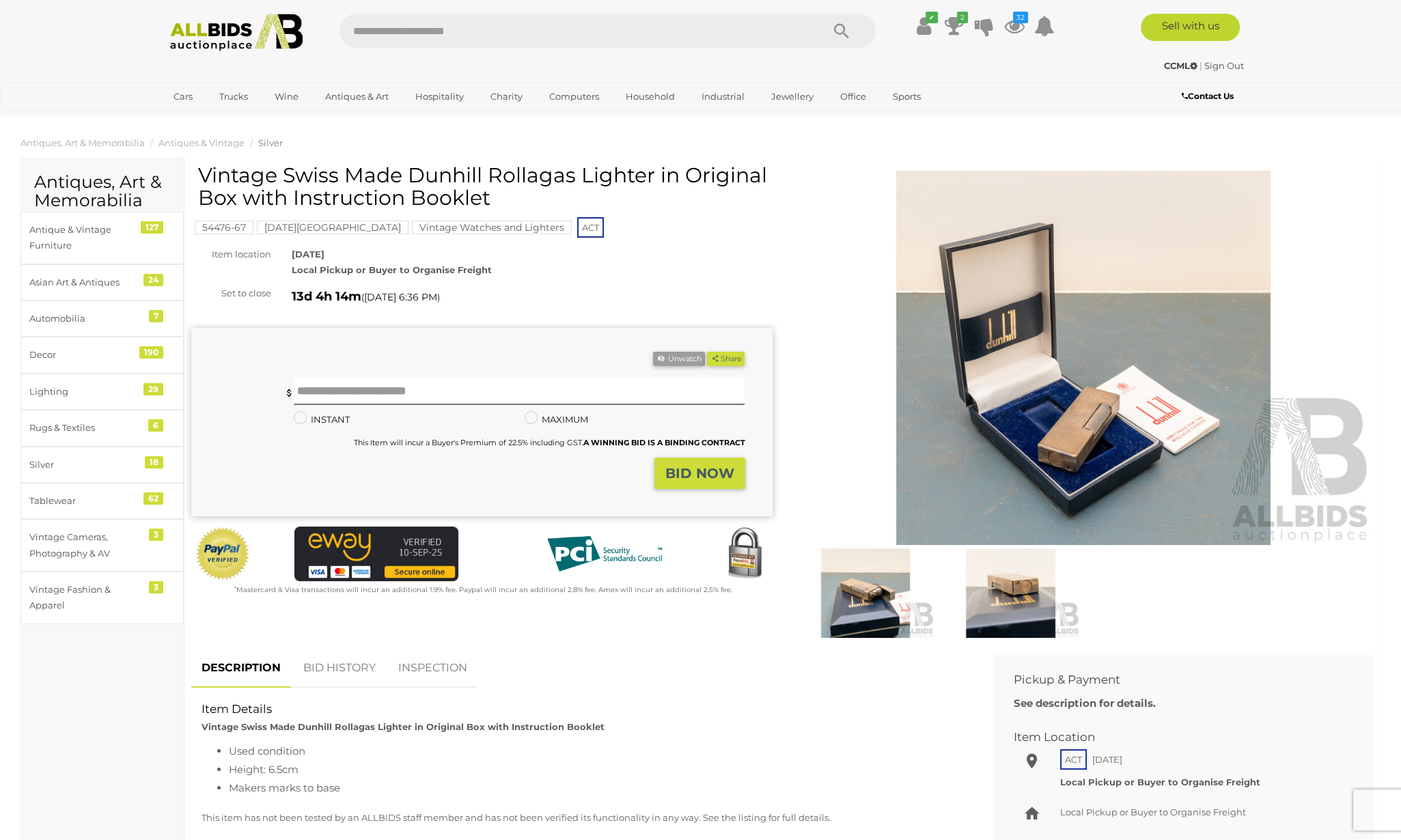
click at [416, 170] on h1 "Vintage Swiss Made Dunhill Rollagas Lighter in Original Box with Instruction Bo…" at bounding box center [484, 187] width 572 height 45
copy h1 "Dunhill Rollagas Lighter"
click at [1189, 460] on img at bounding box center [1084, 357] width 582 height 374
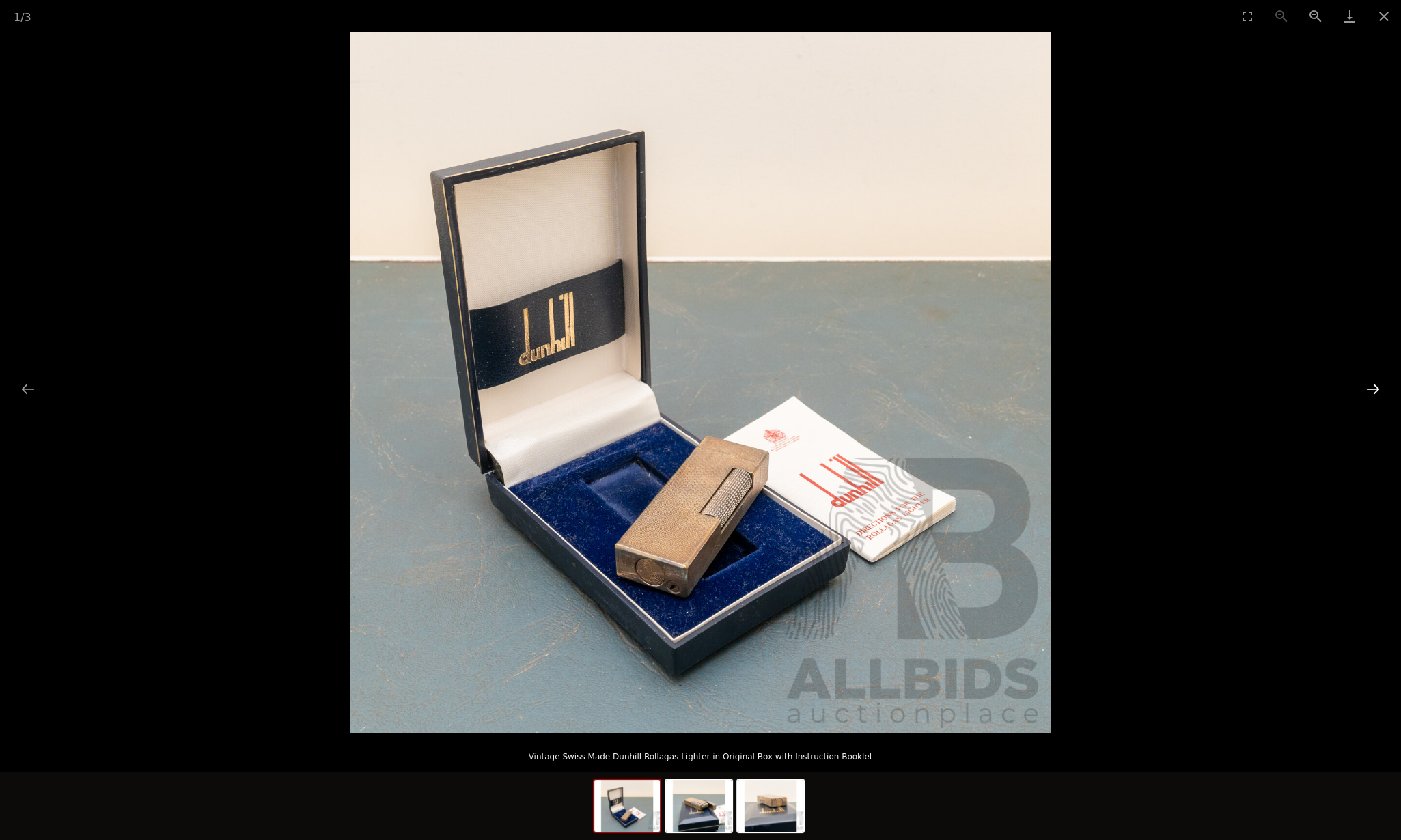
click at [1378, 394] on button "Next slide" at bounding box center [1373, 389] width 29 height 27
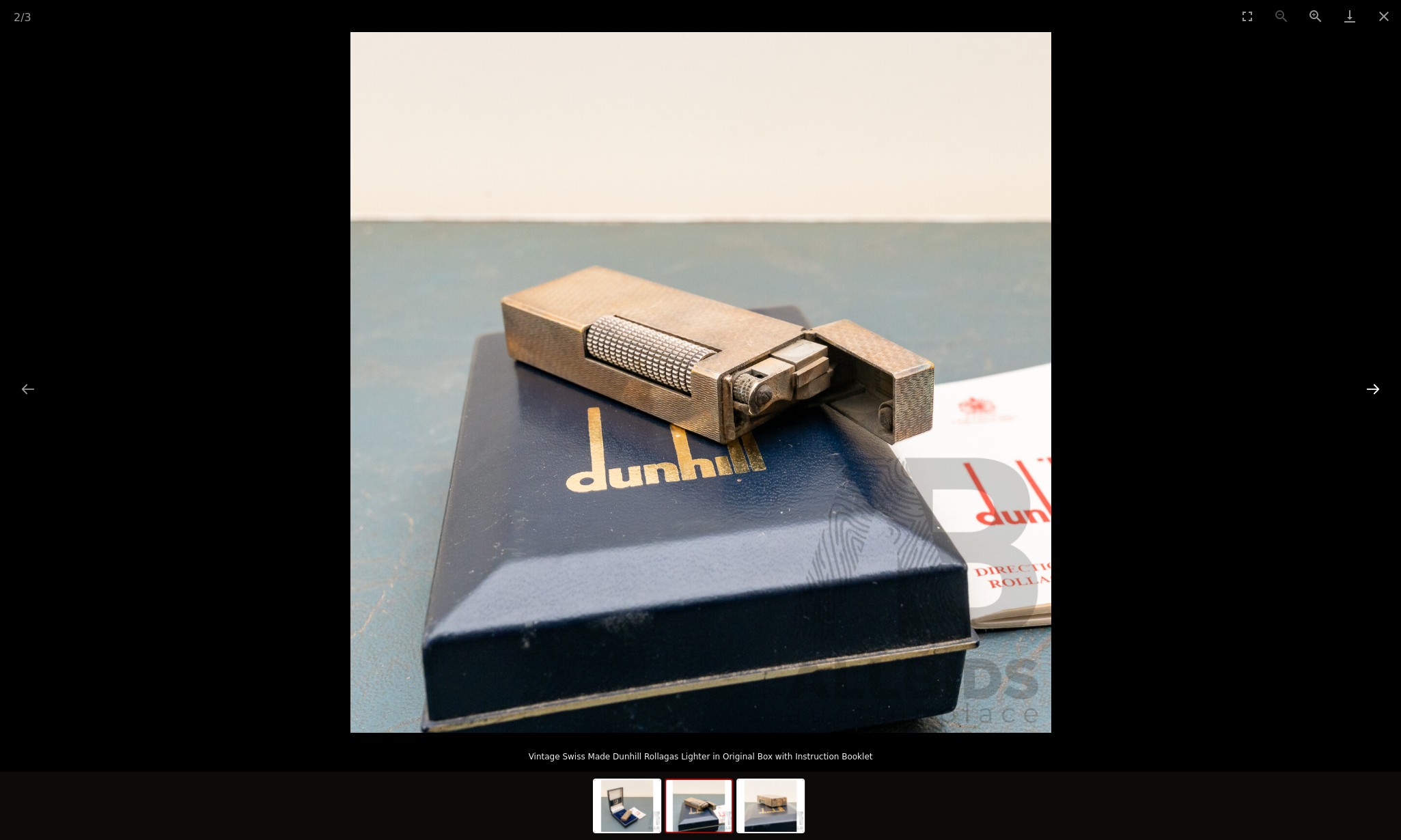
click at [1378, 394] on button "Next slide" at bounding box center [1373, 389] width 29 height 27
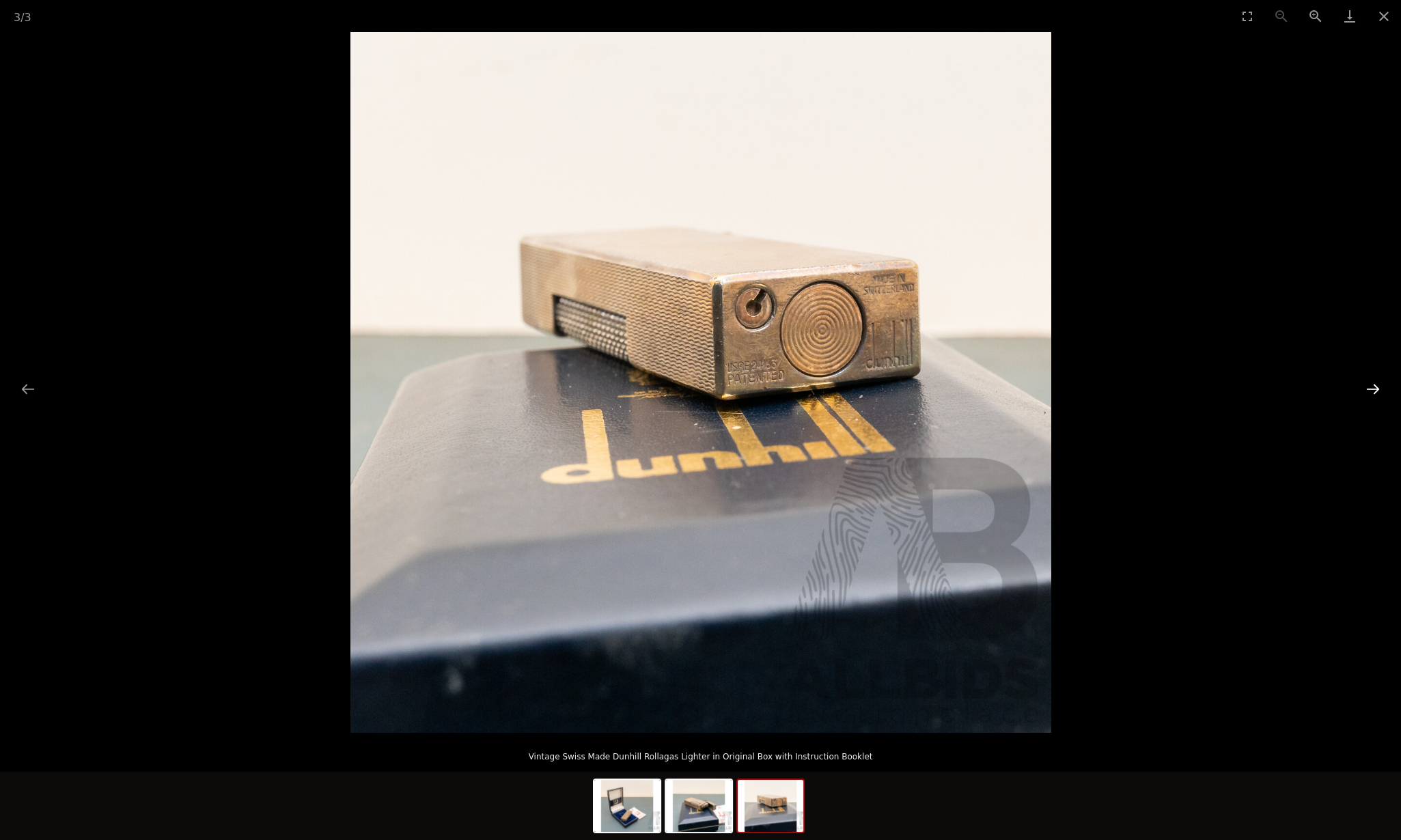
click at [1378, 394] on button "Next slide" at bounding box center [1373, 389] width 29 height 27
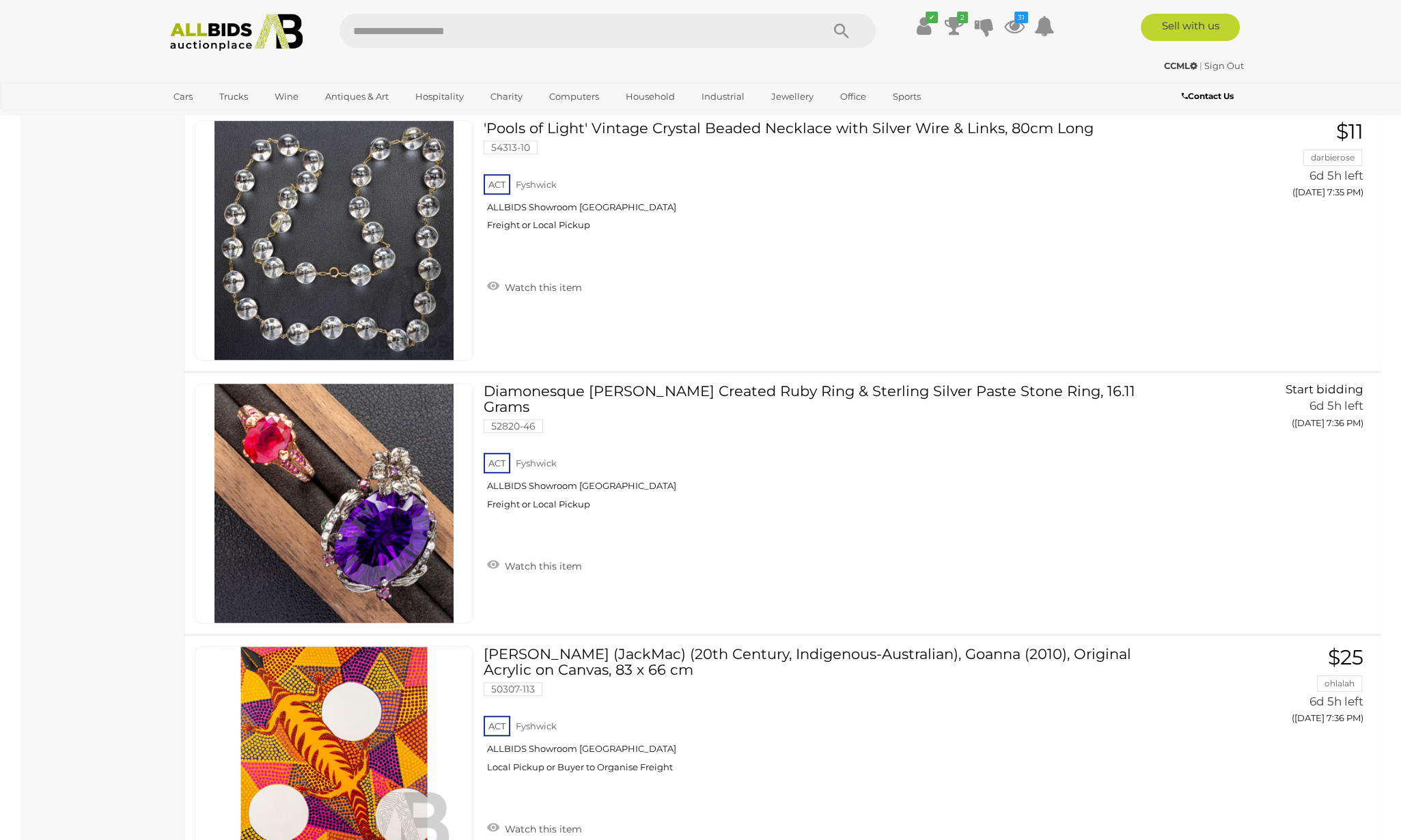
scroll to position [20000, 0]
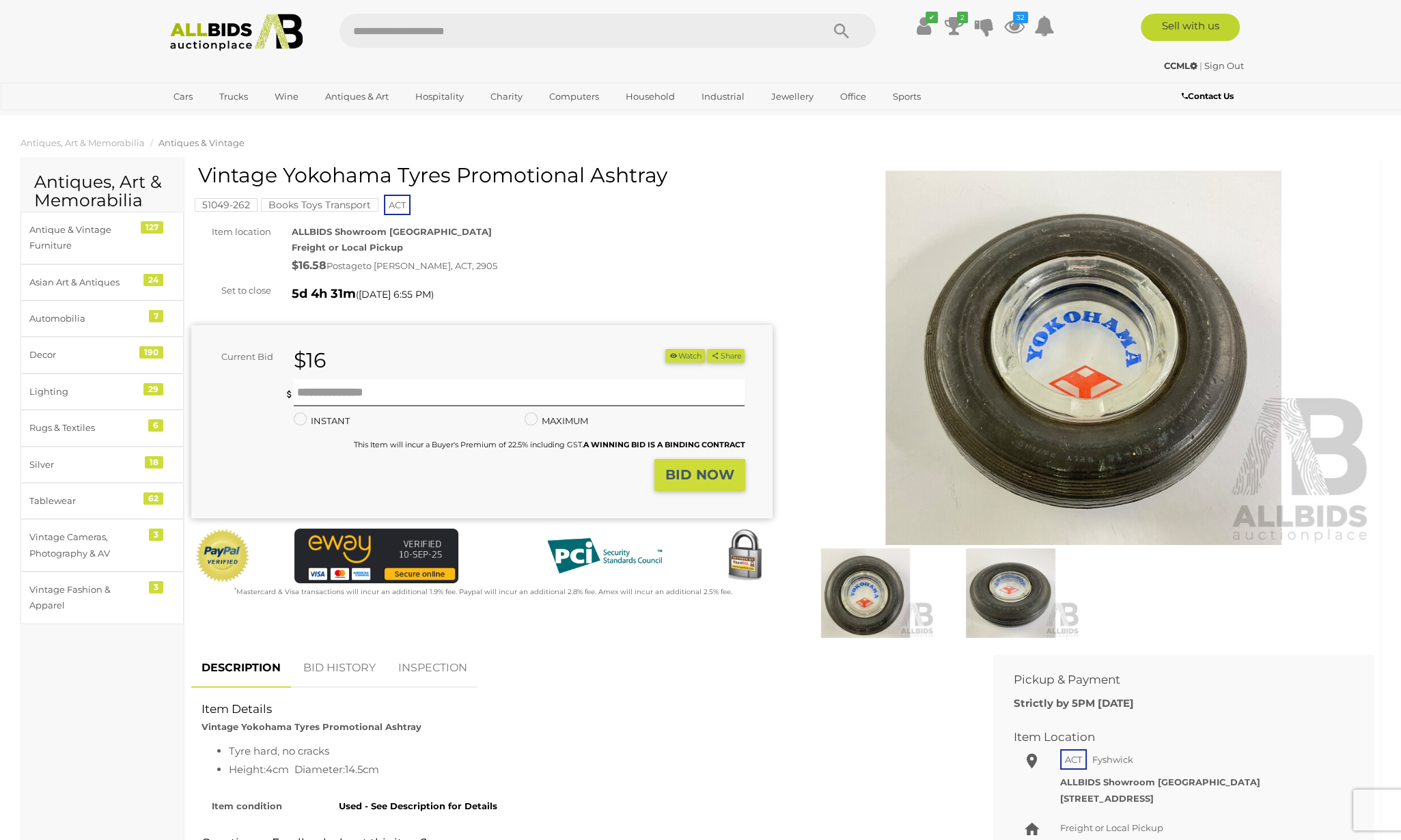
click at [681, 355] on button "Watch" at bounding box center [685, 356] width 39 height 15
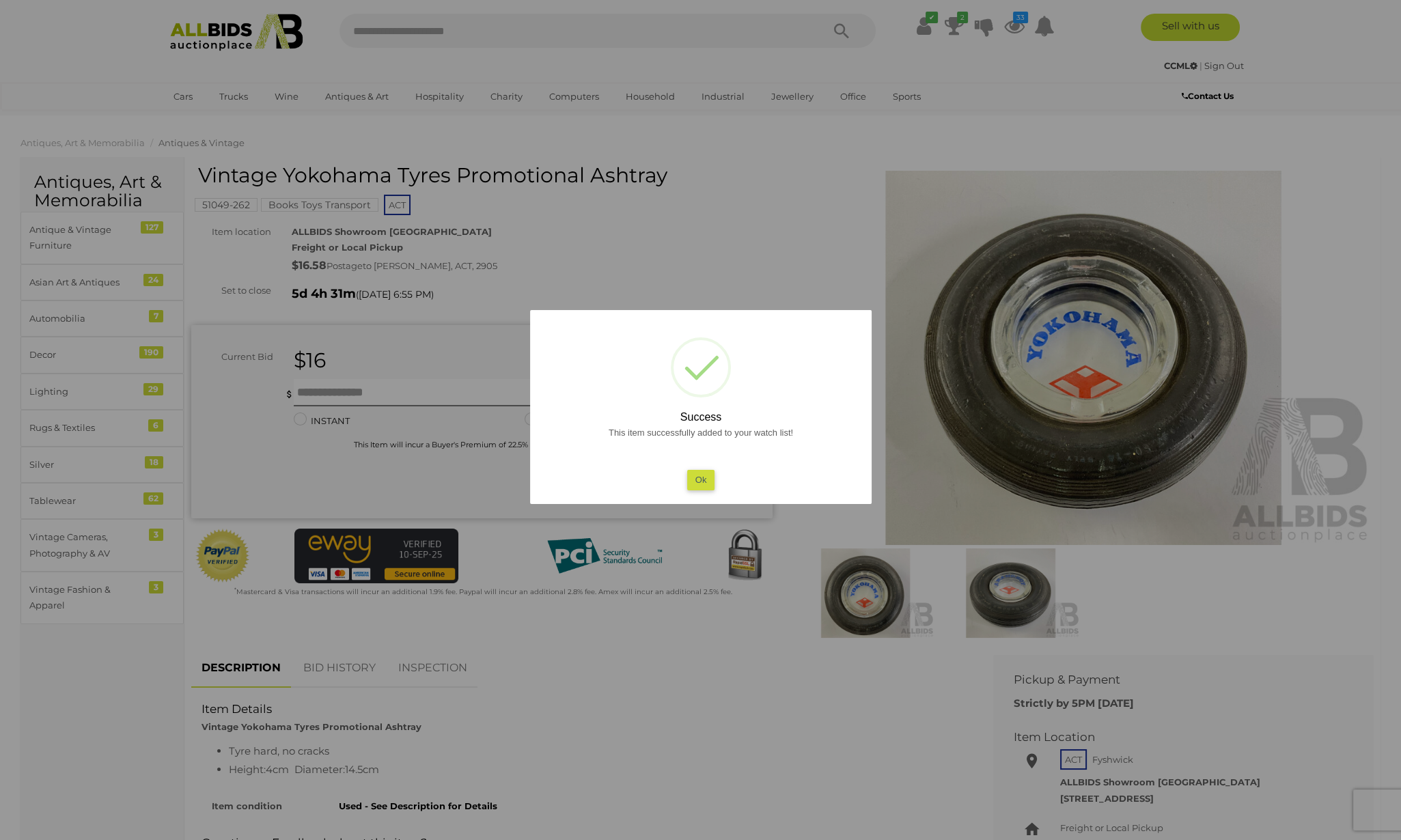
click at [700, 481] on button "Ok" at bounding box center [701, 480] width 28 height 20
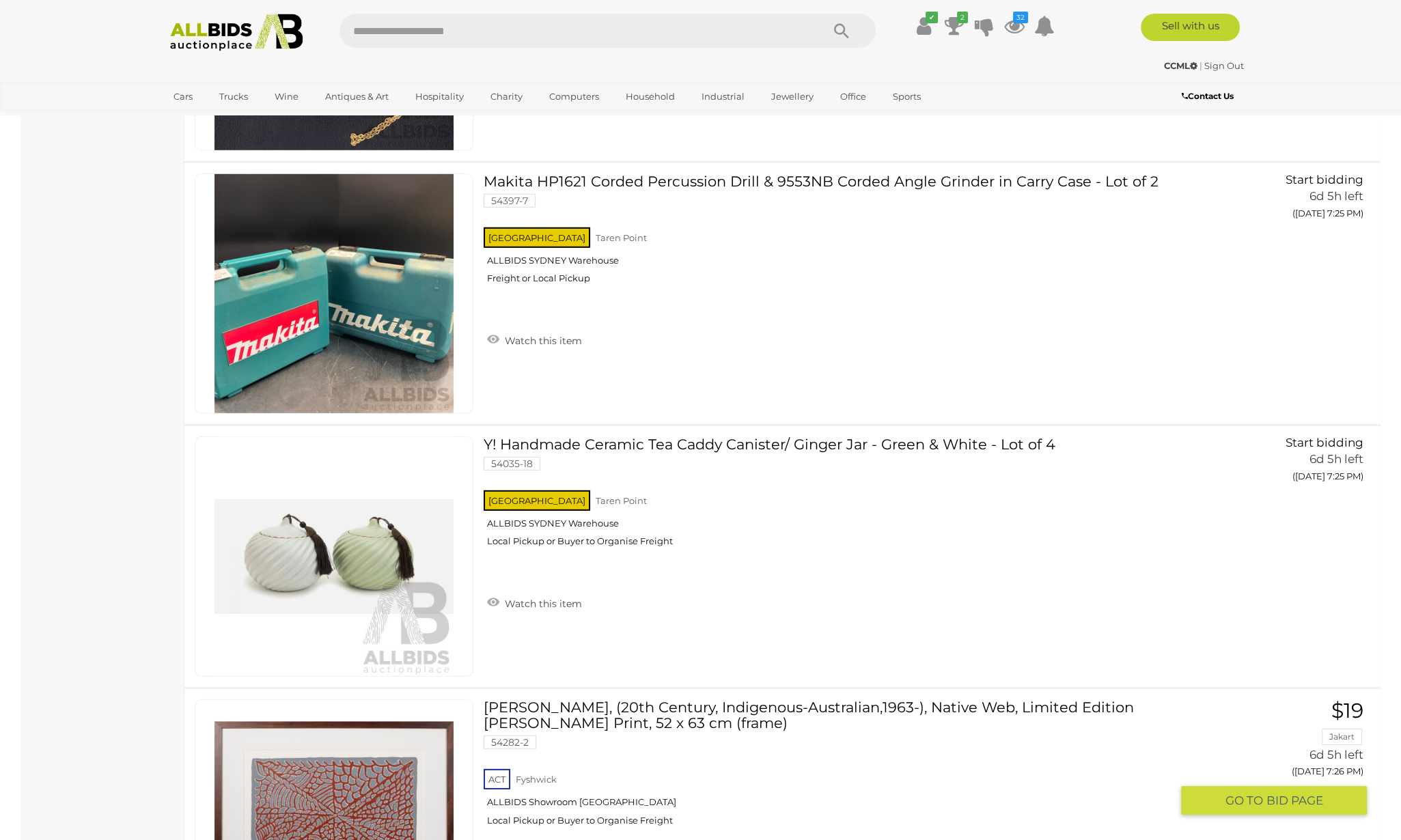
scroll to position [23129, 0]
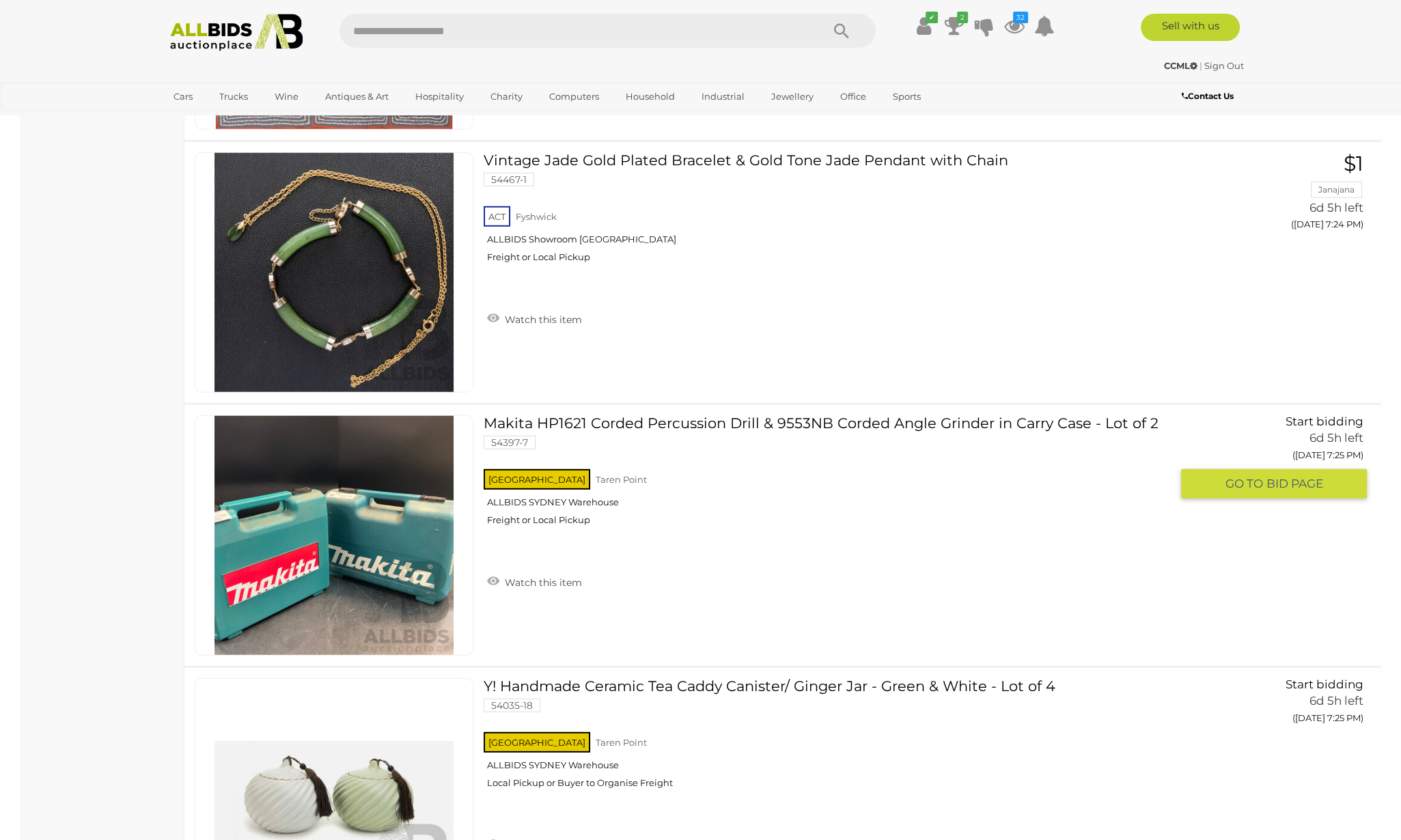
click at [662, 416] on link "Makita HP1621 Corded Percussion Drill & 9553NB Corded Angle Grinder in Carry Ca…" at bounding box center [832, 476] width 677 height 121
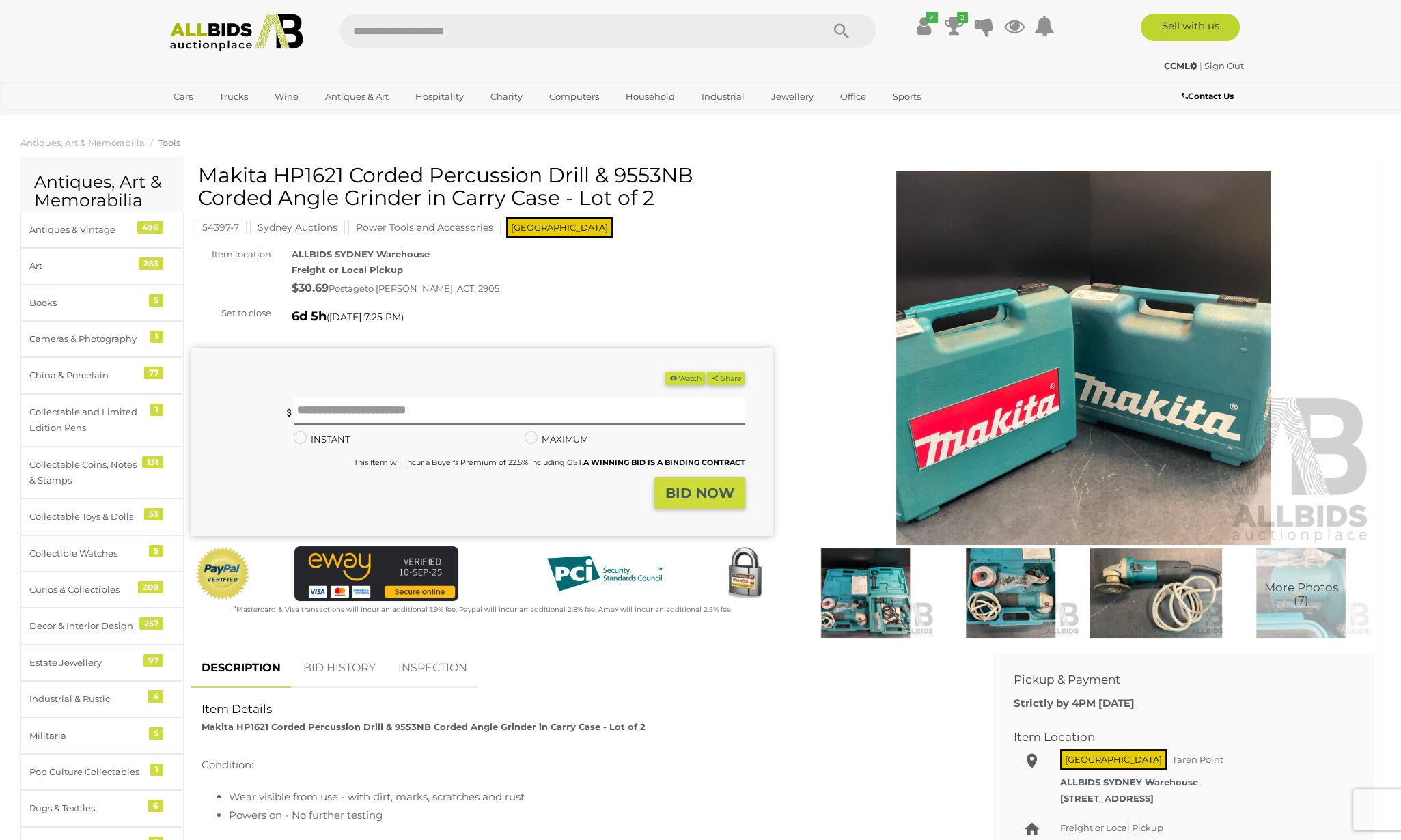
click at [986, 454] on img at bounding box center [1084, 357] width 582 height 374
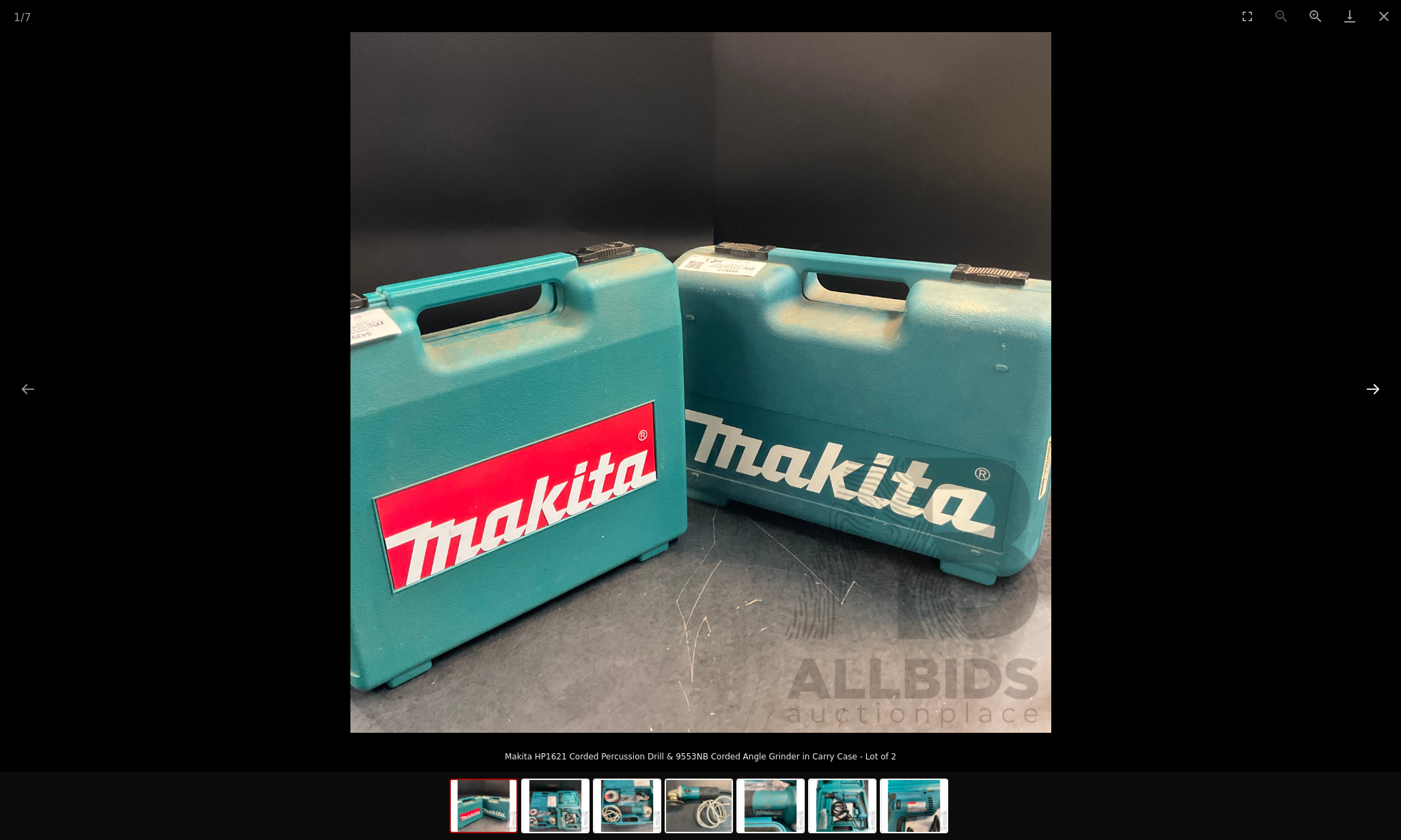
click at [1373, 389] on button "Next slide" at bounding box center [1373, 389] width 29 height 27
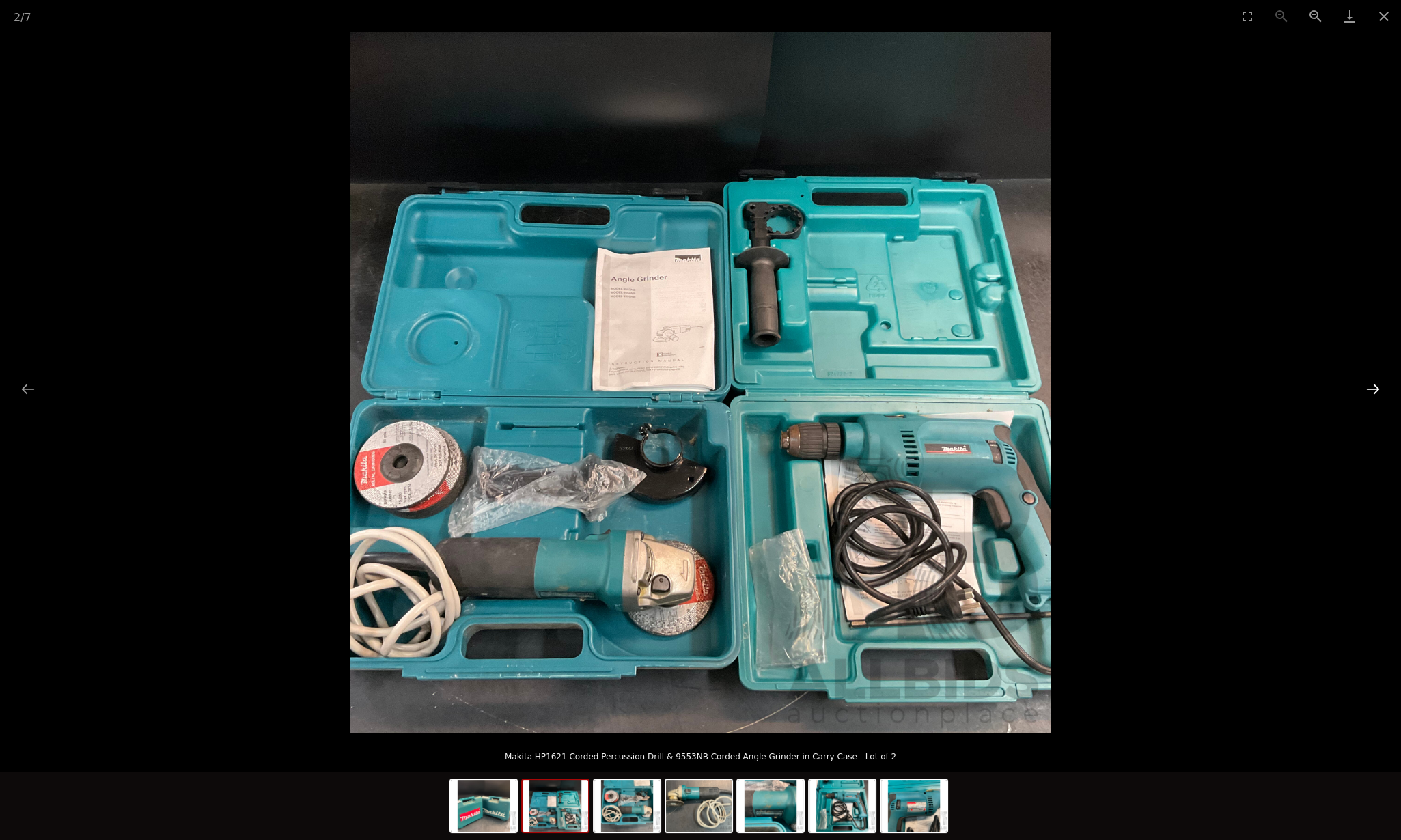
click at [1373, 389] on button "Next slide" at bounding box center [1373, 389] width 29 height 27
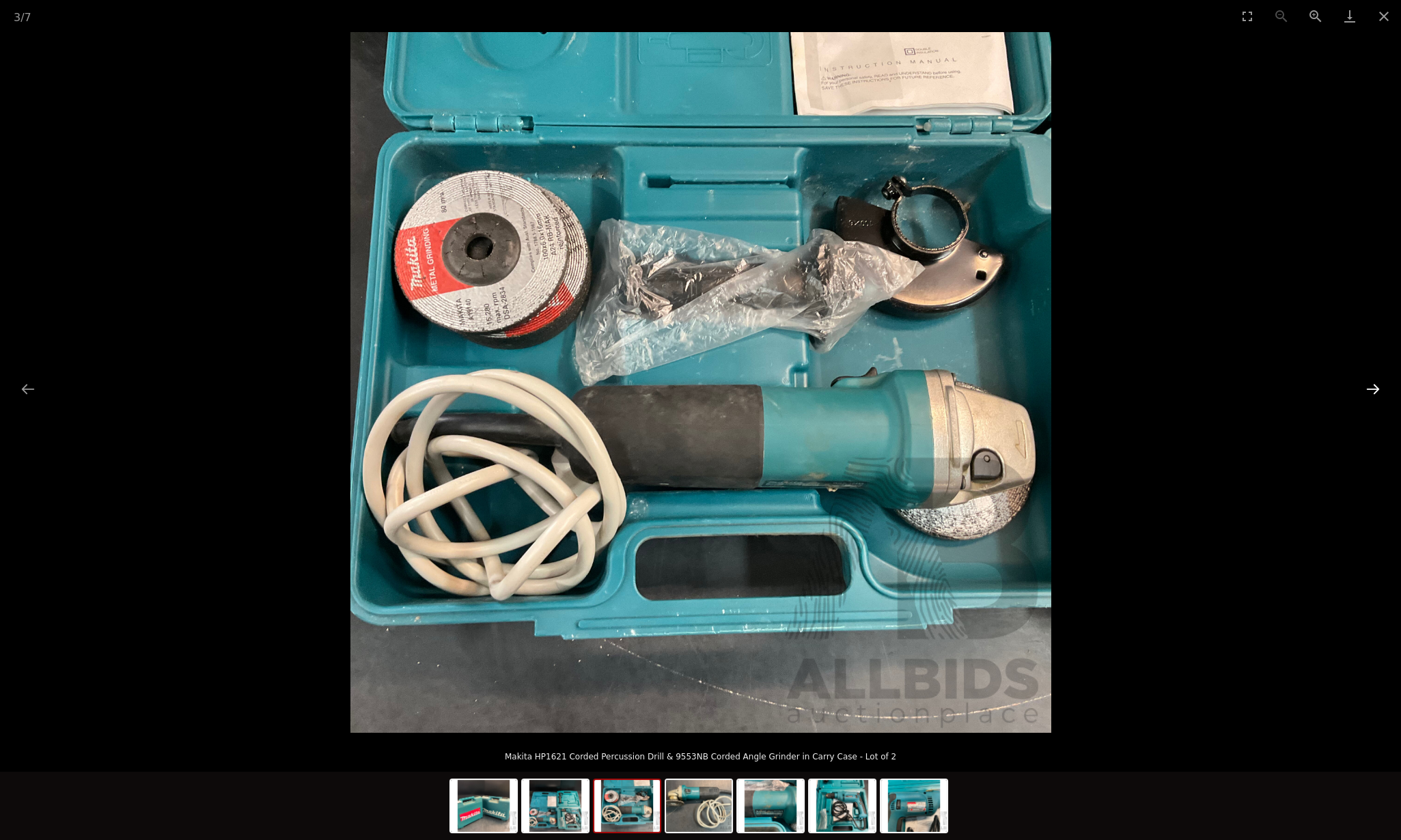
click at [1373, 389] on button "Next slide" at bounding box center [1373, 389] width 29 height 27
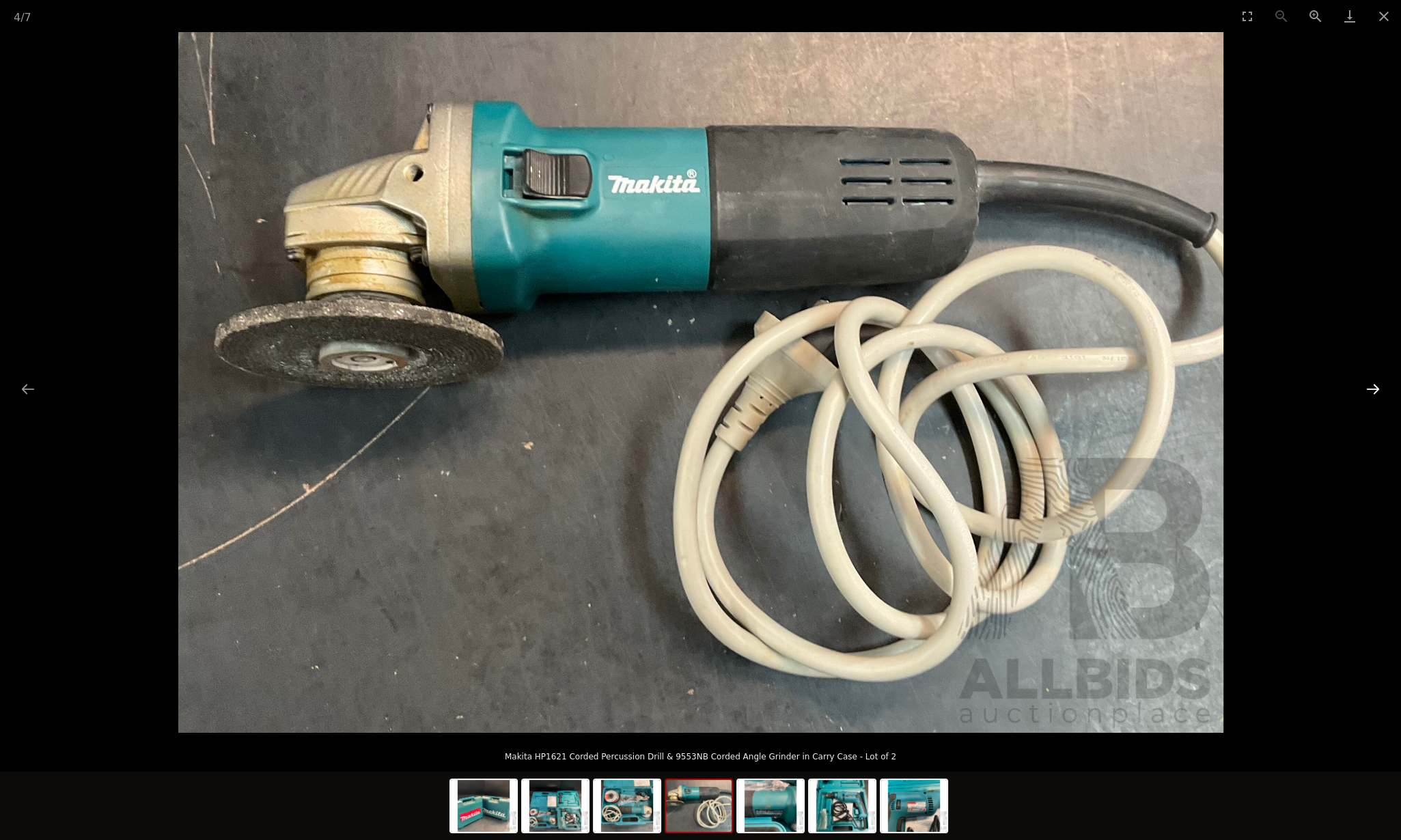
click at [1373, 389] on button "Next slide" at bounding box center [1373, 389] width 29 height 27
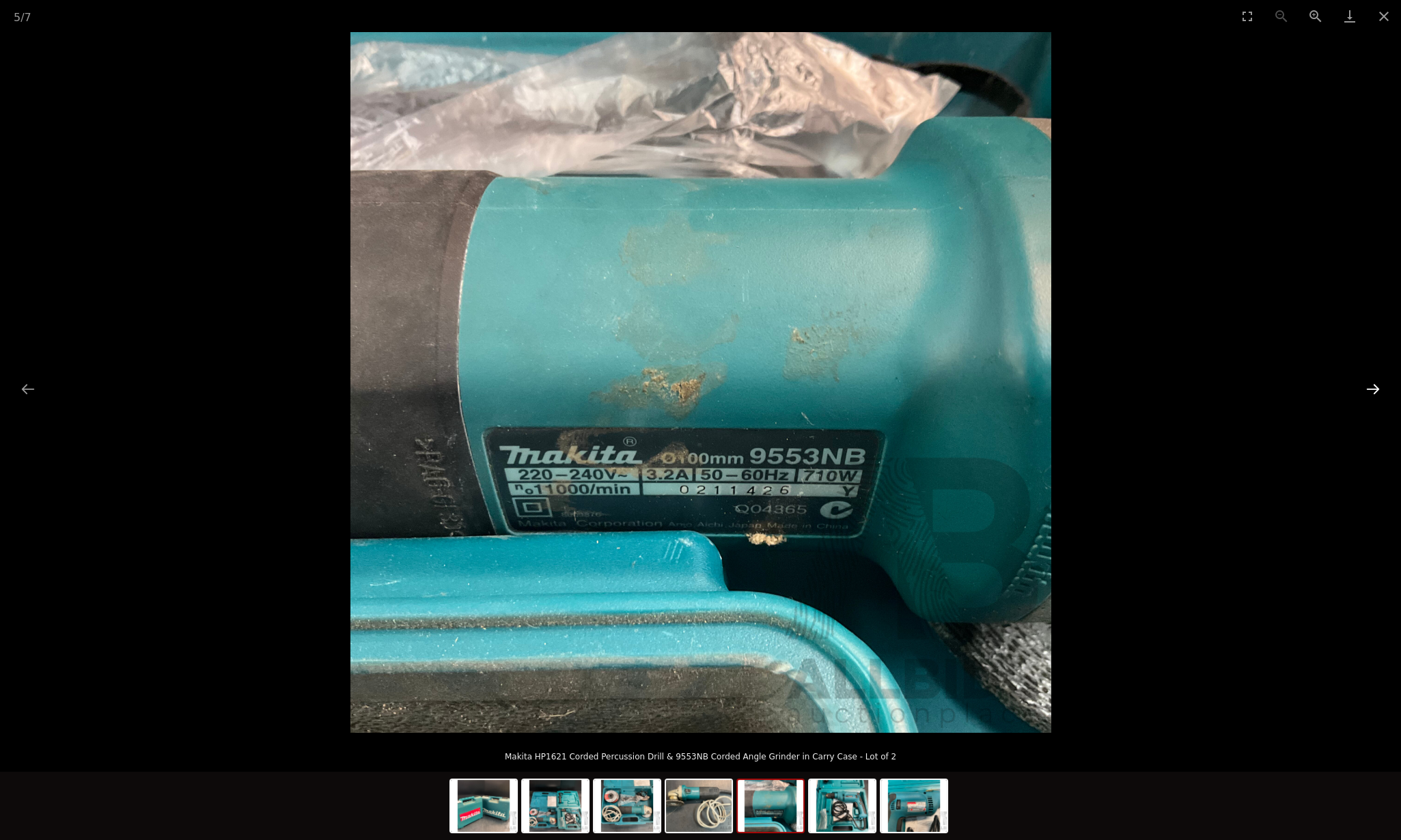
click at [1373, 389] on button "Next slide" at bounding box center [1373, 389] width 29 height 27
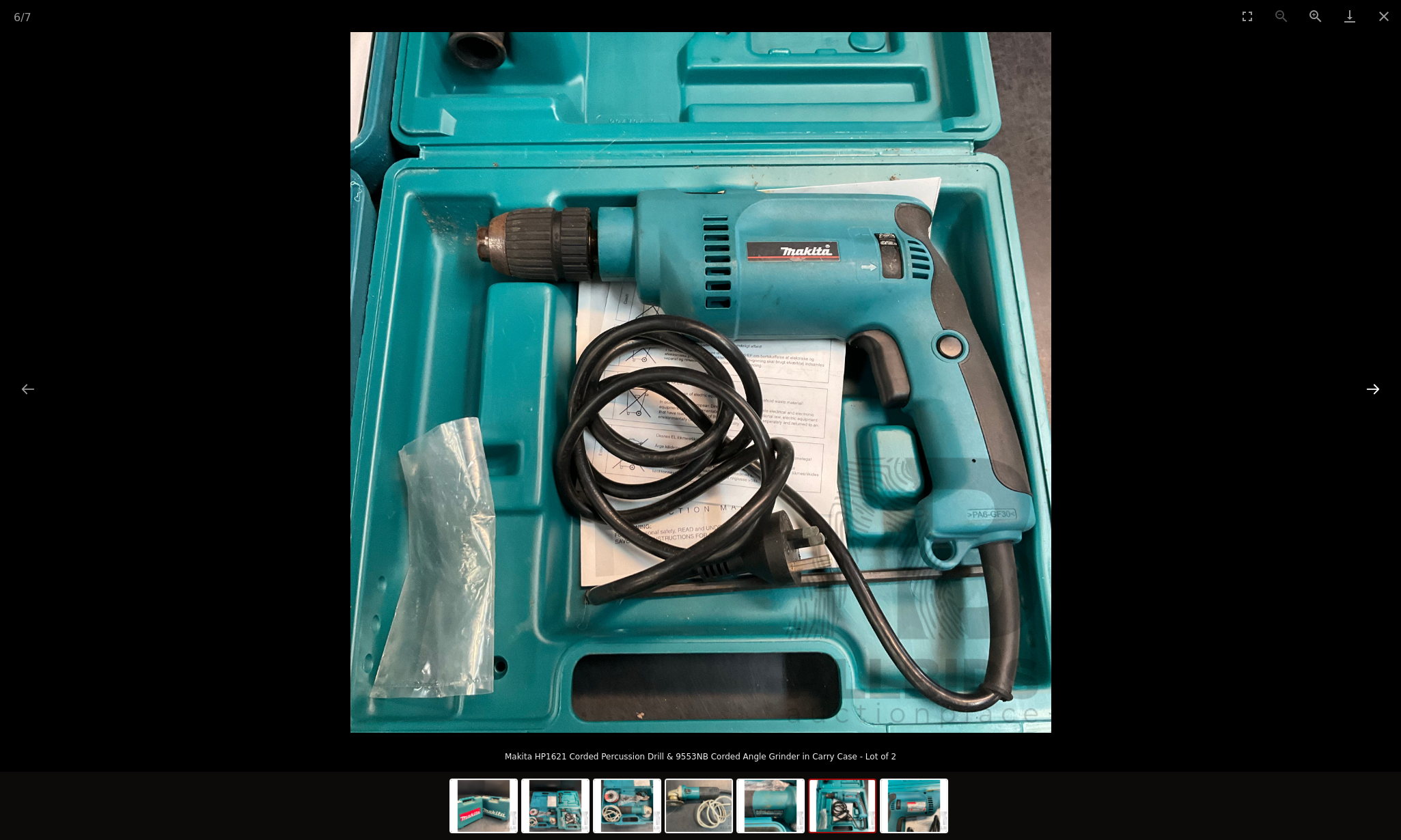
click at [1373, 389] on button "Next slide" at bounding box center [1373, 389] width 29 height 27
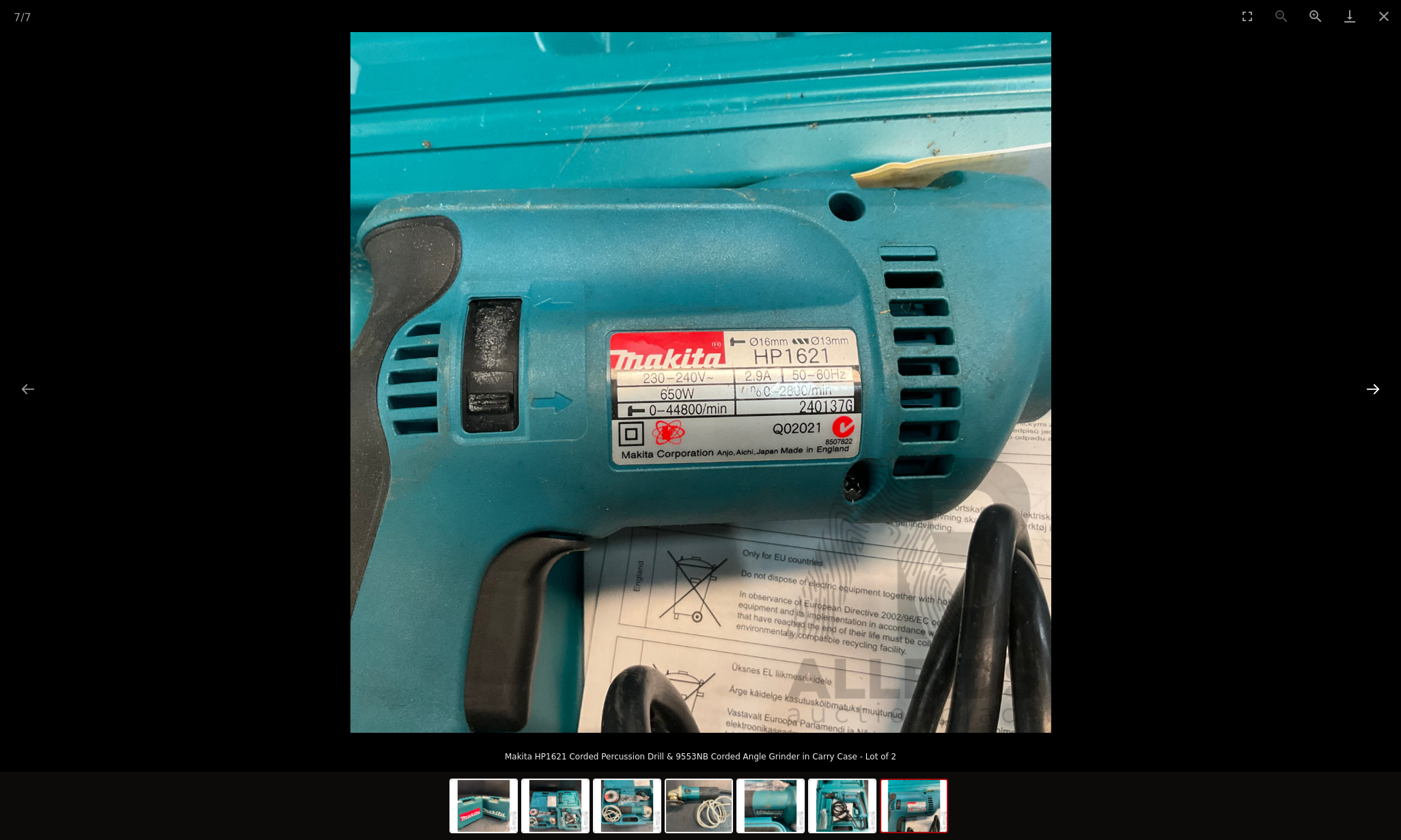
click at [1373, 389] on button "Next slide" at bounding box center [1373, 389] width 29 height 27
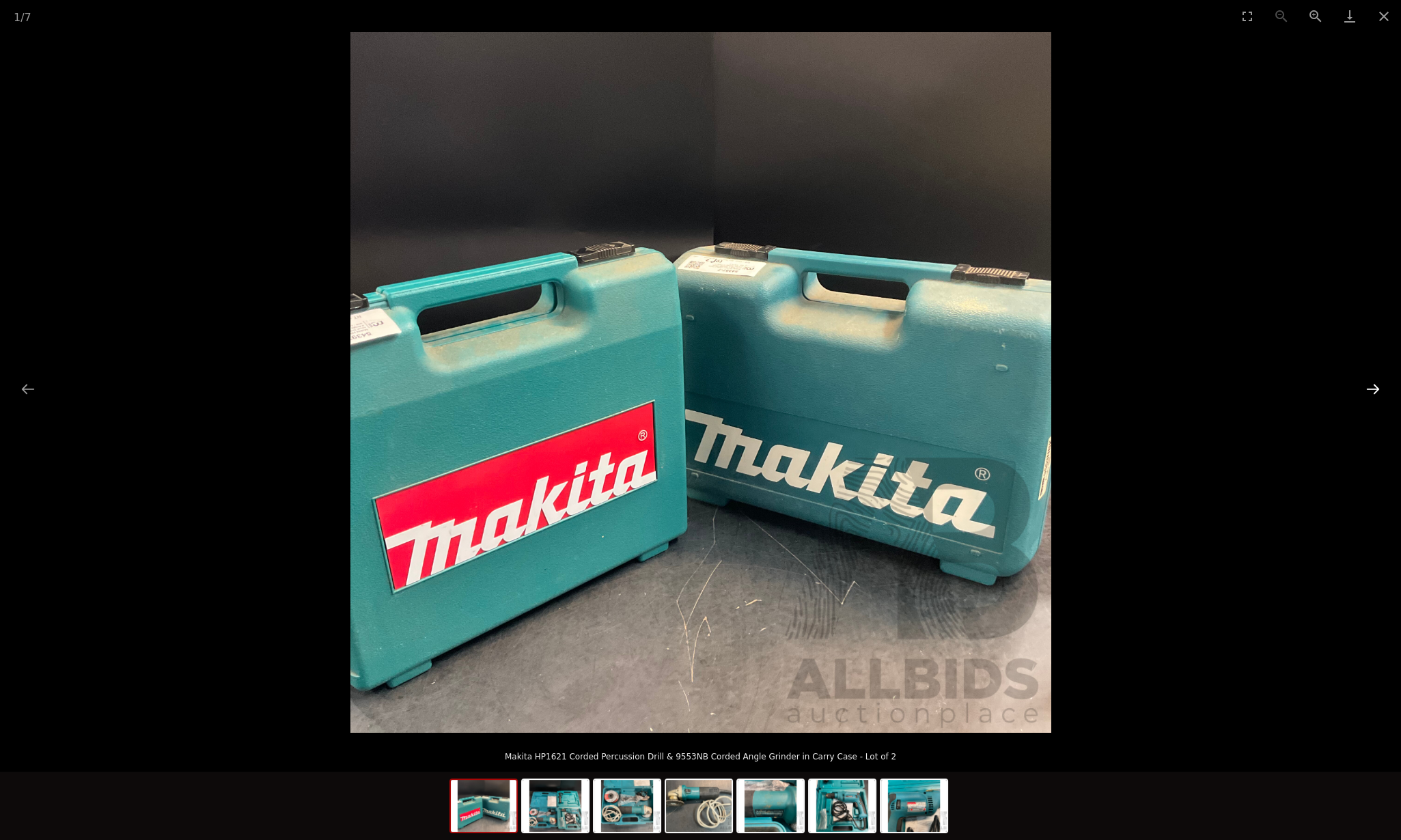
click at [1373, 389] on button "Next slide" at bounding box center [1373, 389] width 29 height 27
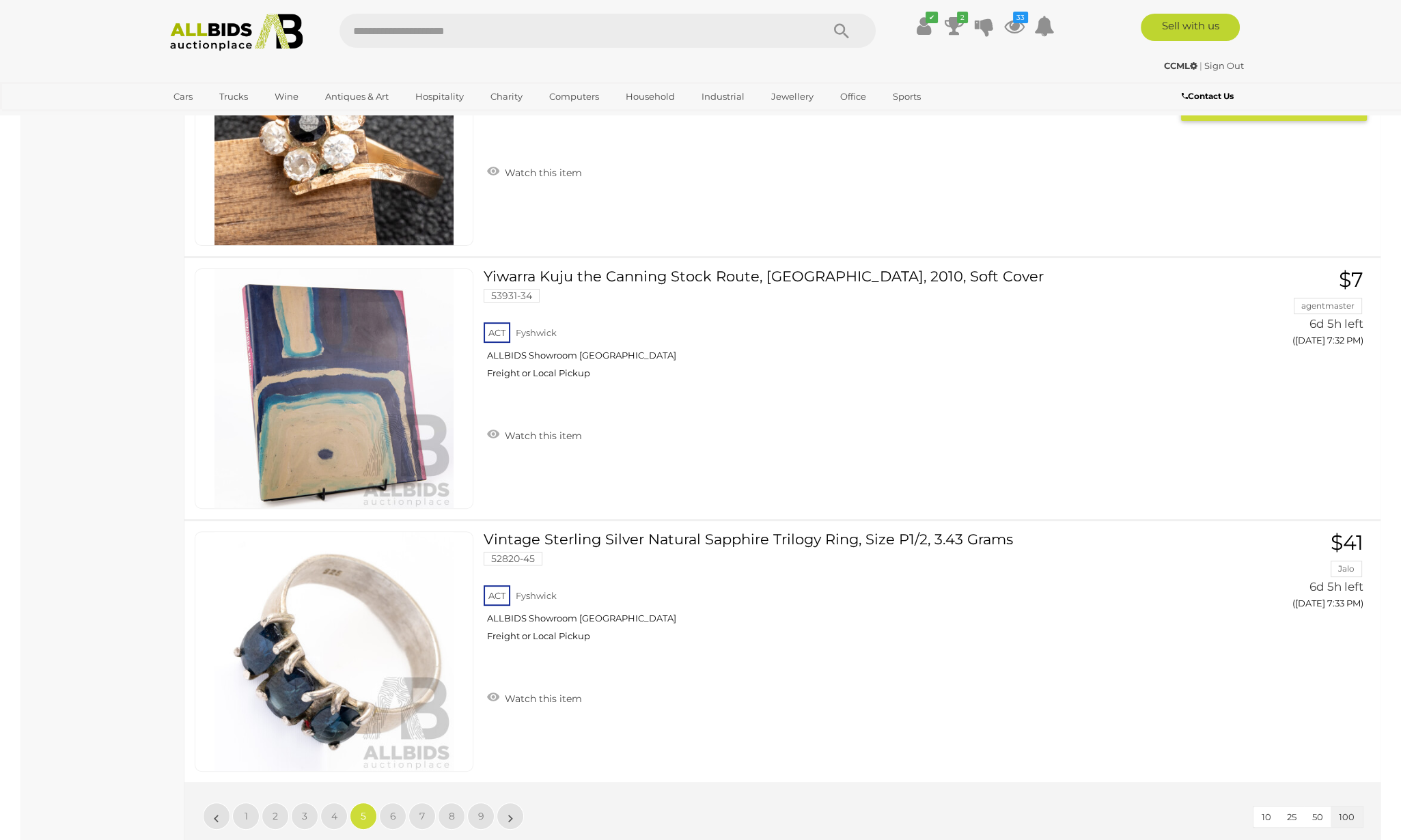
scroll to position [26400, 0]
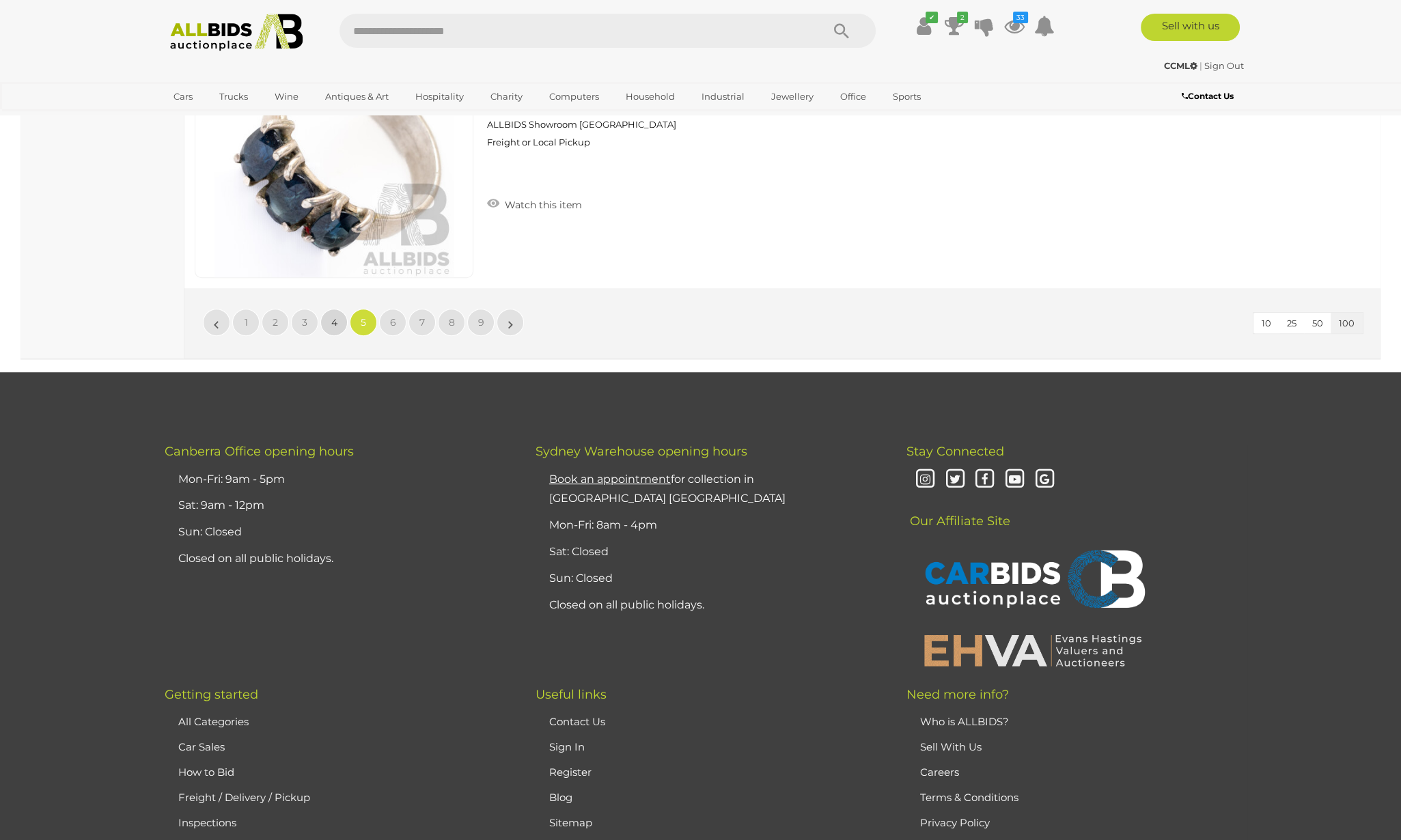
click at [332, 316] on span "4" at bounding box center [335, 322] width 6 height 12
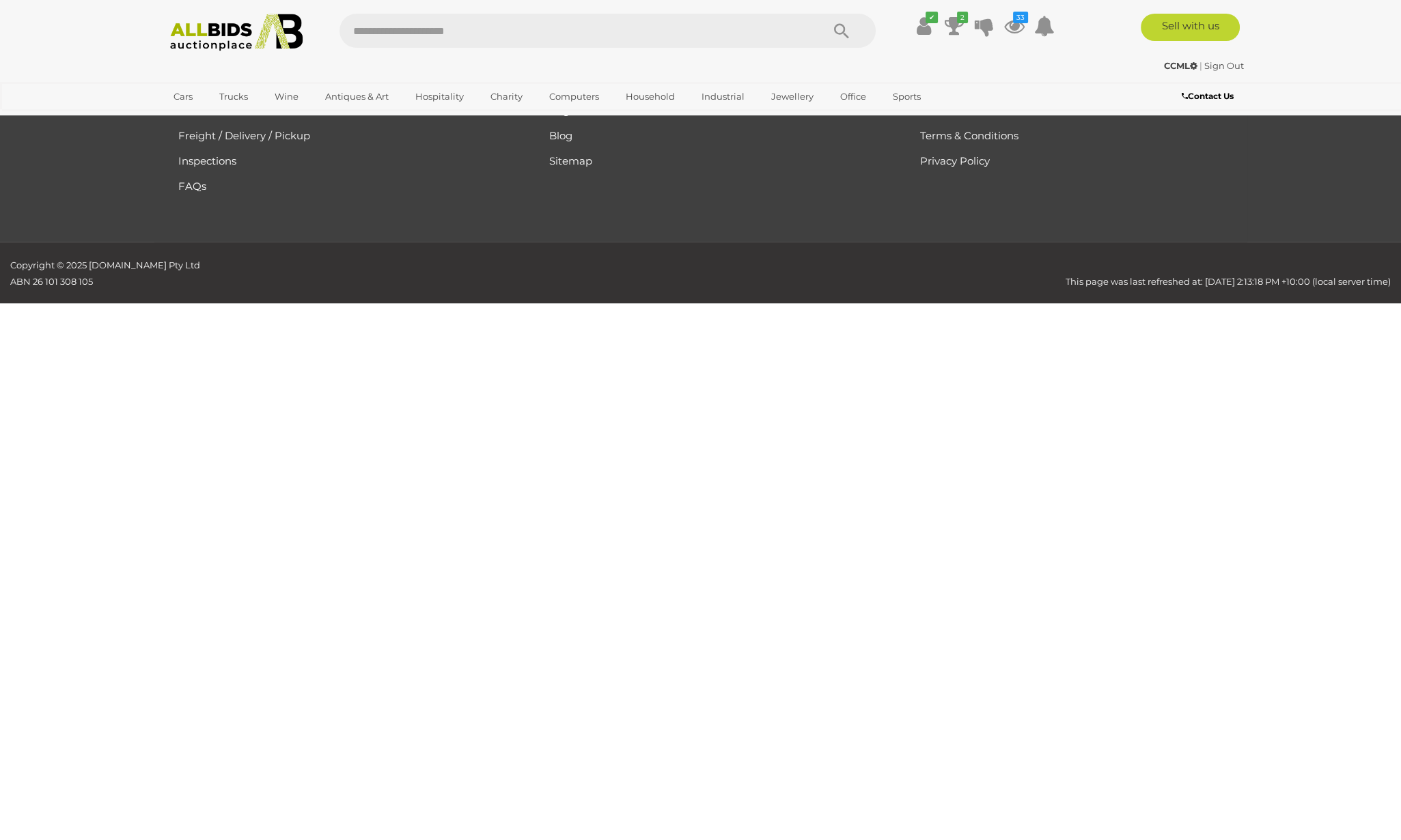
scroll to position [250, 0]
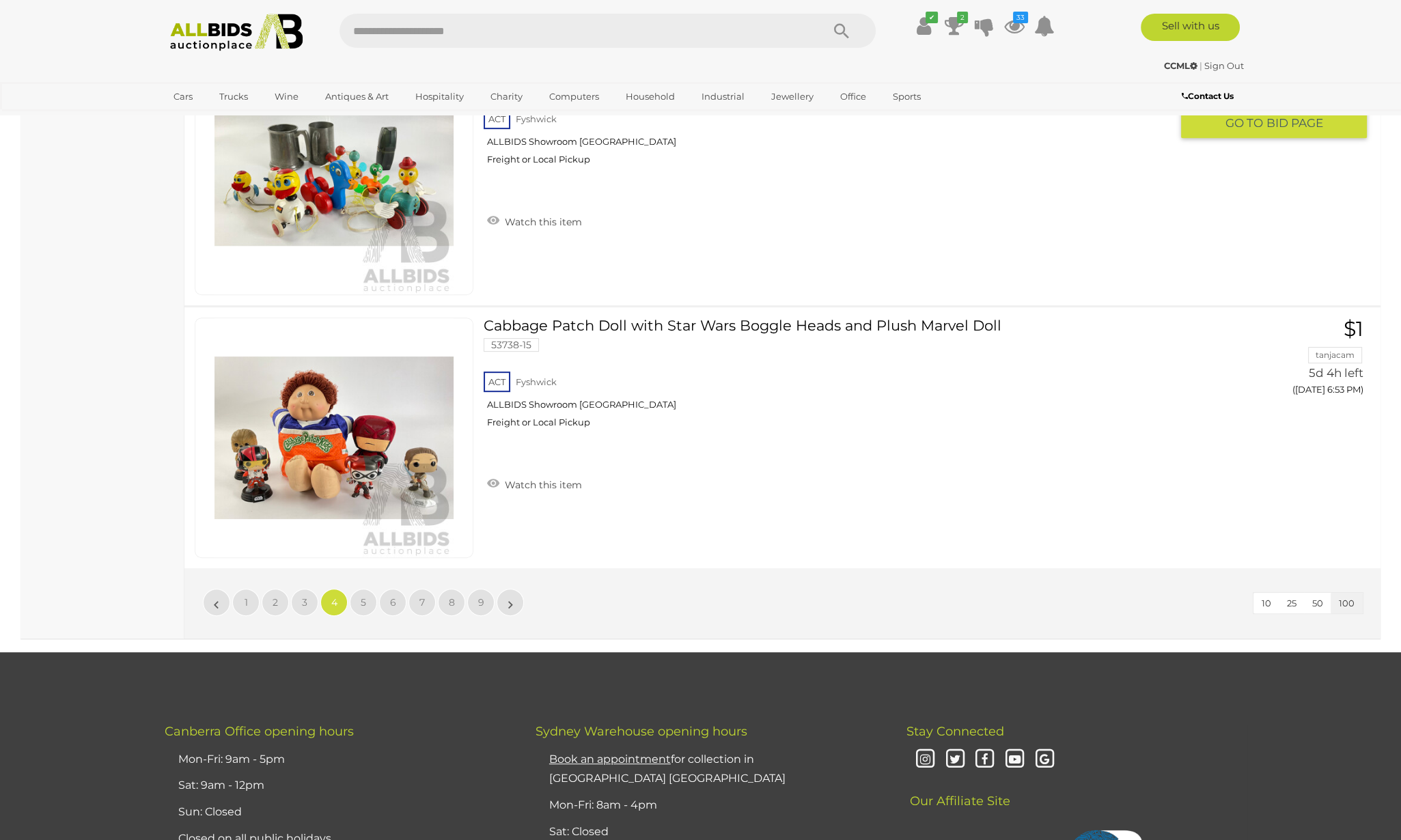
scroll to position [26039, 0]
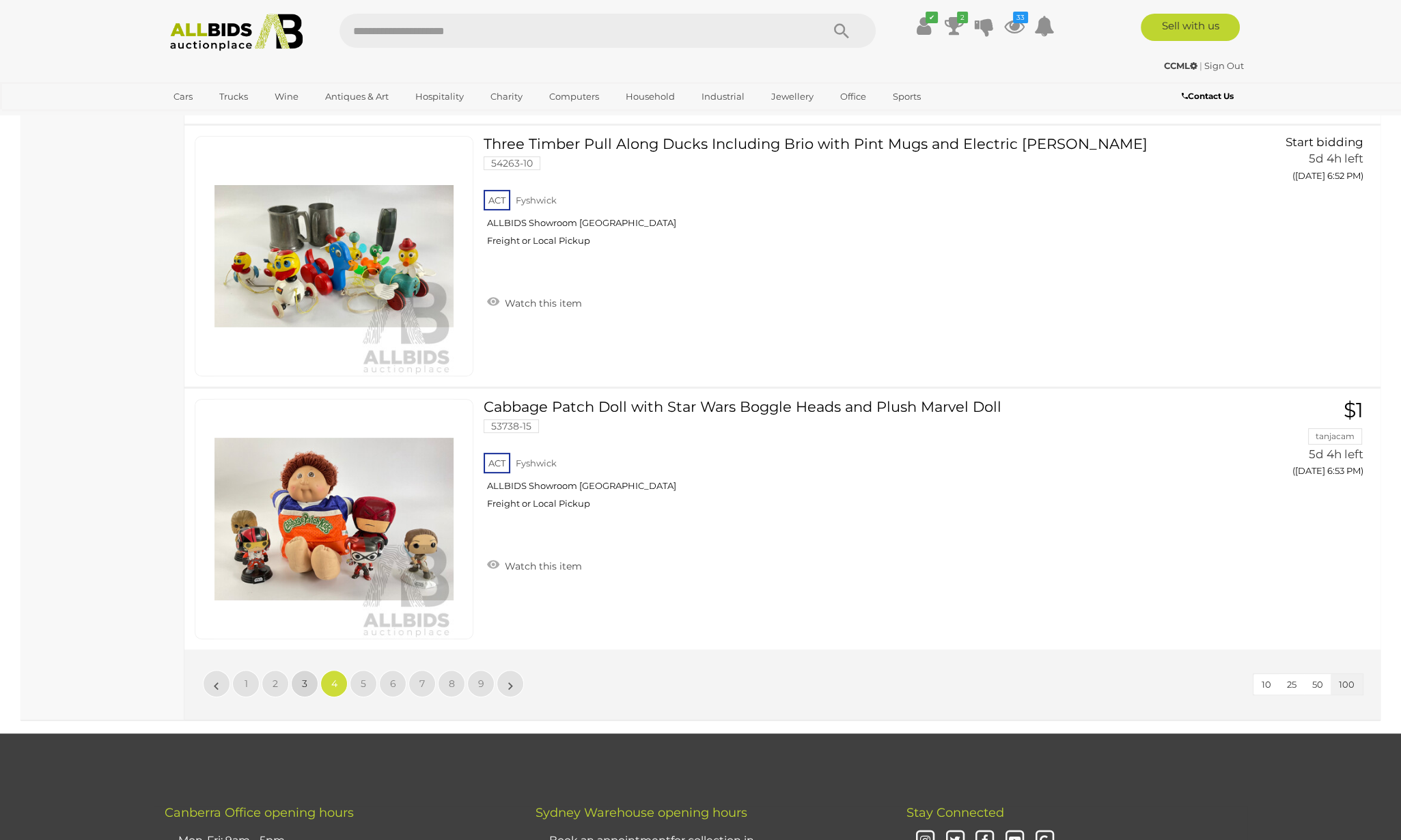
click at [305, 678] on span "3" at bounding box center [305, 684] width 6 height 12
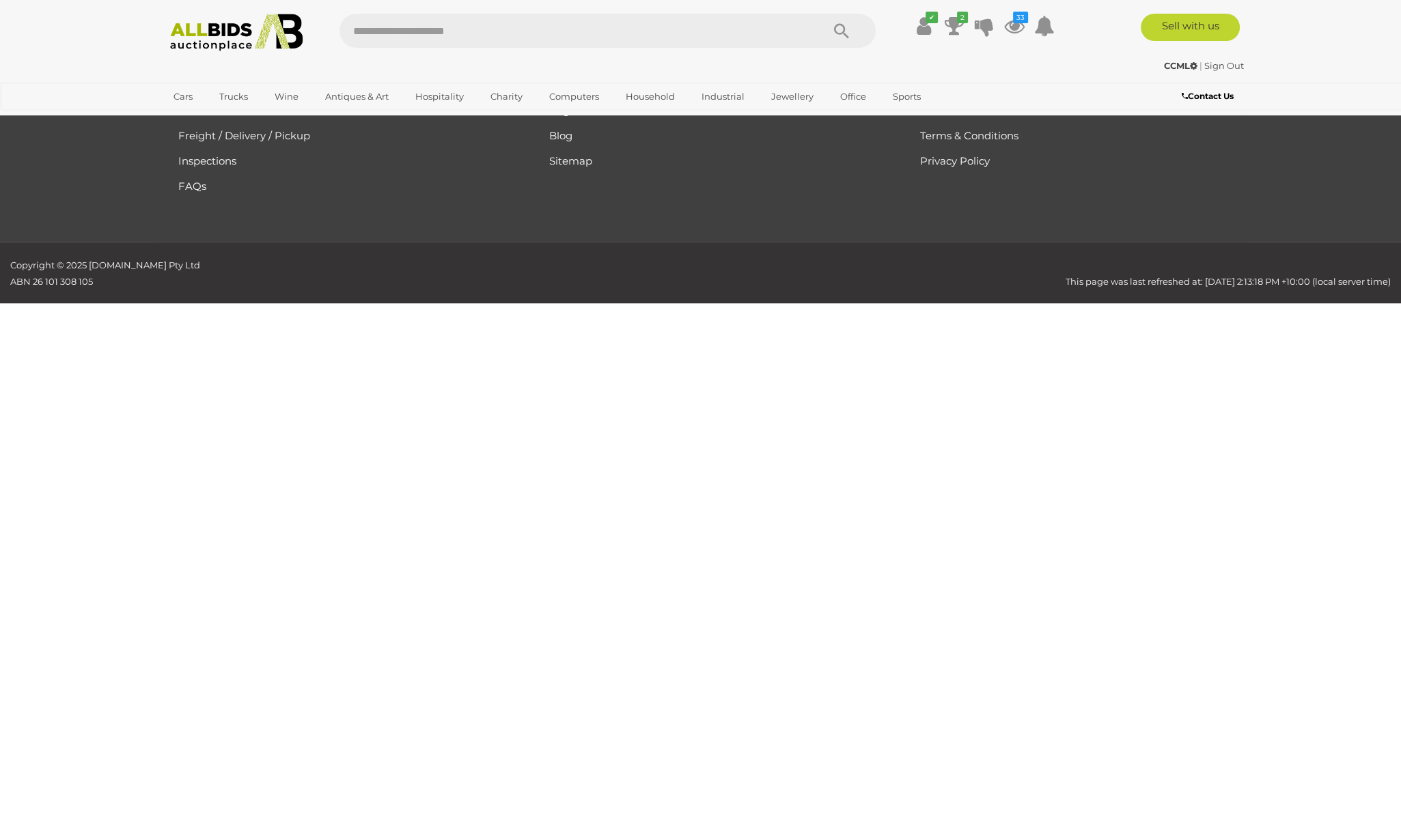
scroll to position [250, 0]
